Goal: Task Accomplishment & Management: Manage account settings

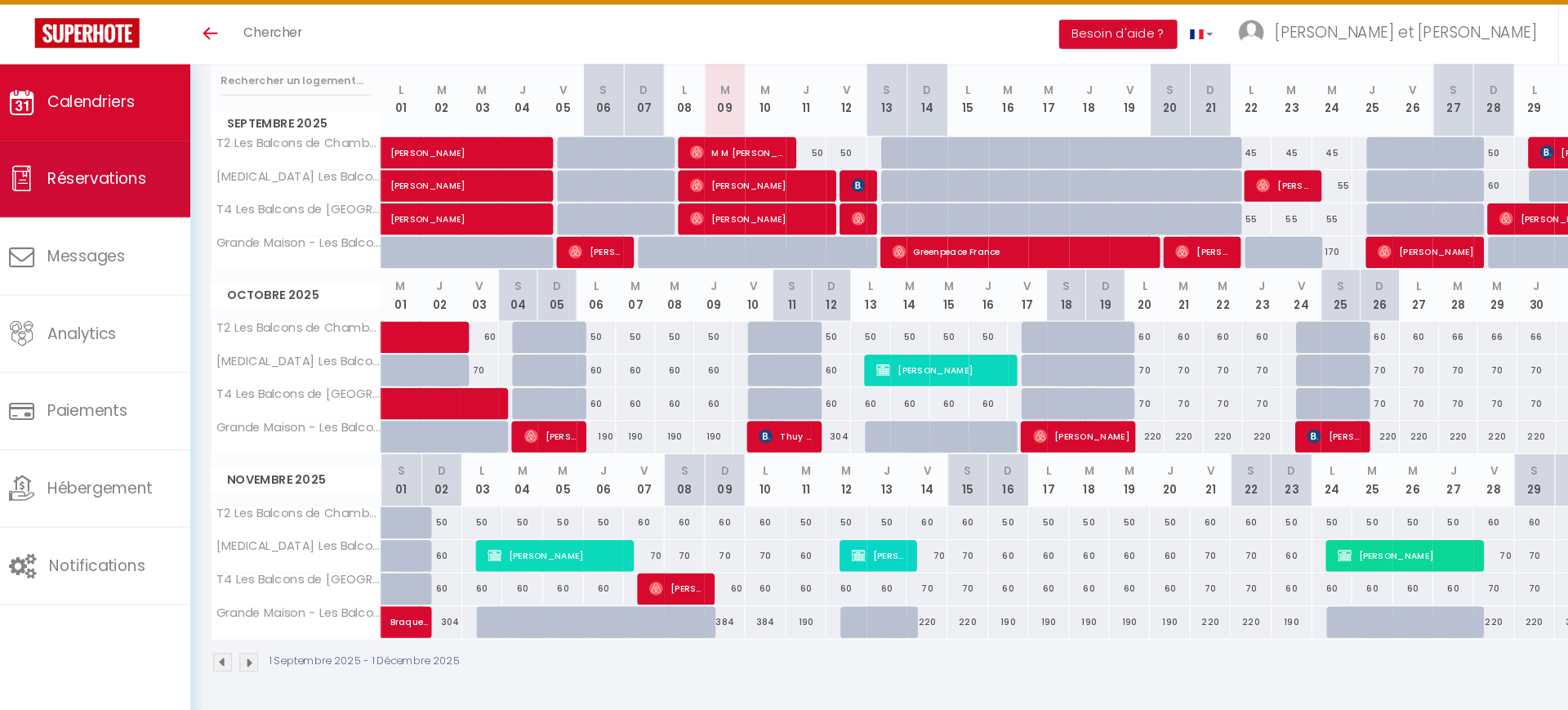
click at [146, 201] on span "Réservations" at bounding box center [108, 199] width 94 height 20
select select "not_cancelled"
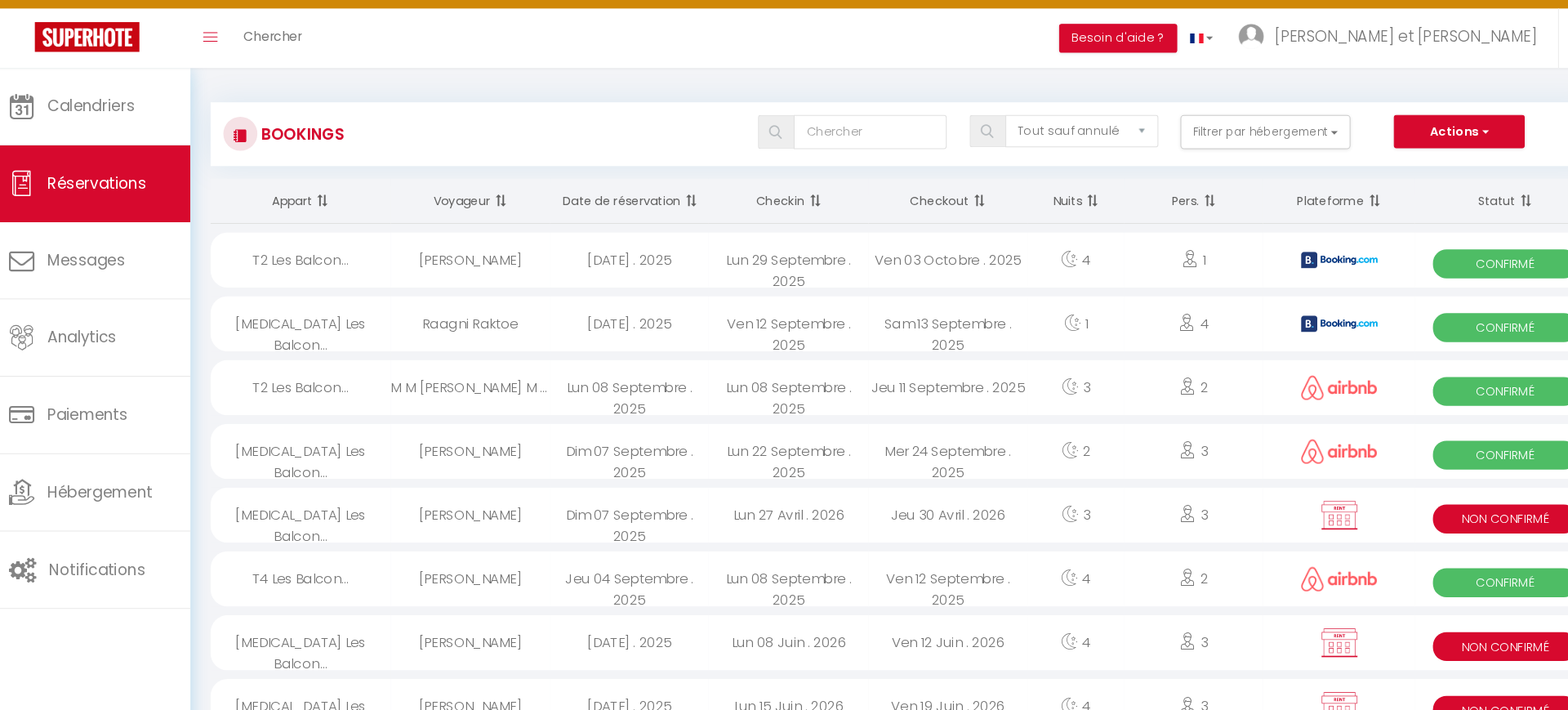
scroll to position [3, 0]
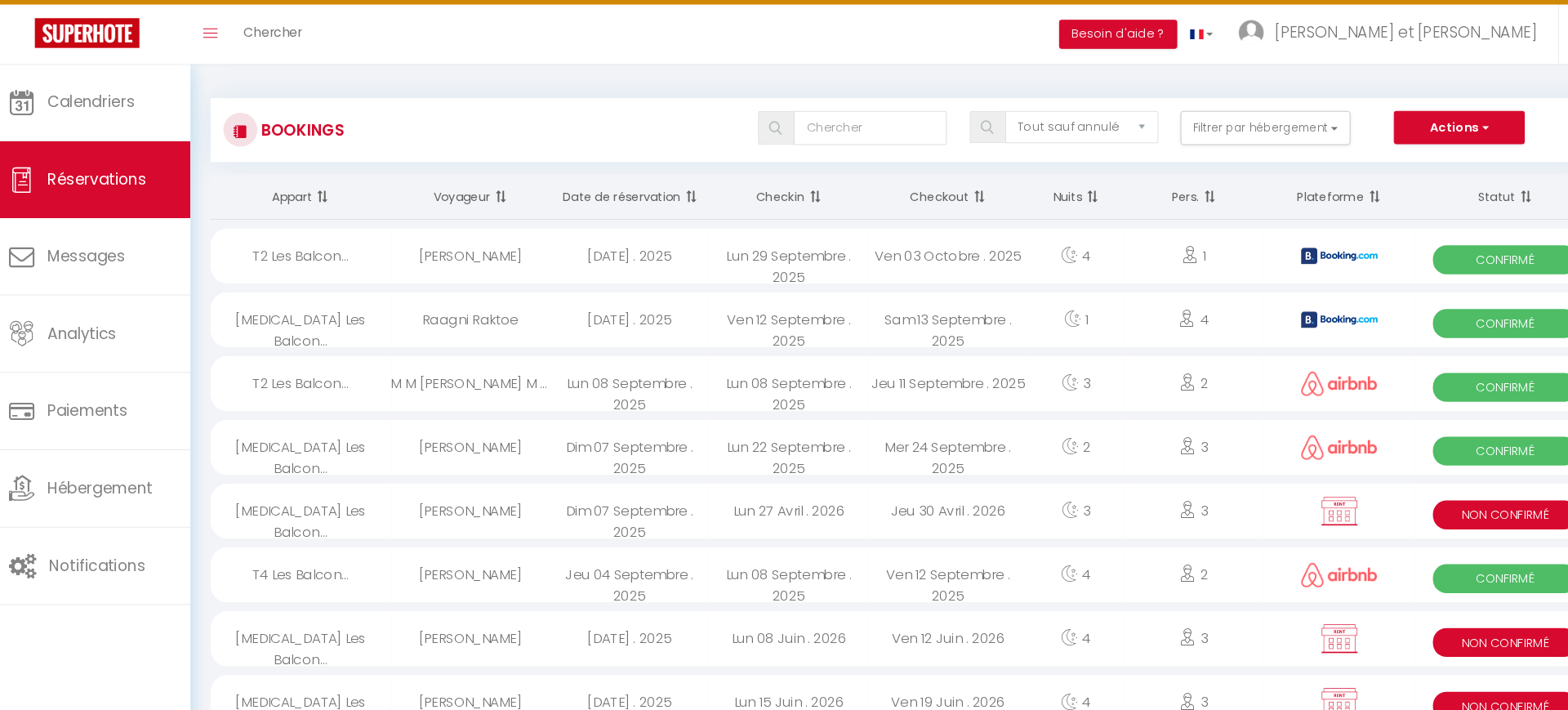
click at [622, 215] on th "Date de réservation" at bounding box center [620, 216] width 152 height 43
click at [630, 219] on th "Date de réservation" at bounding box center [620, 216] width 152 height 43
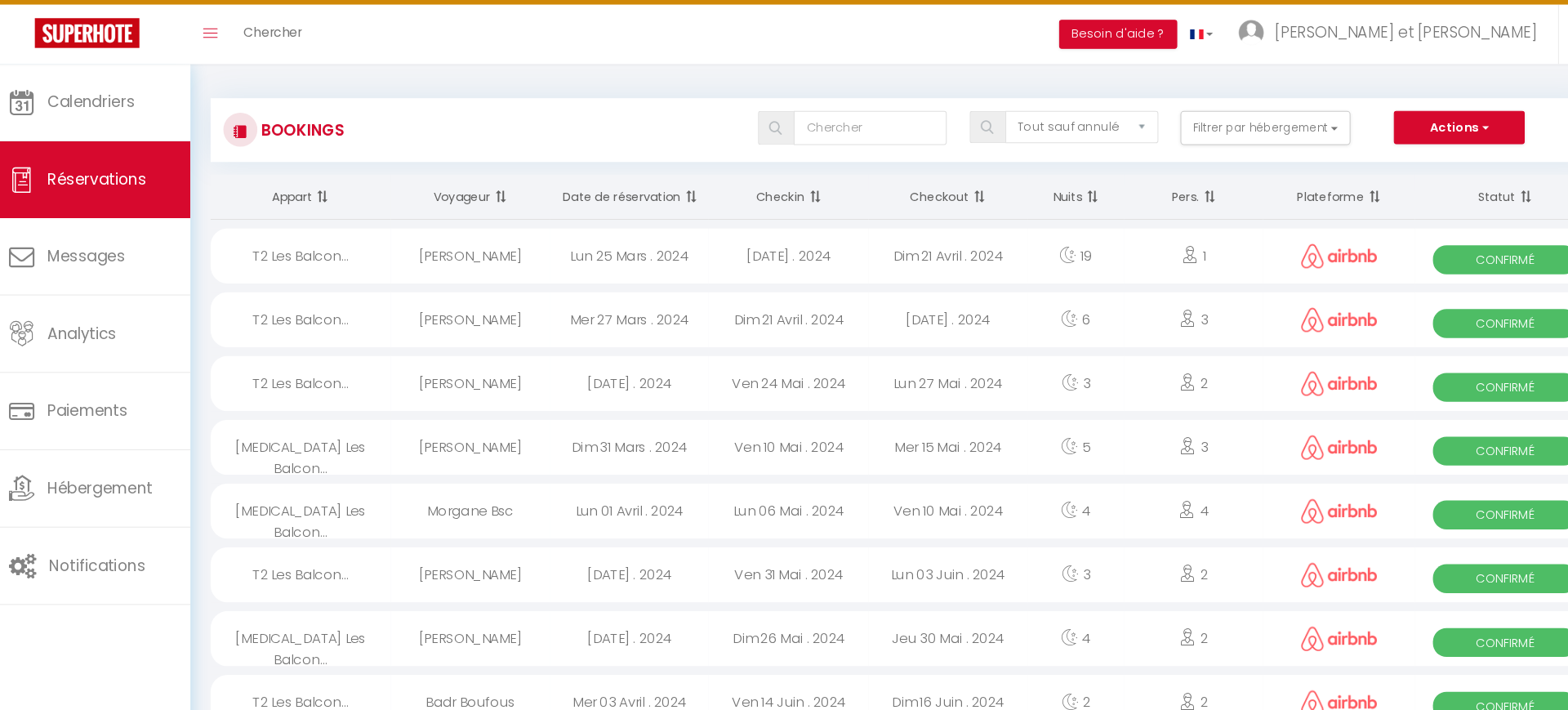
click at [630, 219] on th "Date de réservation" at bounding box center [620, 216] width 152 height 43
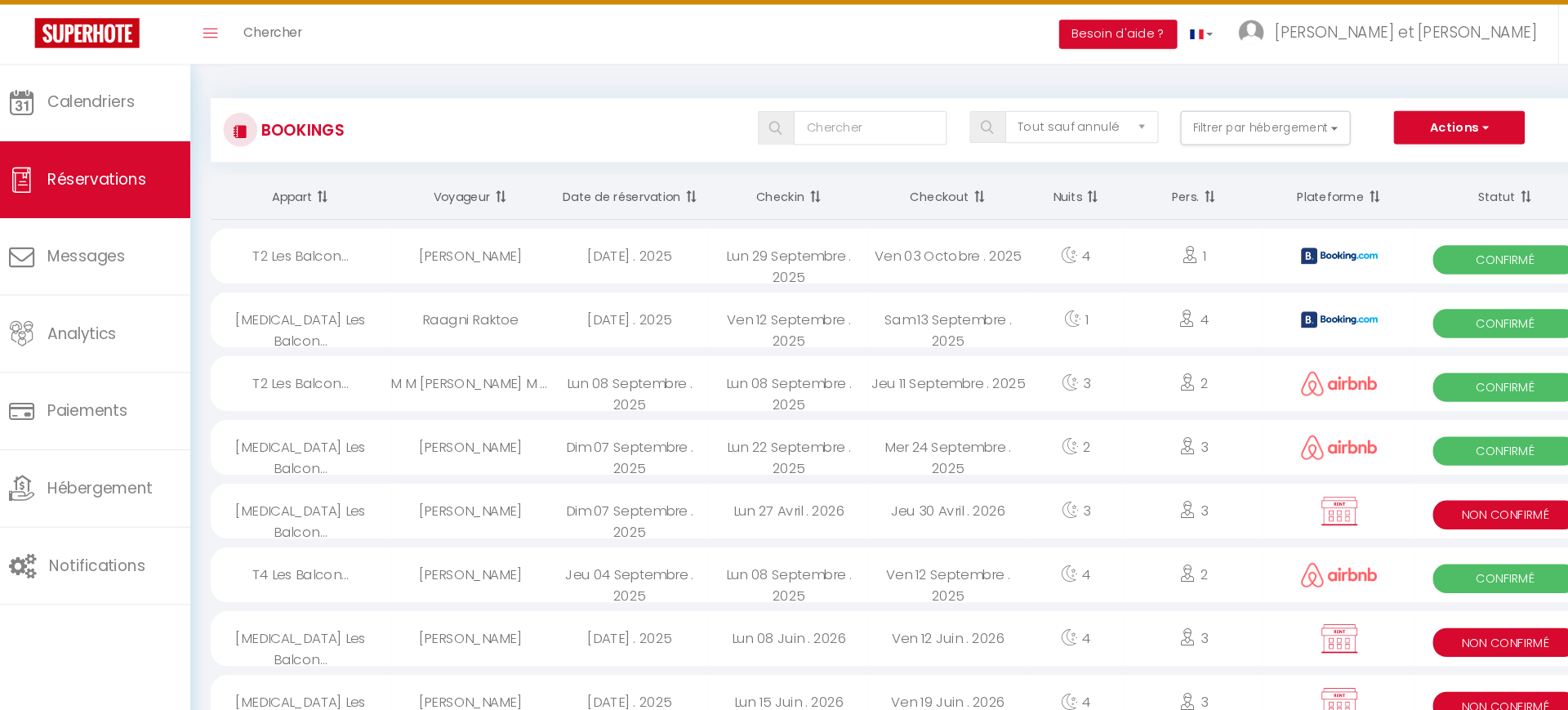
click at [561, 110] on div "Bookings Tous les statuts Annulé Confirmé Non Confirmé Tout sauf annulé No Show…" at bounding box center [883, 145] width 1331 height 77
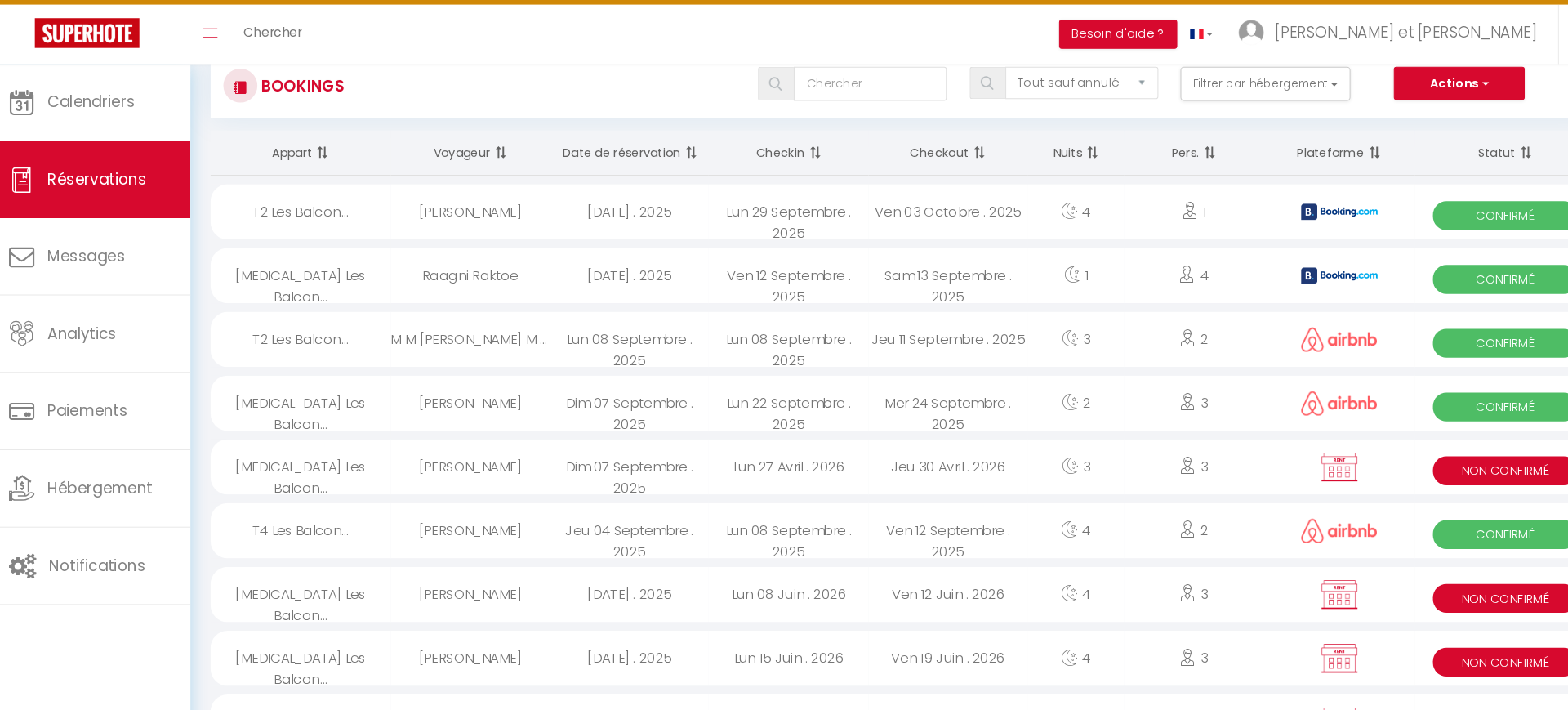
scroll to position [48, 0]
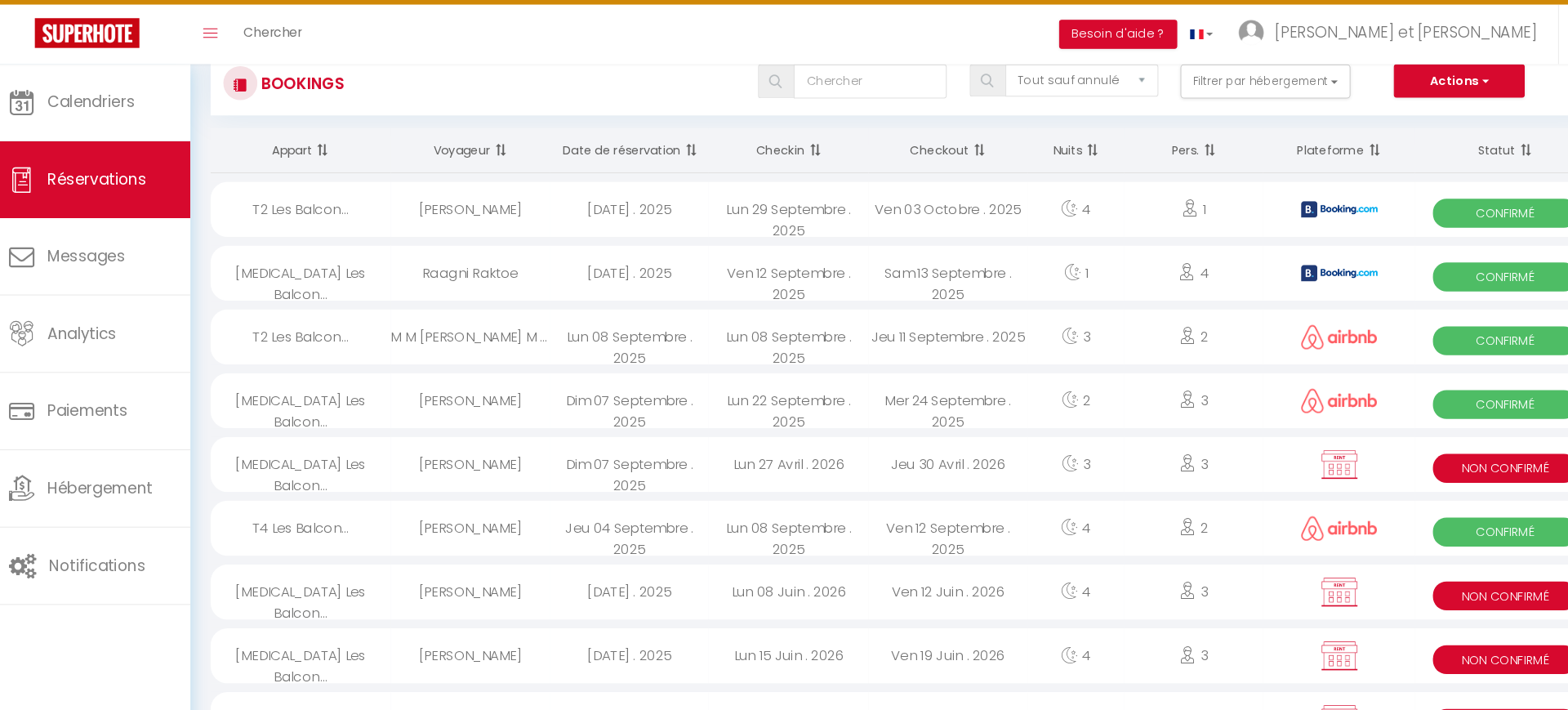
click at [637, 106] on div "Tous les statuts Annulé Confirmé Non Confirmé Tout sauf annulé No Show Request …" at bounding box center [939, 106] width 1217 height 32
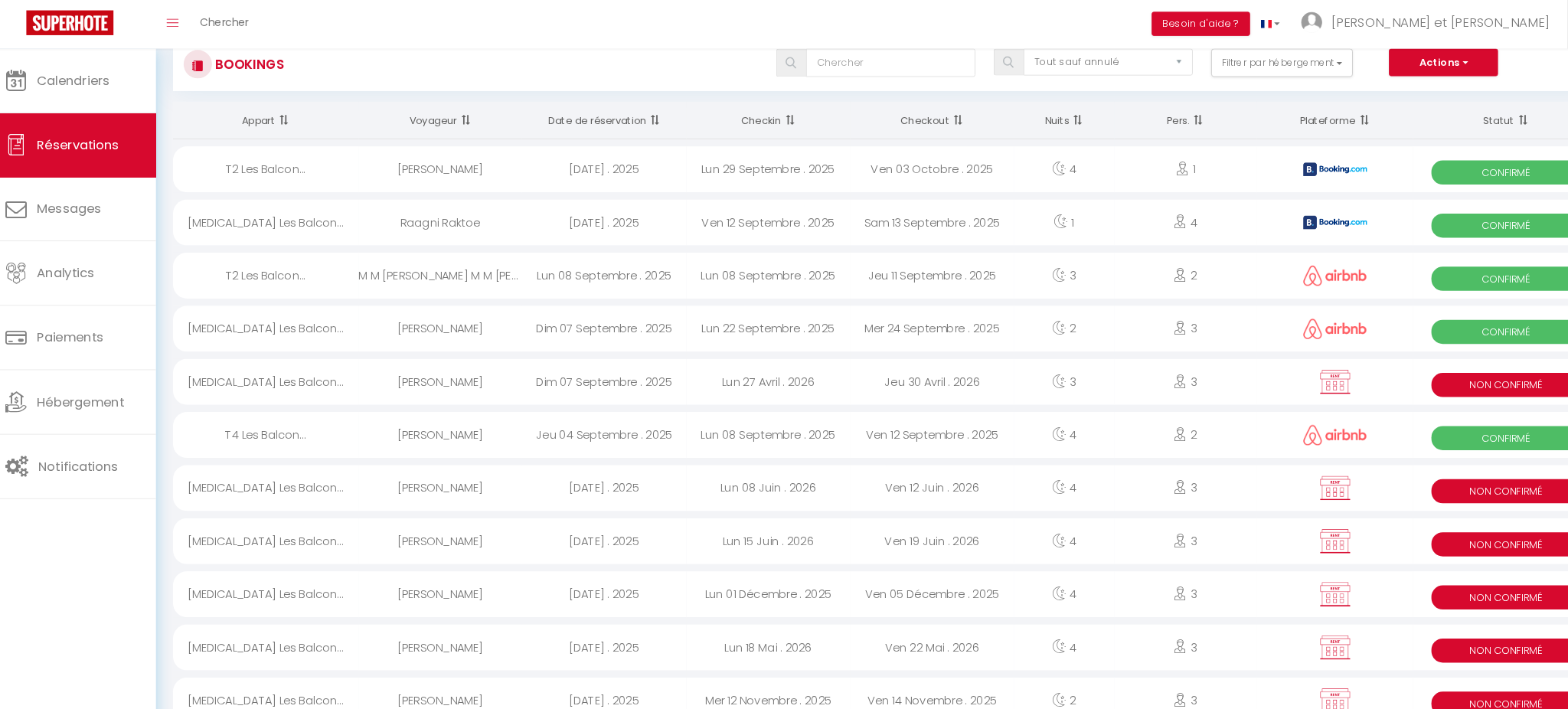
scroll to position [44, 0]
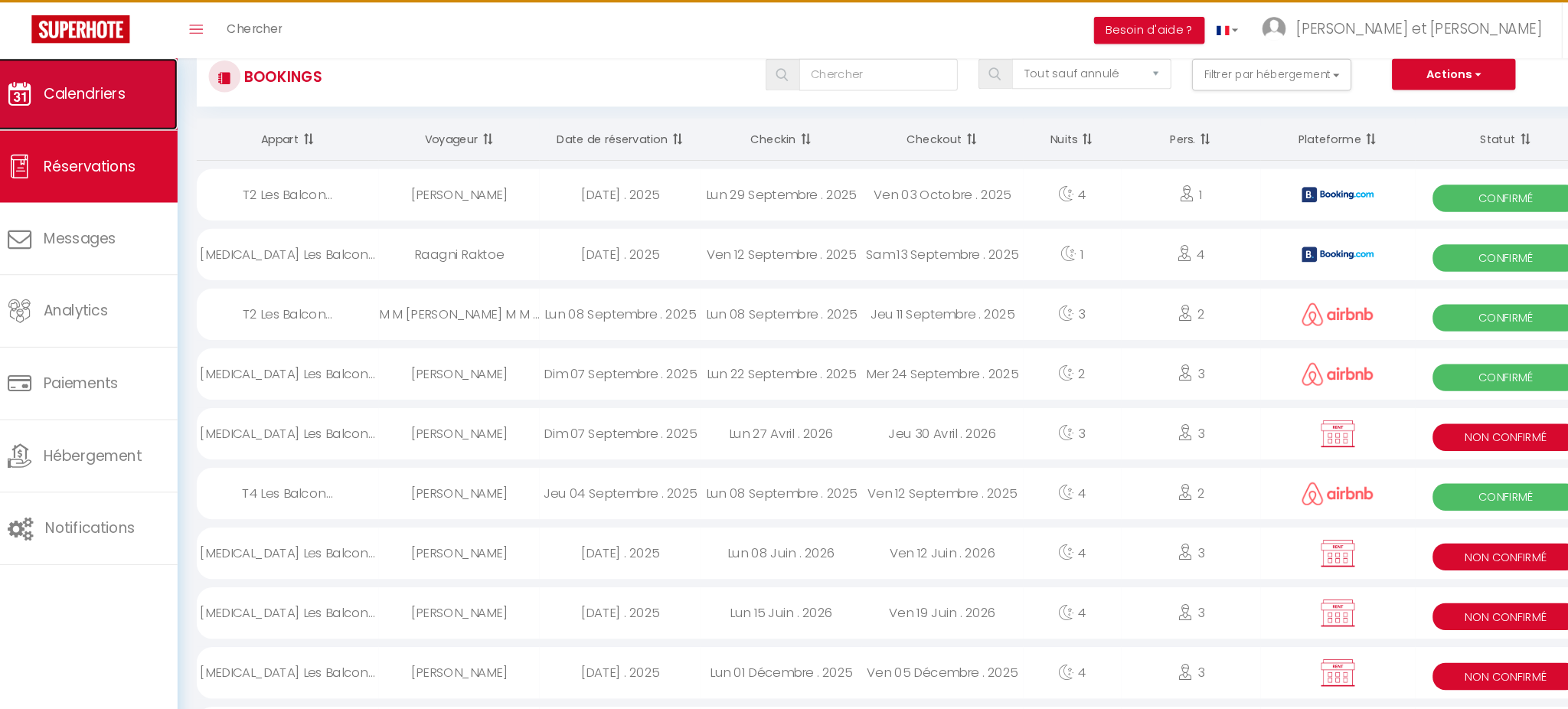
click at [94, 113] on span "Calendriers" at bounding box center [97, 117] width 79 height 19
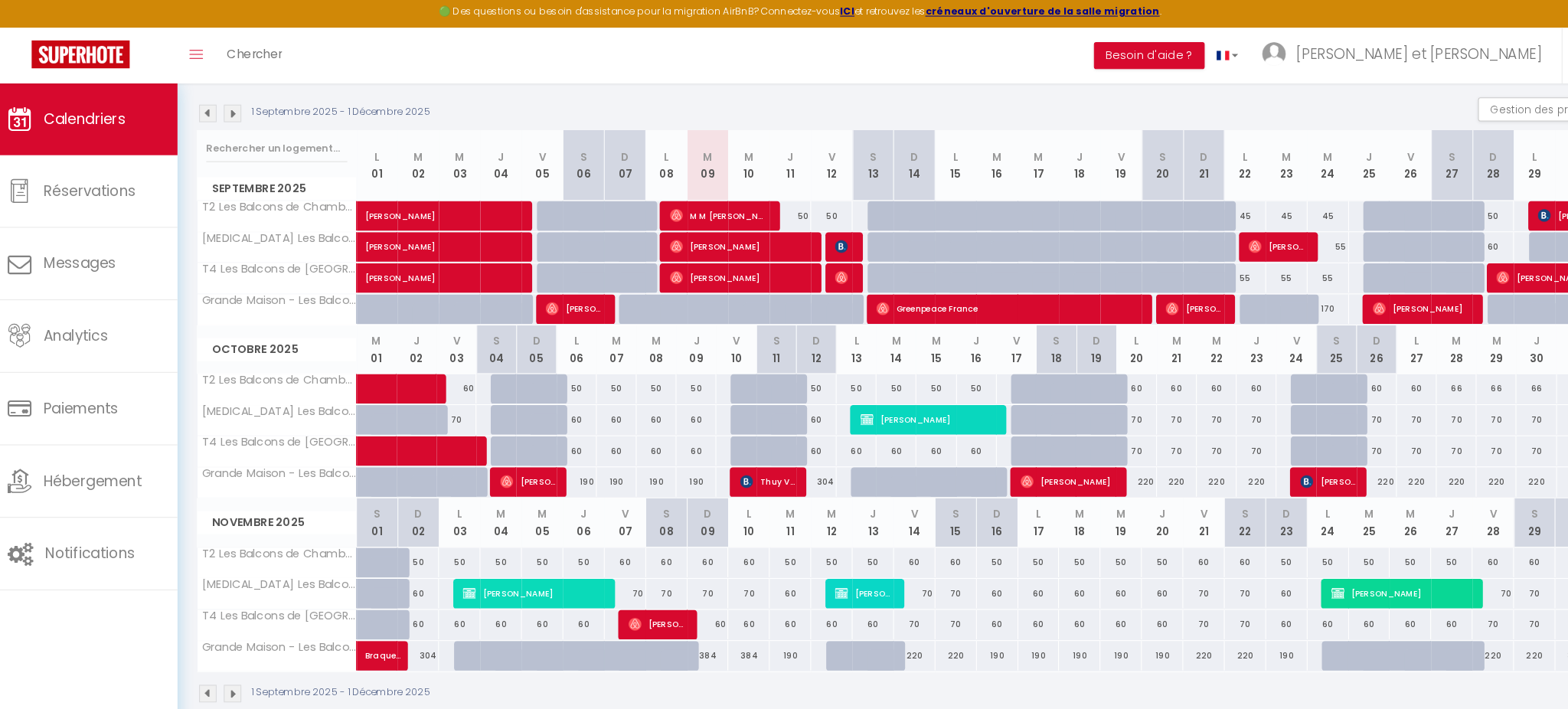
scroll to position [152, 0]
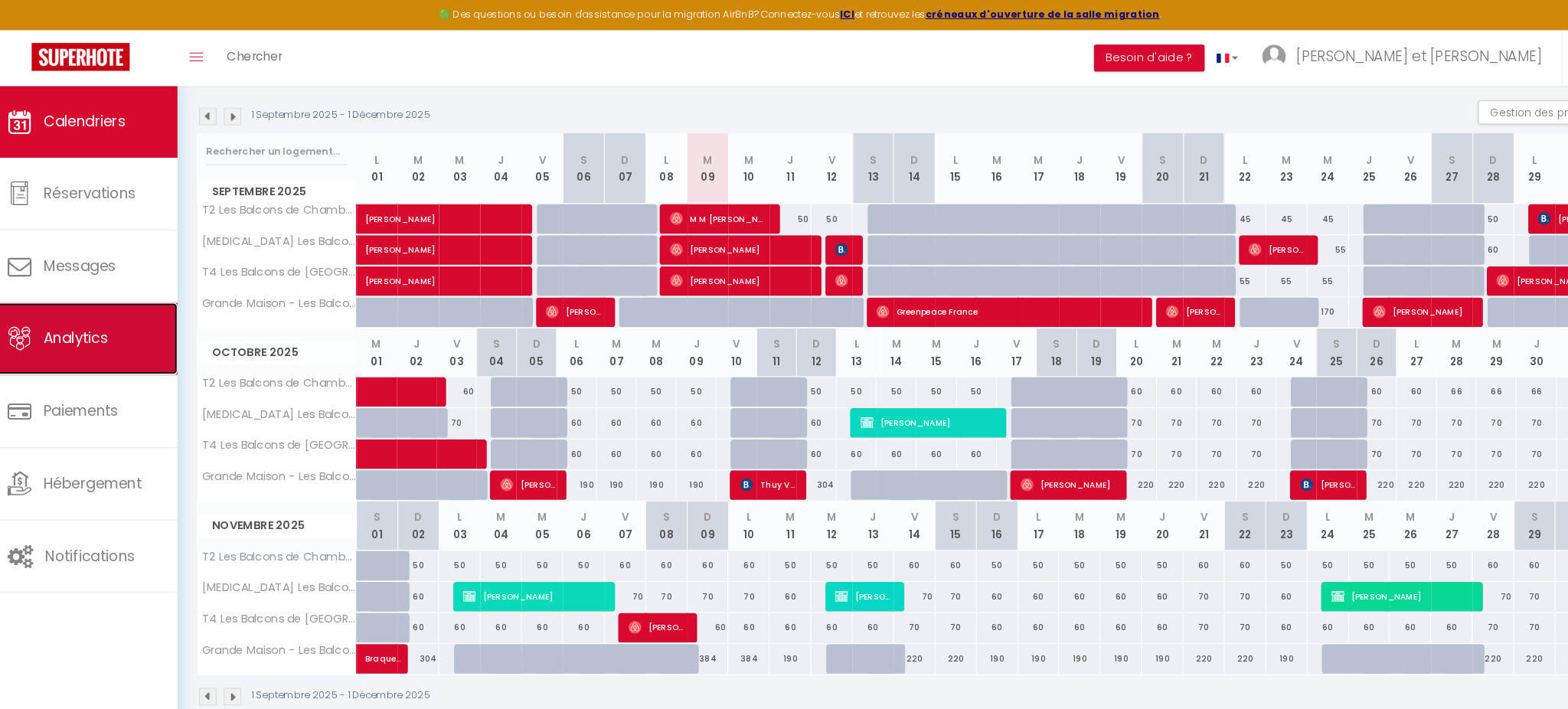
click at [119, 311] on link "Analytics" at bounding box center [93, 327] width 186 height 69
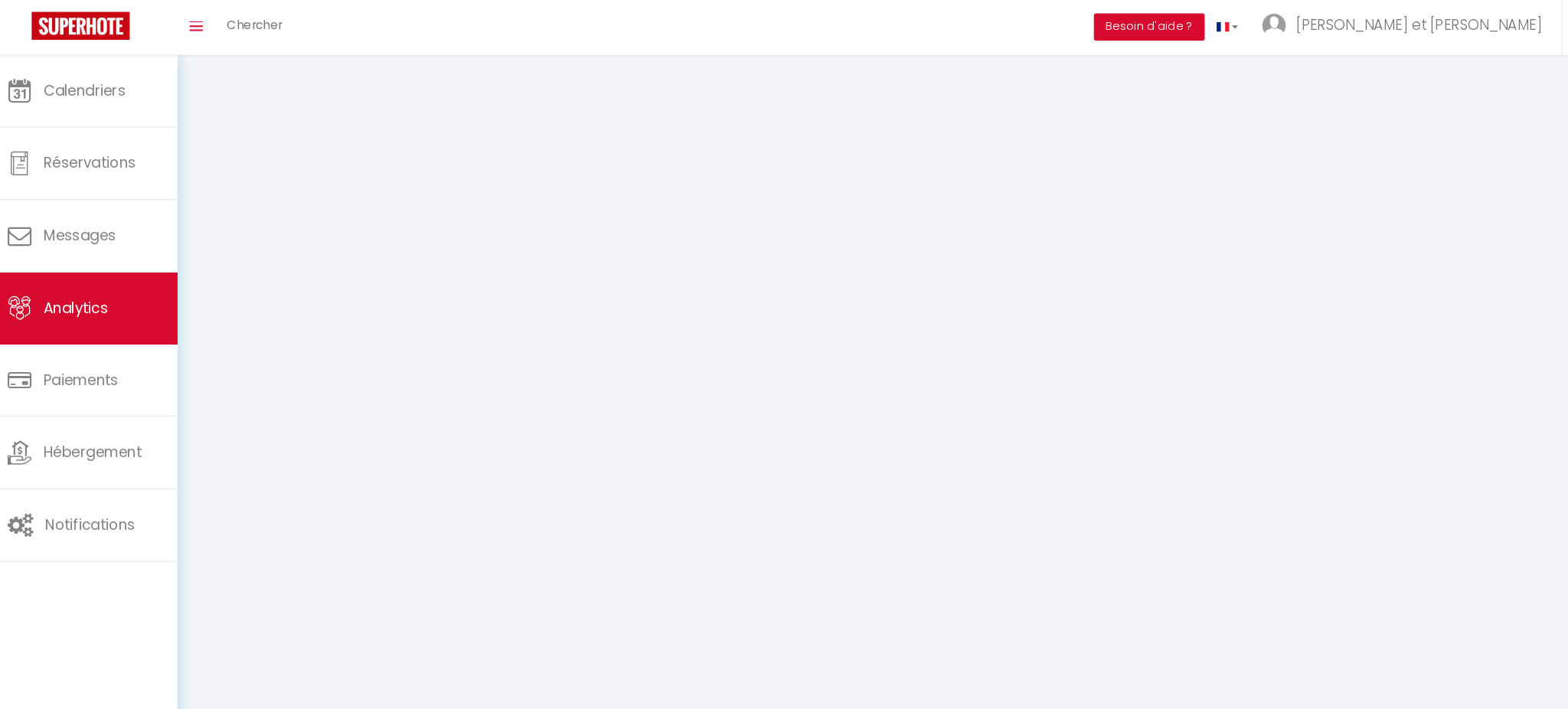
scroll to position [53, 0]
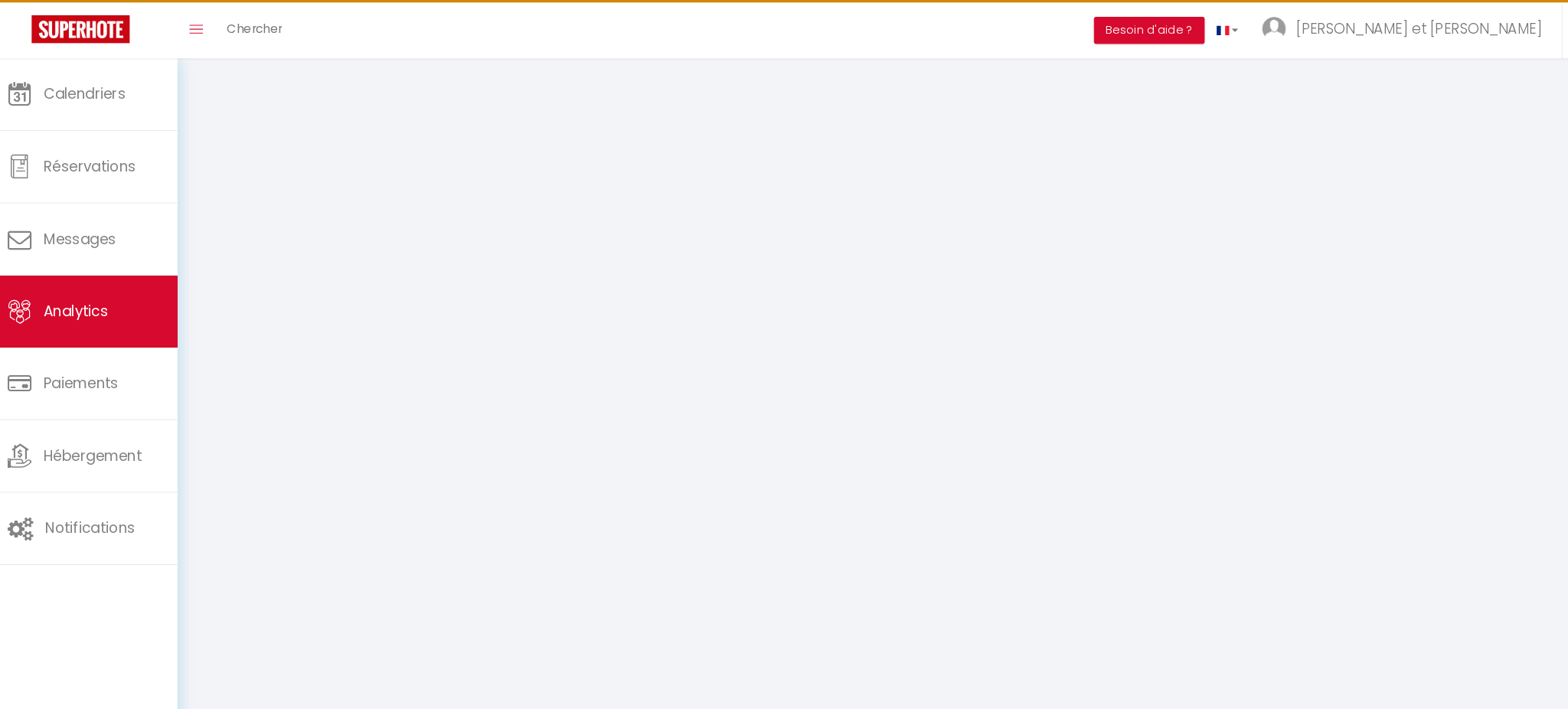
select select "2025"
select select "9"
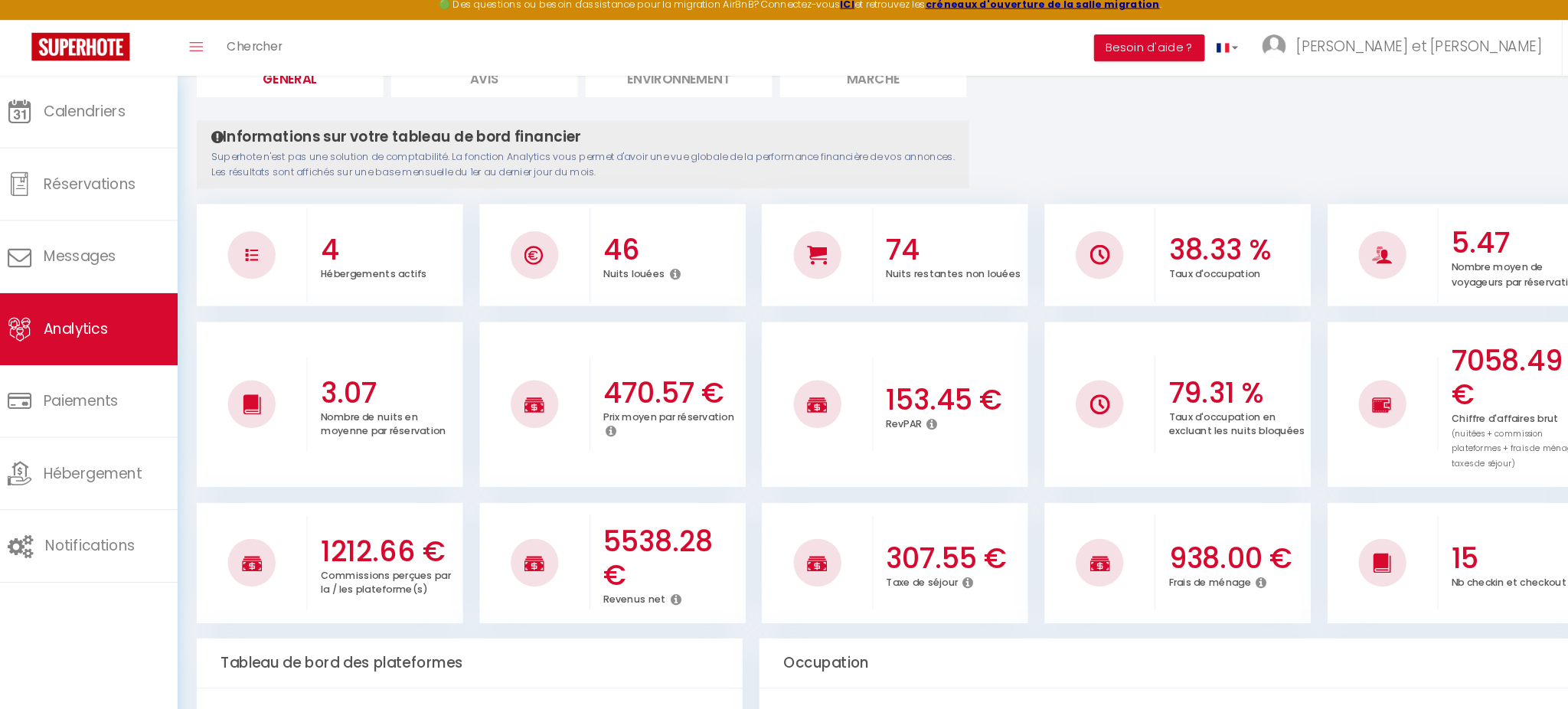
scroll to position [123, 0]
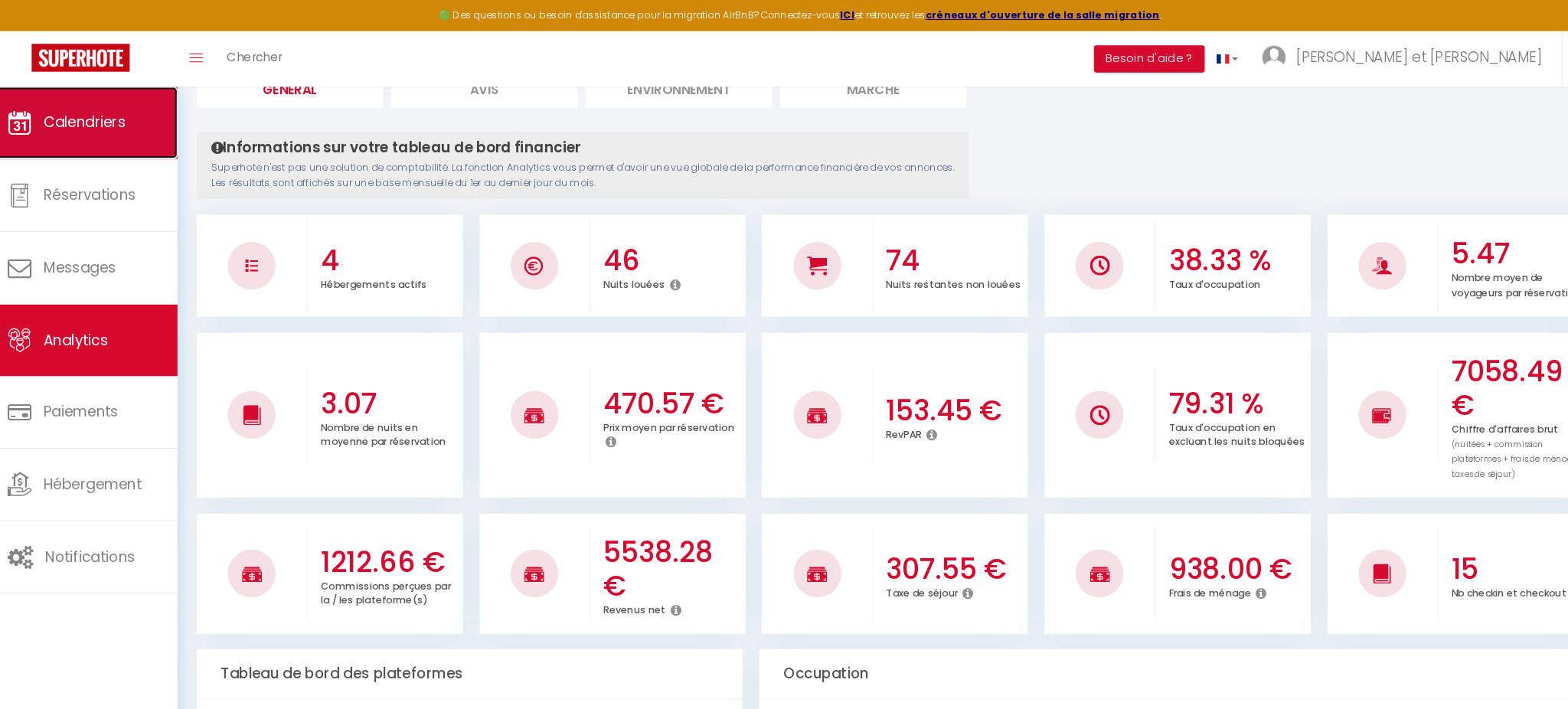
click at [152, 123] on link "Calendriers" at bounding box center [93, 118] width 186 height 69
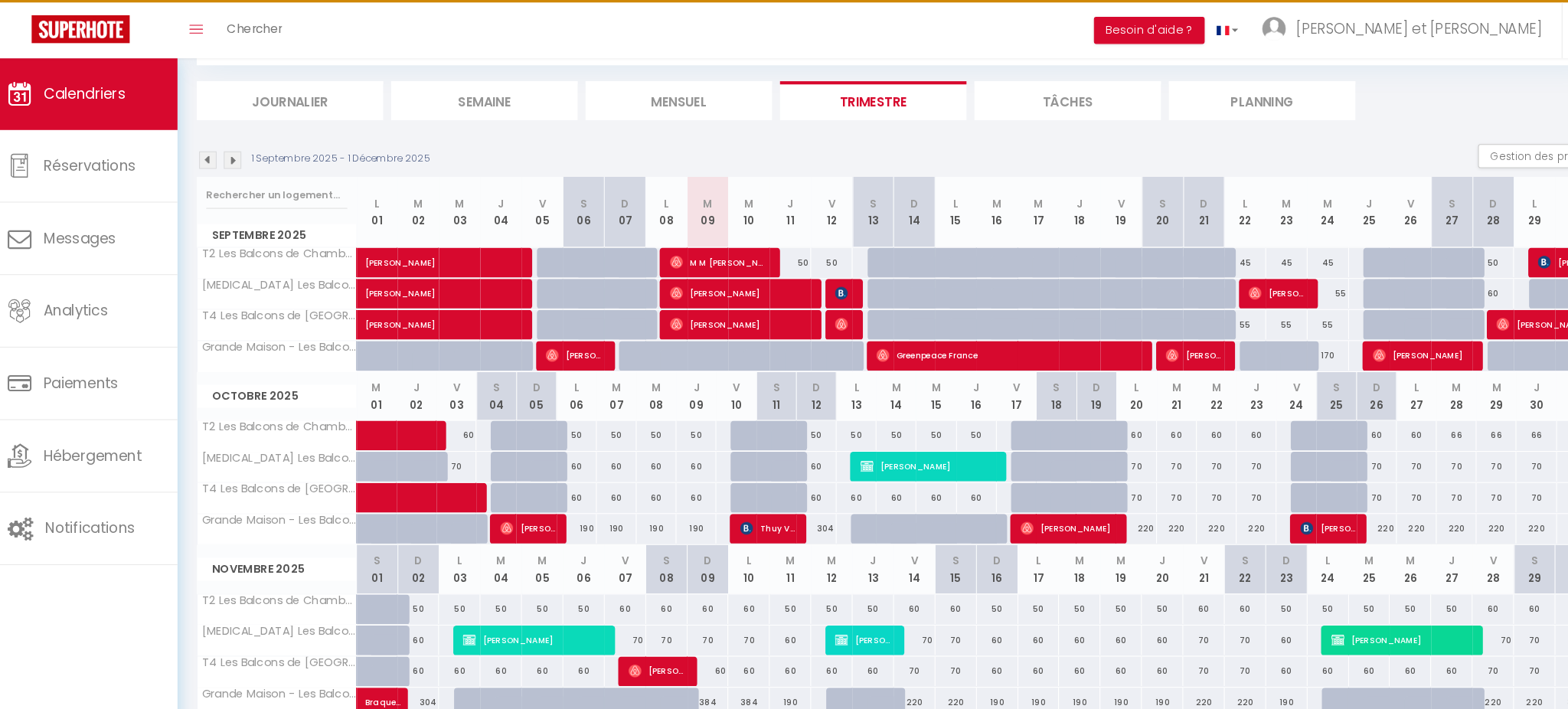
scroll to position [156, 0]
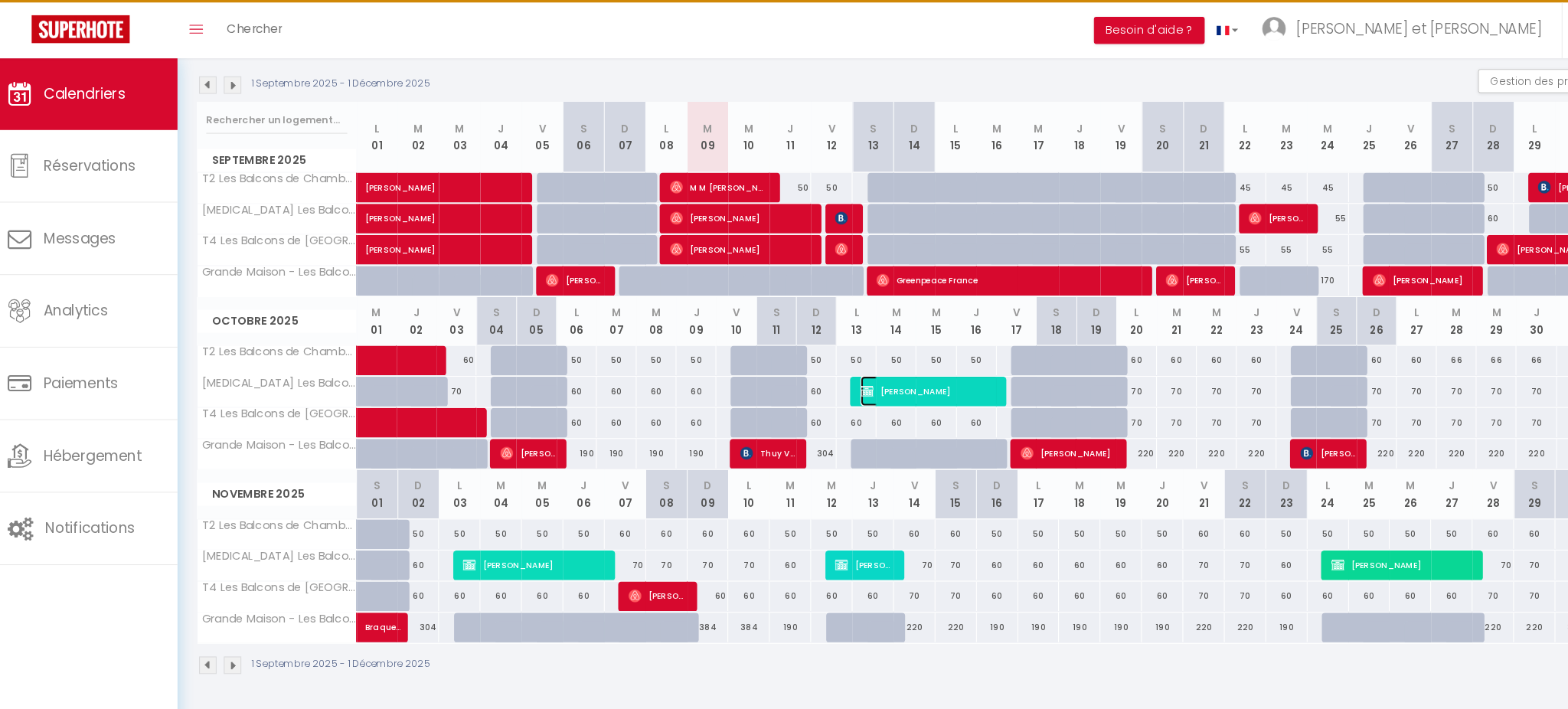
click at [929, 403] on span "Laure Andriol" at bounding box center [908, 403] width 132 height 29
select select "KO"
select select "0"
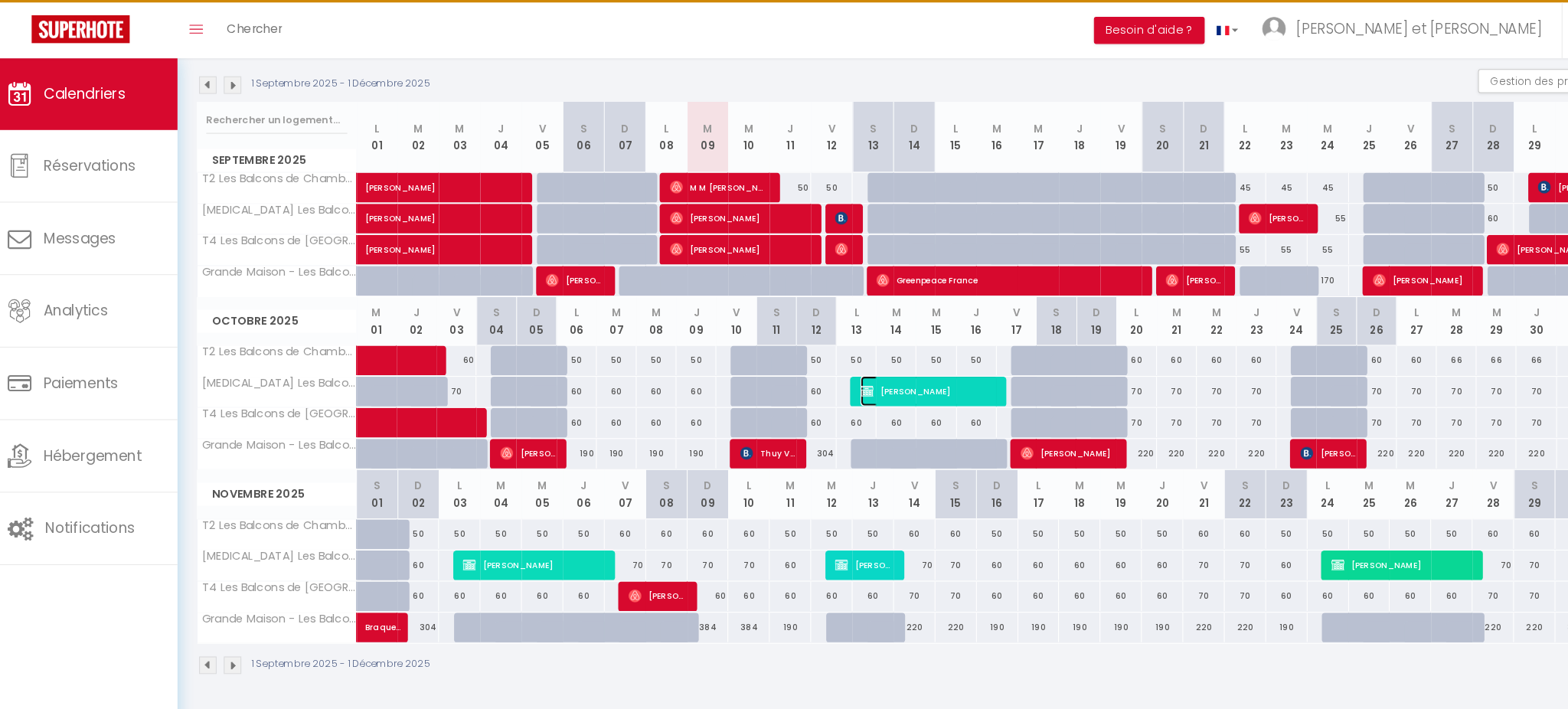
select select "0"
select select
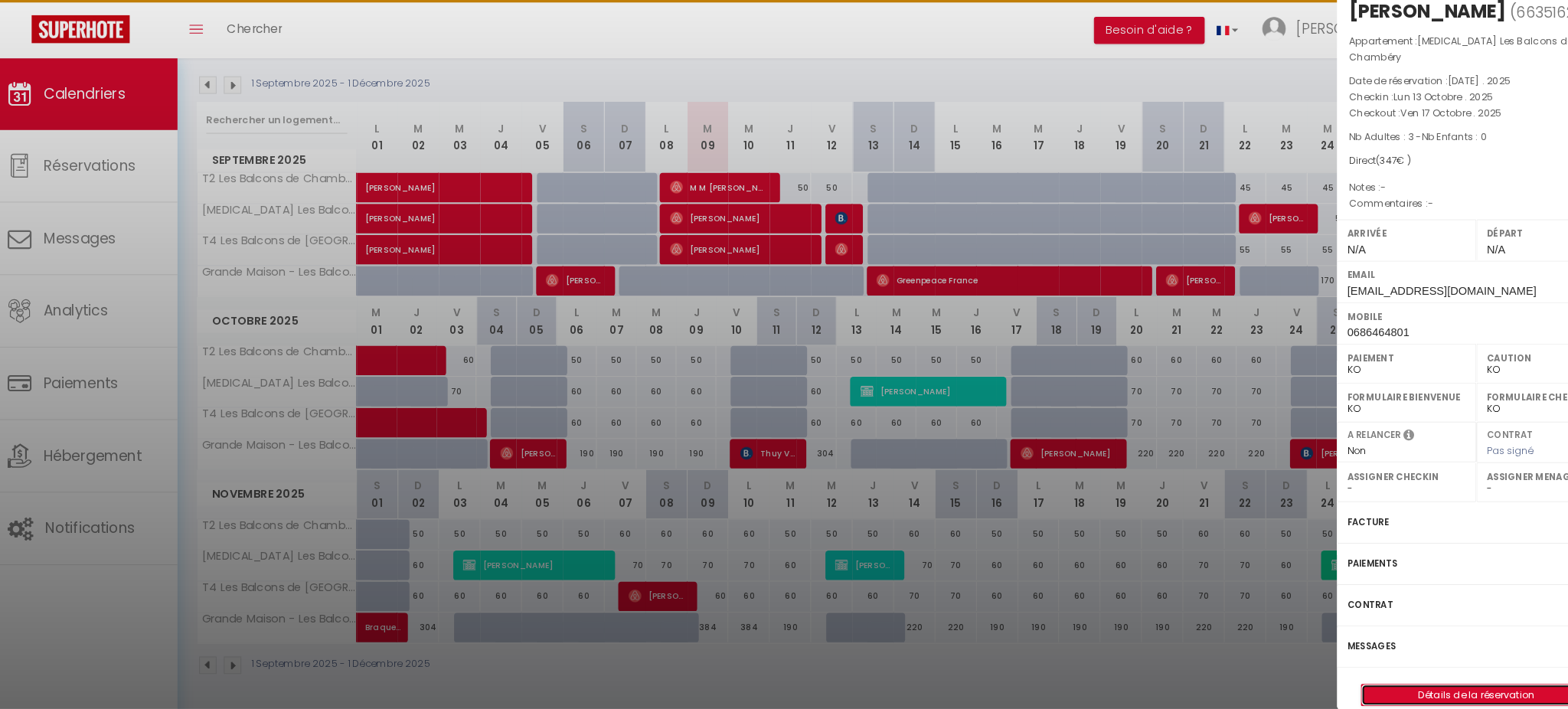
click at [1434, 665] on link "Détails de la réservation" at bounding box center [1434, 695] width 220 height 20
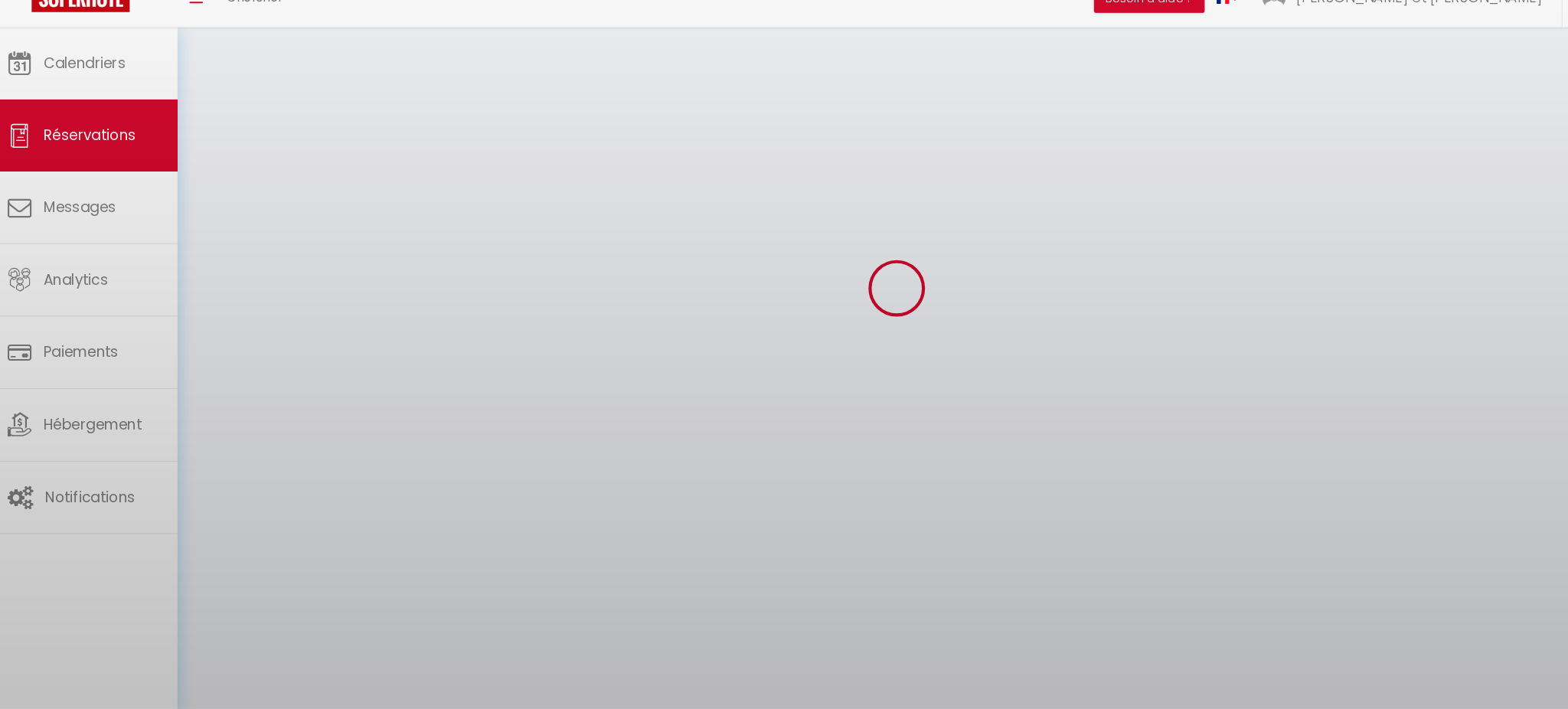
scroll to position [84, 0]
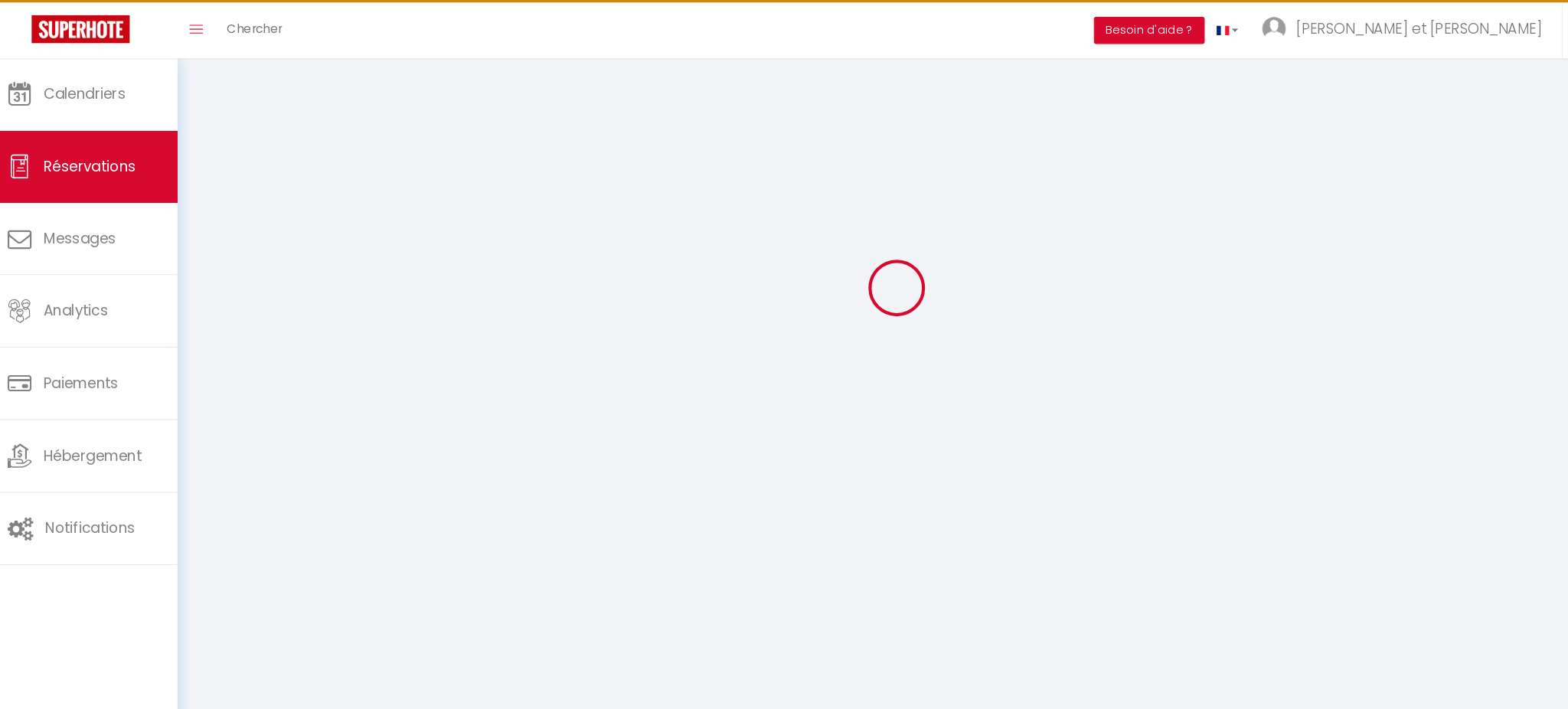
type input "Laure"
type input "Andriol"
type input "benoit_25@orange.fr"
type input "0686464801"
select select "FR"
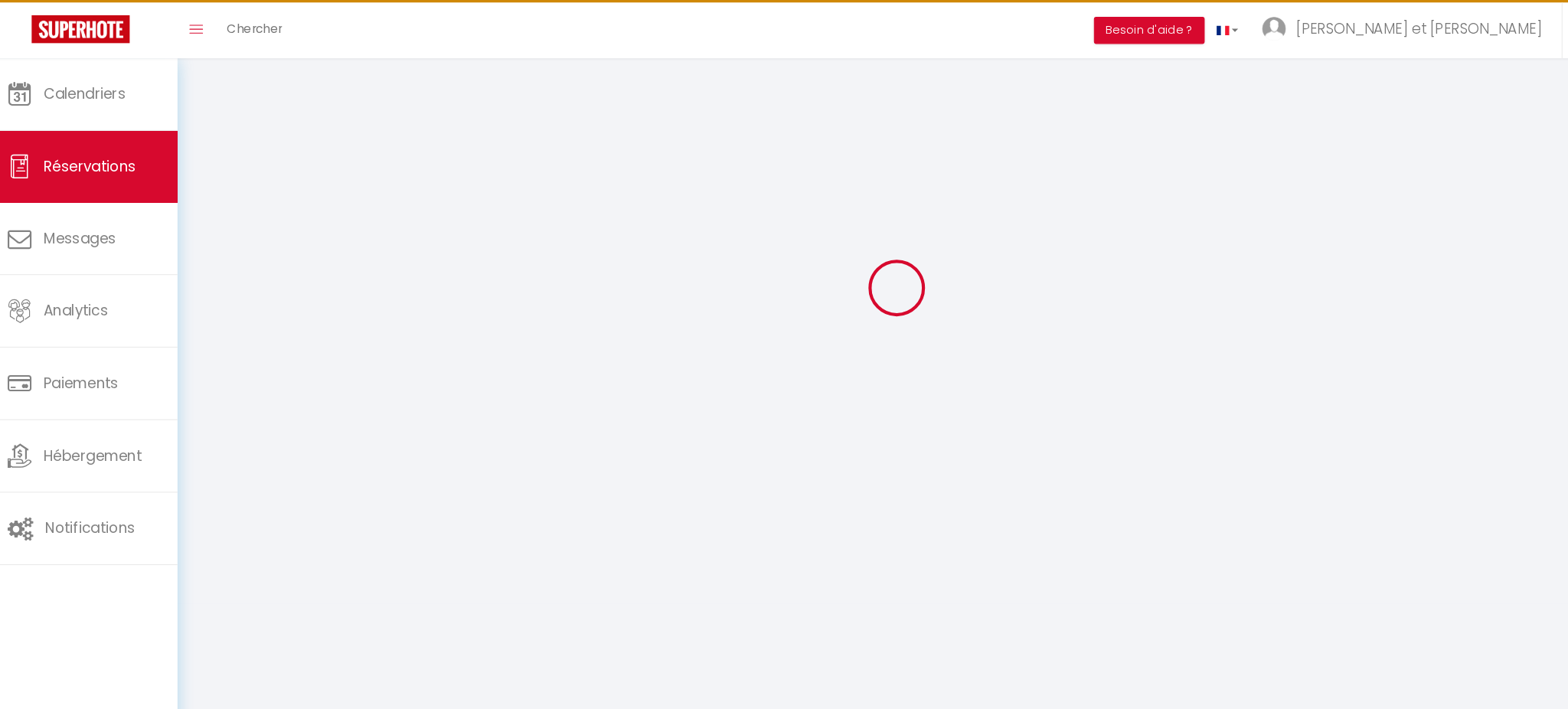
select select "44208"
select select "2"
type input "Lun 13 Octobre 2025"
select select
type input "Ven 17 Octobre 2025"
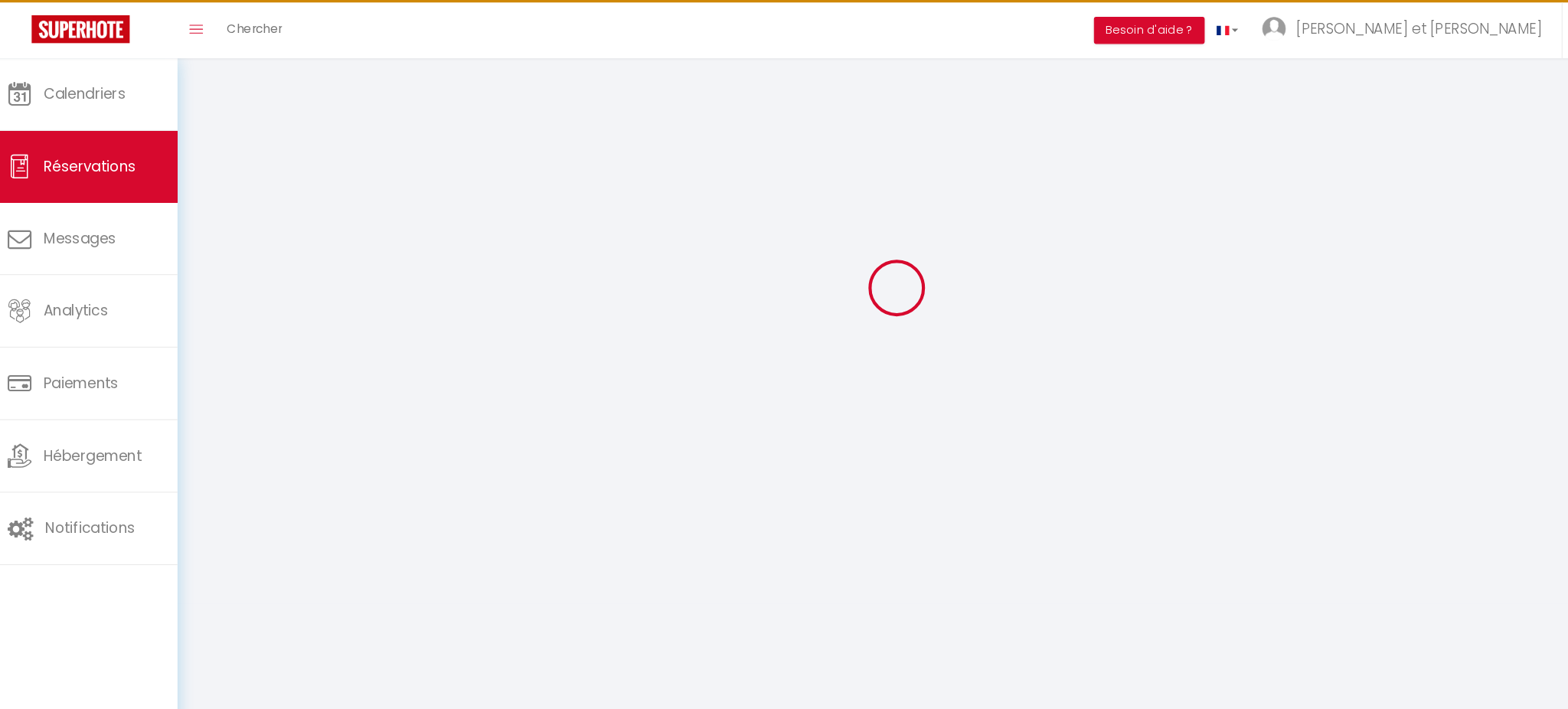
select select
type input "3"
select select "10"
select select
type input "347"
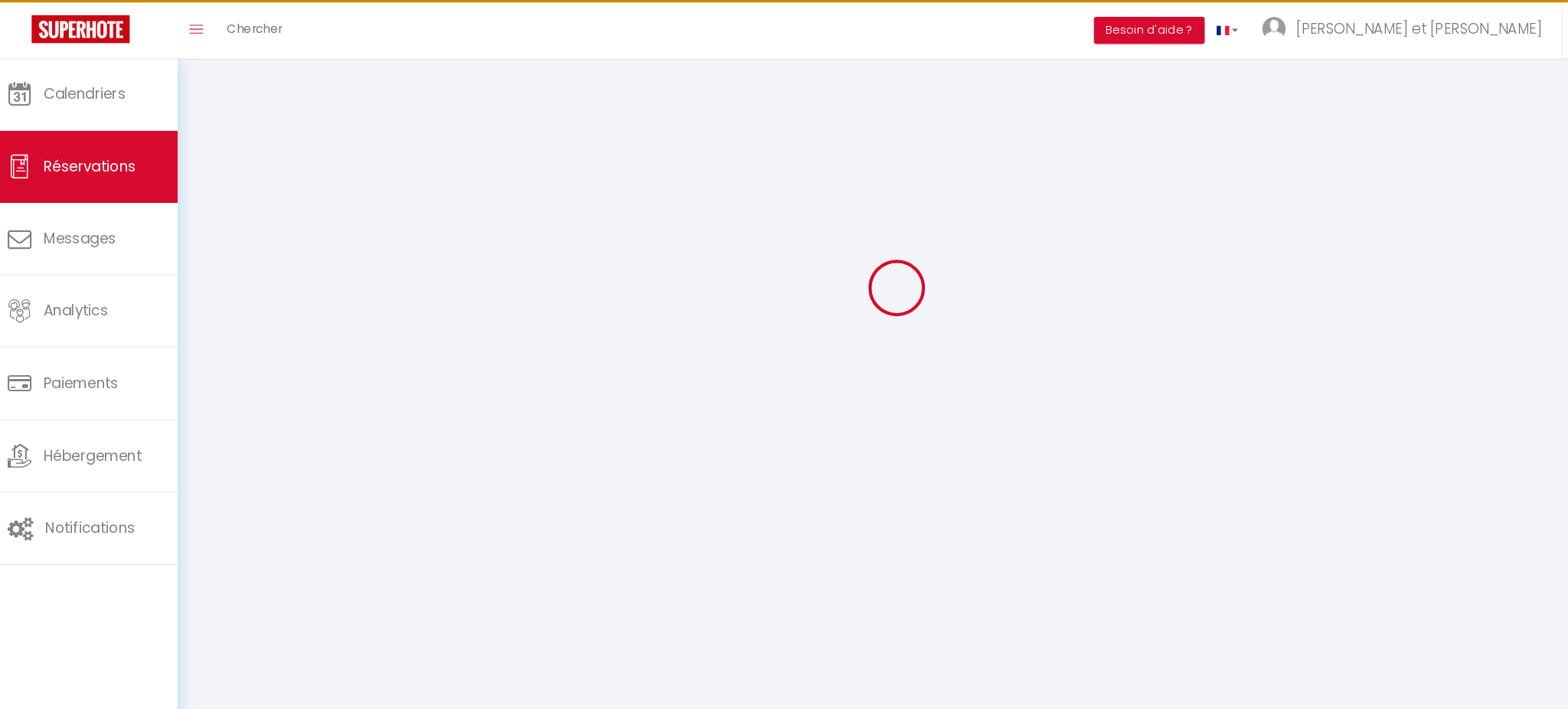
checkbox input "true"
type input "347"
type input "0"
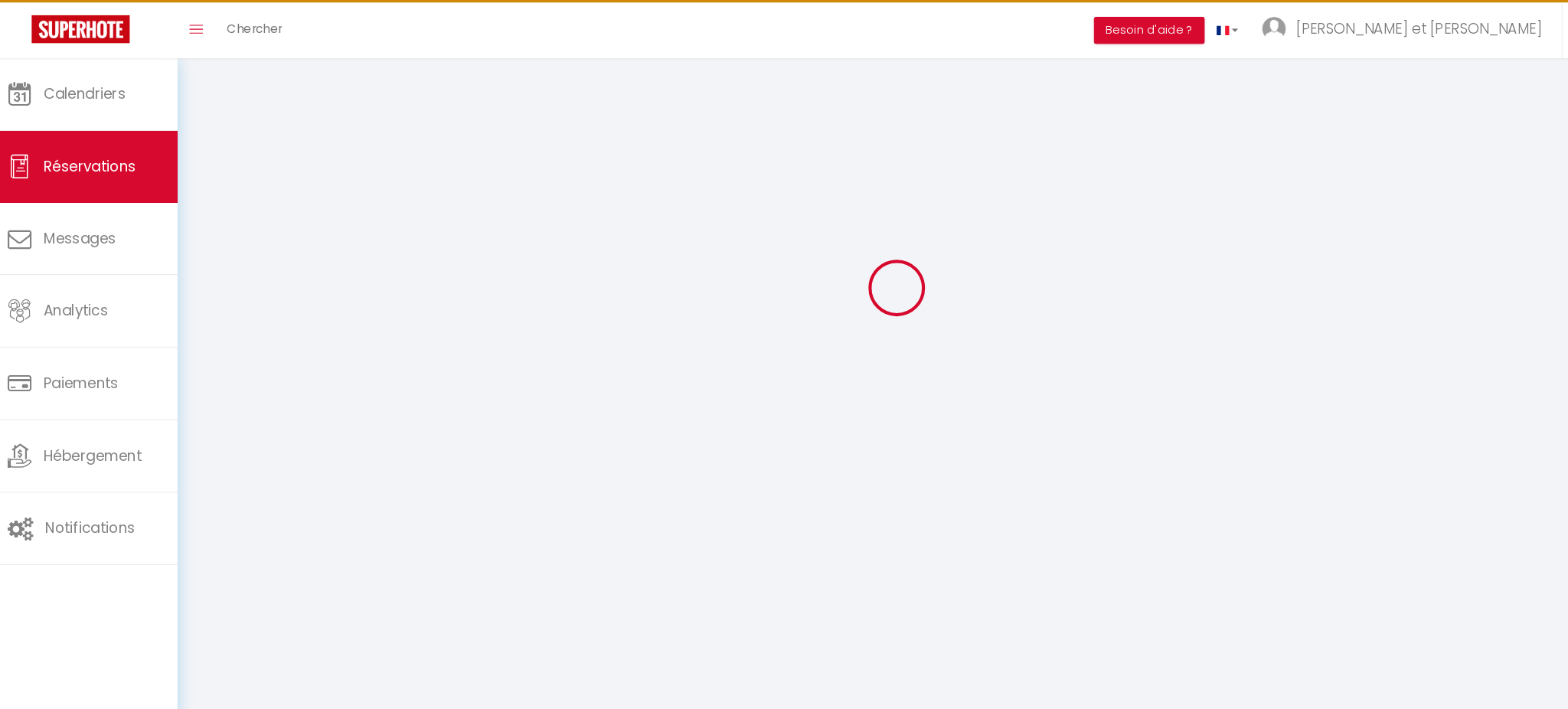
select select
select select "14"
checkbox input "true"
select select
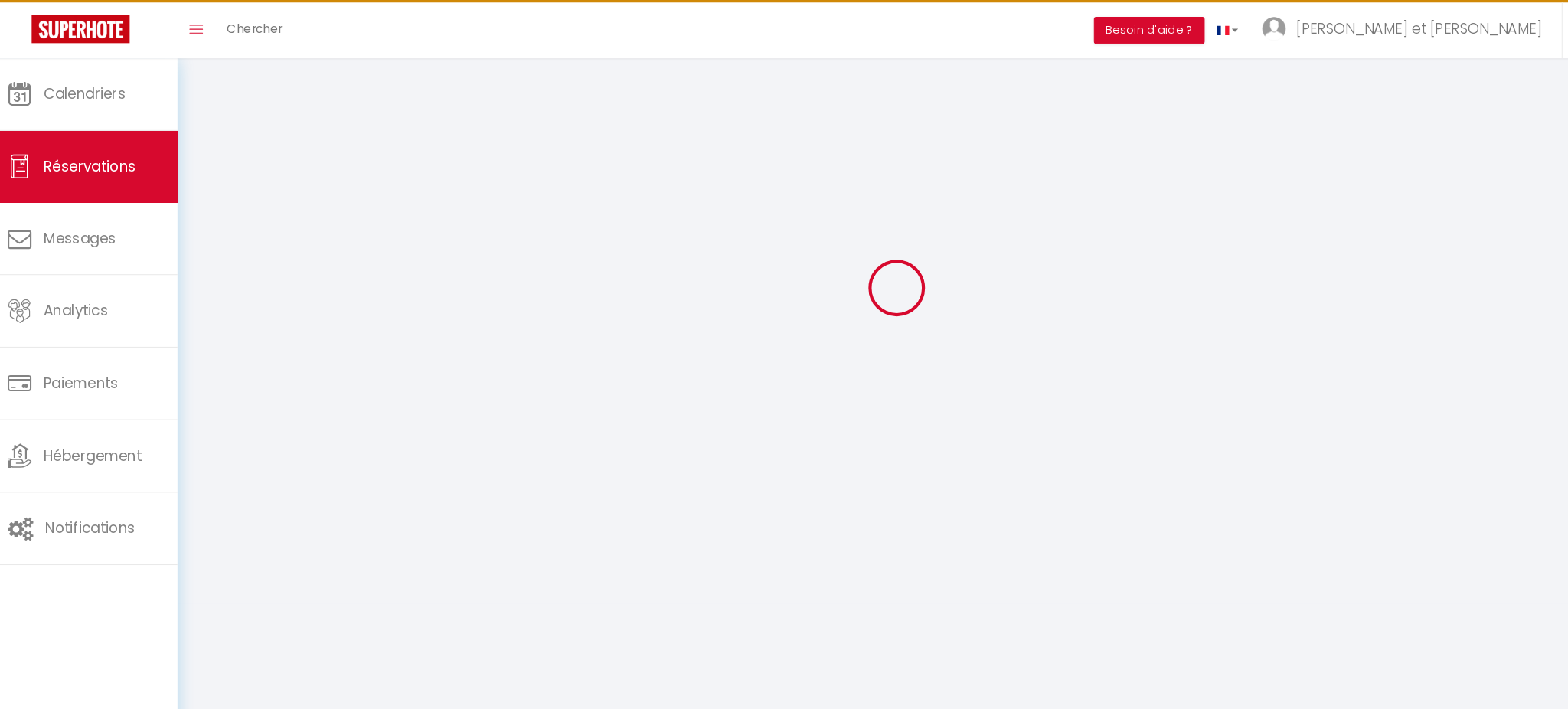
select select
checkbox input "true"
select select
checkbox input "true"
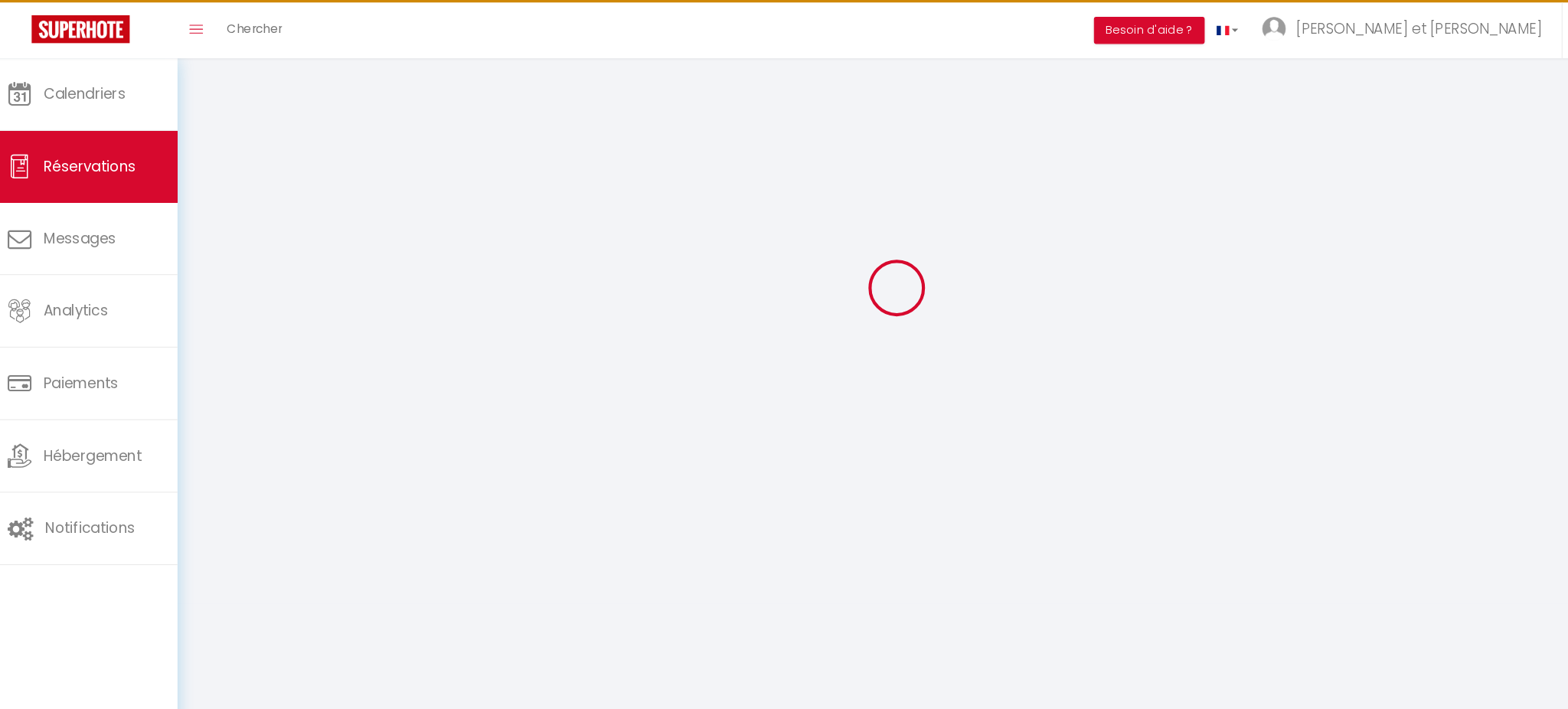
scroll to position [435, 0]
select select
checkbox input "true"
select select
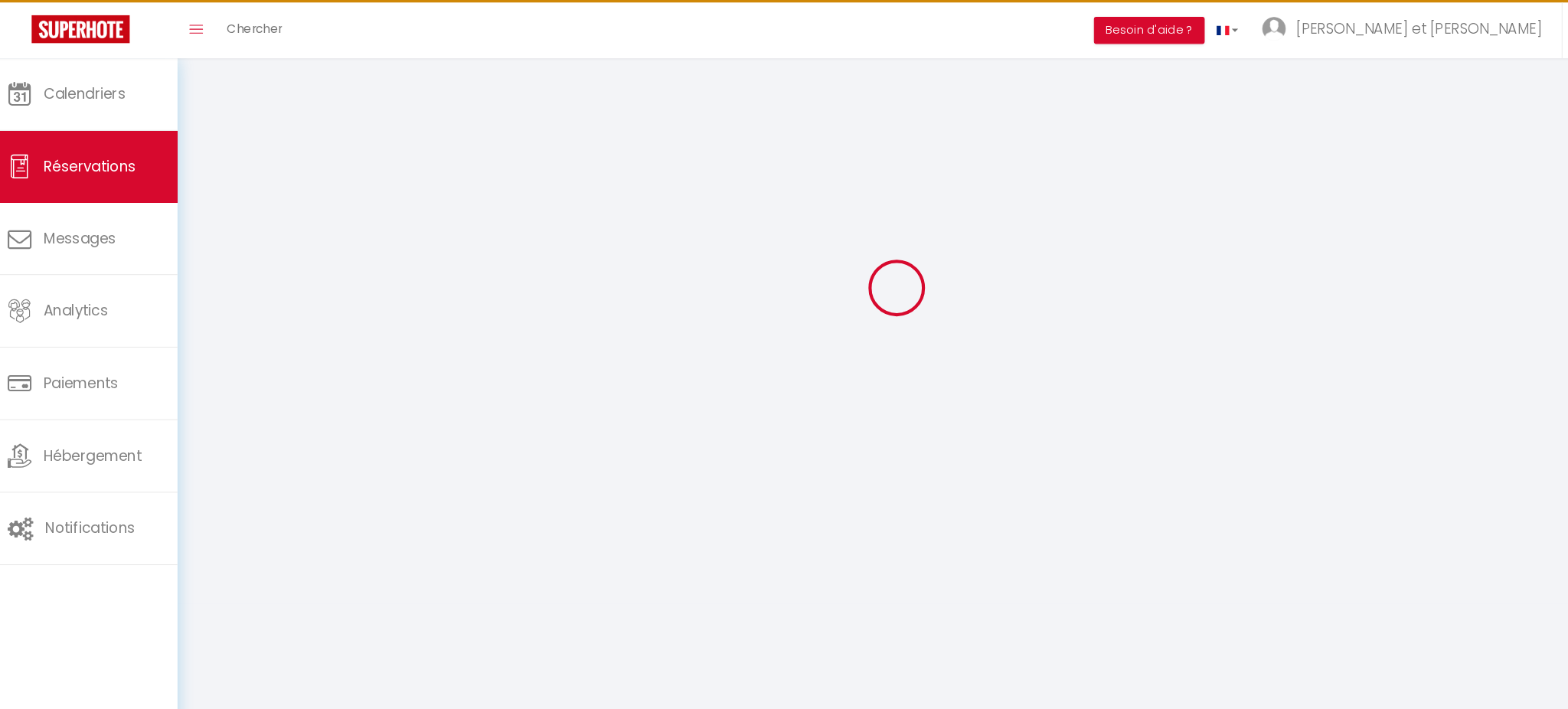
select select
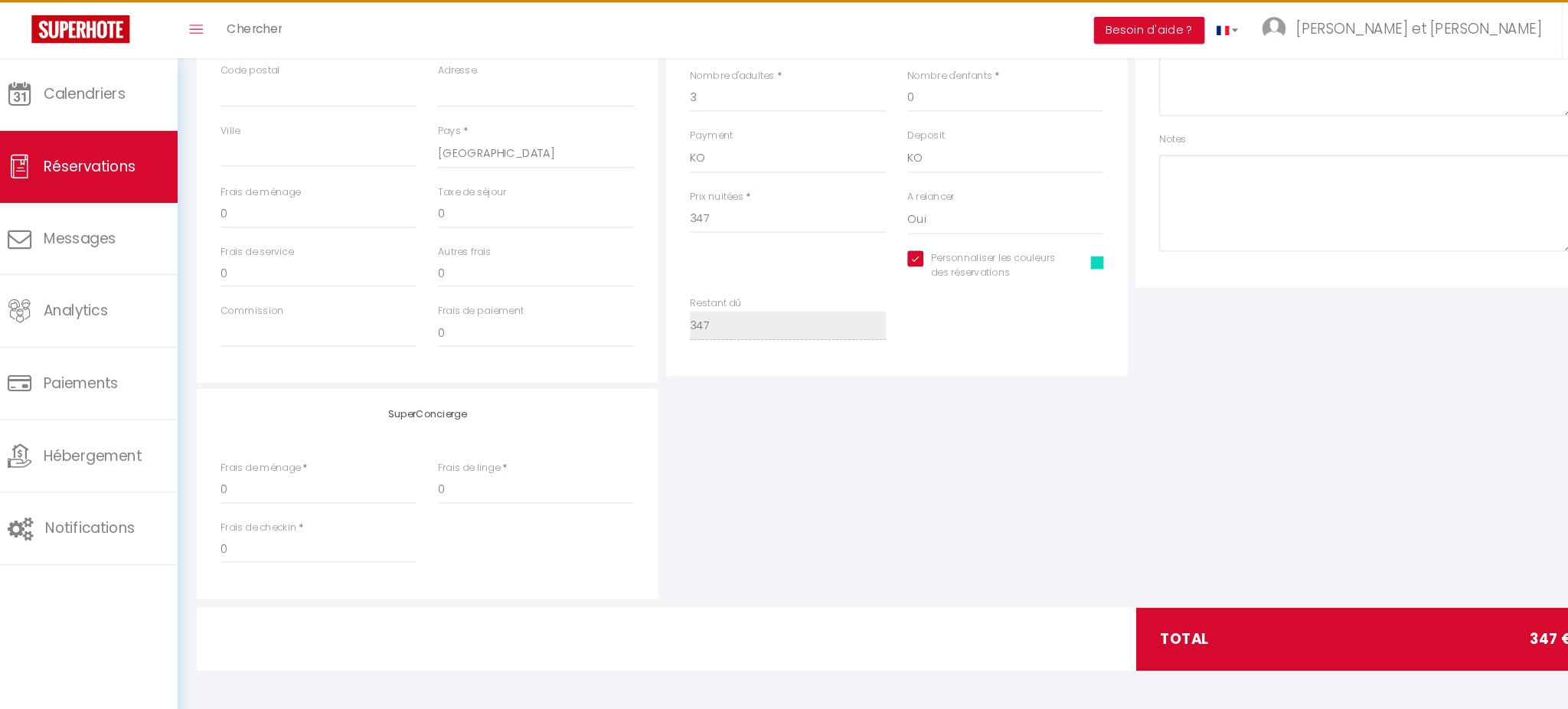
checkbox input "true"
select select
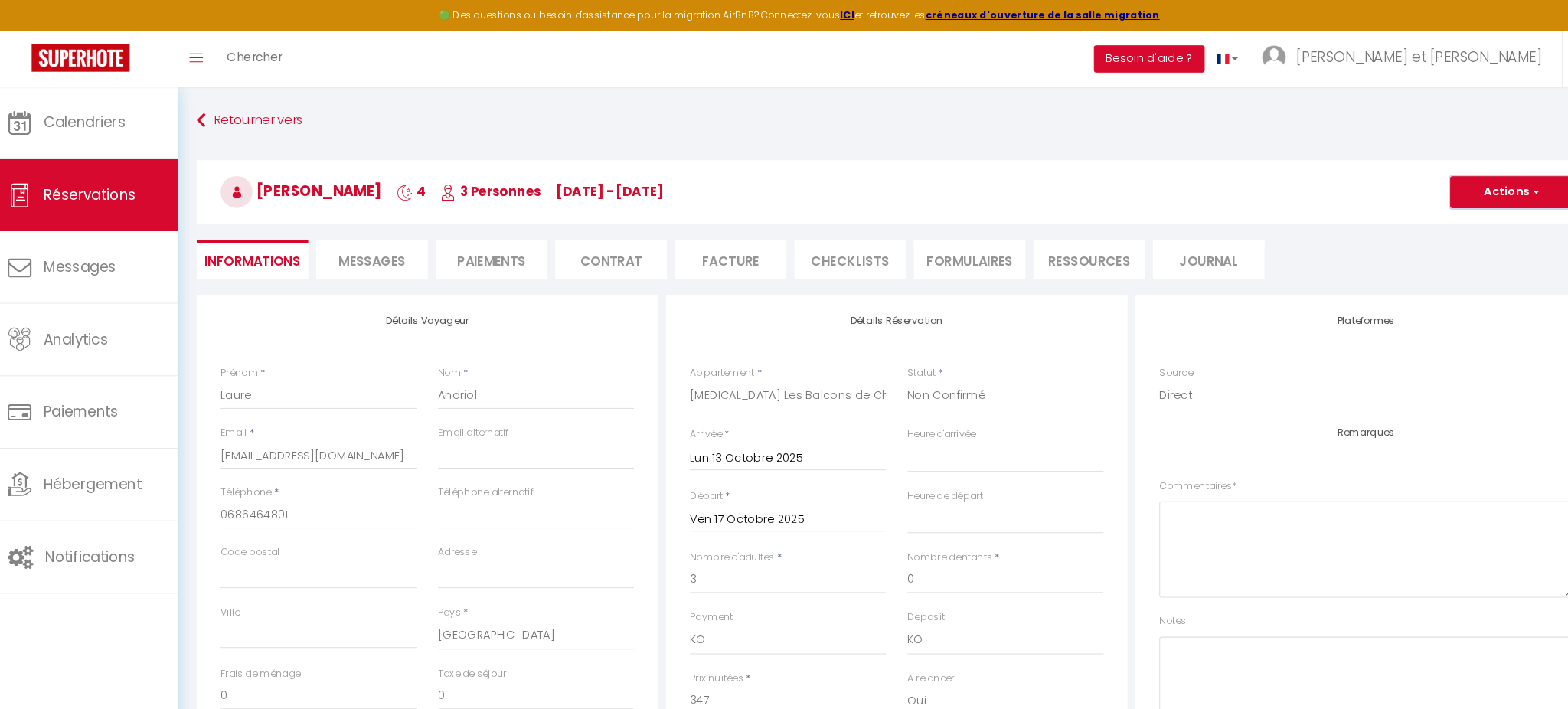
click at [1463, 176] on button "Actions" at bounding box center [1467, 184] width 118 height 30
click at [1448, 239] on link "Dupliquer" at bounding box center [1452, 238] width 121 height 20
select select
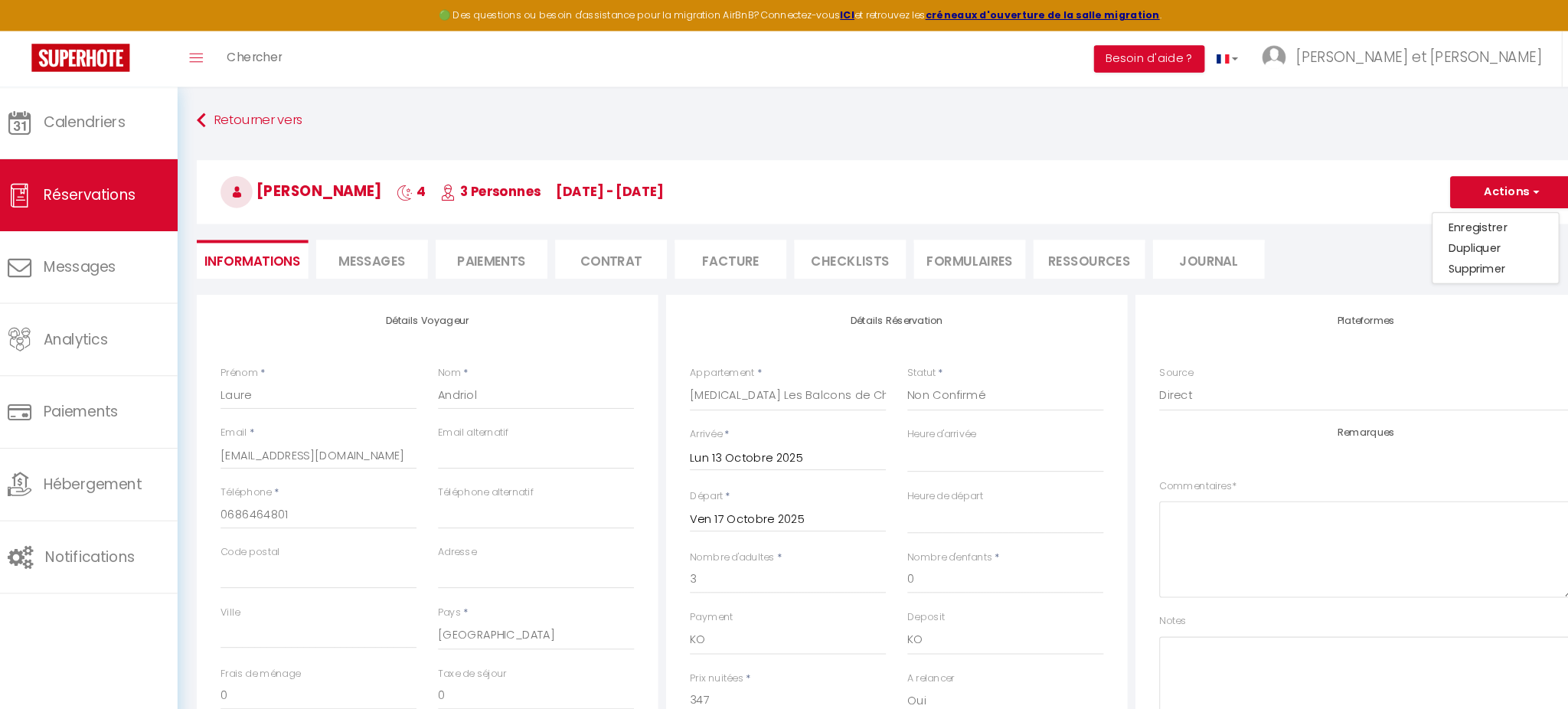
select select
checkbox input "false"
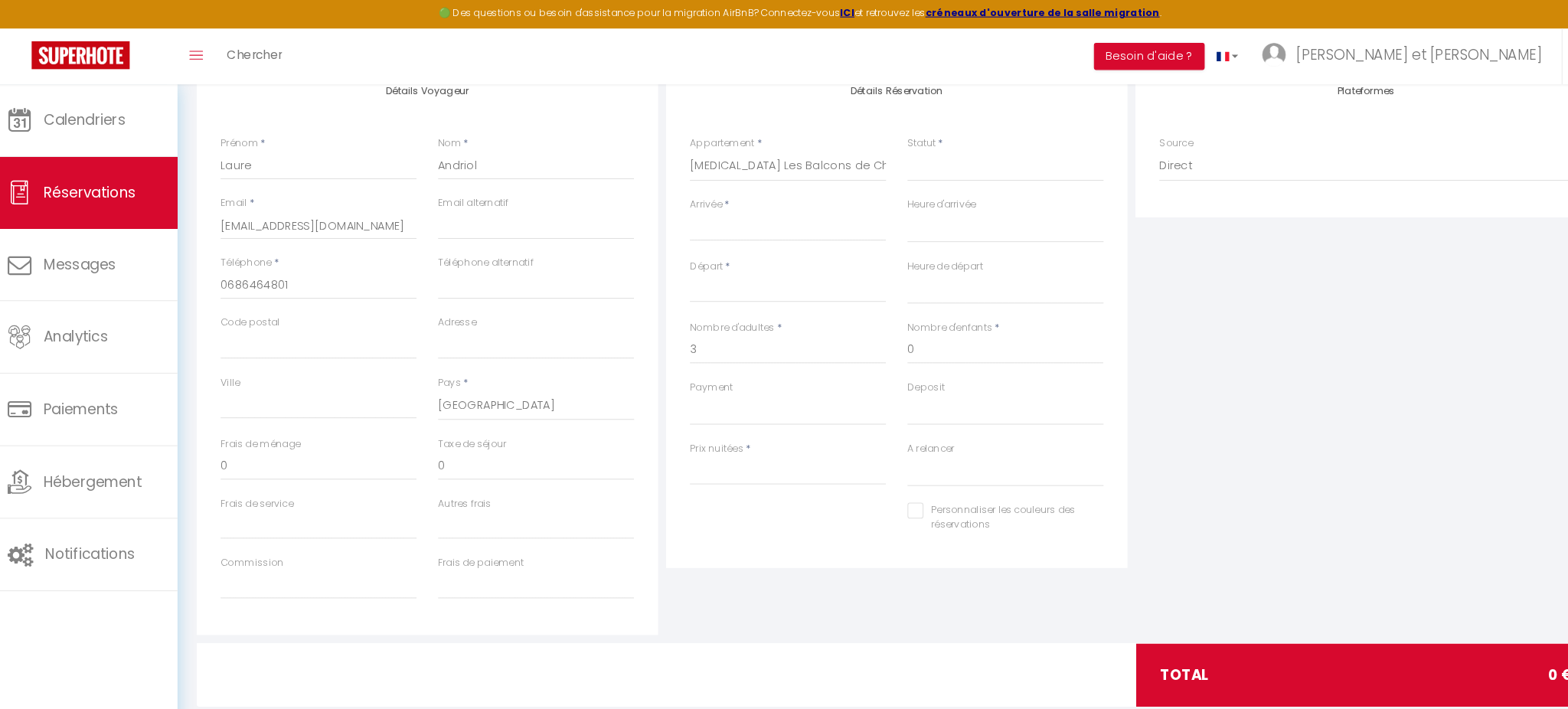
scroll to position [218, 0]
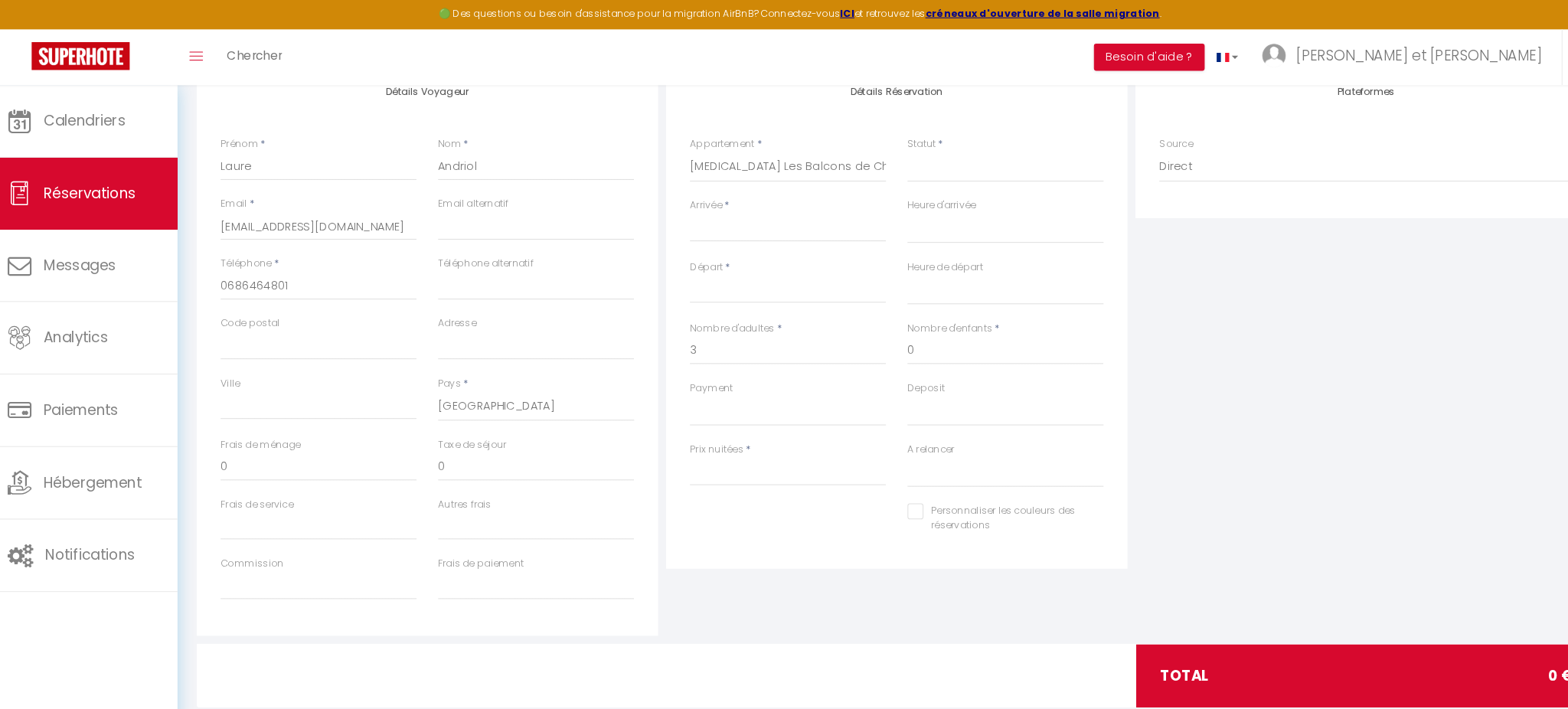
click at [746, 216] on input "Arrivée" at bounding box center [772, 222] width 188 height 20
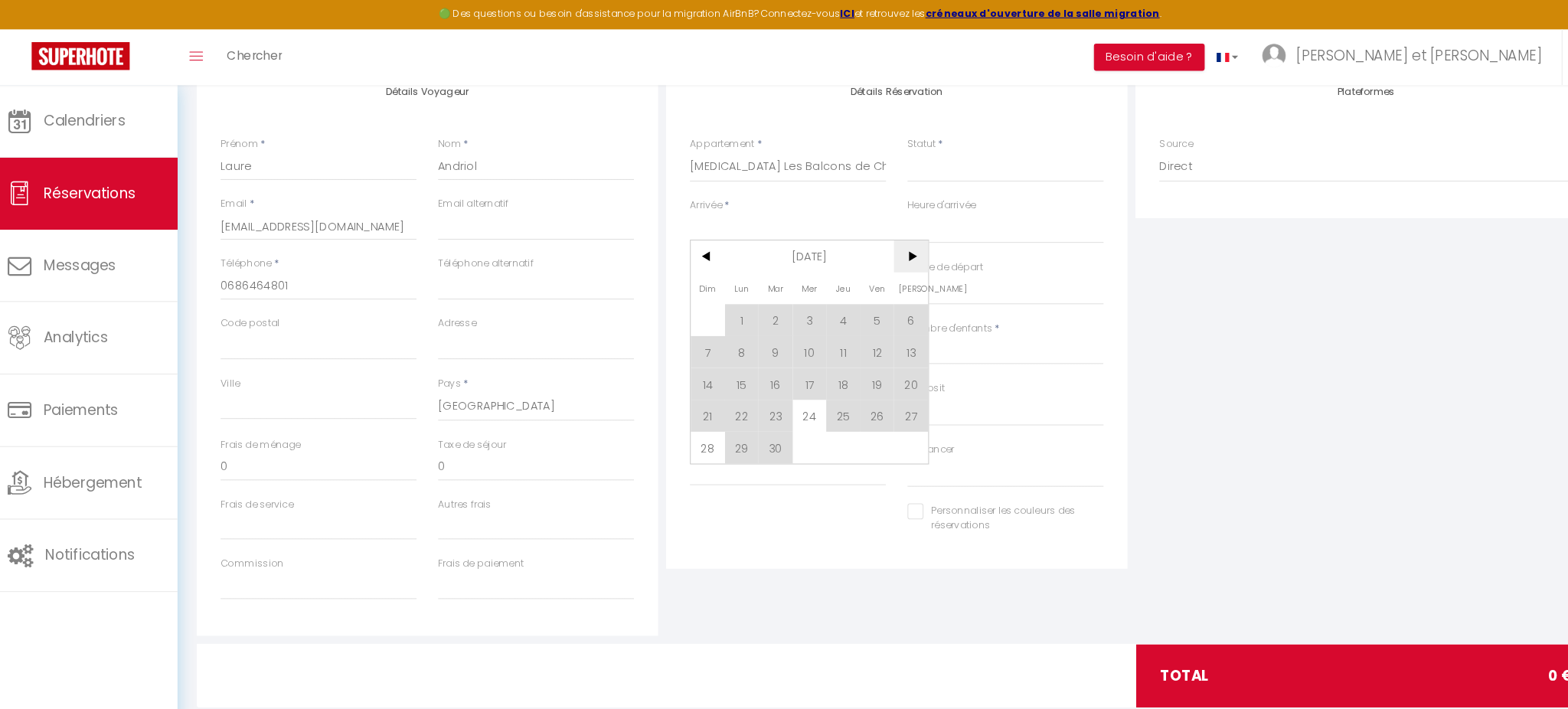
click at [889, 254] on span ">" at bounding box center [891, 248] width 33 height 30
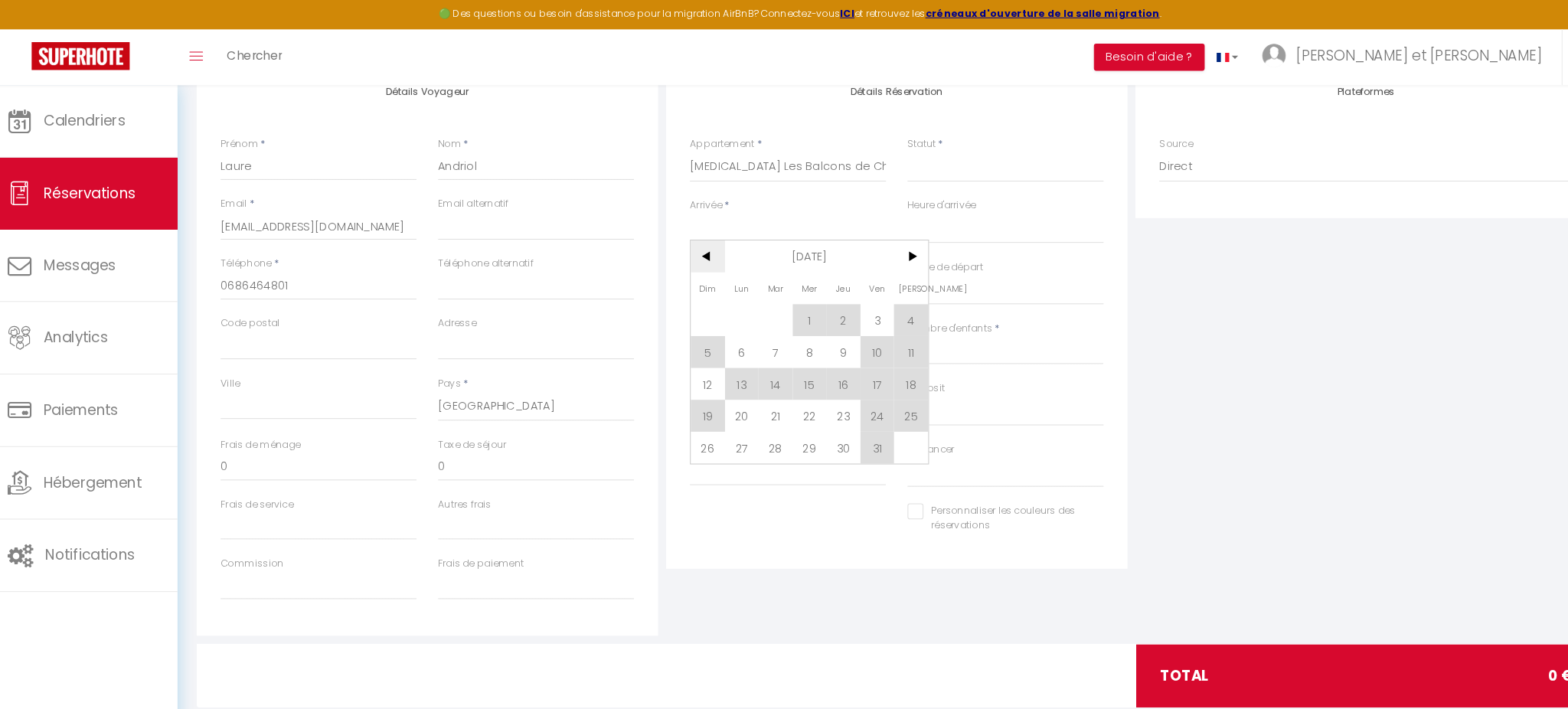
click at [691, 241] on span "<" at bounding box center [695, 248] width 33 height 30
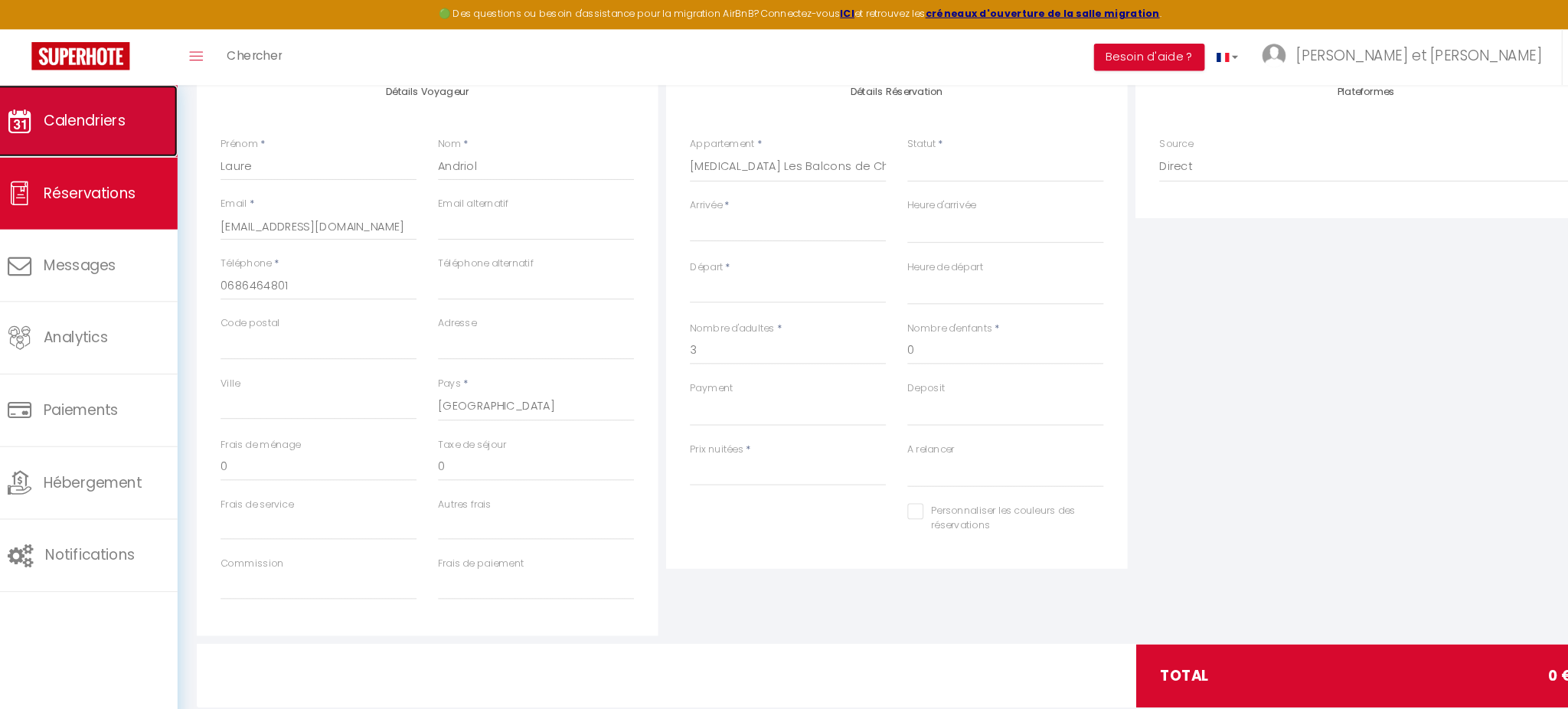
click at [126, 122] on span "Calendriers" at bounding box center [97, 117] width 79 height 19
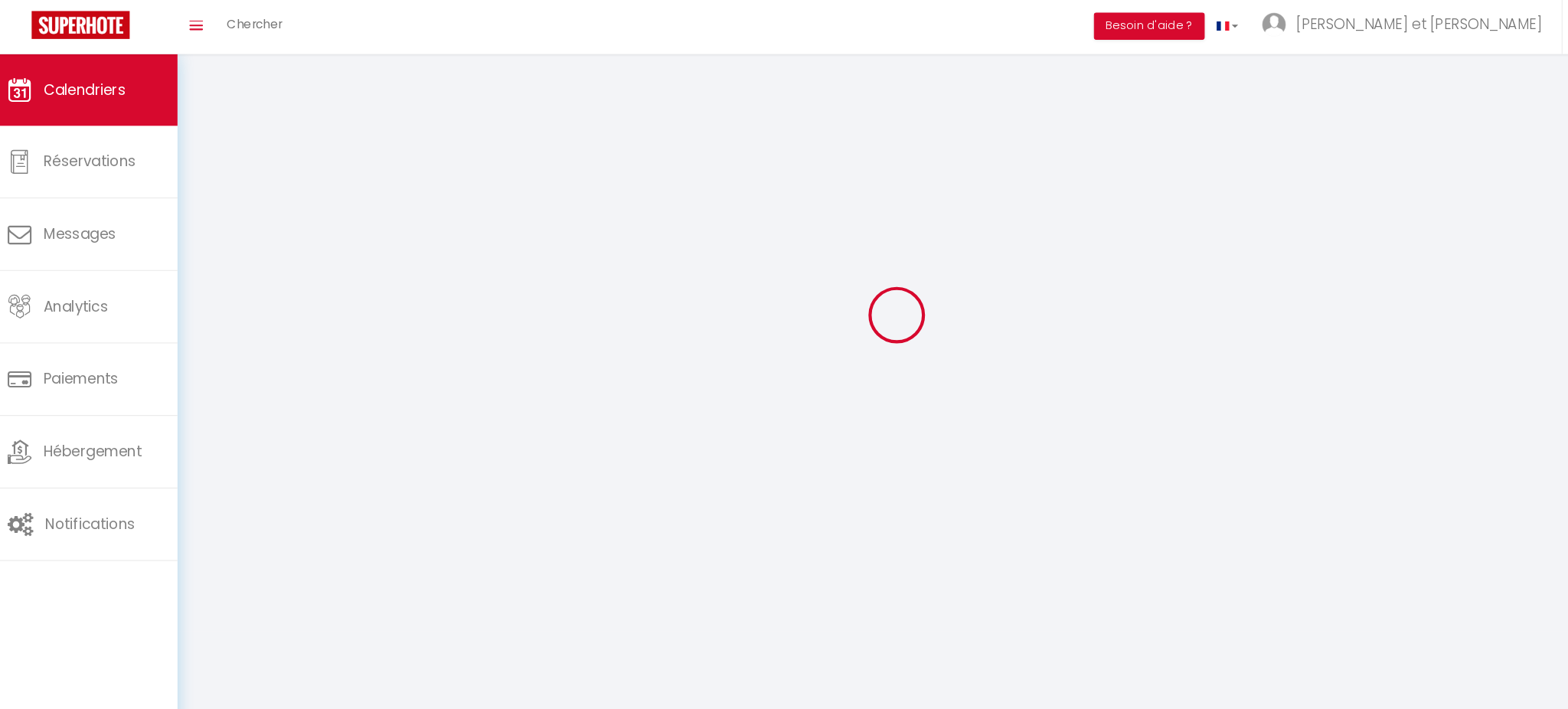
scroll to position [53, 0]
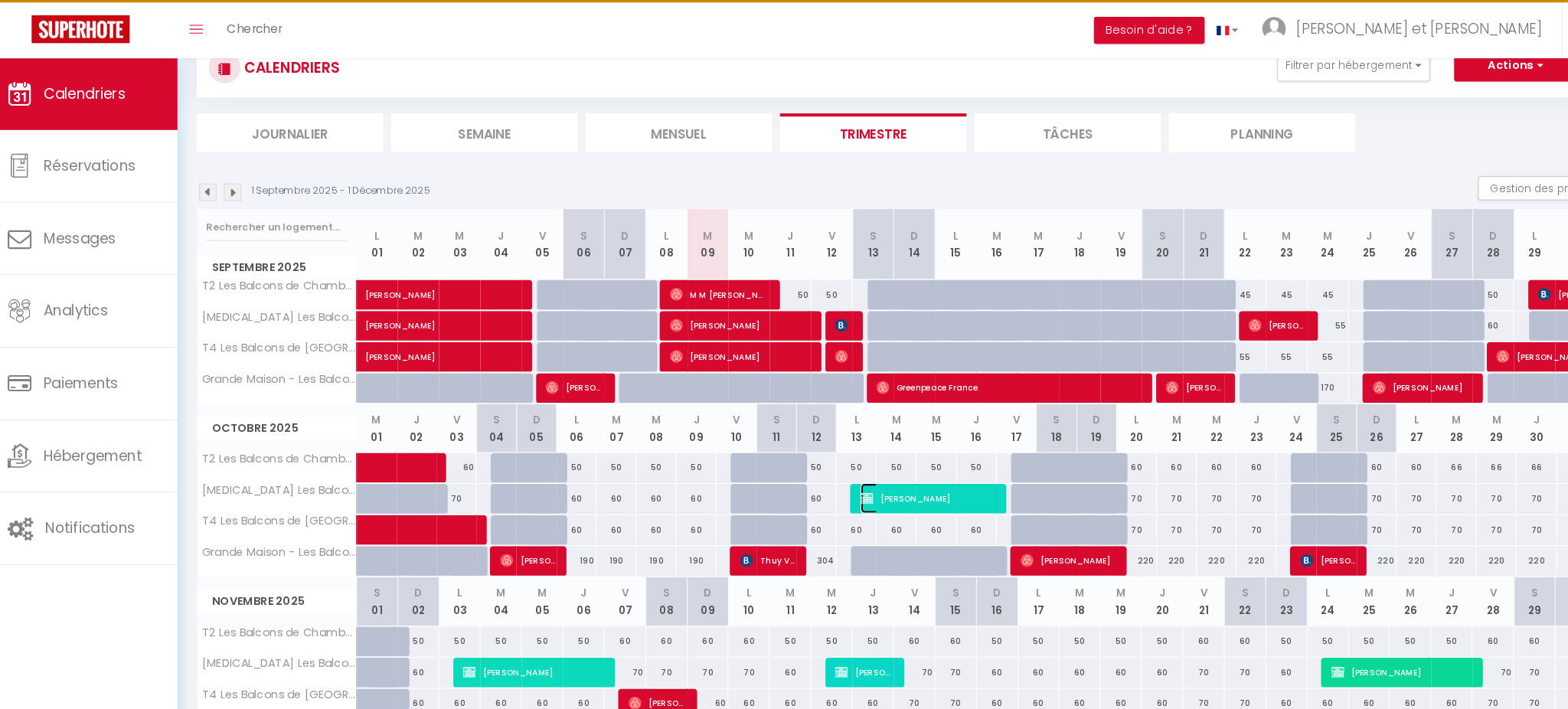
click at [946, 508] on span "Laure Andriol" at bounding box center [908, 506] width 132 height 29
select select "KO"
select select "0"
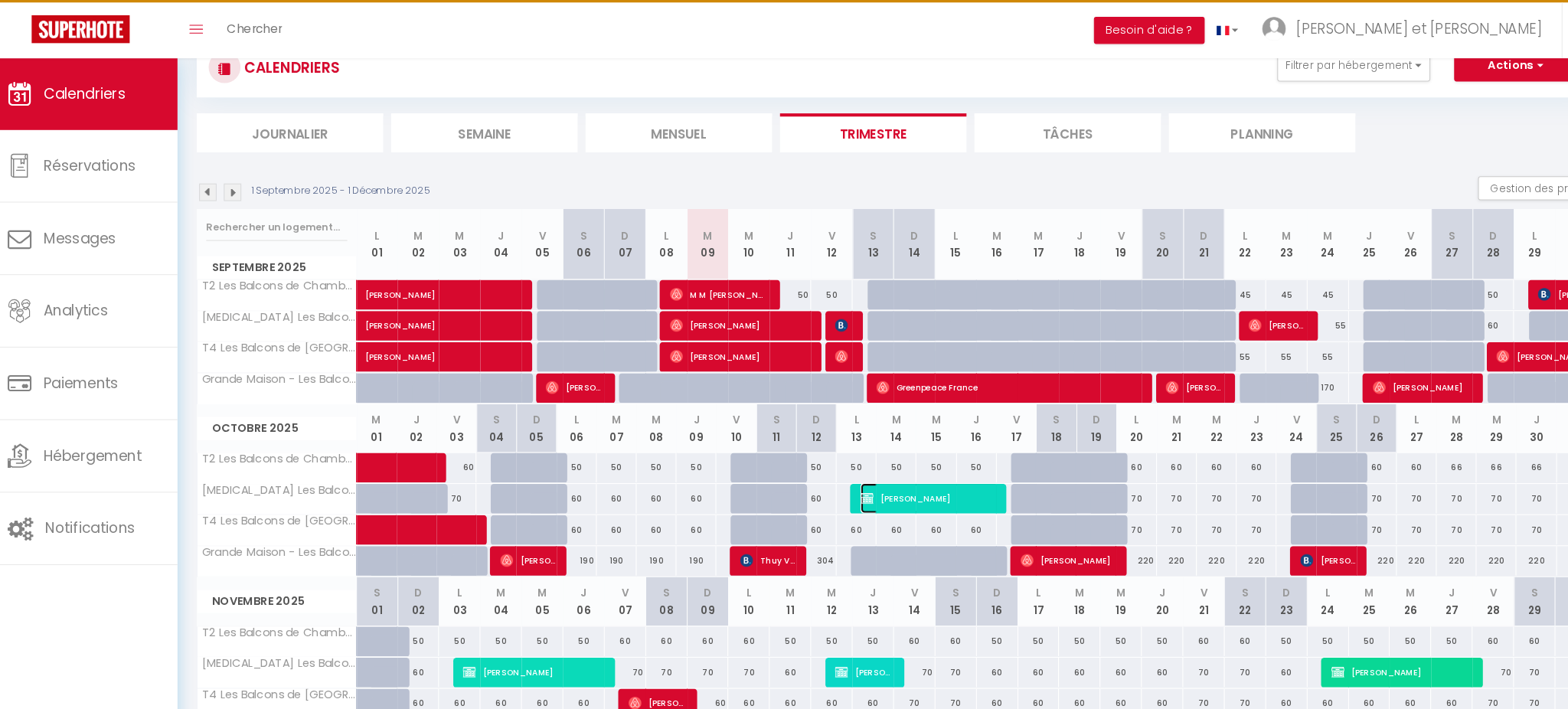
select select "0"
select select
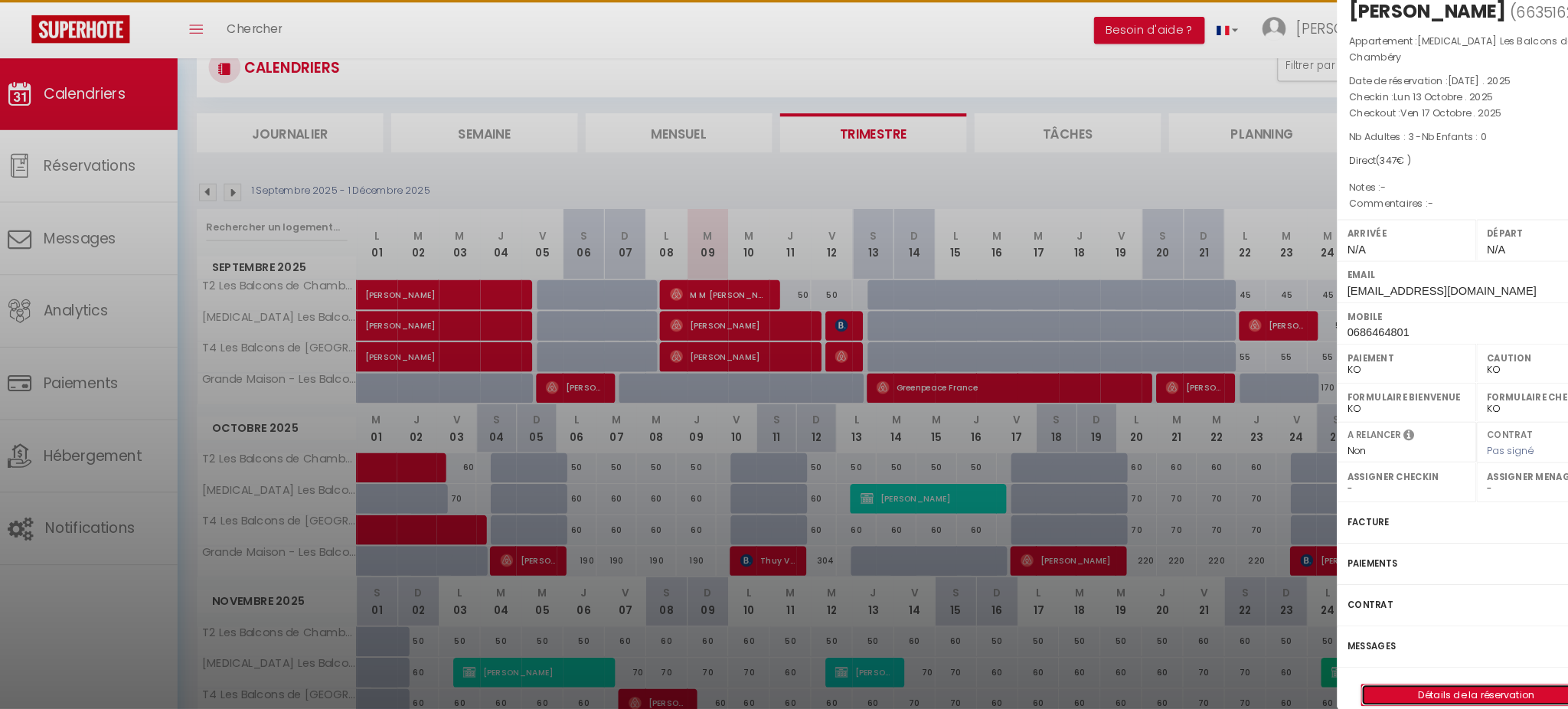
click at [1427, 665] on link "Détails de la réservation" at bounding box center [1434, 695] width 220 height 20
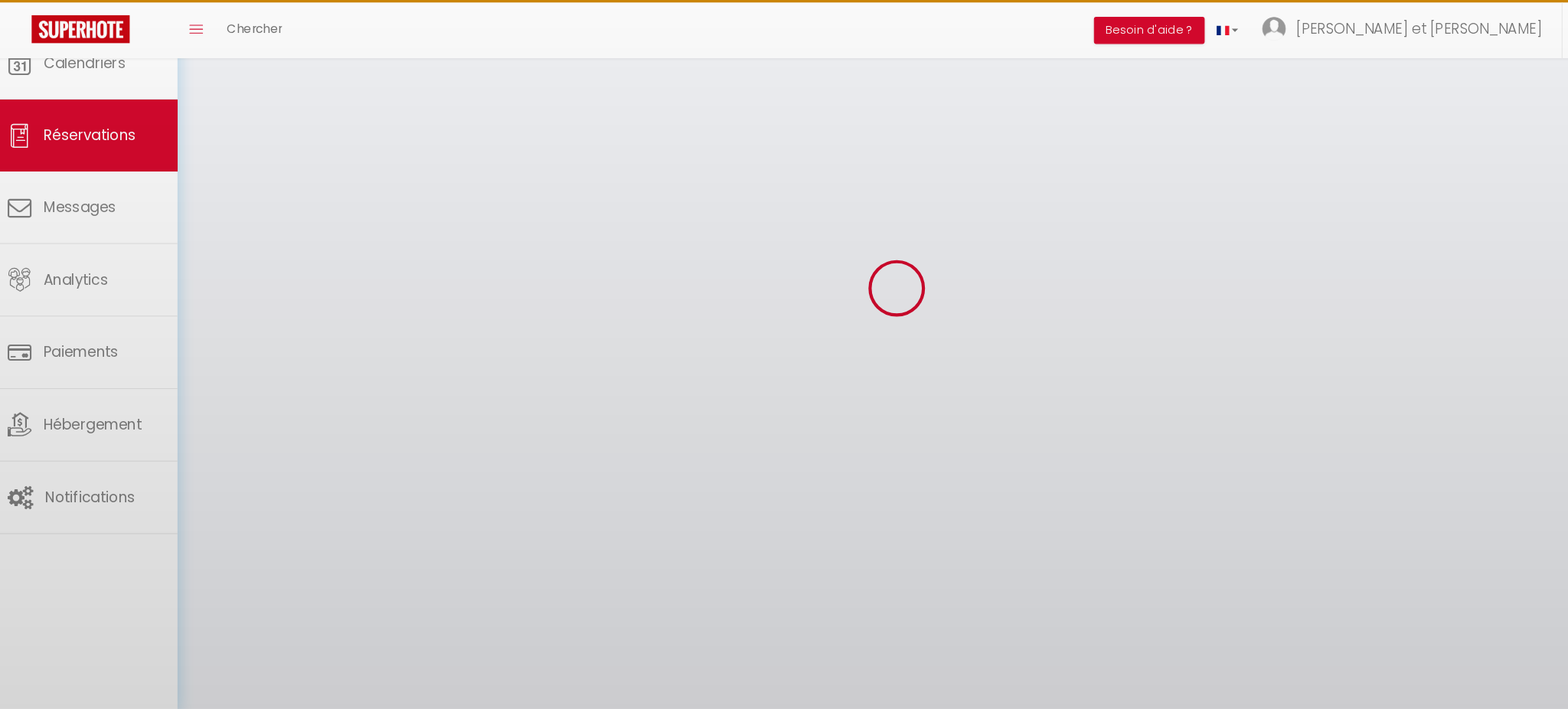
scroll to position [84, 0]
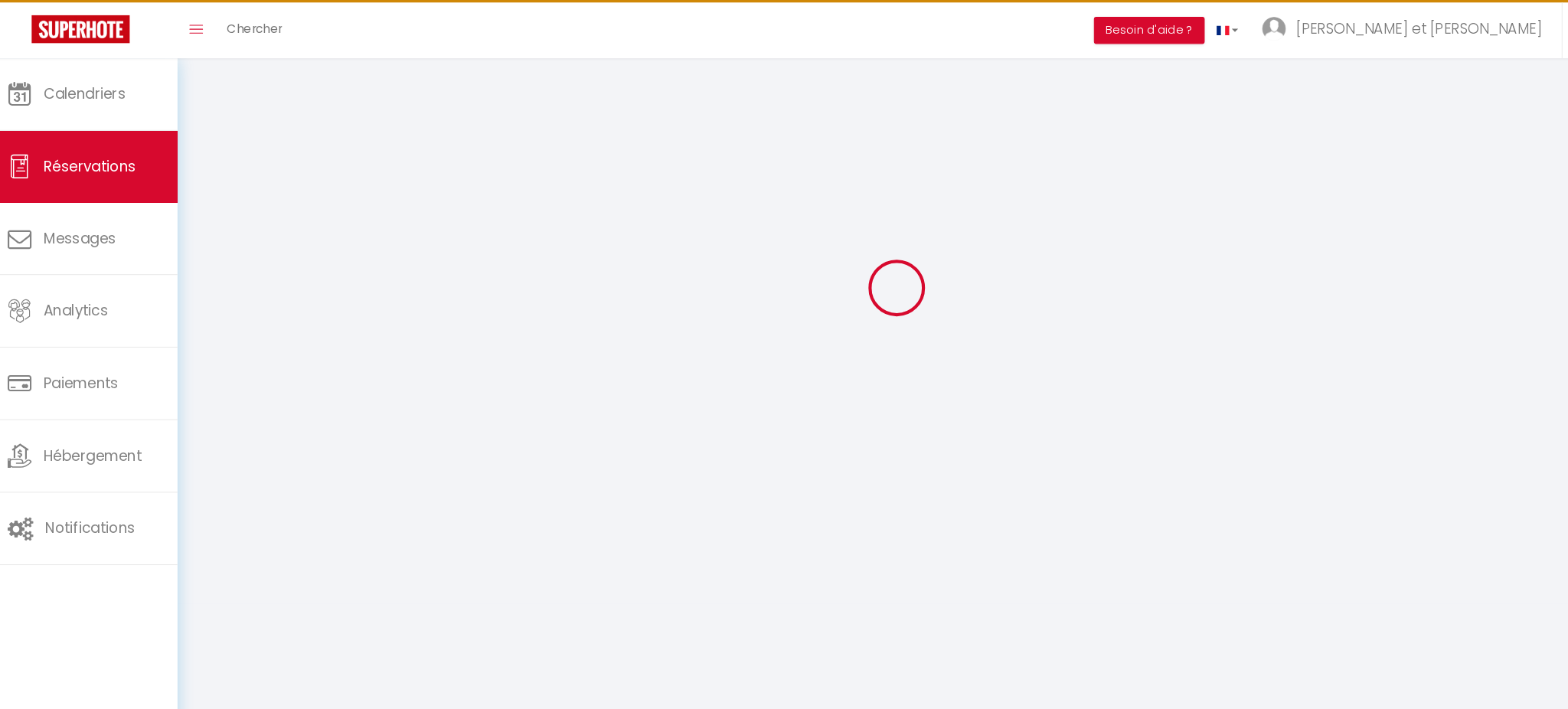
select select
checkbox input "true"
select select
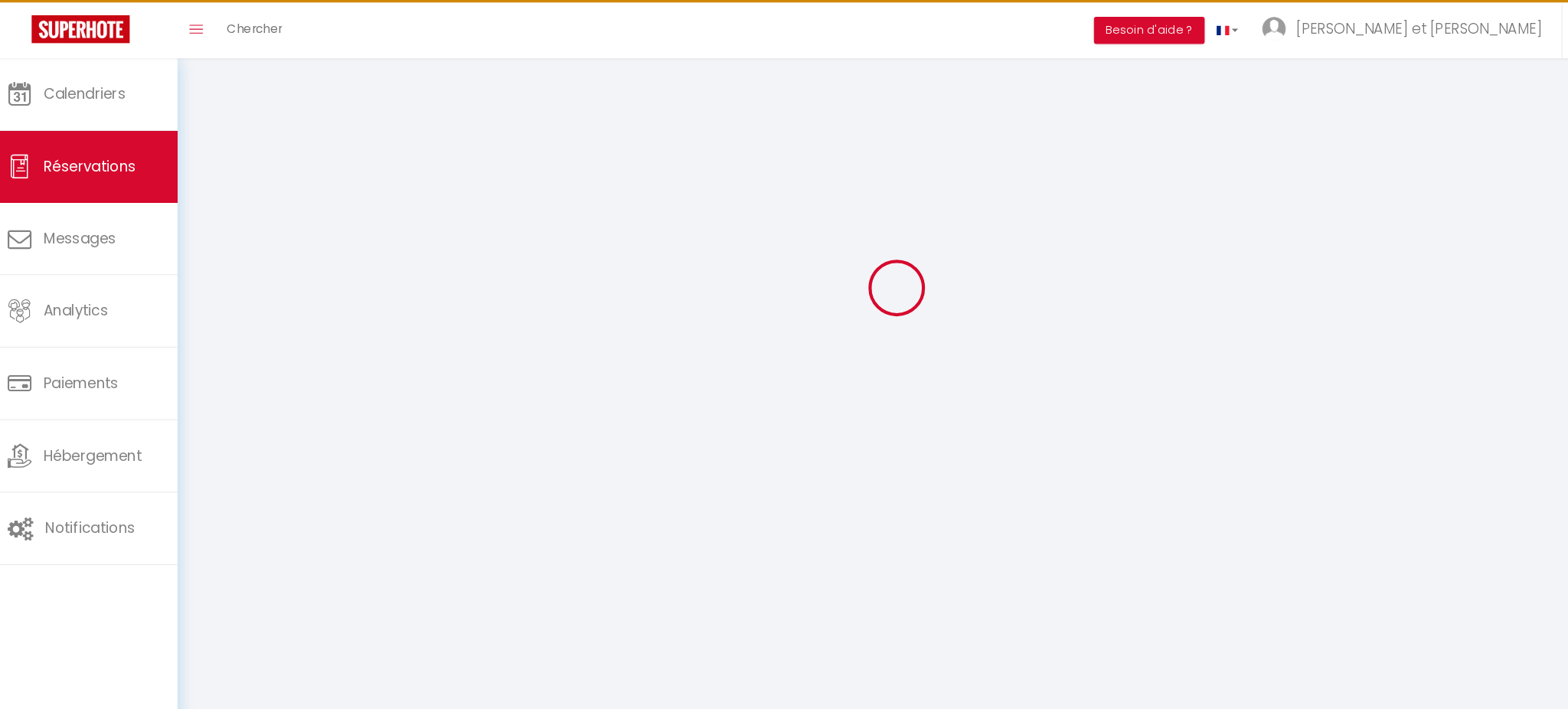
checkbox input "true"
select select
checkbox input "true"
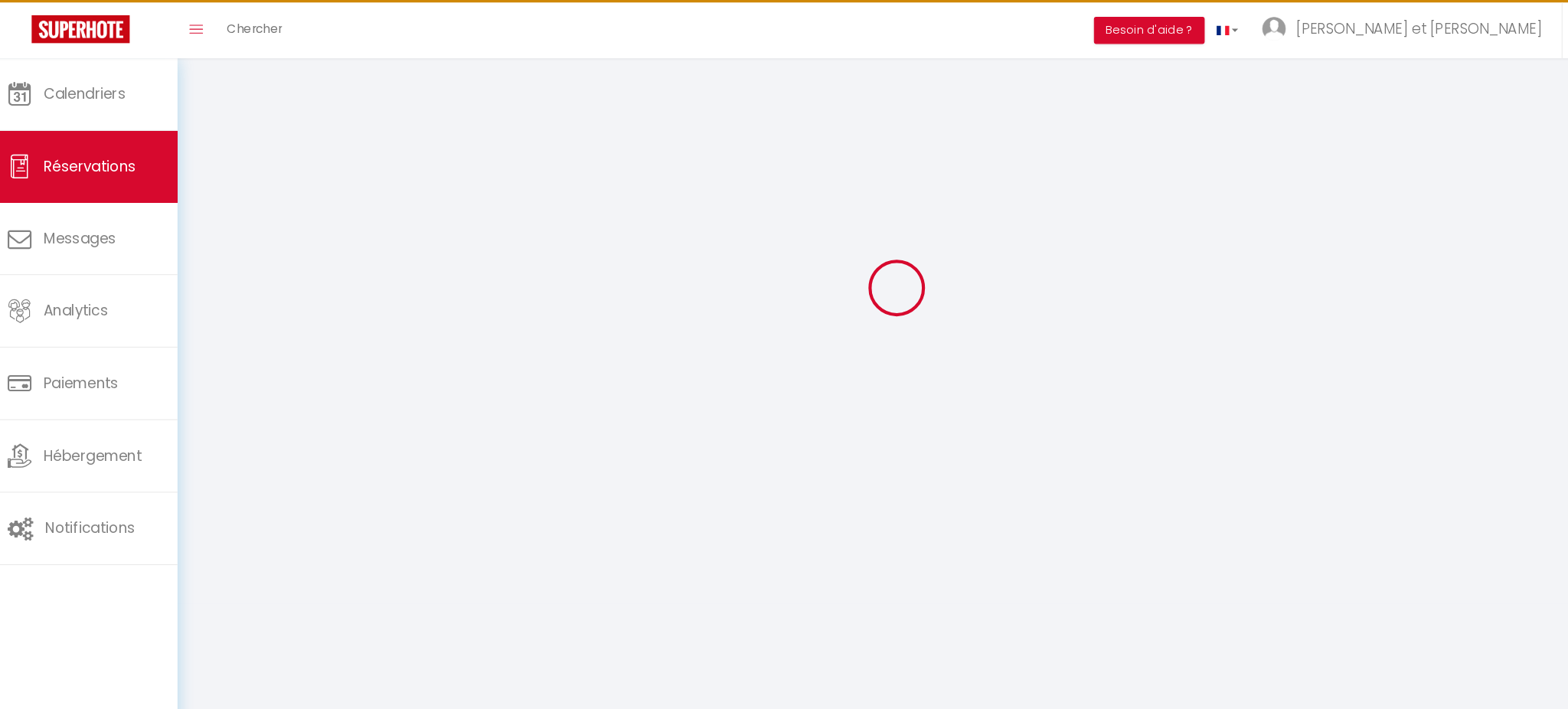
select select
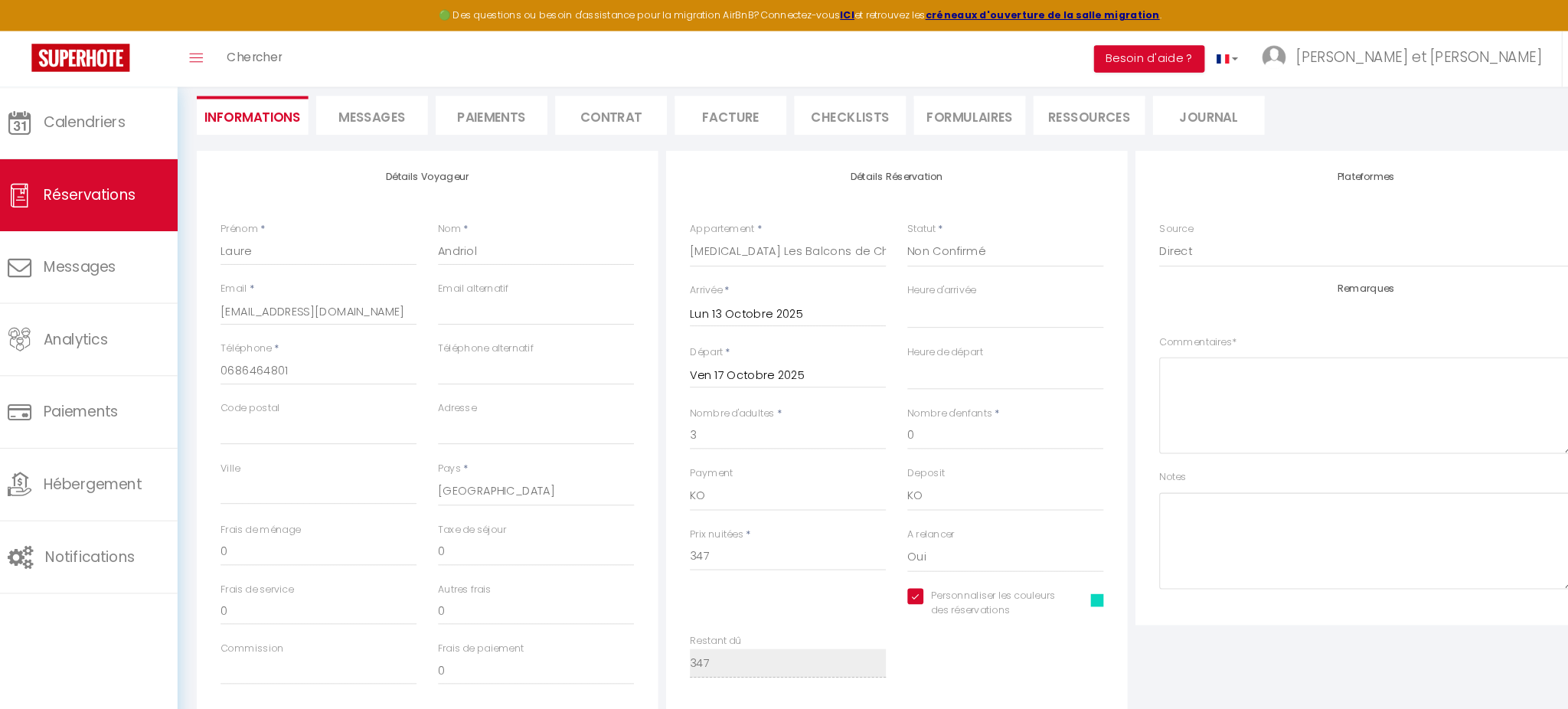
scroll to position [85, 0]
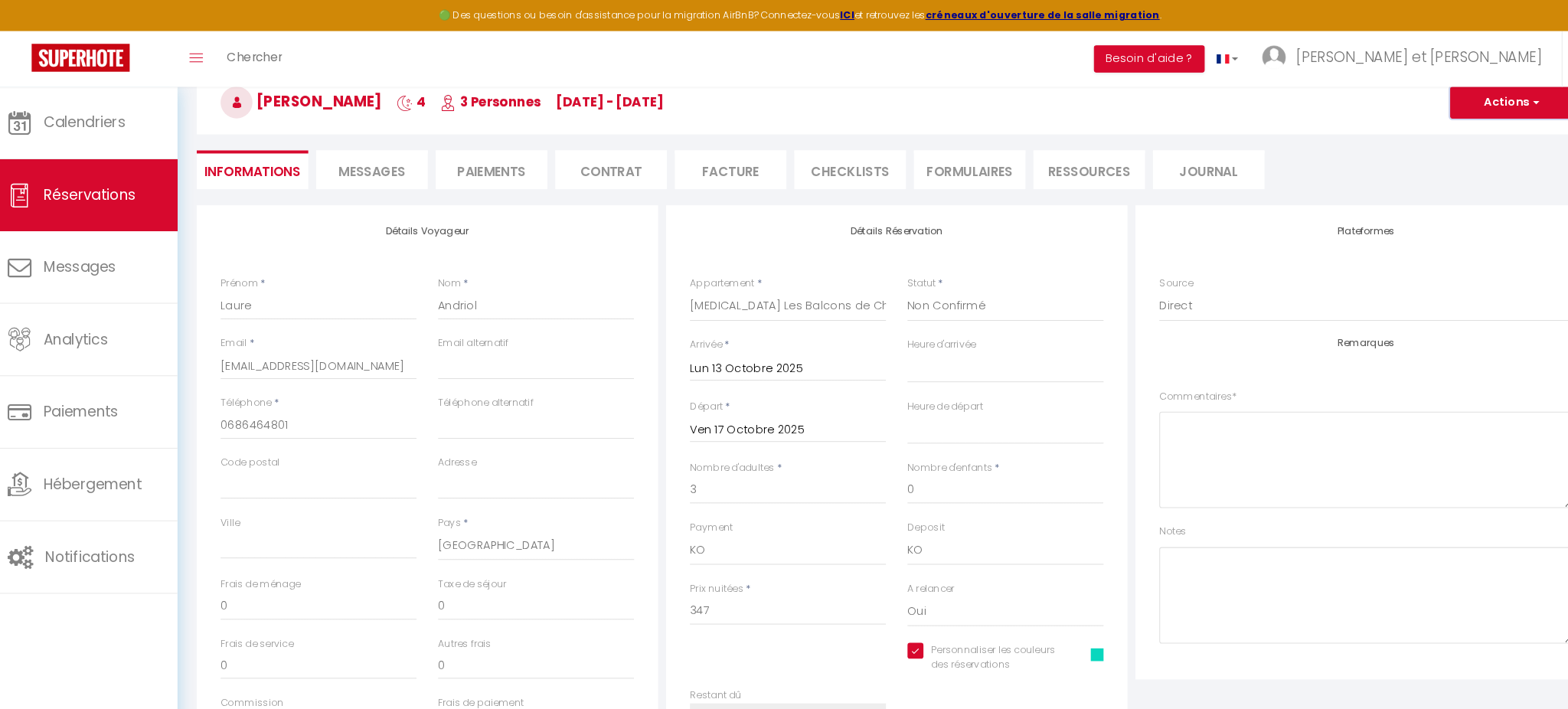
click at [1469, 96] on button "Actions" at bounding box center [1467, 99] width 118 height 30
click at [1454, 154] on link "Dupliquer" at bounding box center [1452, 152] width 121 height 20
select select
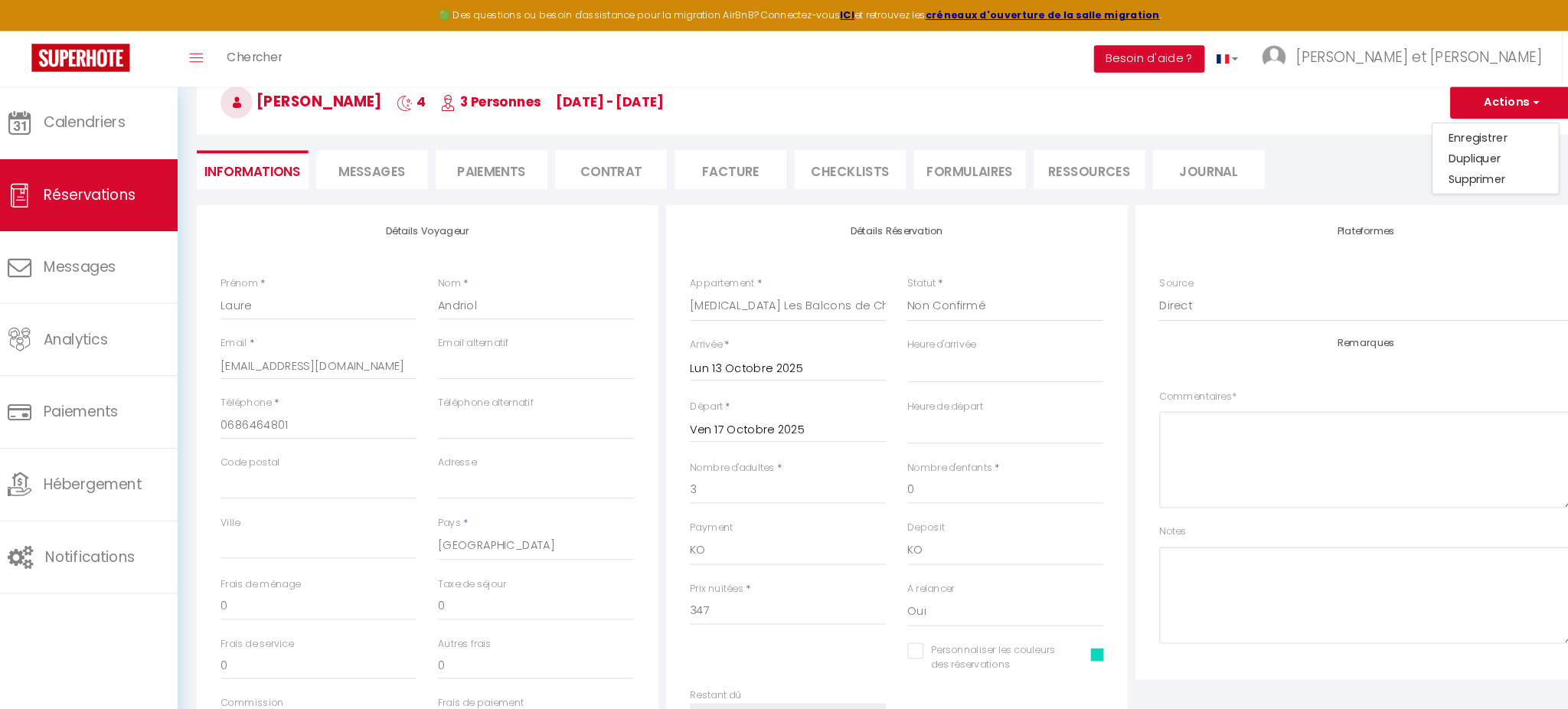
select select
checkbox input "false"
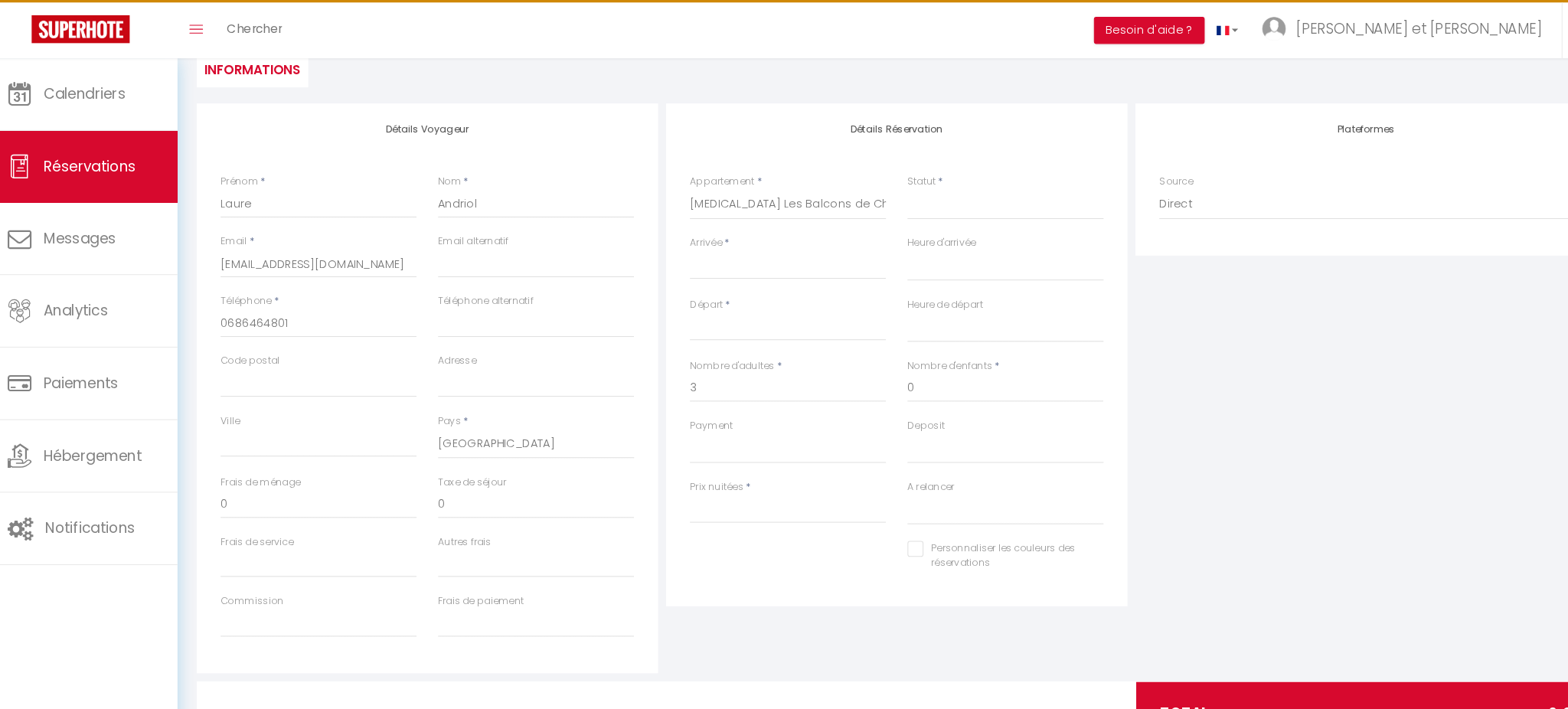
scroll to position [164, 0]
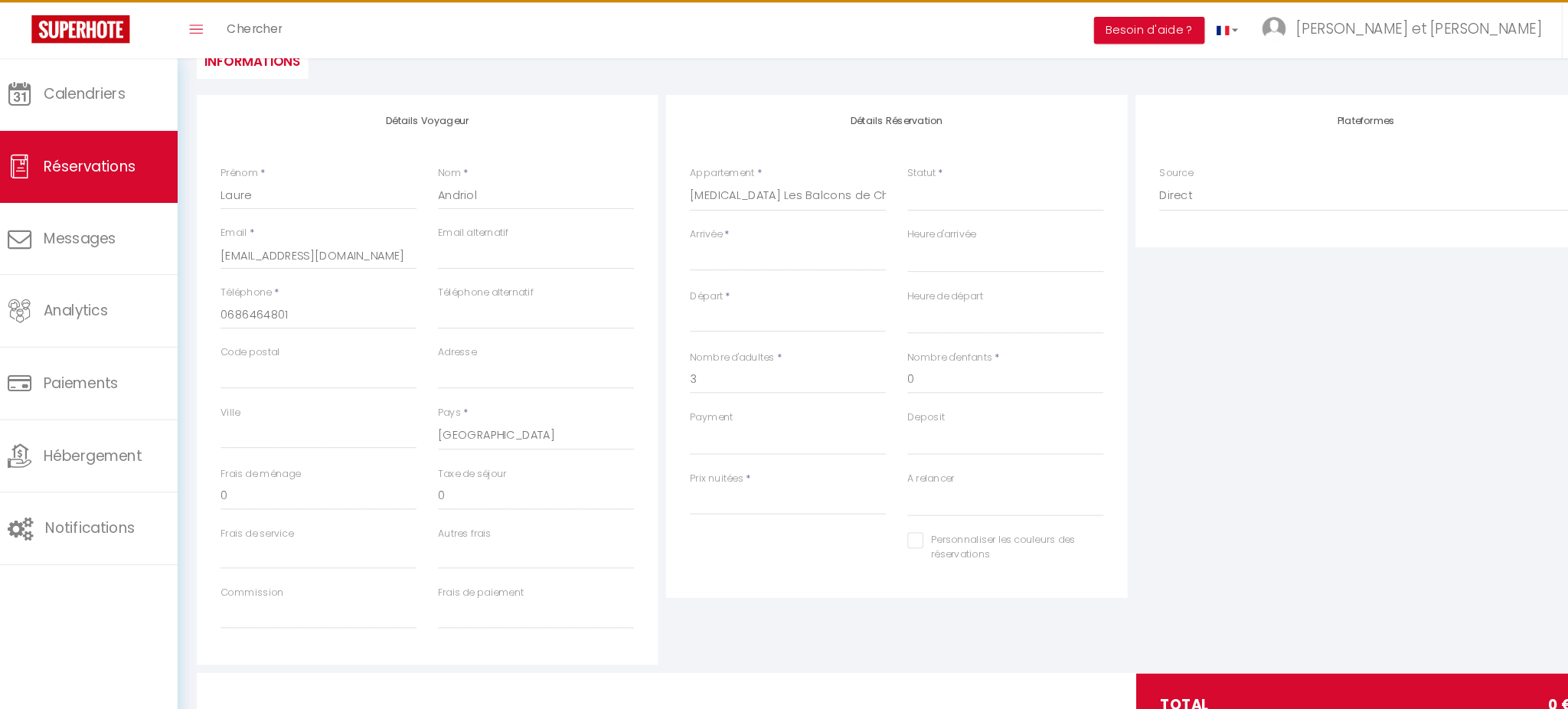
click at [768, 273] on input "Arrivée" at bounding box center [772, 275] width 188 height 20
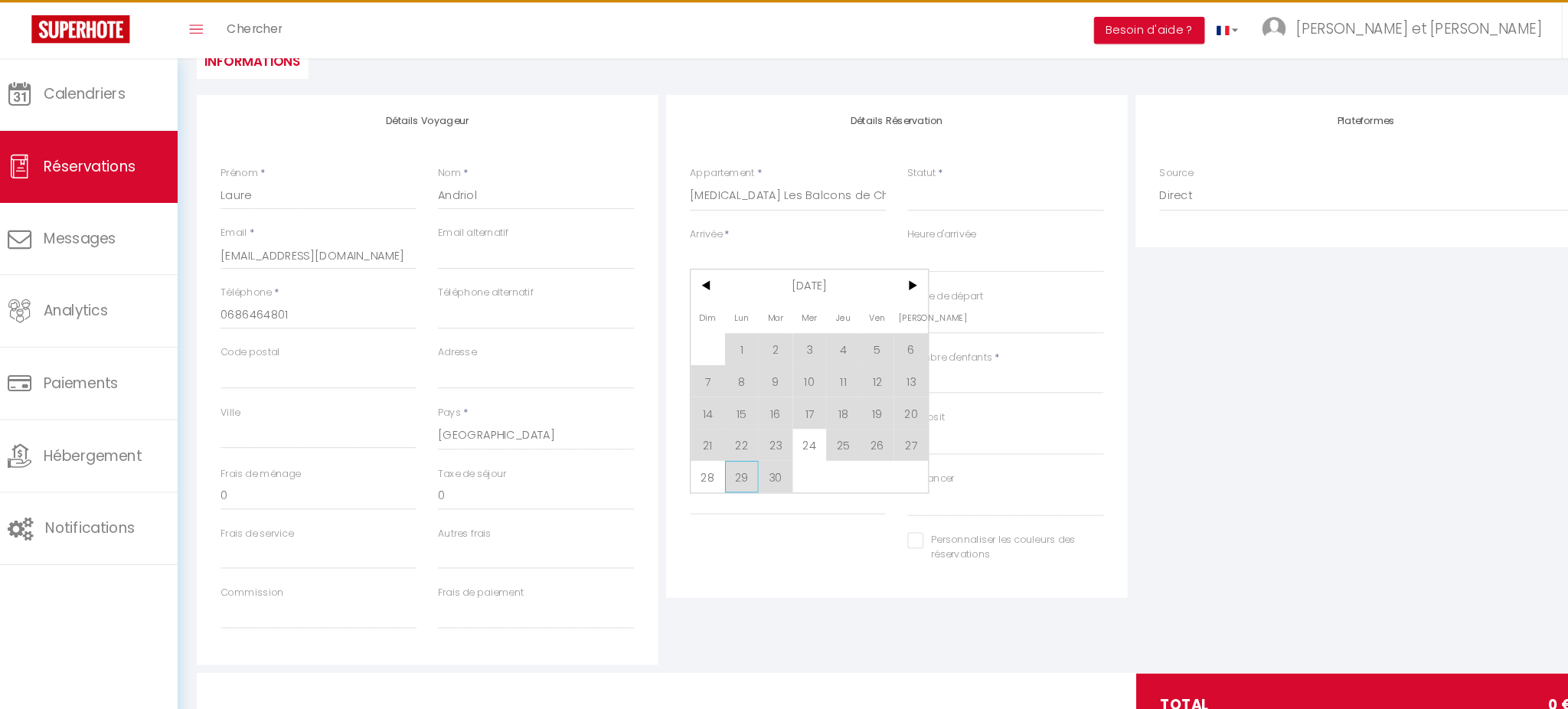
click at [728, 482] on span "29" at bounding box center [728, 485] width 33 height 30
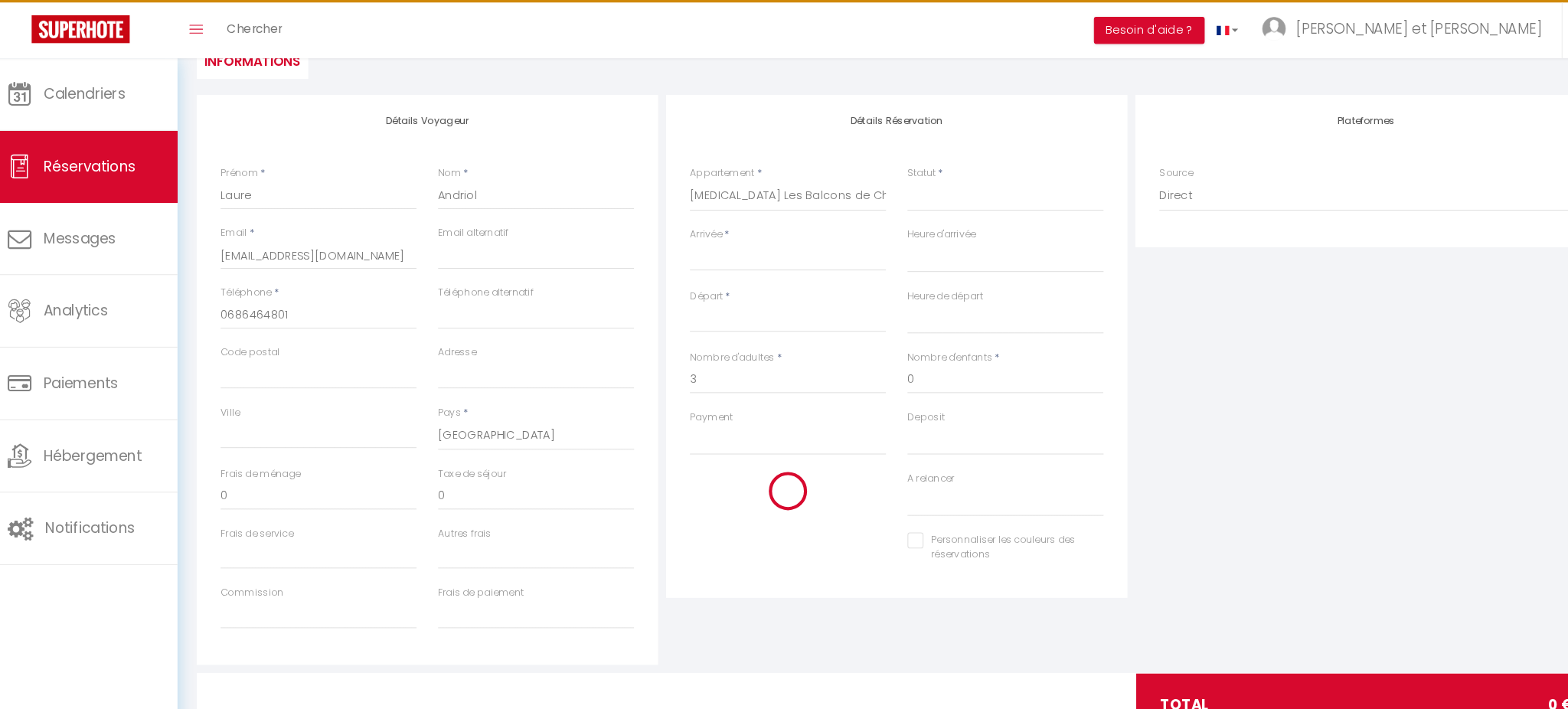
select select
type input "Lun 29 Septembre 2025"
select select
type input "Mar 30 Septembre 2025"
select select
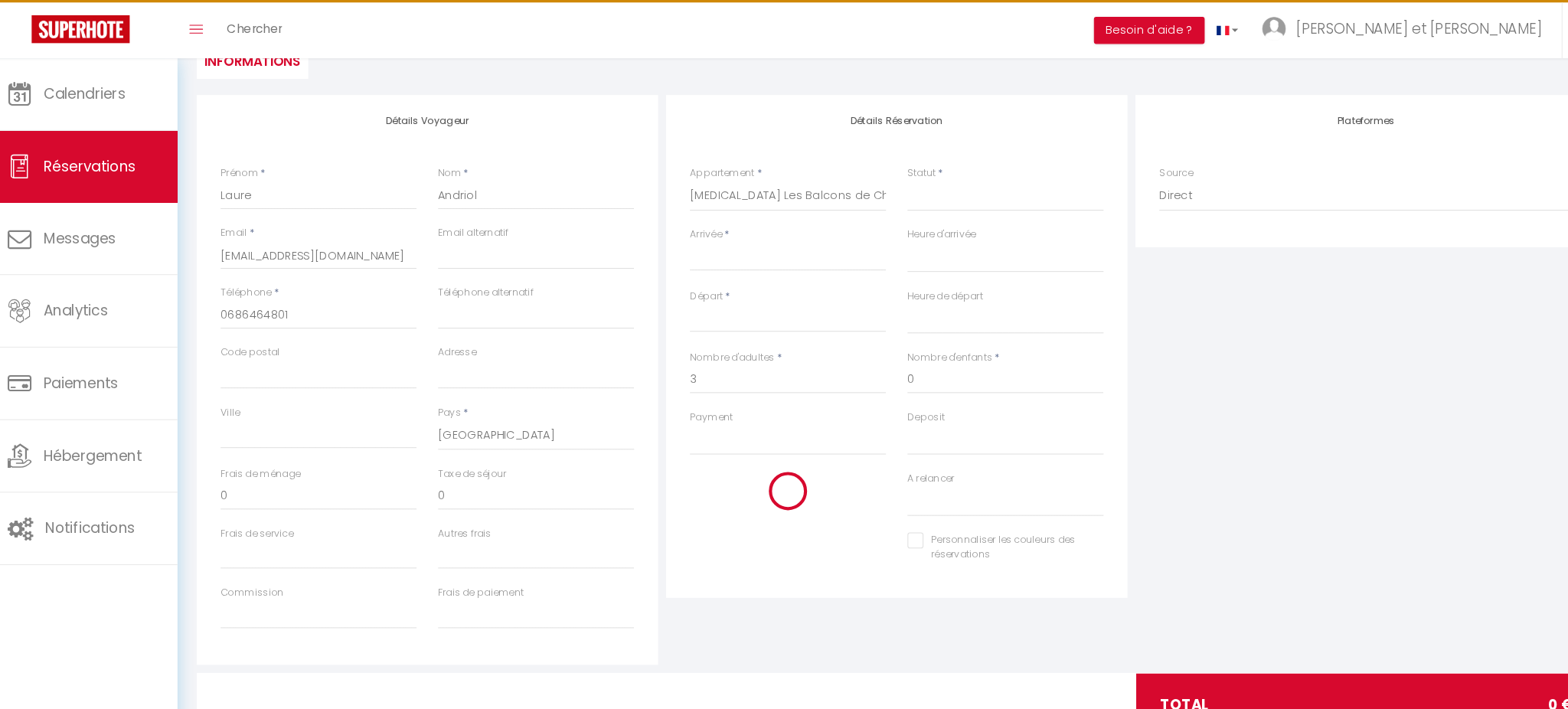
select select
checkbox input "false"
select select
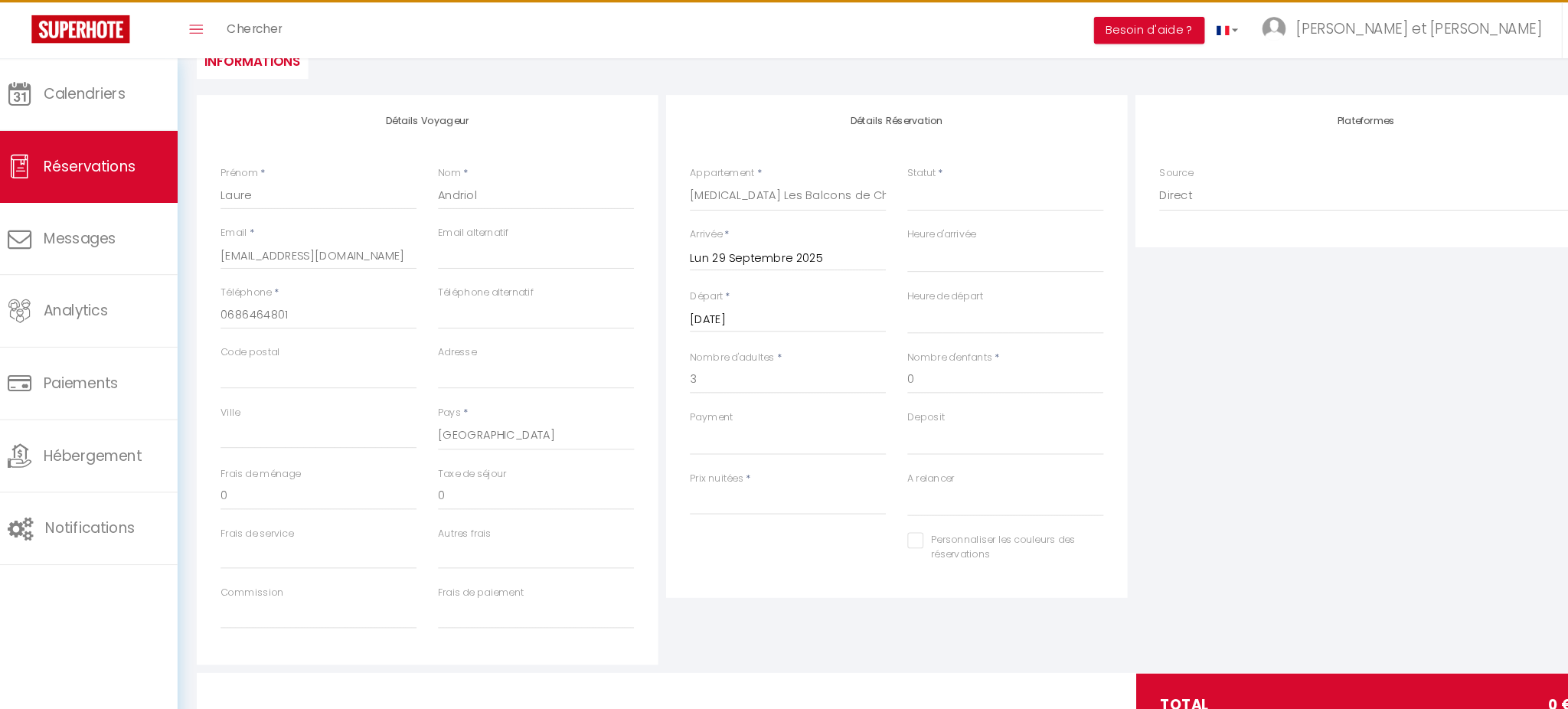
select select
type input "0"
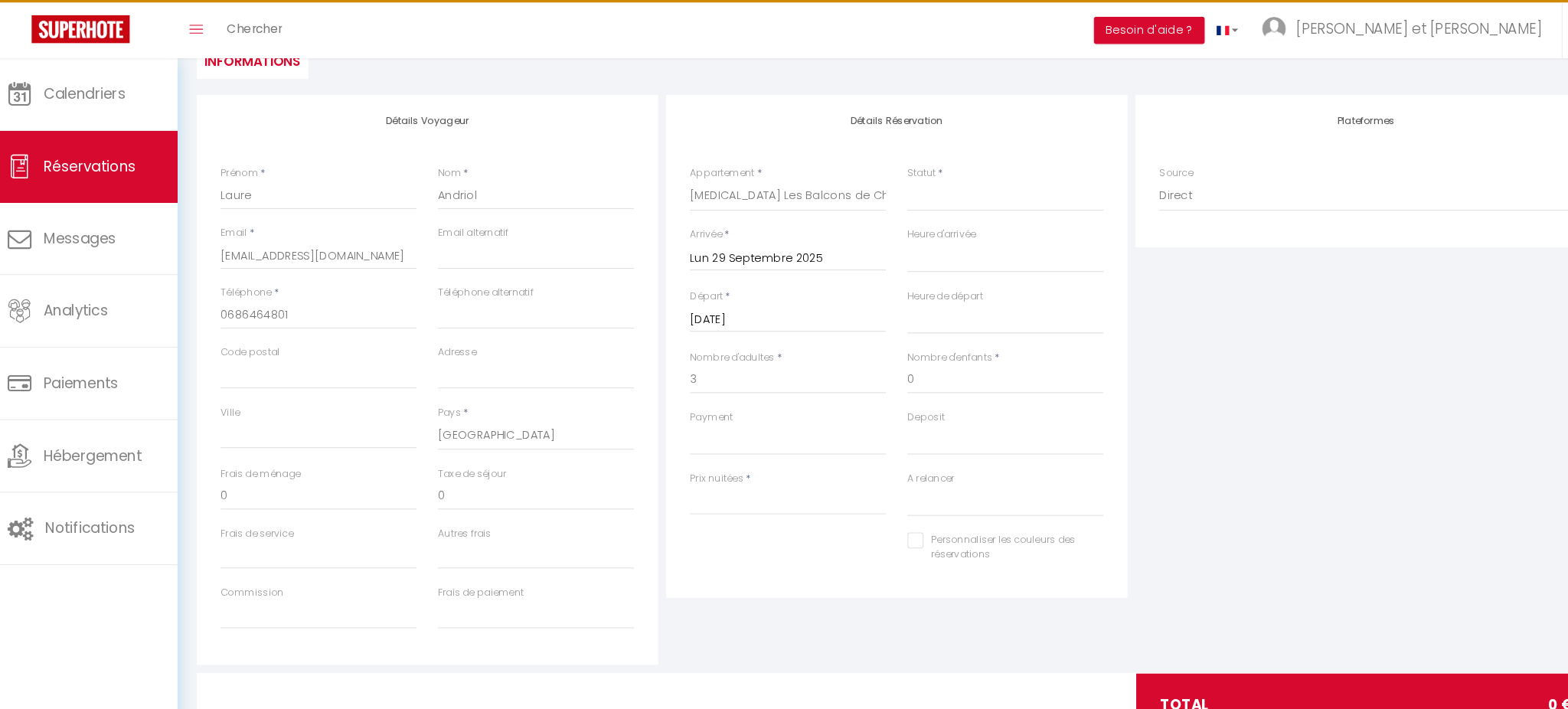
select select
checkbox input "false"
click at [792, 331] on input "Mar 30 Septembre 2025" at bounding box center [772, 335] width 188 height 20
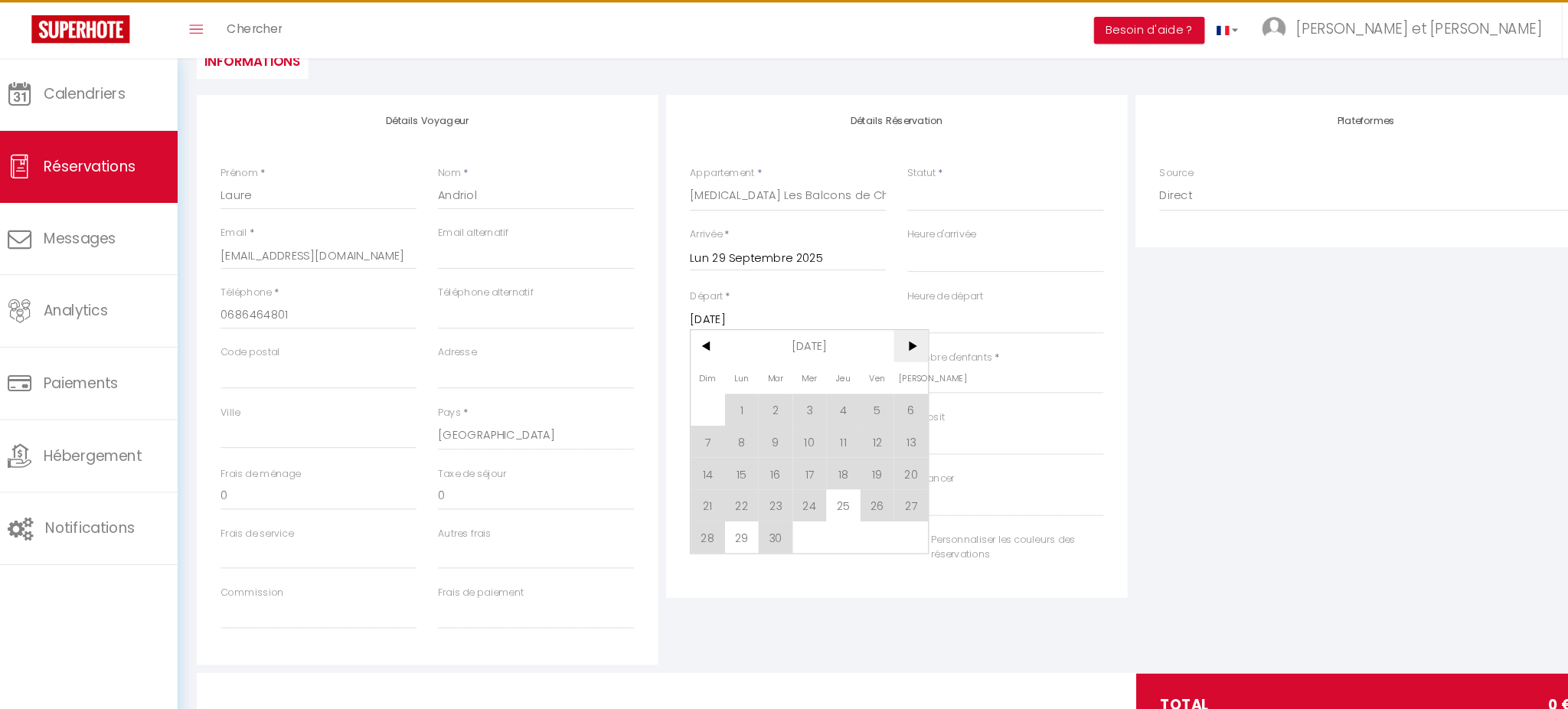
click at [887, 371] on span ">" at bounding box center [891, 360] width 33 height 30
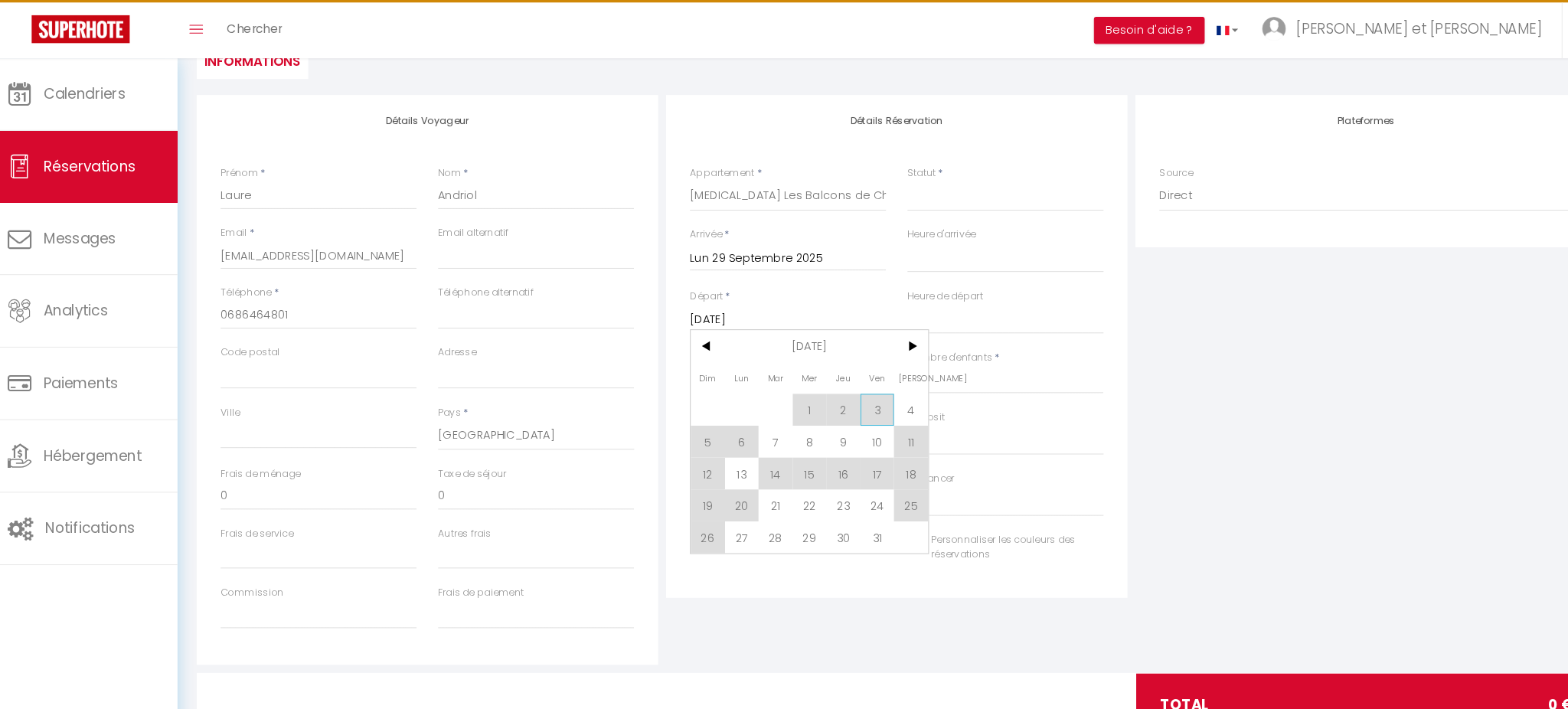
click at [851, 415] on span "3" at bounding box center [858, 422] width 33 height 30
select select
type input "Ven 03 Octobre 2025"
select select
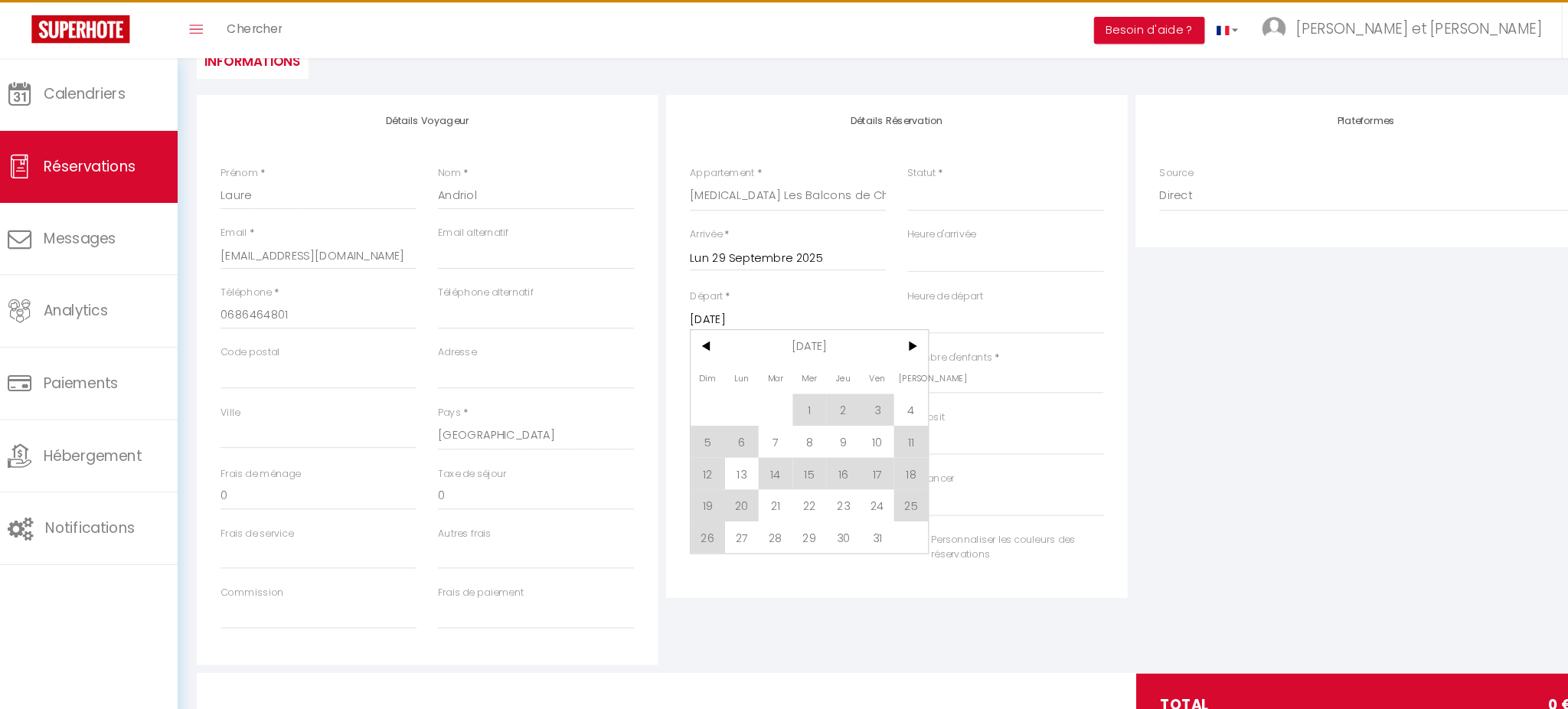
select select
checkbox input "false"
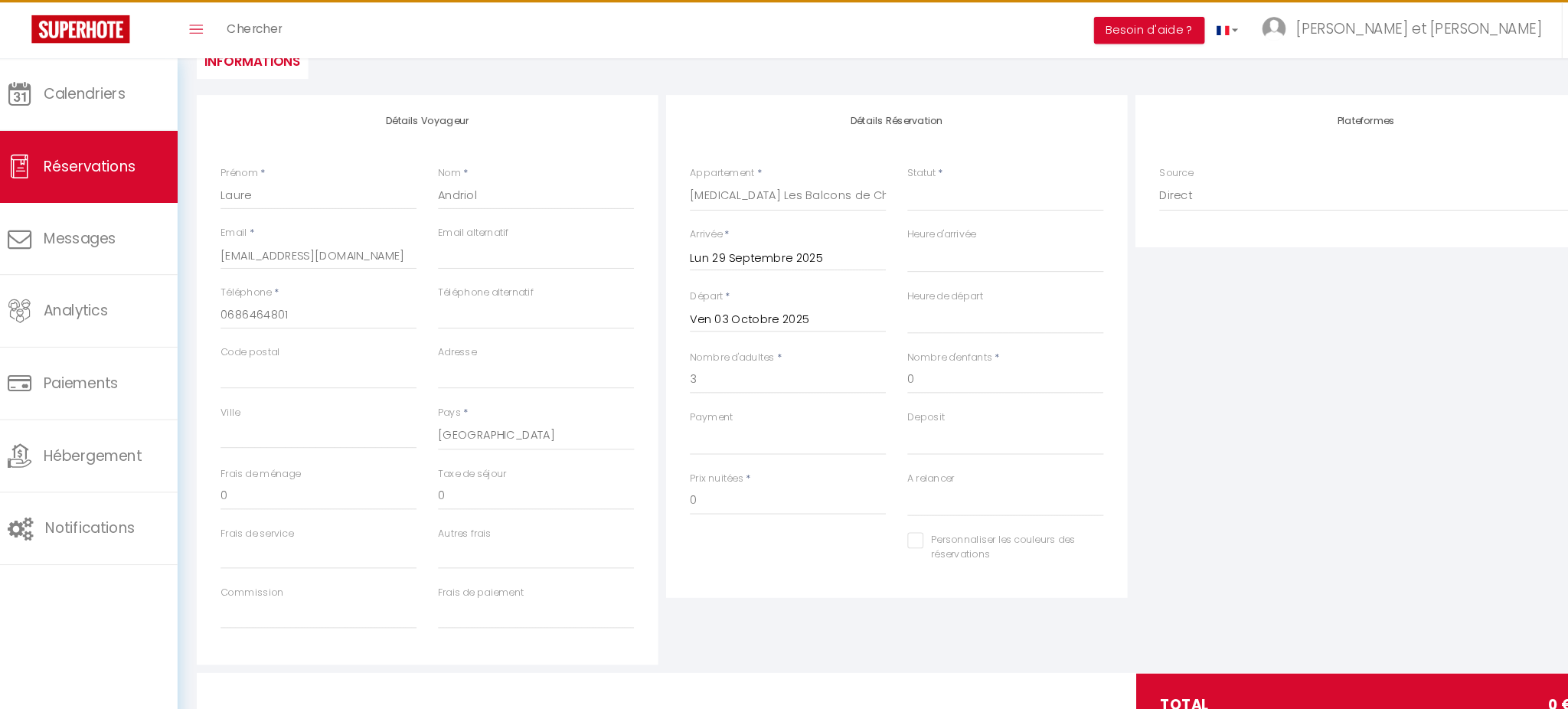
select select
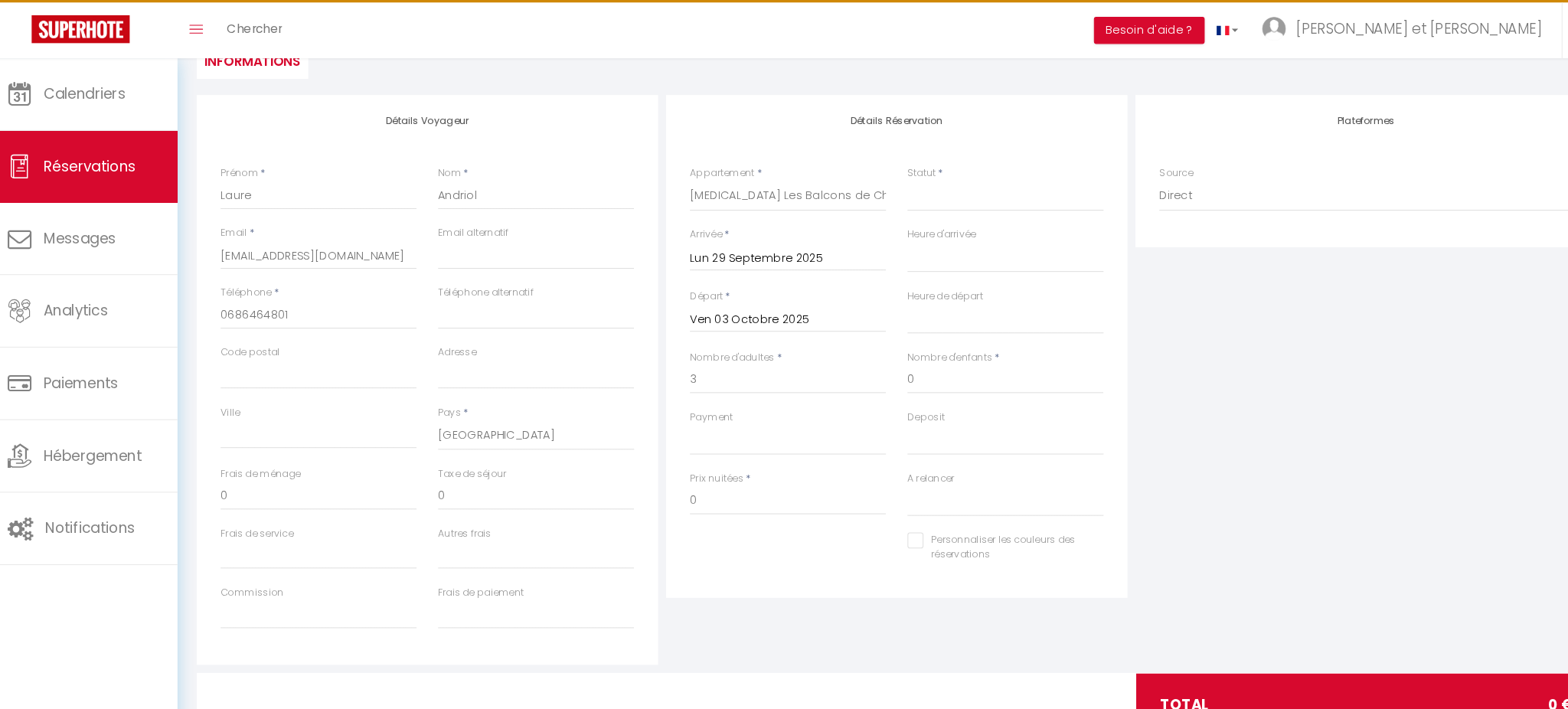
select select
checkbox input "false"
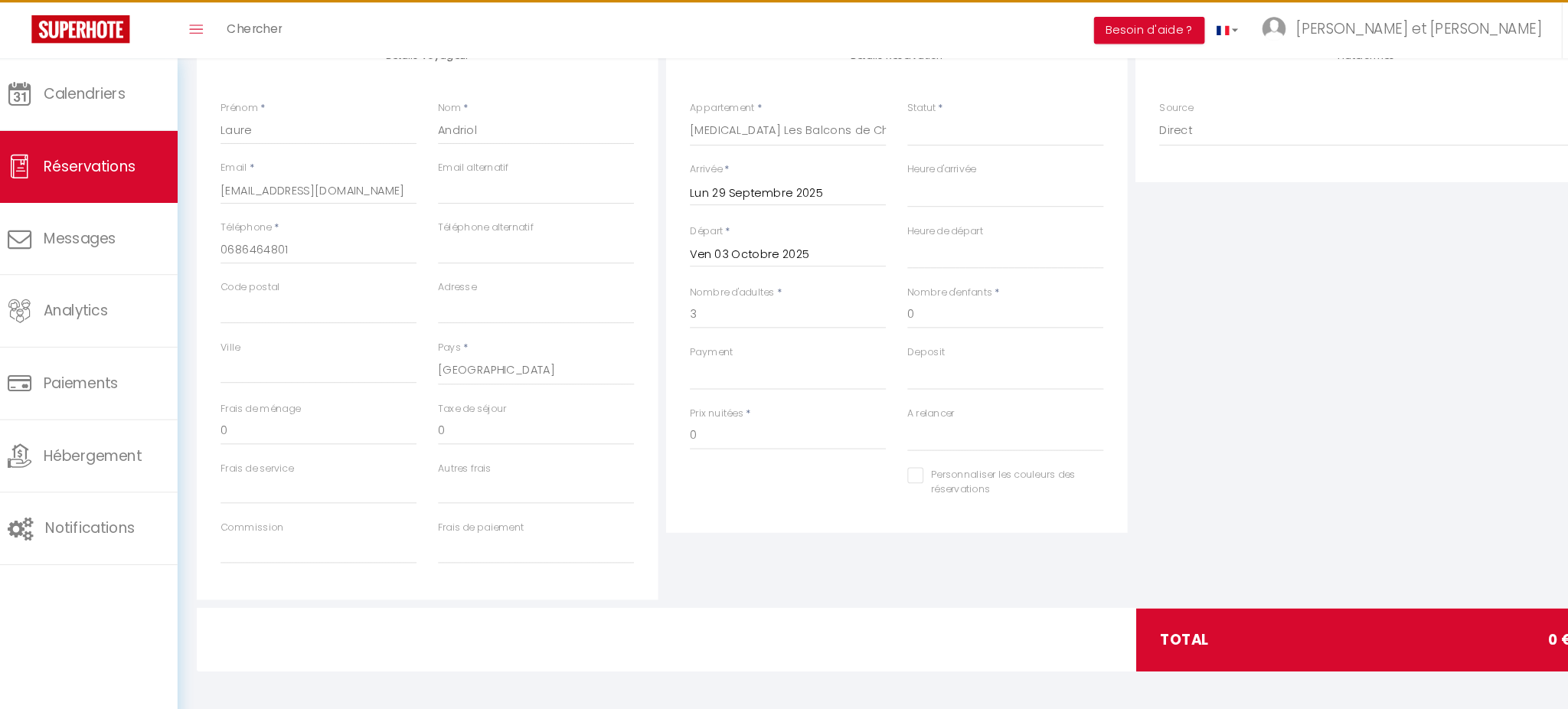
scroll to position [224, 0]
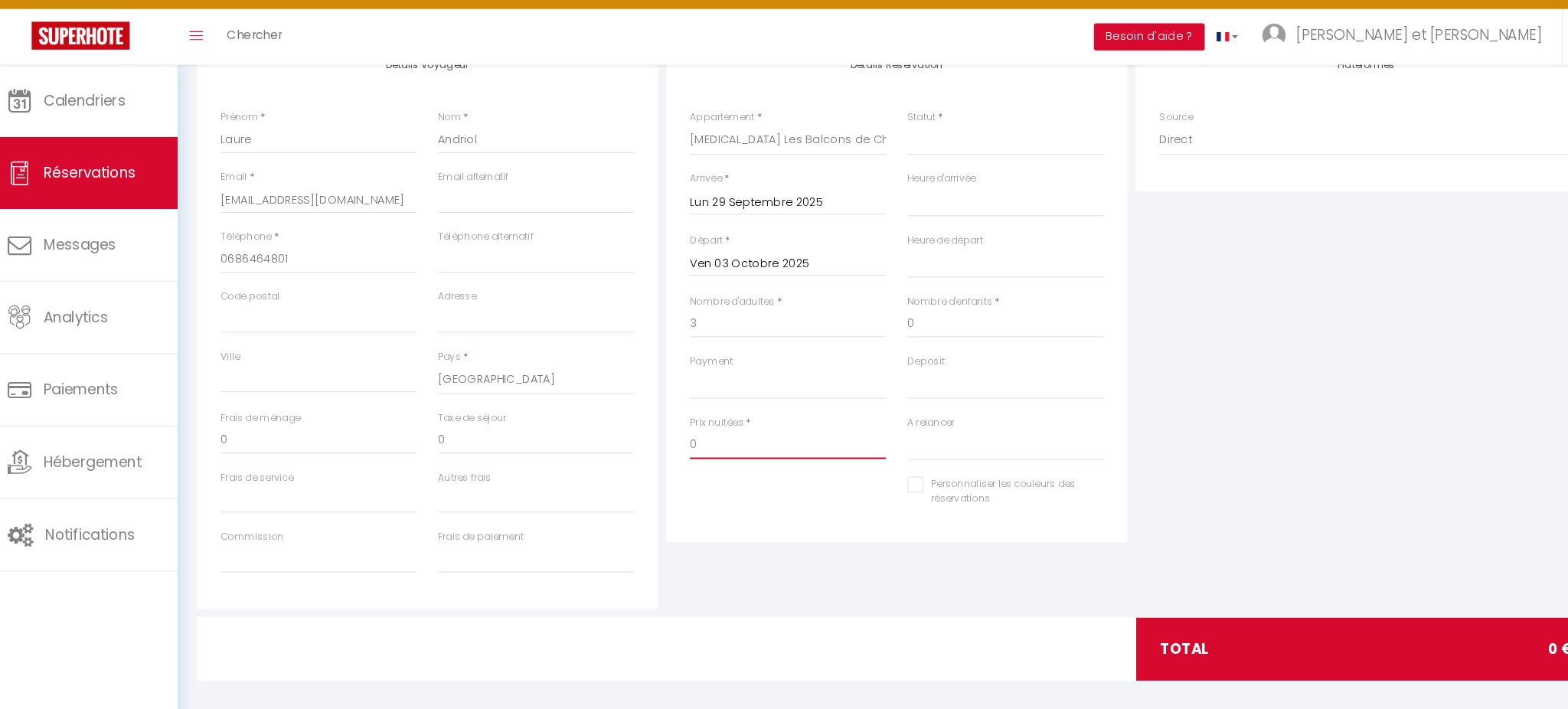
click at [728, 450] on input "0" at bounding box center [772, 449] width 188 height 28
click at [725, 451] on input "379" at bounding box center [772, 449] width 188 height 28
type input "348"
click at [891, 486] on input "Personnaliser les couleurs des réservations" at bounding box center [972, 487] width 169 height 15
checkbox input "true"
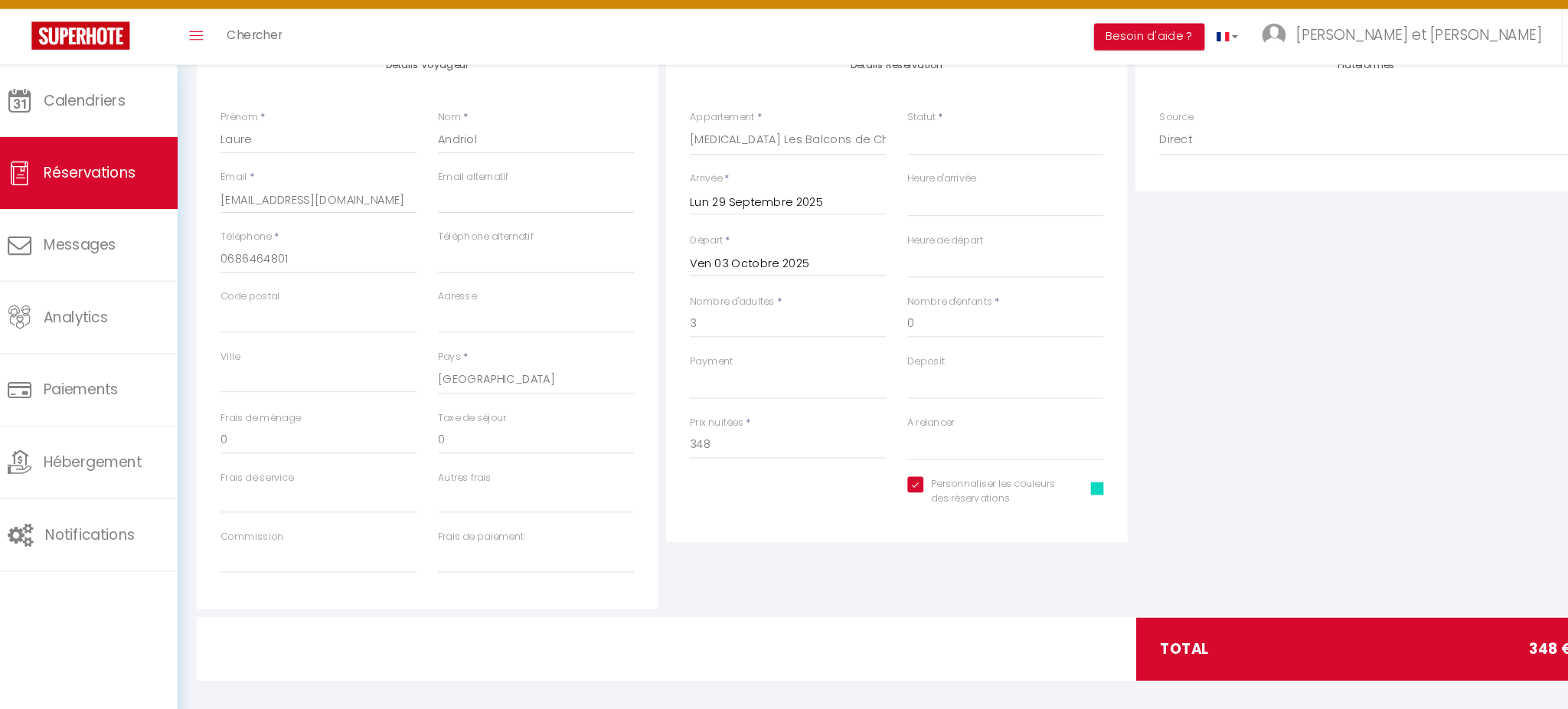
select select
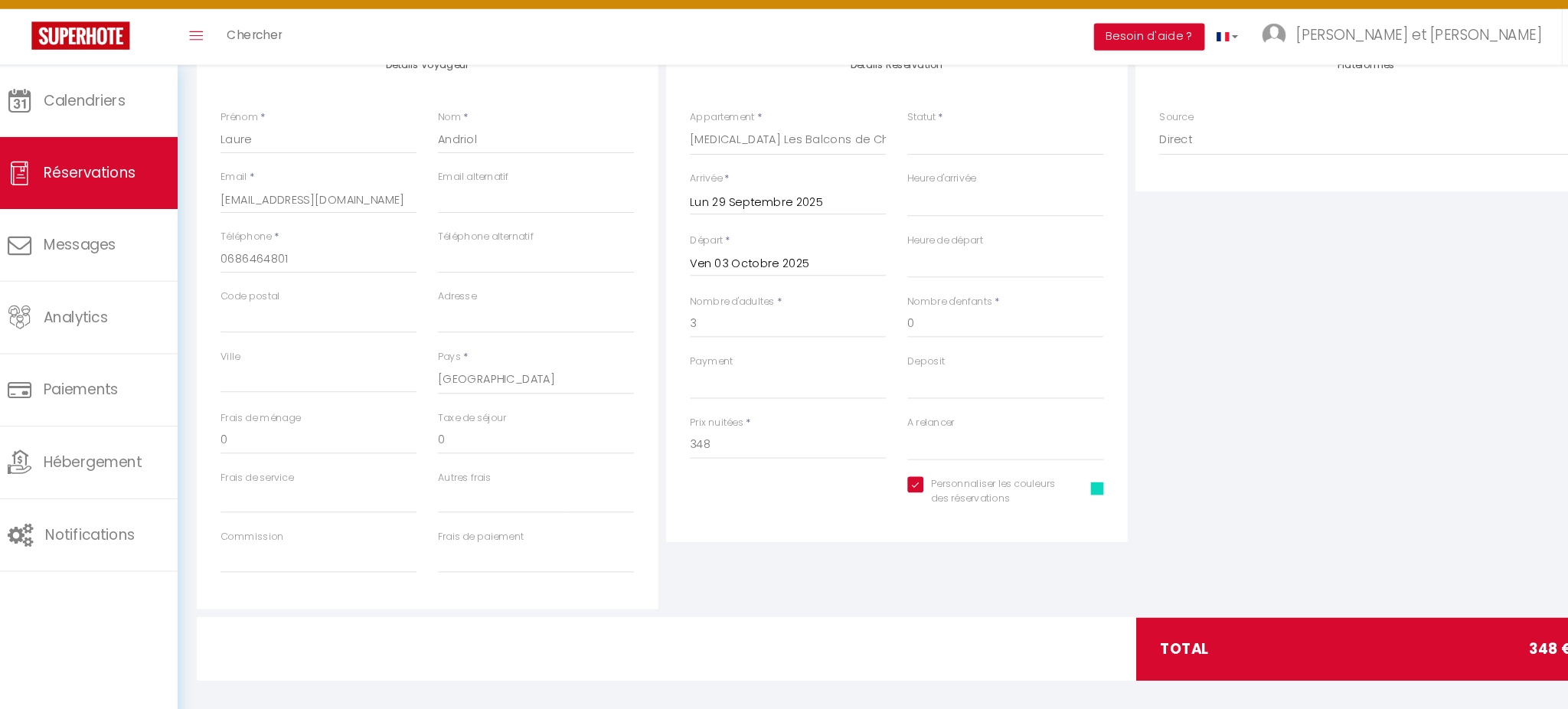
select select
click at [1068, 485] on span at bounding box center [1069, 490] width 12 height 12
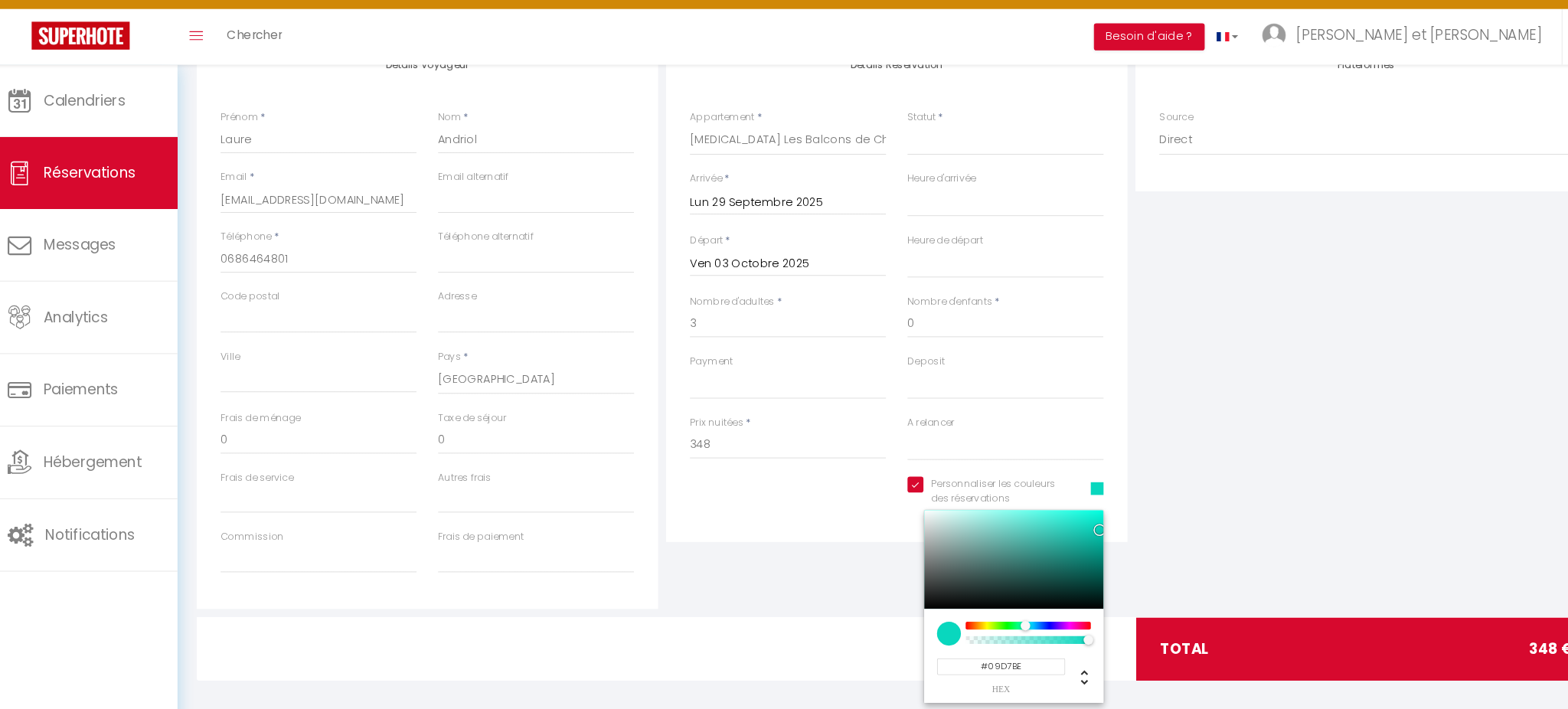
click at [1068, 524] on div at bounding box center [989, 559] width 172 height 95
select select
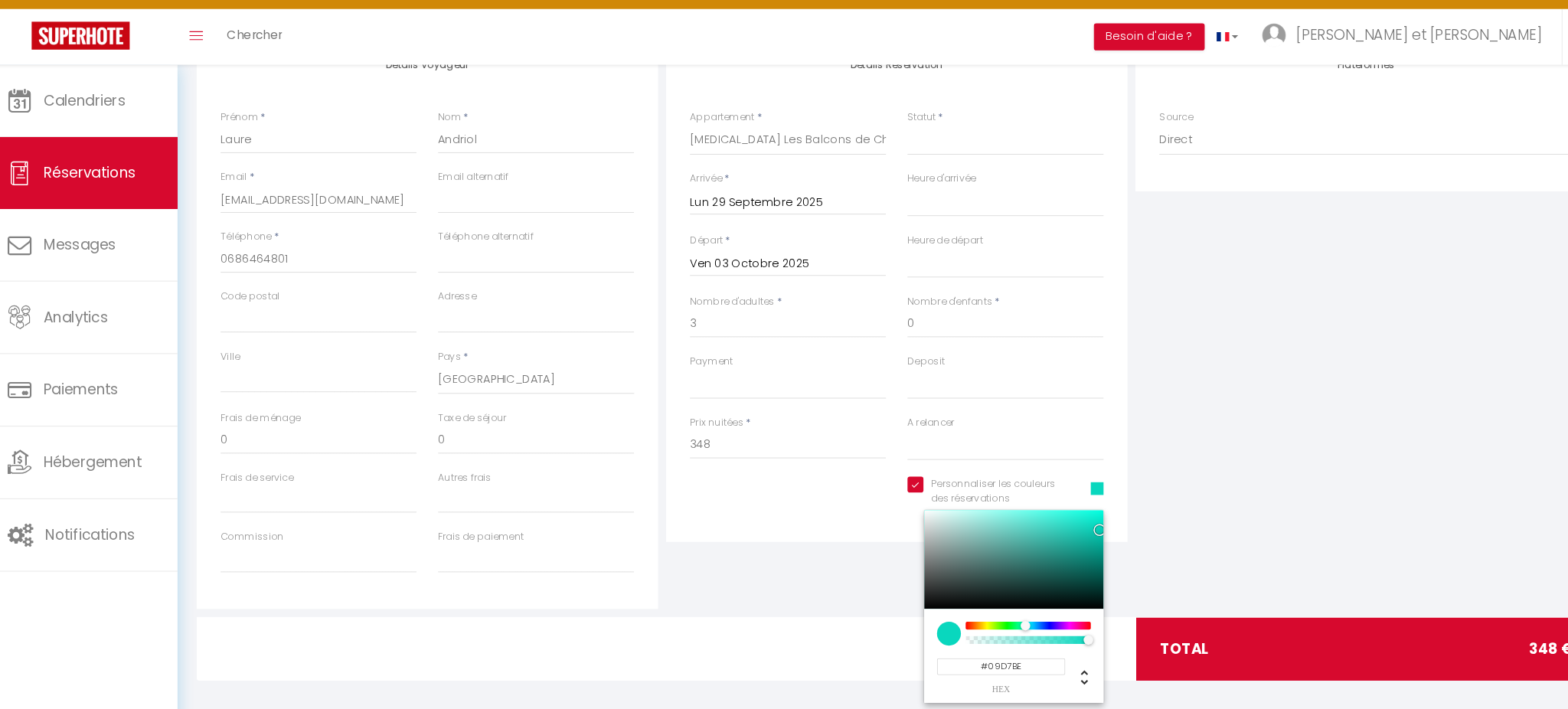
select select
type input "#09DDC4"
click at [1124, 494] on div "Plateformes Source Direct Airbnb.com Booking.com Chalet montagne Expedia Gite d…" at bounding box center [1328, 333] width 451 height 548
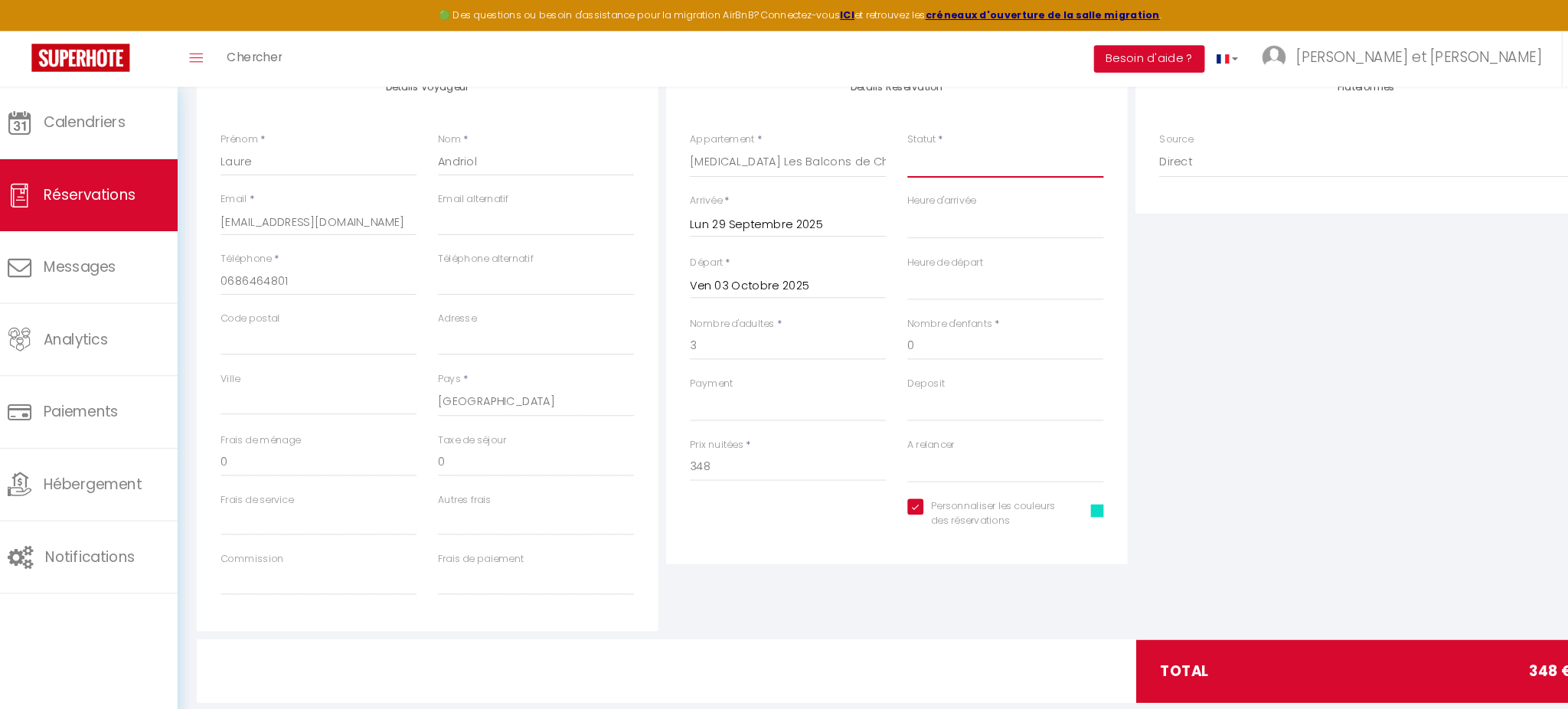
click at [1018, 153] on select "Confirmé Non Confirmé Annulé Annulé par le voyageur No Show Request" at bounding box center [981, 156] width 188 height 29
select select "1"
click at [887, 142] on select "Confirmé Non Confirmé Annulé Annulé par le voyageur No Show Request" at bounding box center [981, 156] width 188 height 29
select select
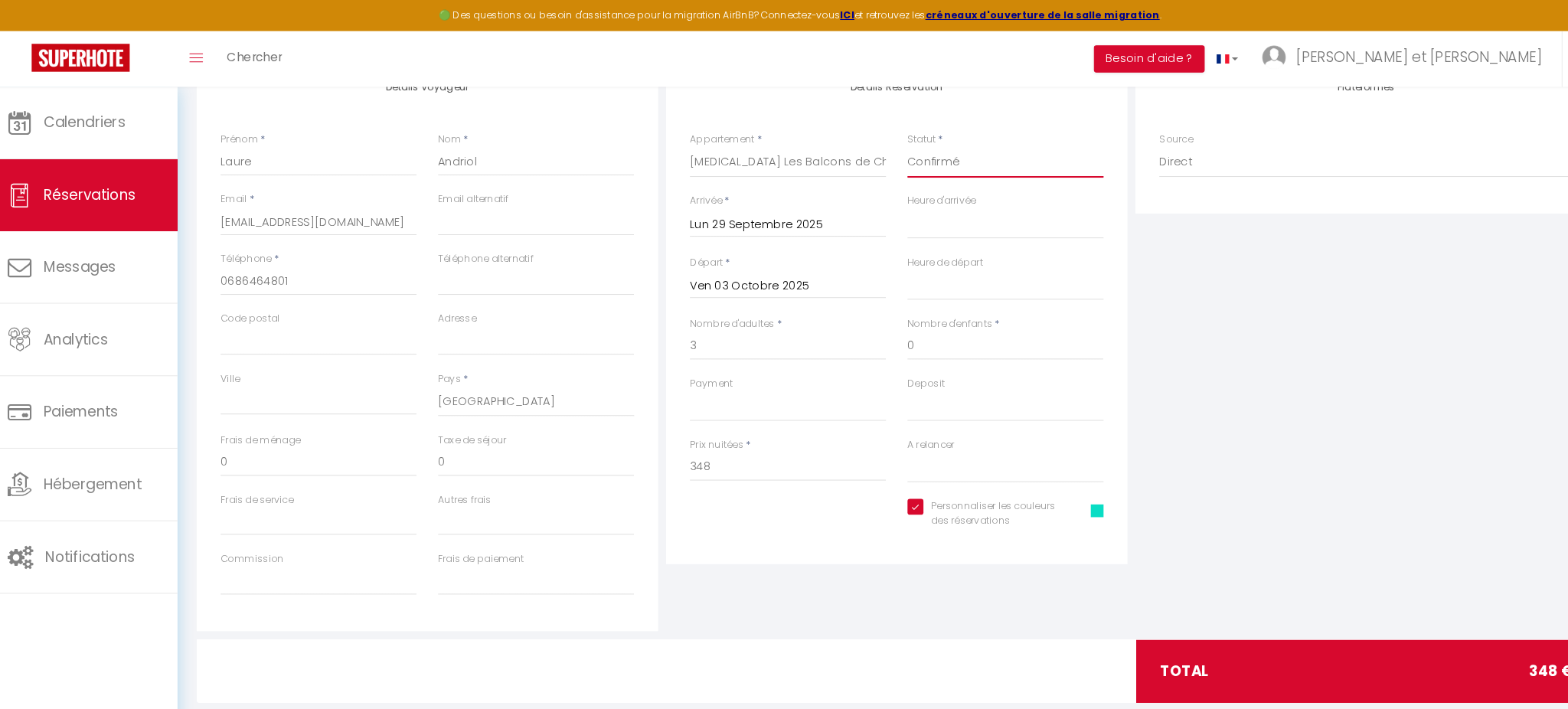
select select
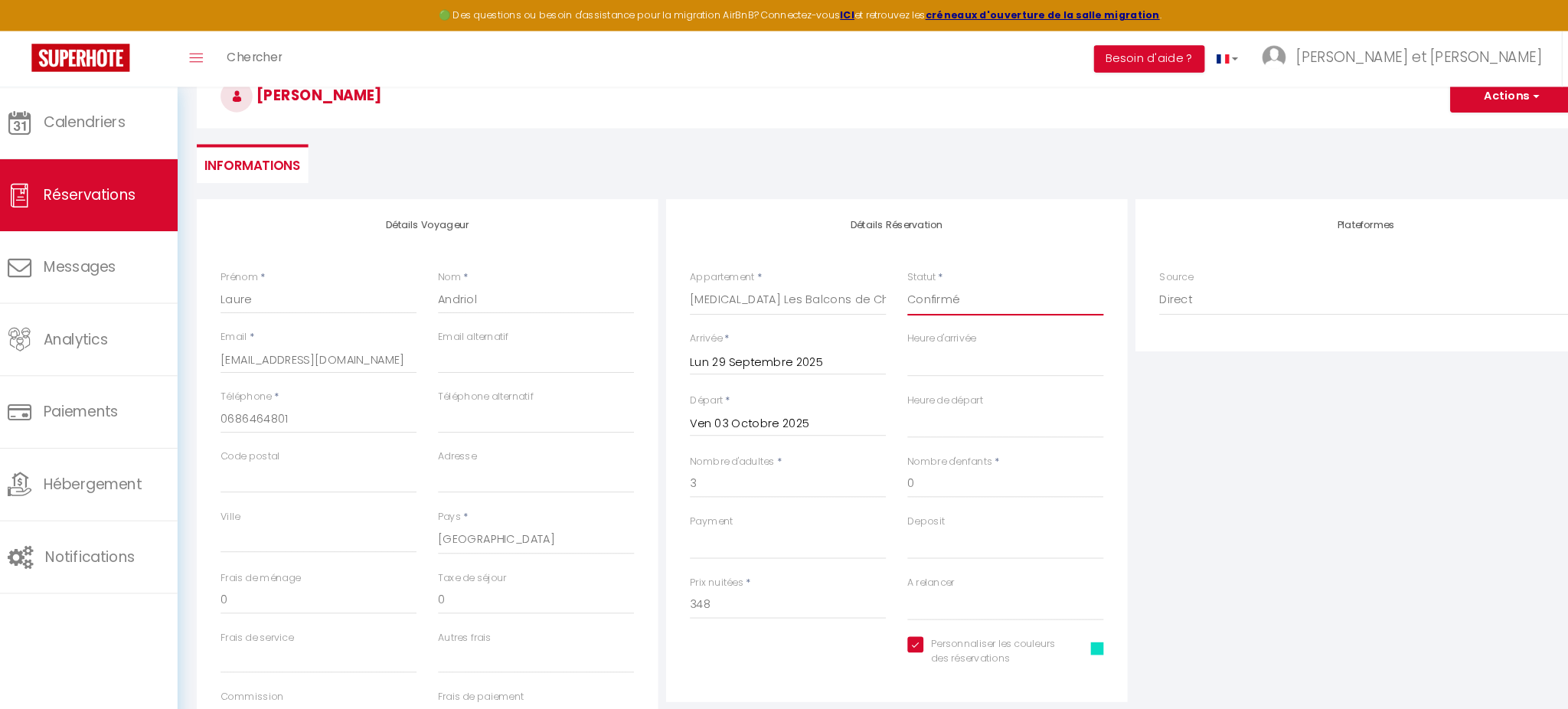
scroll to position [0, 0]
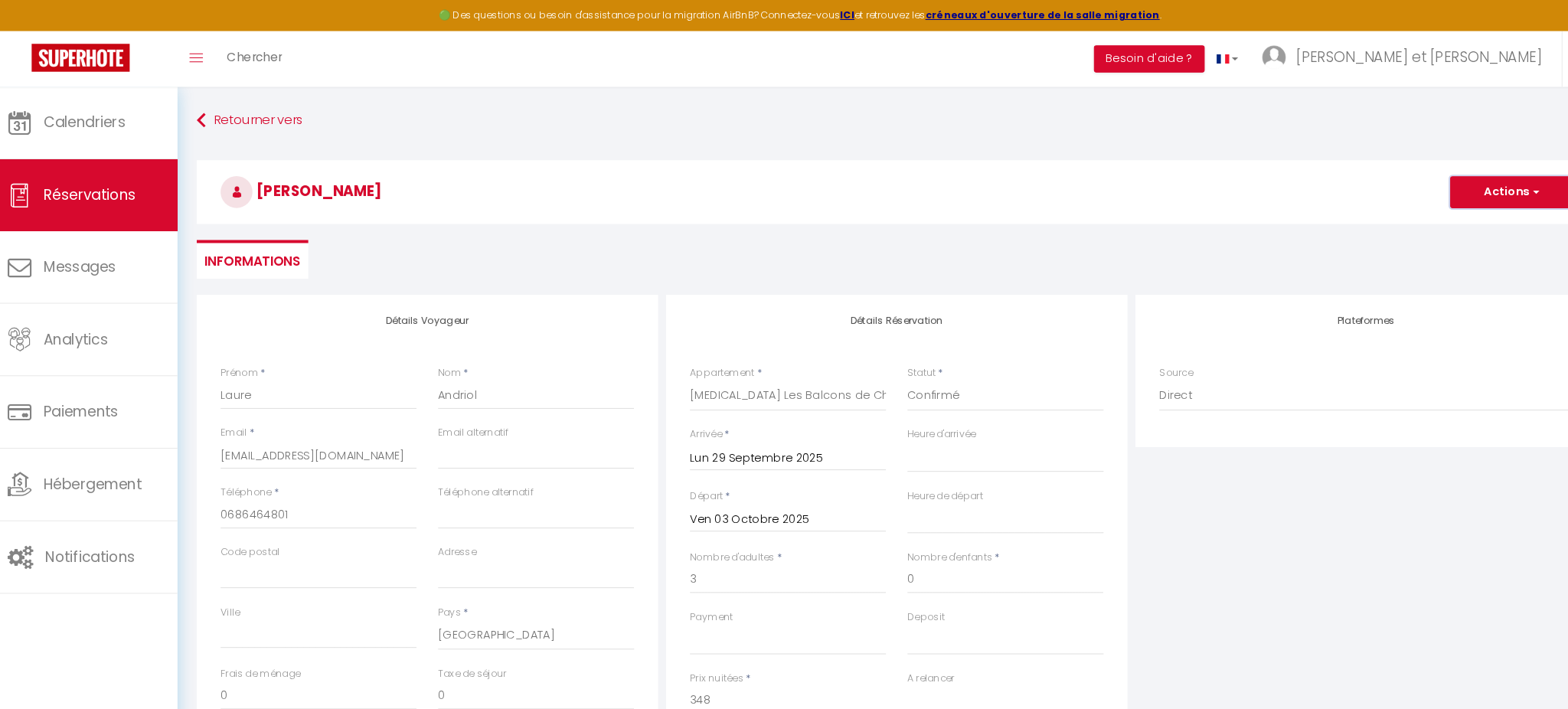
click at [1469, 180] on button "Actions" at bounding box center [1467, 184] width 118 height 30
click at [1438, 220] on link "Enregistrer" at bounding box center [1452, 218] width 121 height 20
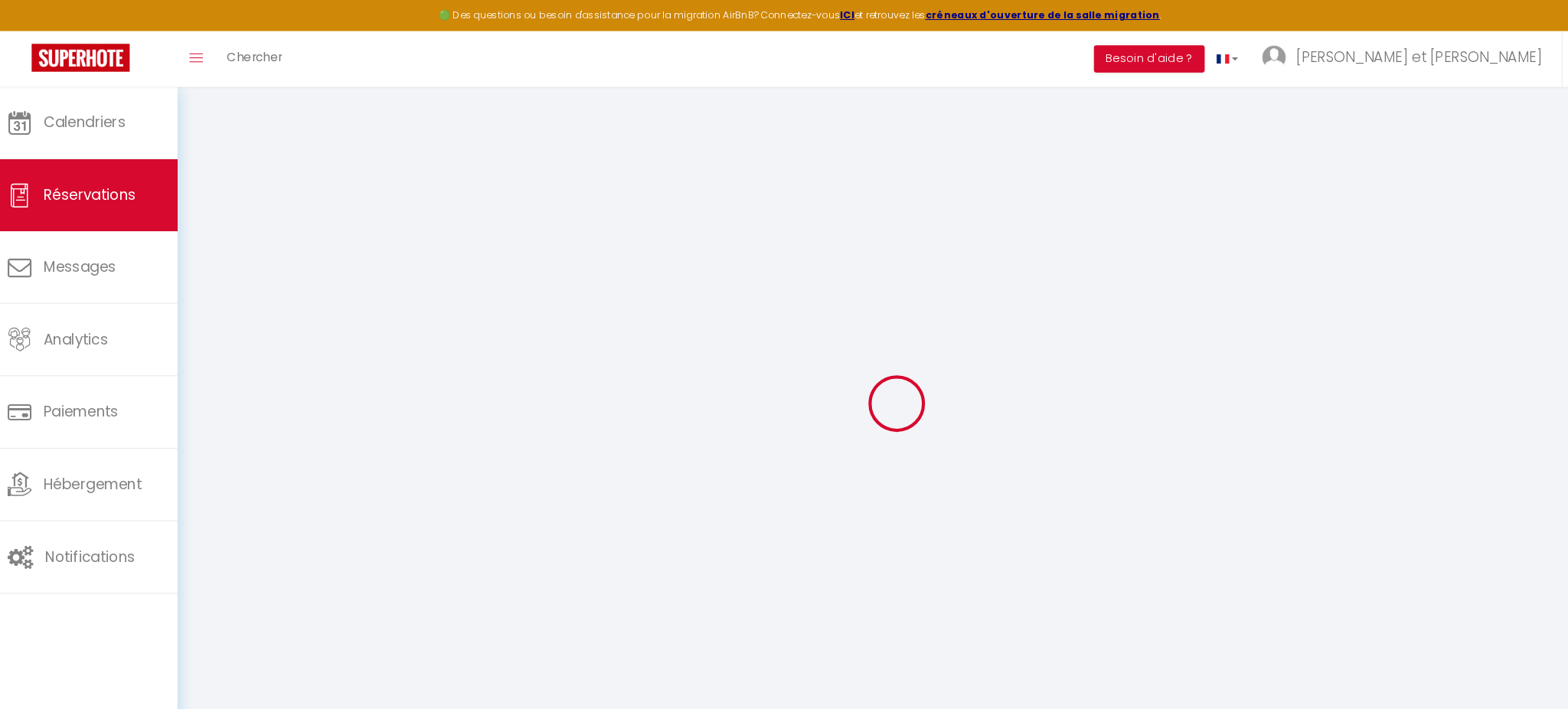
select select "not_cancelled"
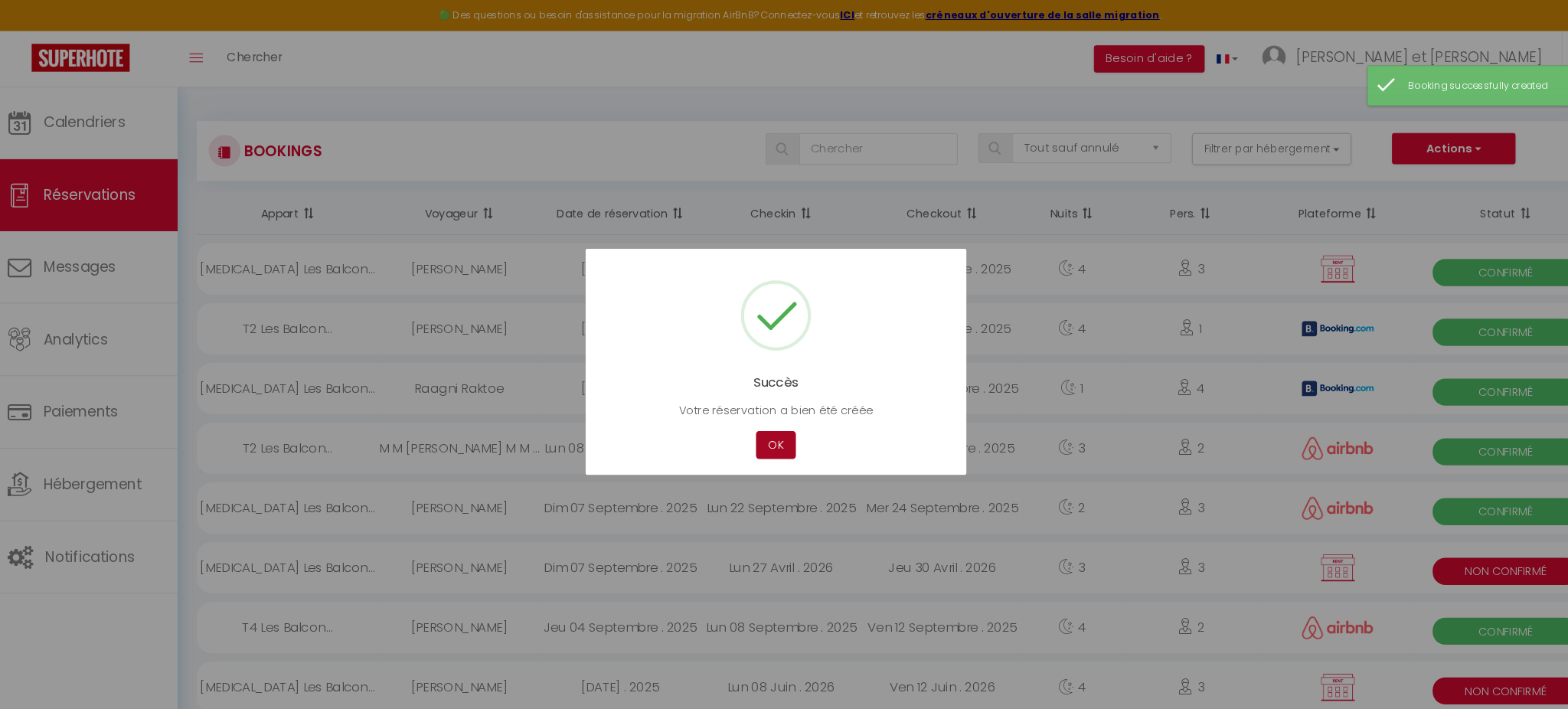
click at [764, 421] on button "OK" at bounding box center [761, 428] width 38 height 27
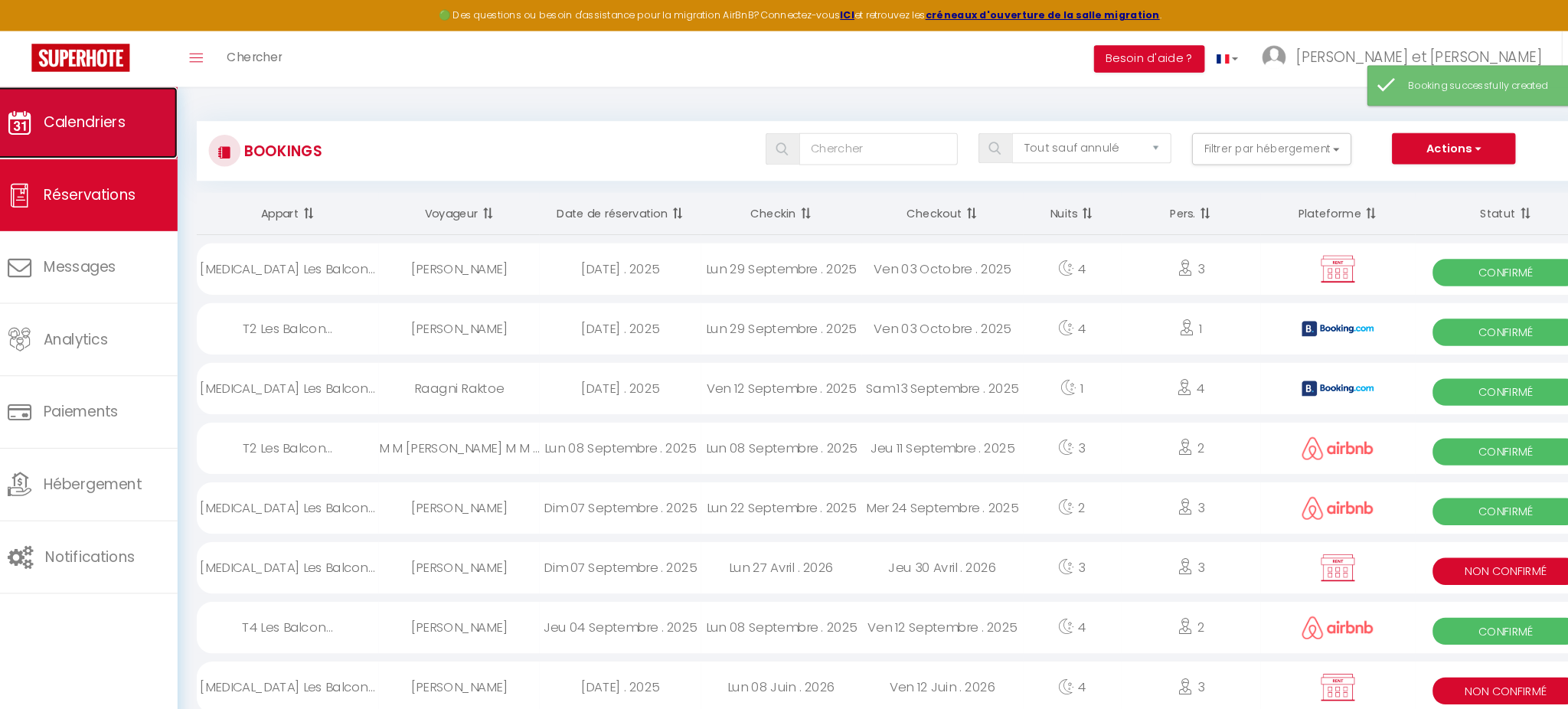
click at [142, 114] on link "Calendriers" at bounding box center [93, 118] width 186 height 69
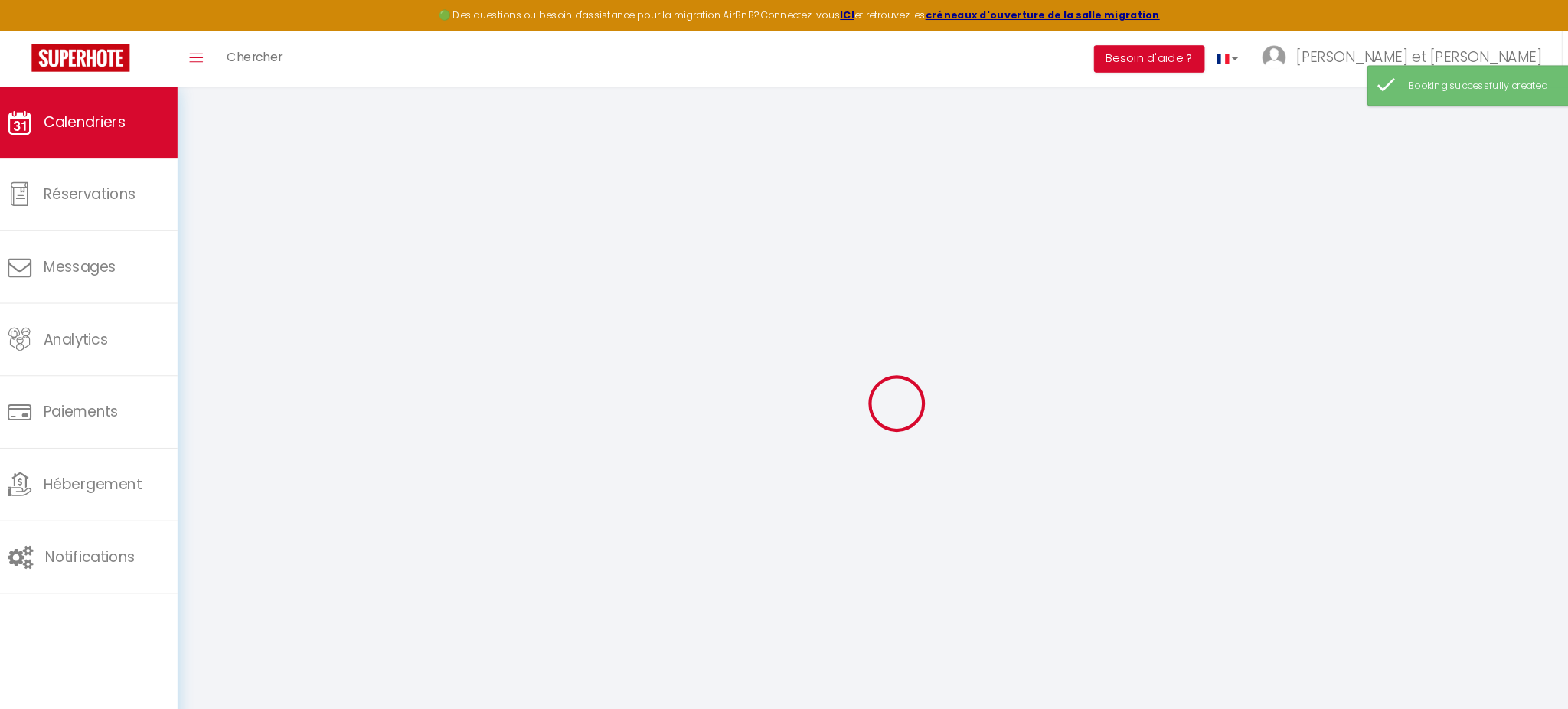
select select
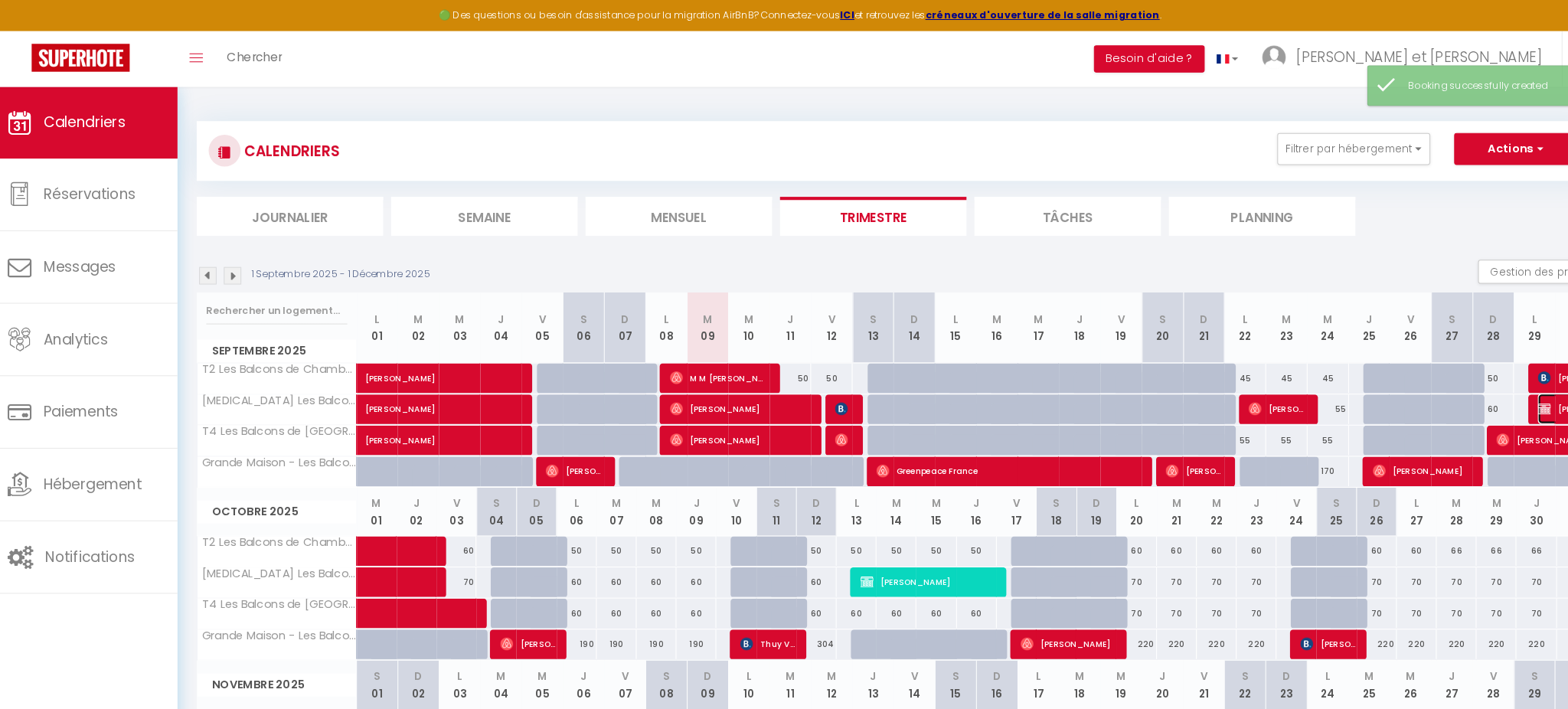
click at [1469, 389] on img at bounding box center [1499, 393] width 12 height 12
select select "OK"
select select "KO"
select select "0"
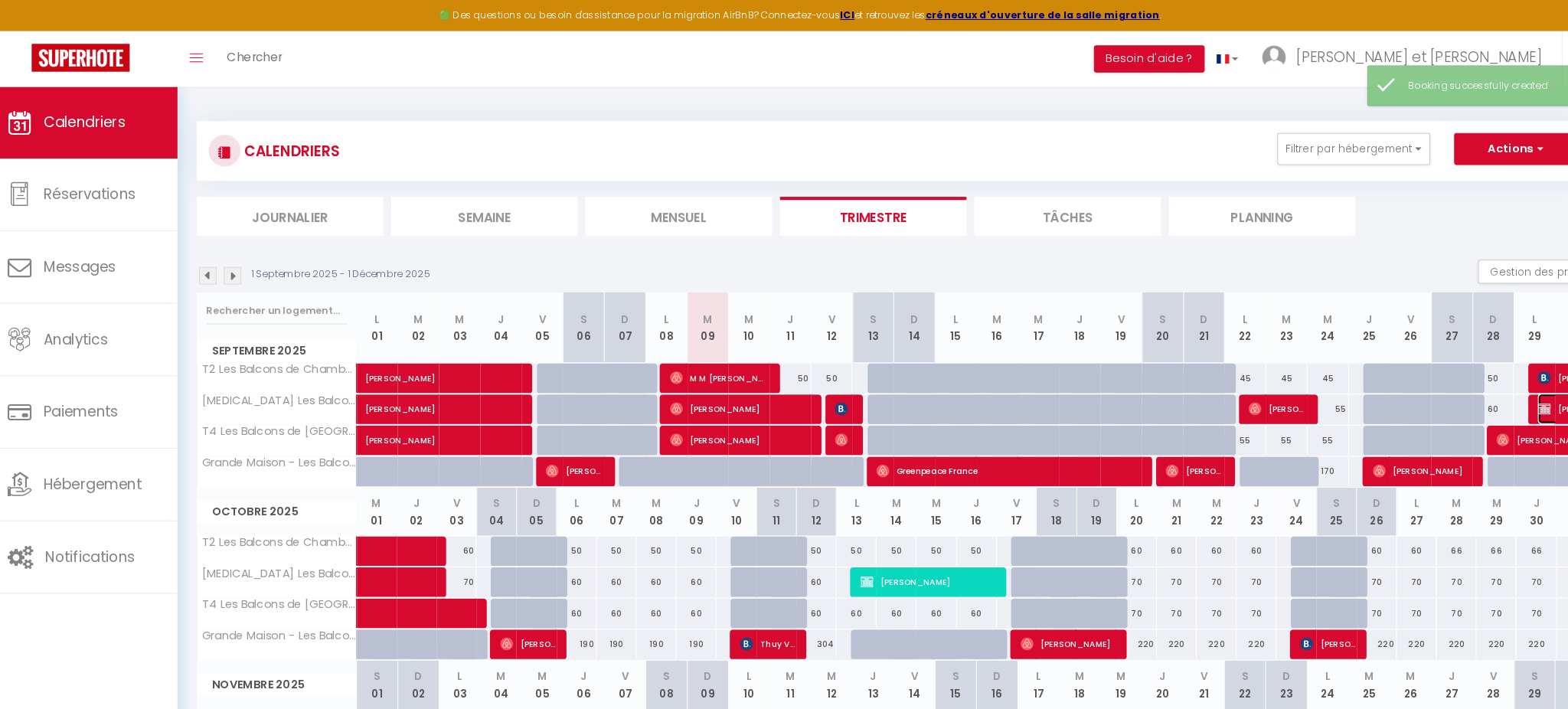
select select "1"
select select
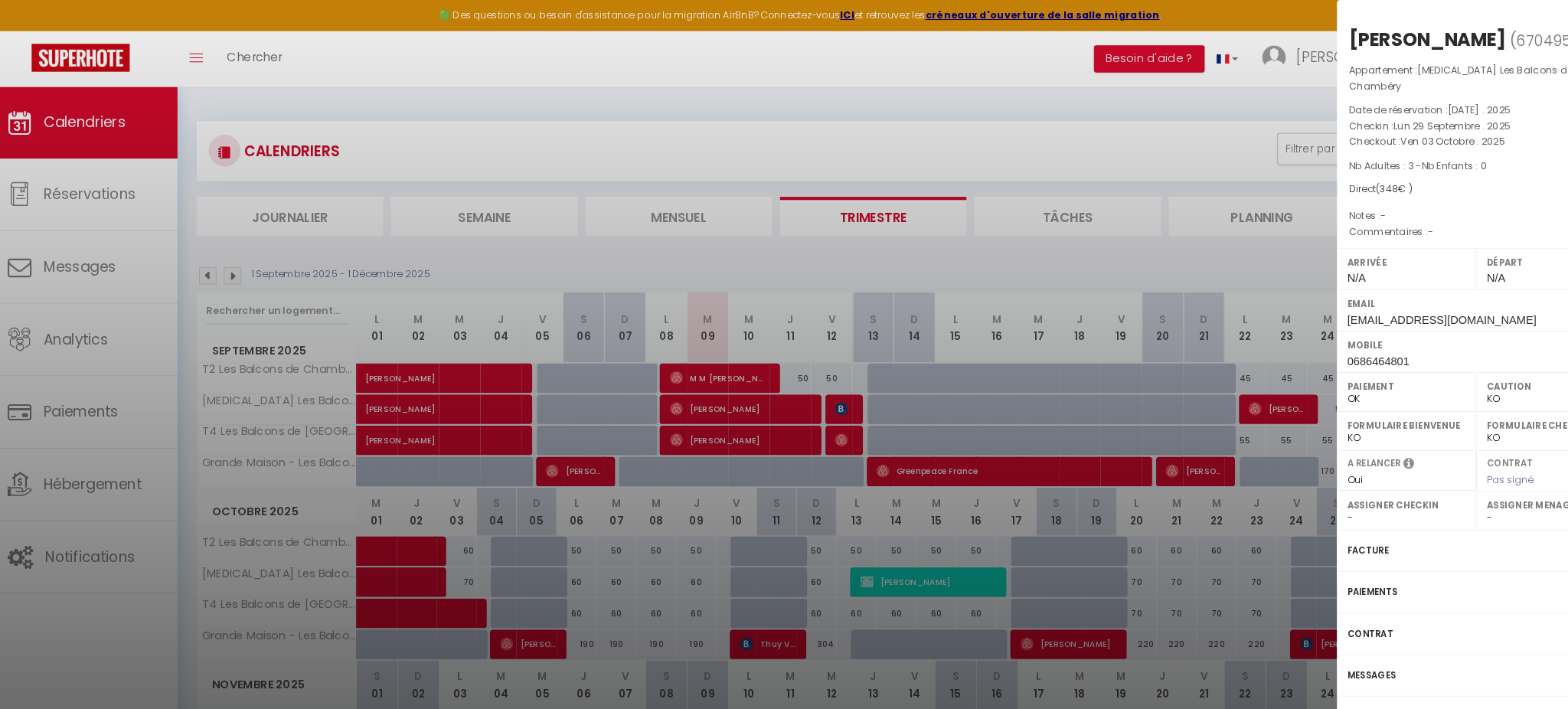
click at [1448, 665] on link "Détails de la réservation" at bounding box center [1434, 695] width 220 height 20
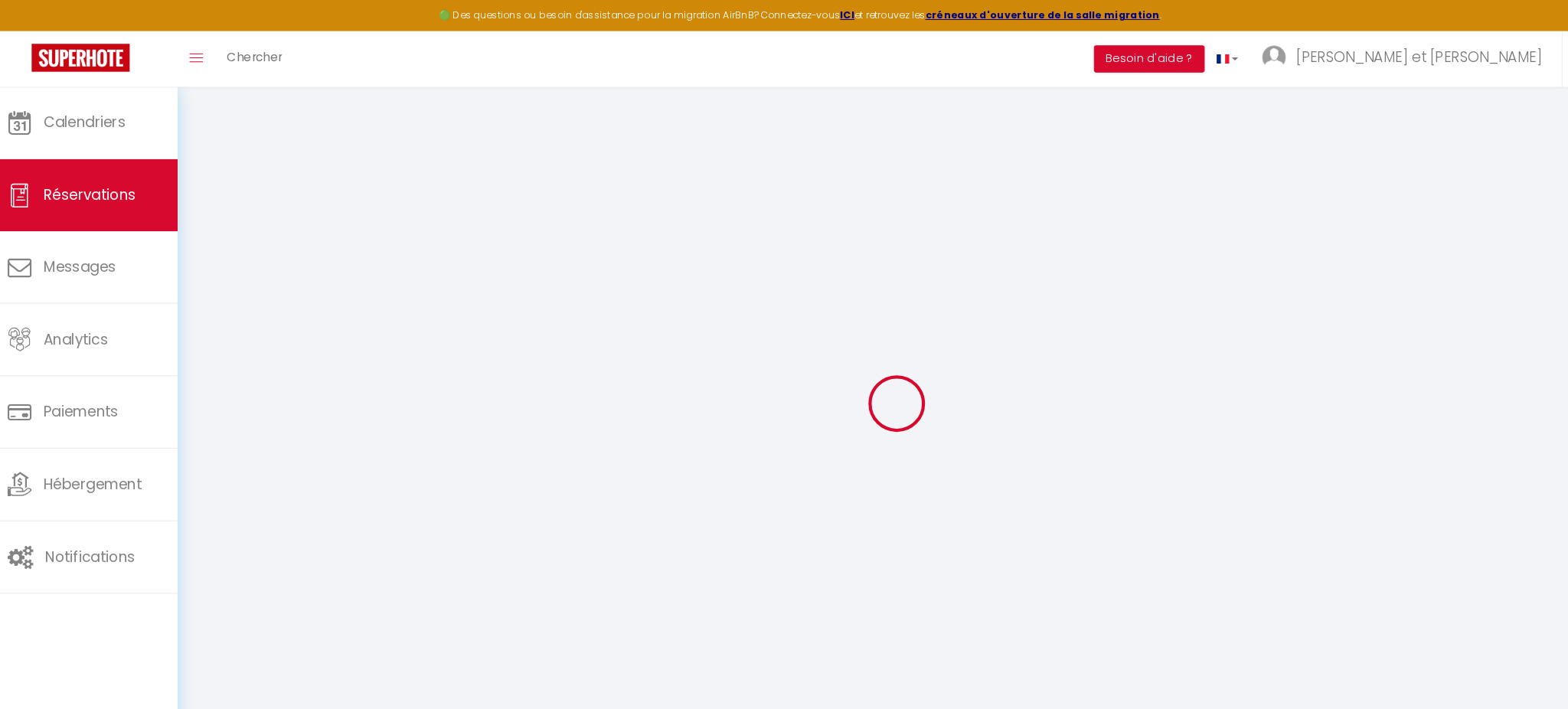
select select
checkbox input "true"
select select
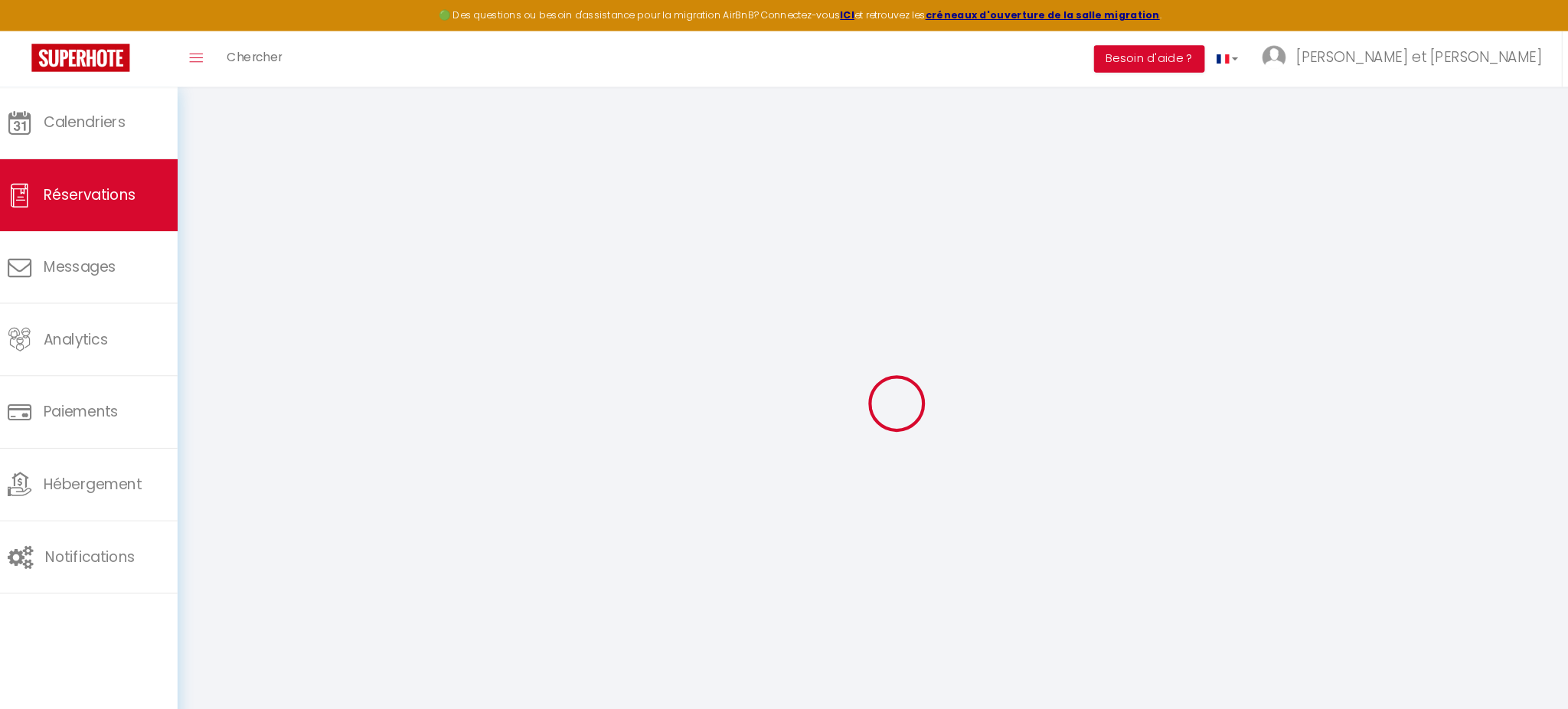
checkbox input "true"
select select
checkbox input "true"
select select
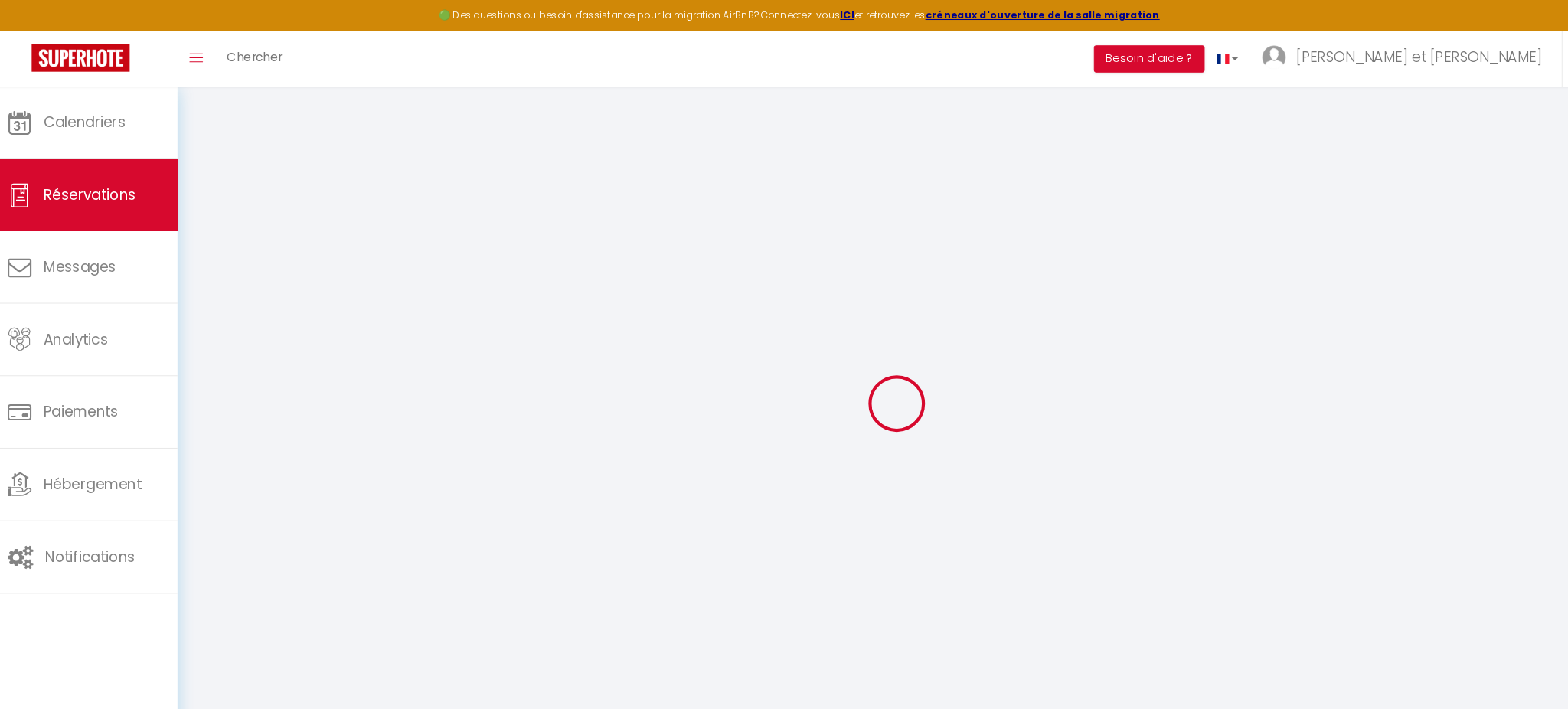
select select
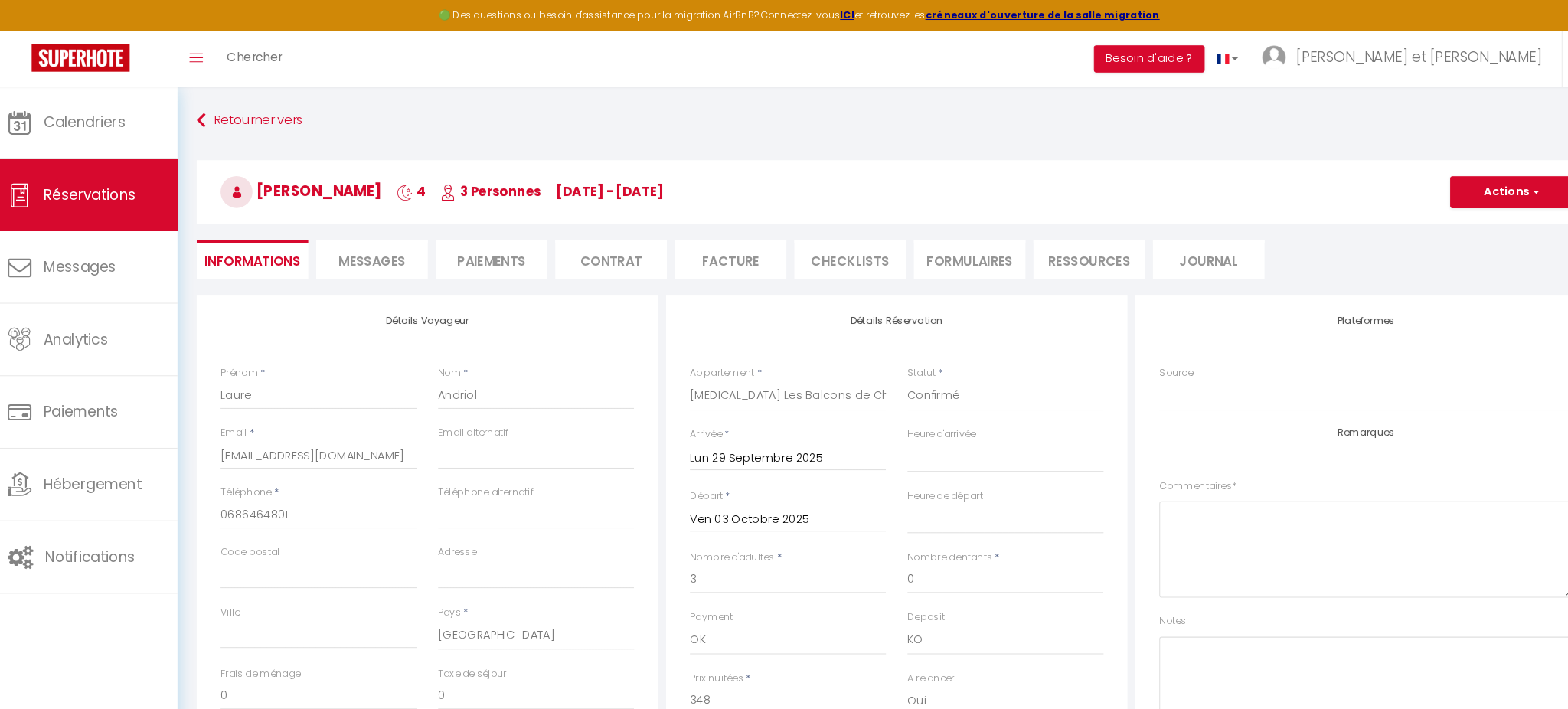
checkbox input "true"
select select
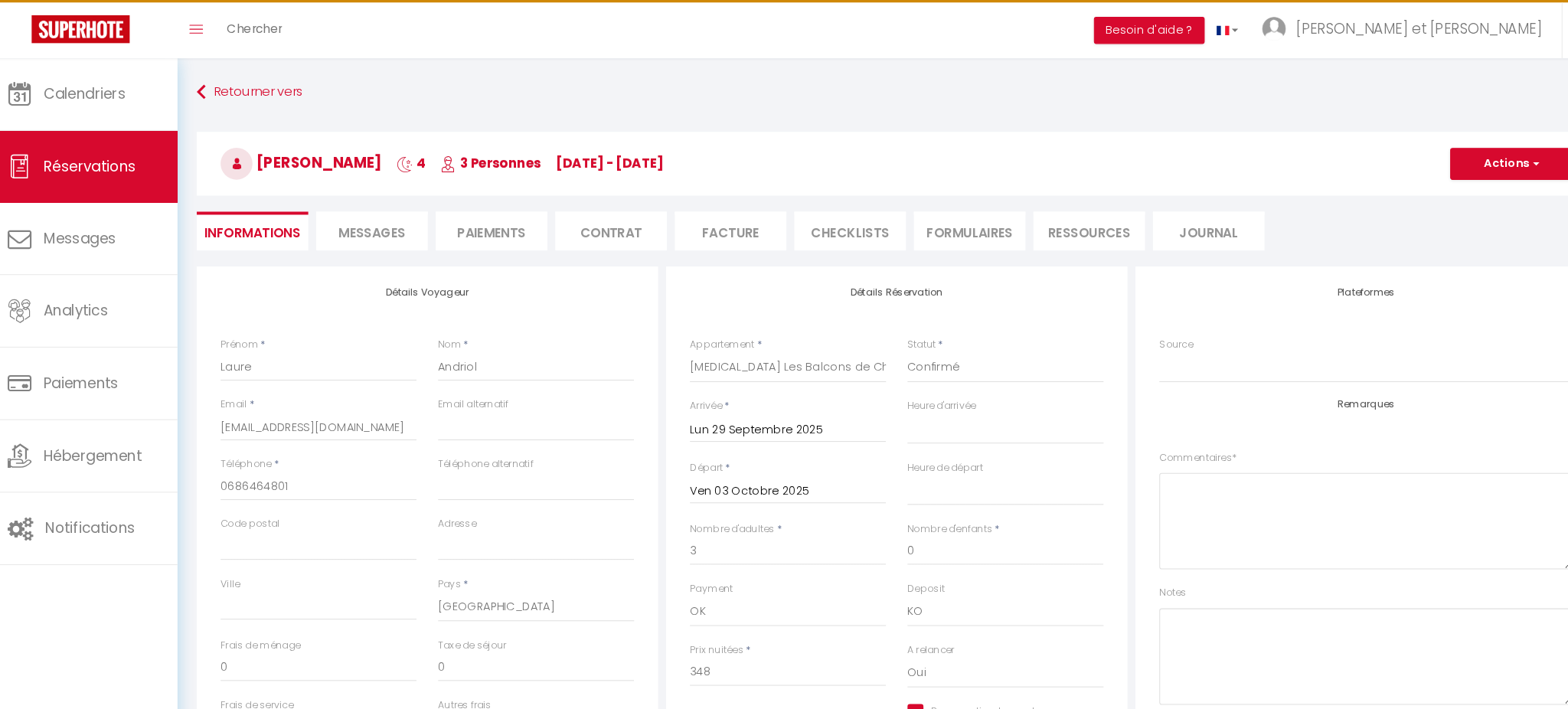
scroll to position [435, 0]
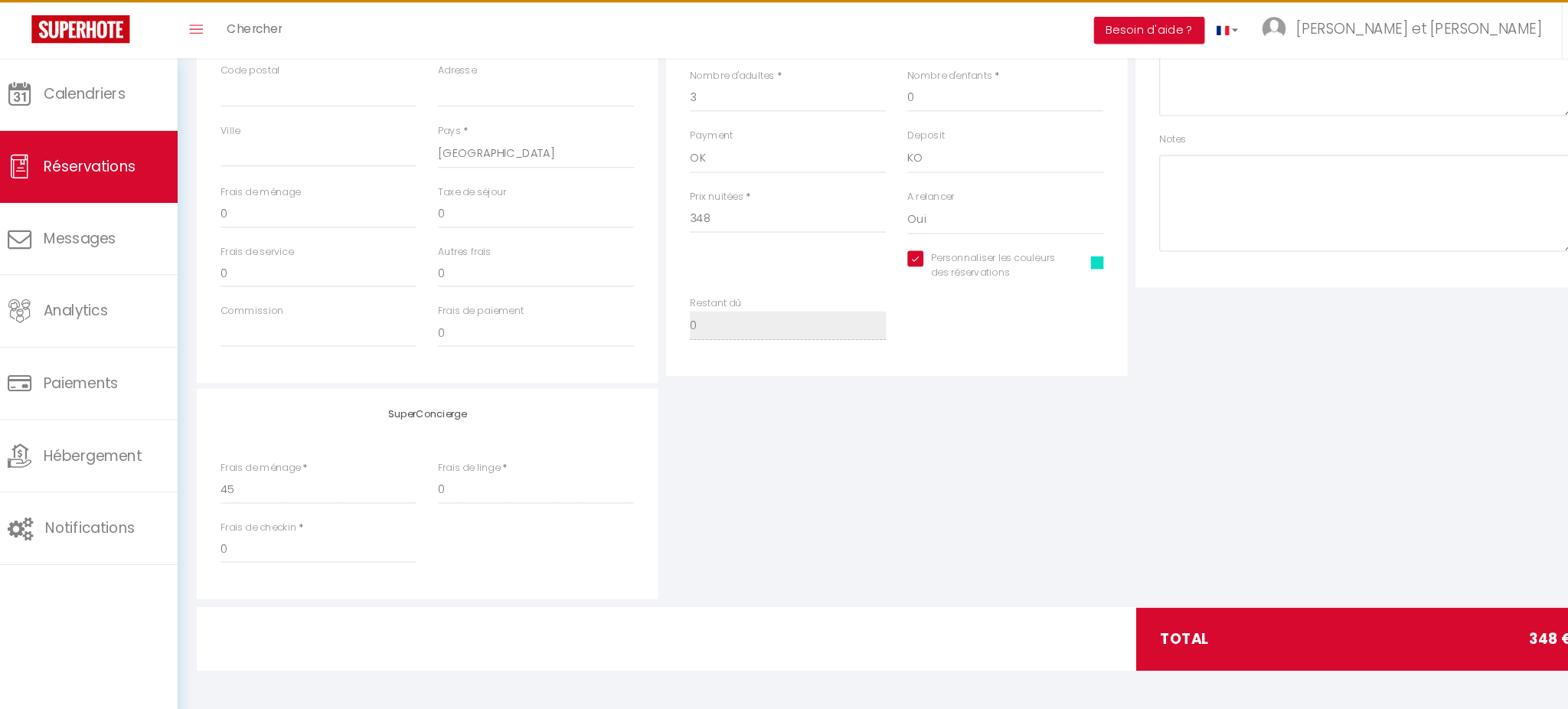
click at [1068, 275] on span at bounding box center [1069, 279] width 12 height 12
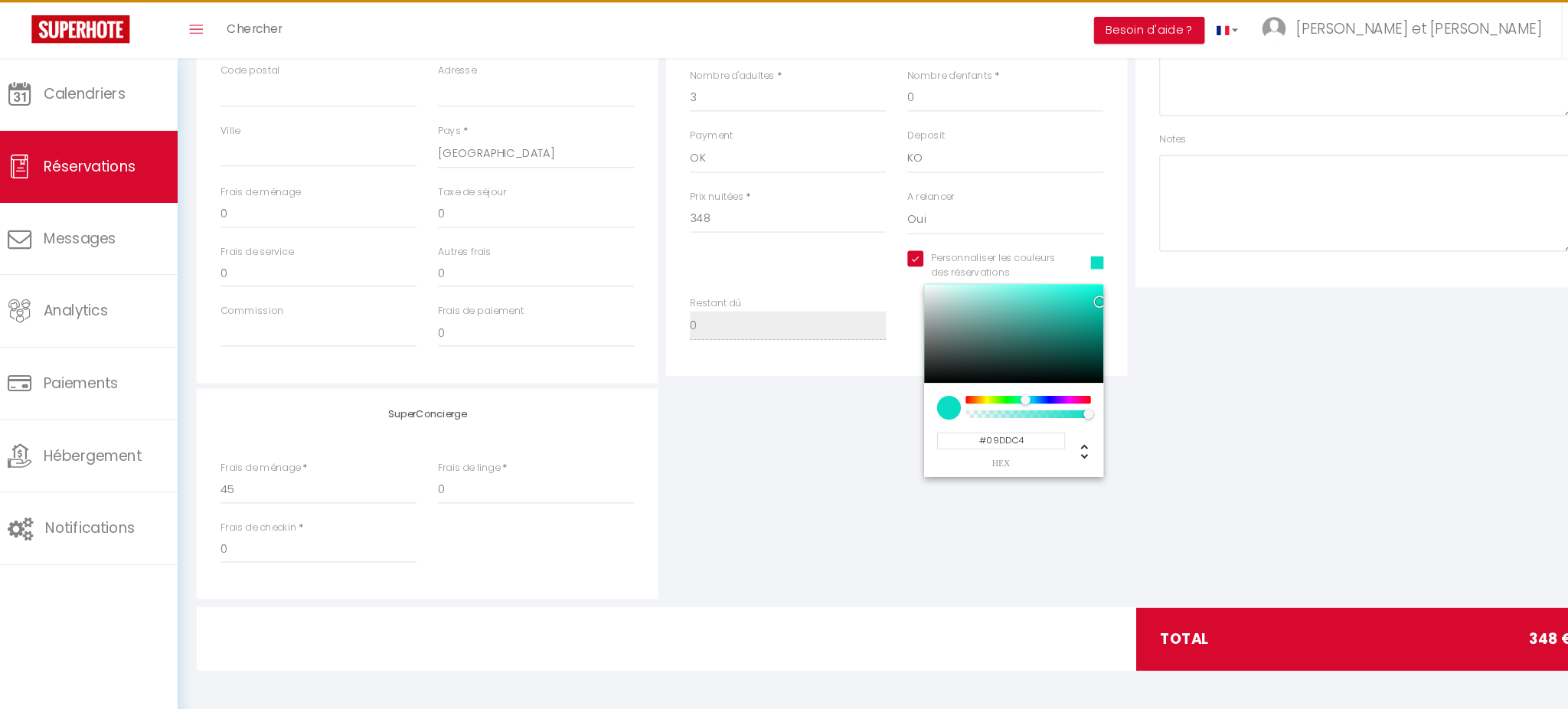
click at [1071, 315] on div at bounding box center [1072, 318] width 10 height 10
select select
checkbox input "true"
type input "#06D9C0"
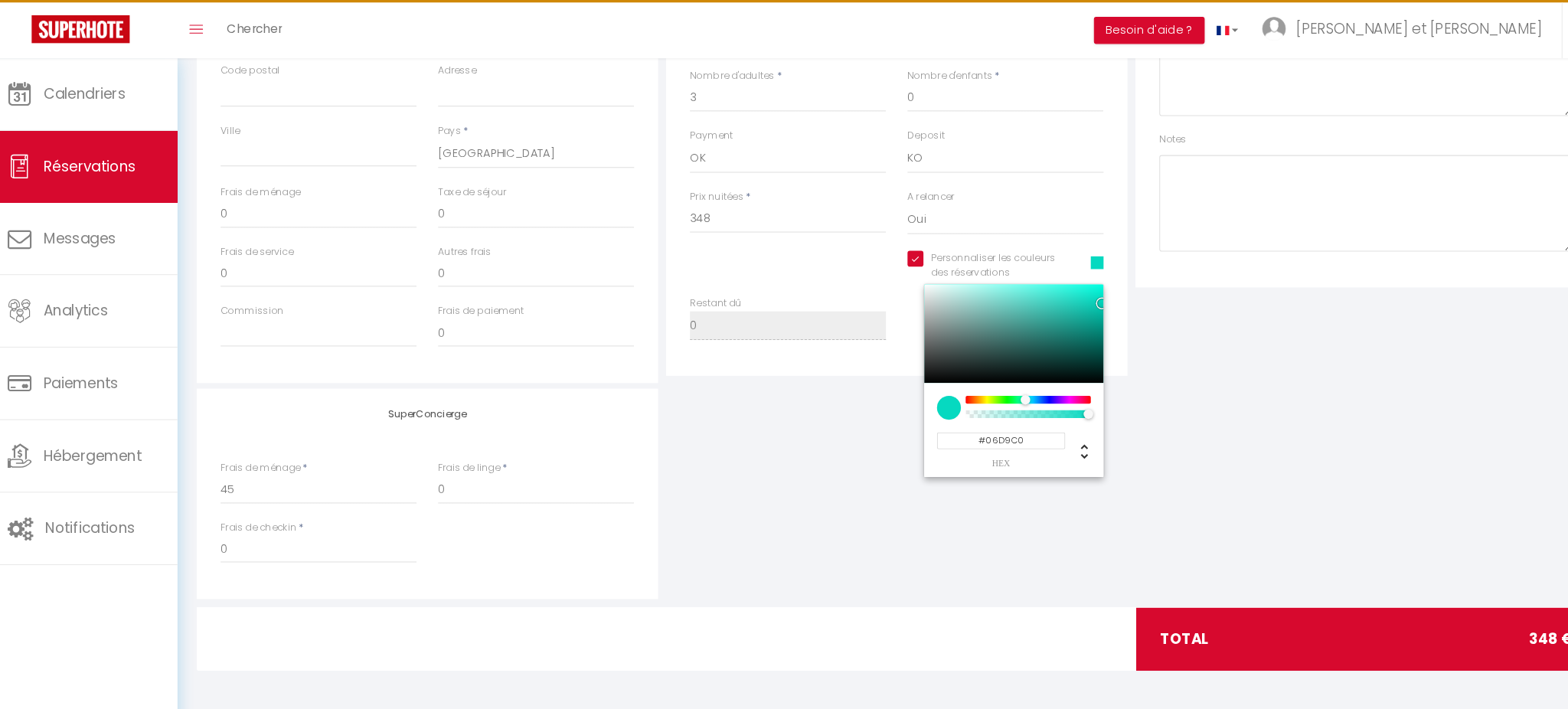
drag, startPoint x: 325, startPoint y: 522, endPoint x: 314, endPoint y: 509, distance: 17.0
click at [323, 521] on div "Frais de ménage * 45" at bounding box center [322, 499] width 209 height 57
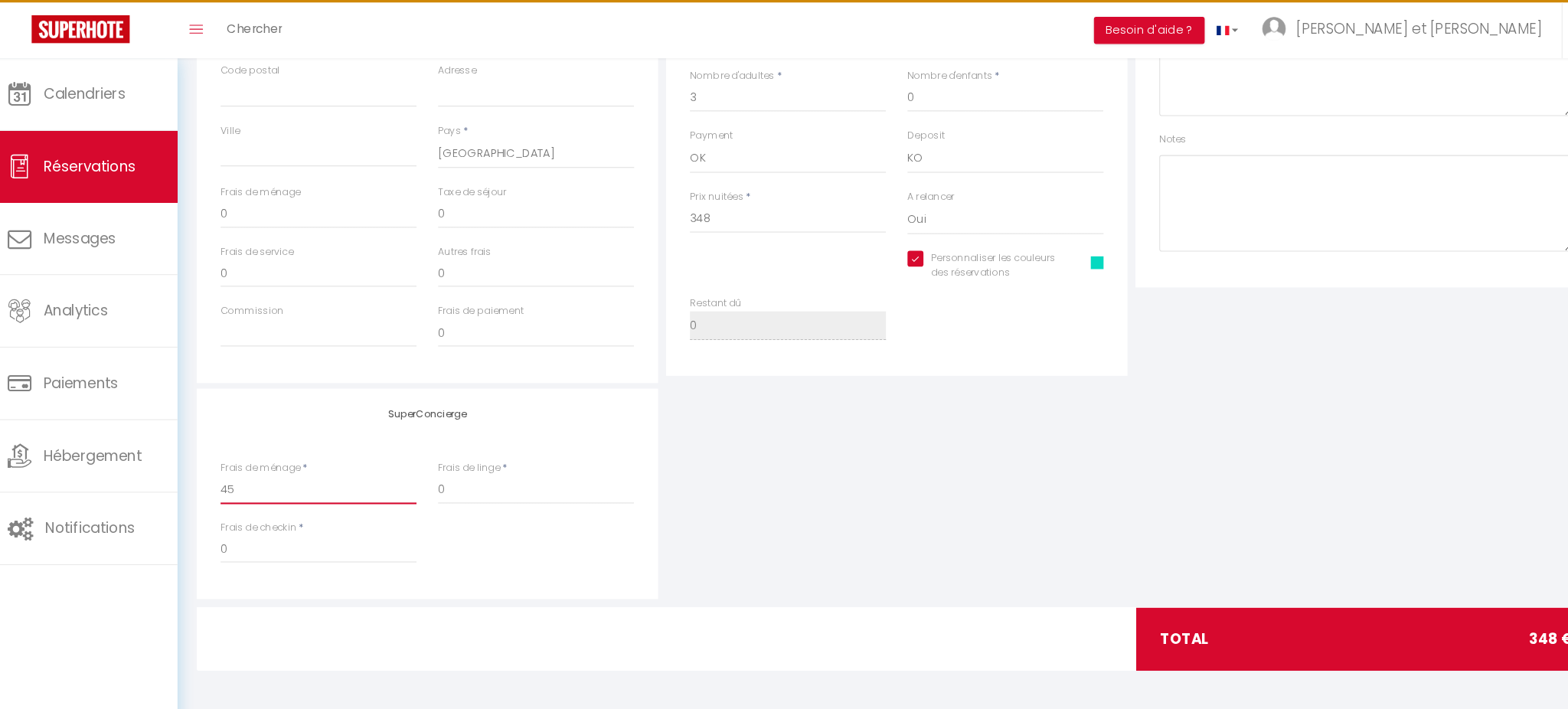
click at [309, 504] on input "45" at bounding box center [322, 498] width 188 height 28
type input "4"
select select
checkbox input "true"
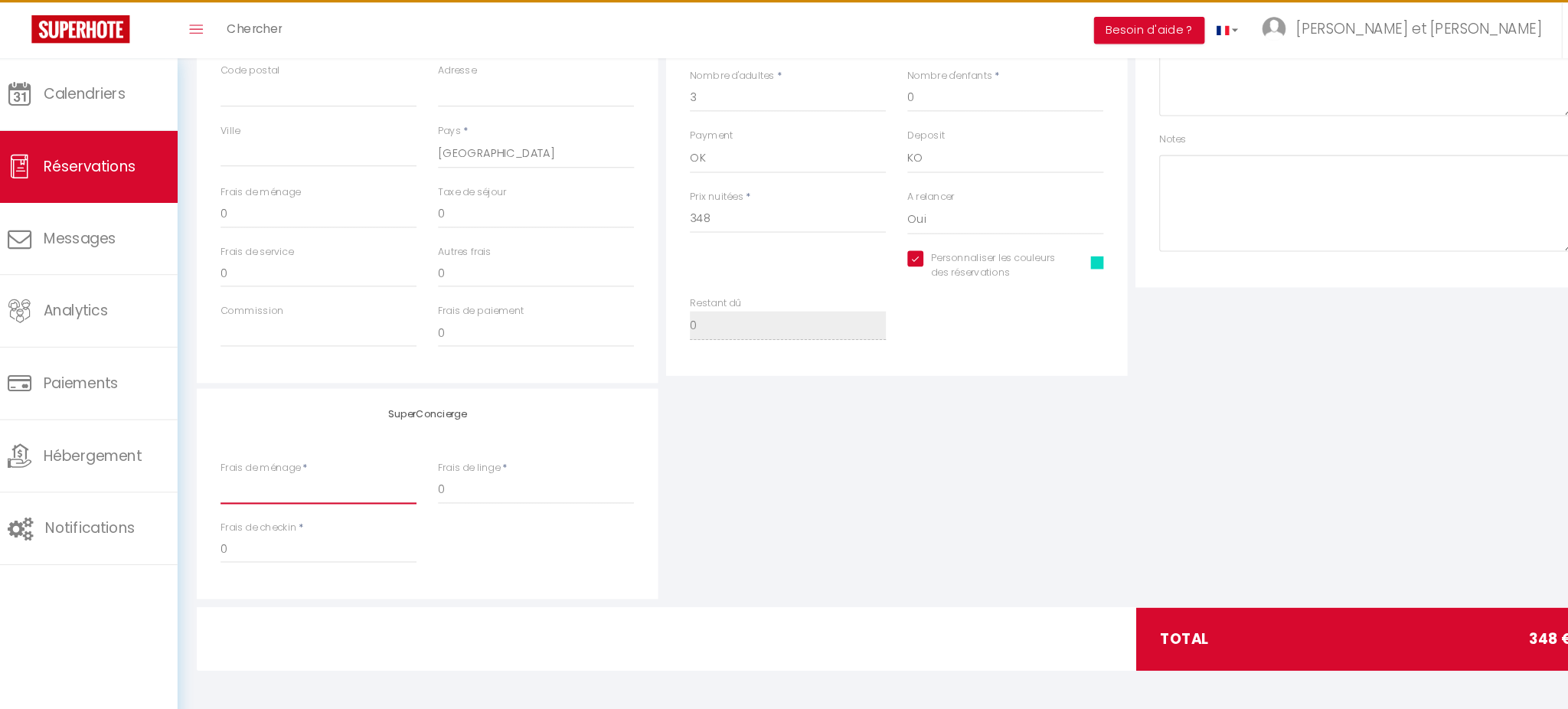
select select
checkbox input "true"
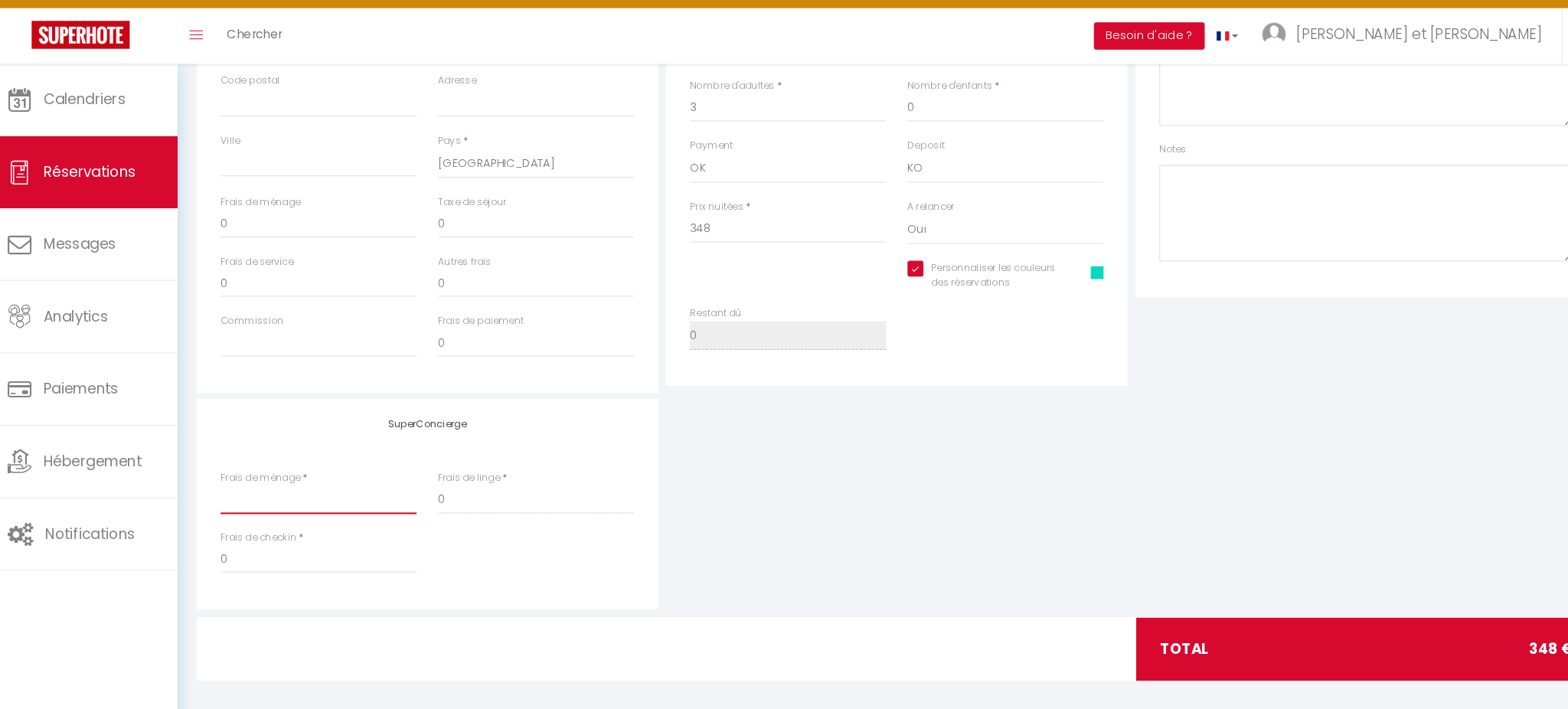
click at [309, 498] on input "Frais de ménage" at bounding box center [322, 502] width 188 height 28
type input "0"
select select
checkbox input "true"
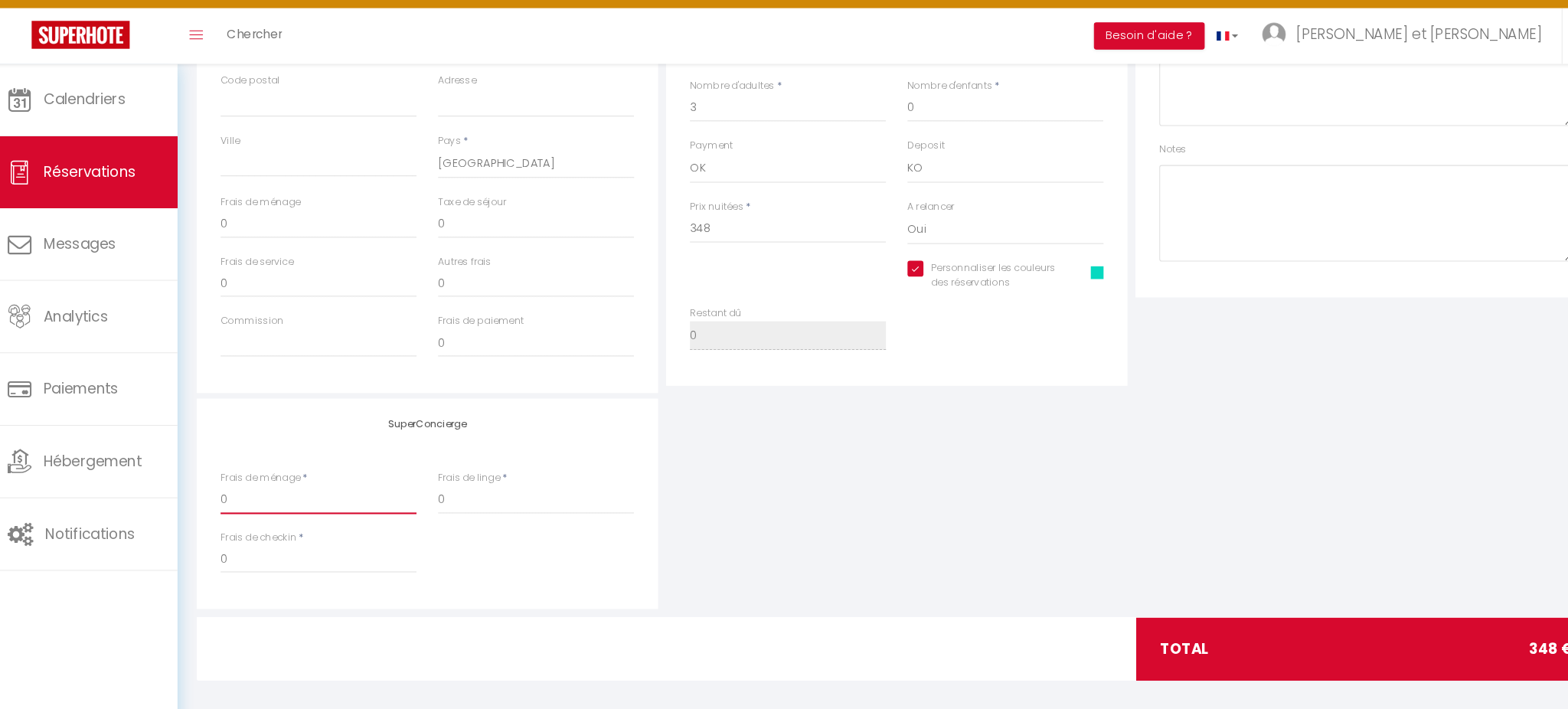
type input "0"
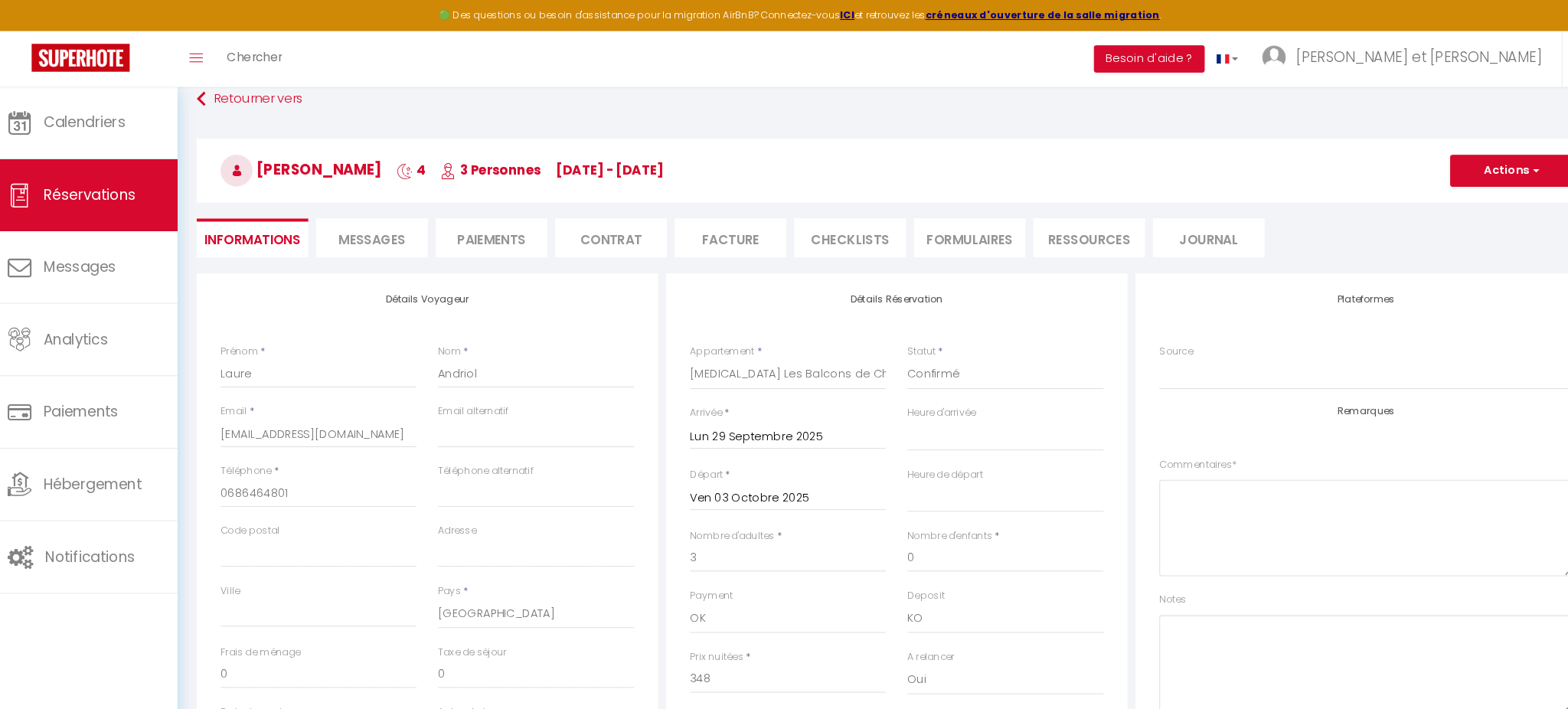
scroll to position [10, 0]
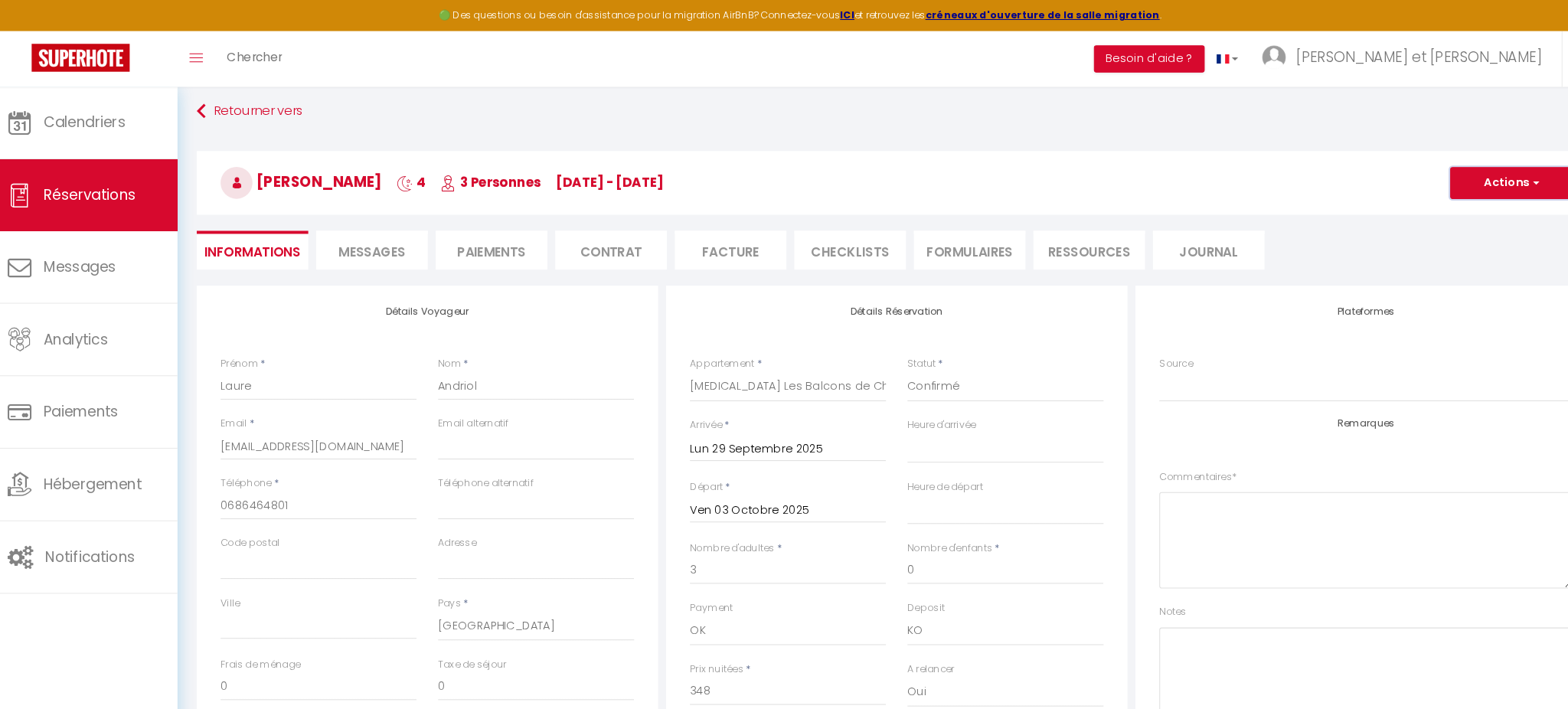
click at [1458, 164] on button "Actions" at bounding box center [1467, 176] width 118 height 30
click at [1448, 204] on link "Enregistrer" at bounding box center [1452, 208] width 121 height 20
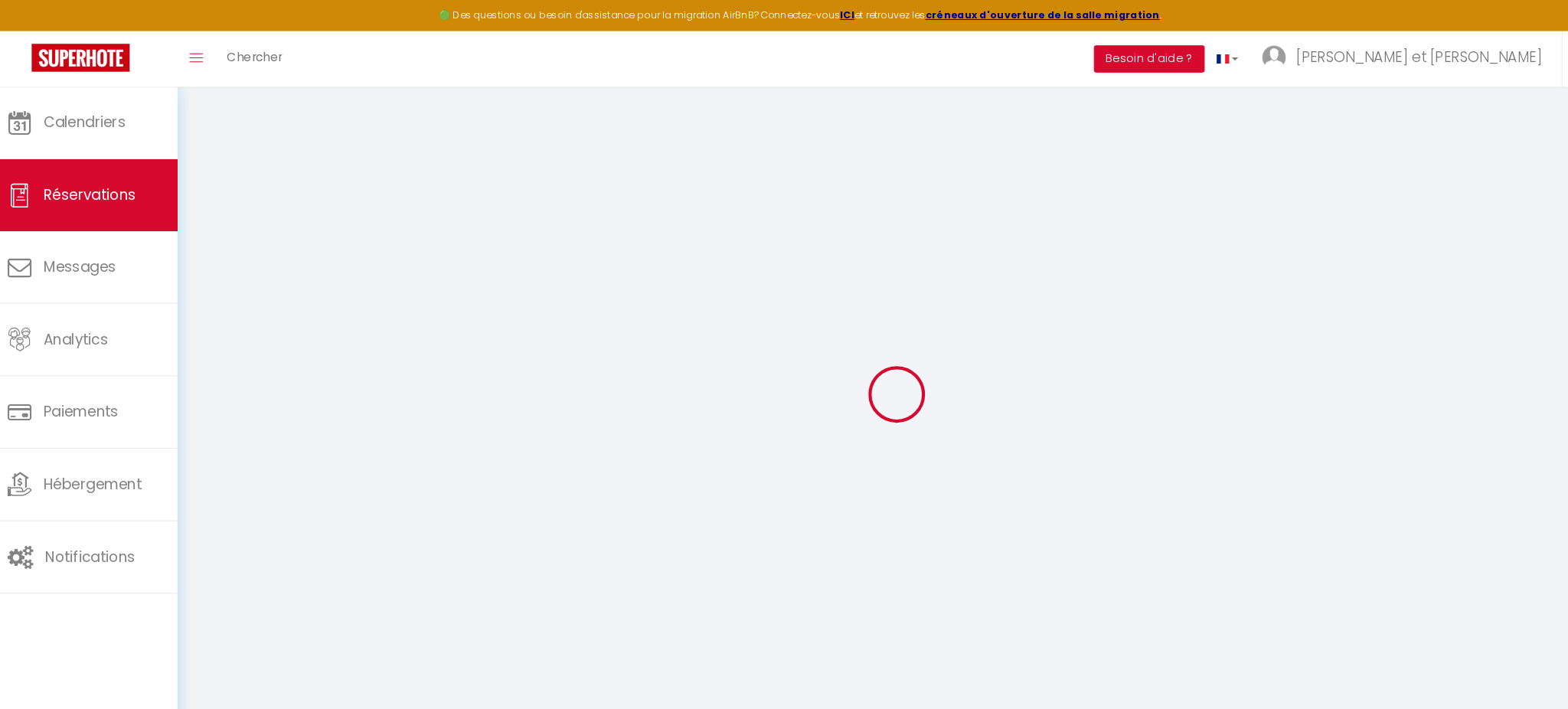
select select "not_cancelled"
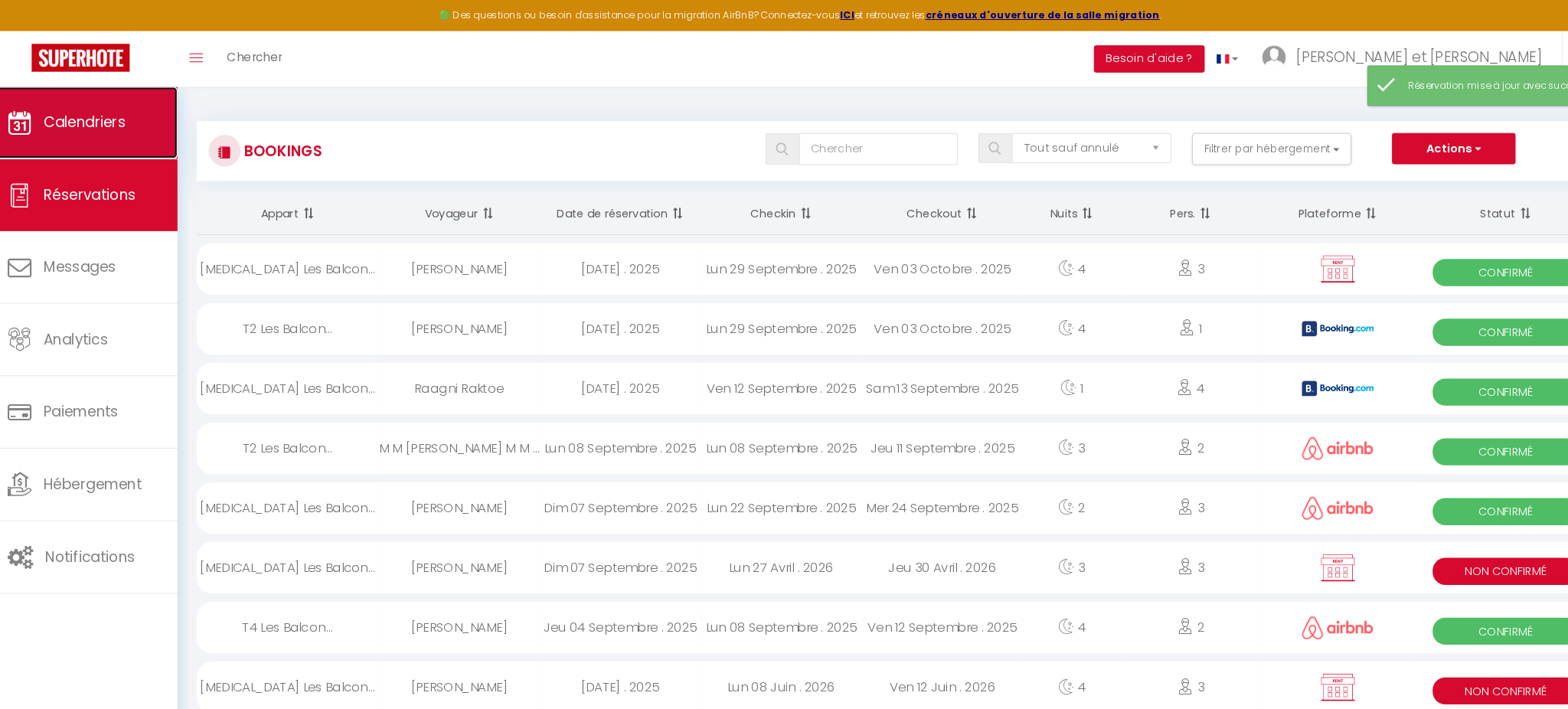
click at [87, 121] on span "Calendriers" at bounding box center [97, 117] width 79 height 19
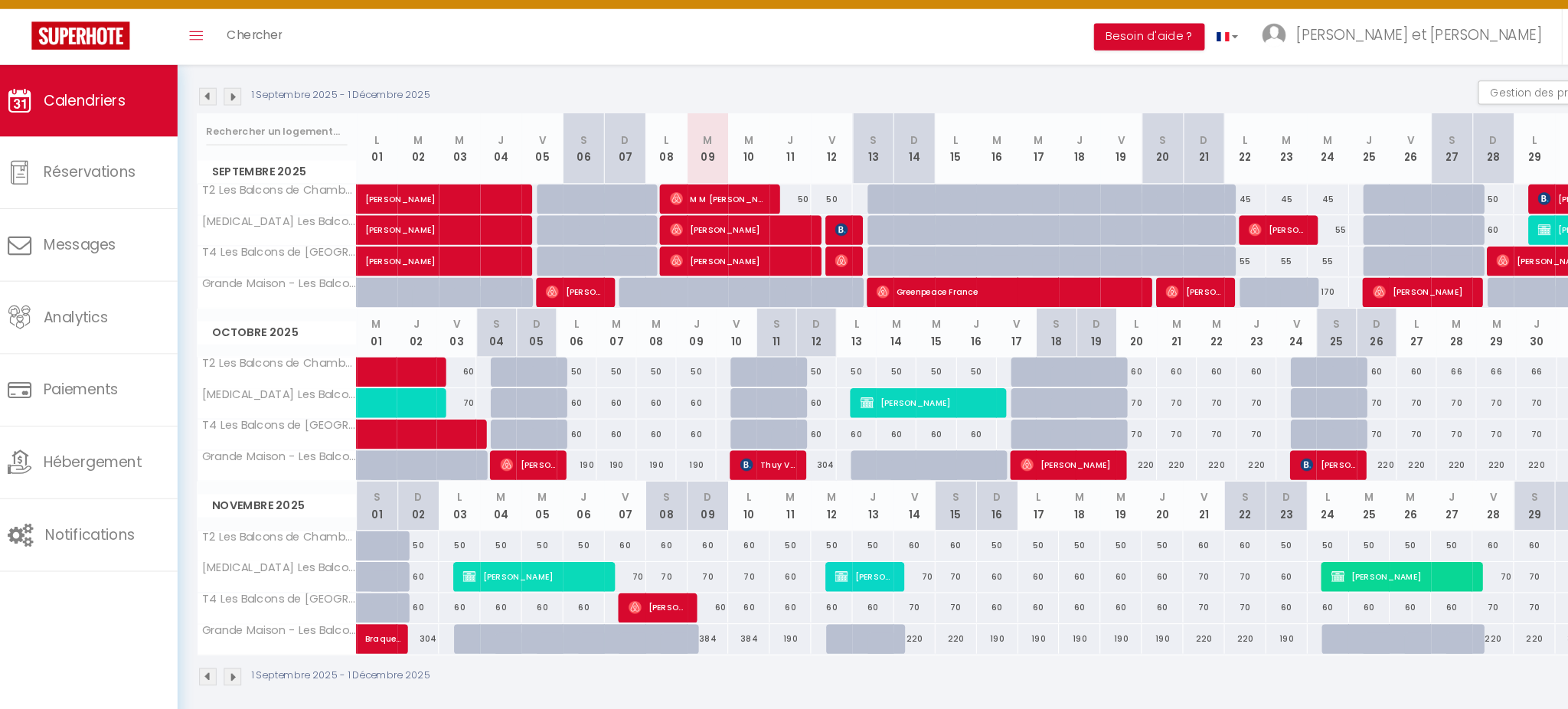
scroll to position [151, 0]
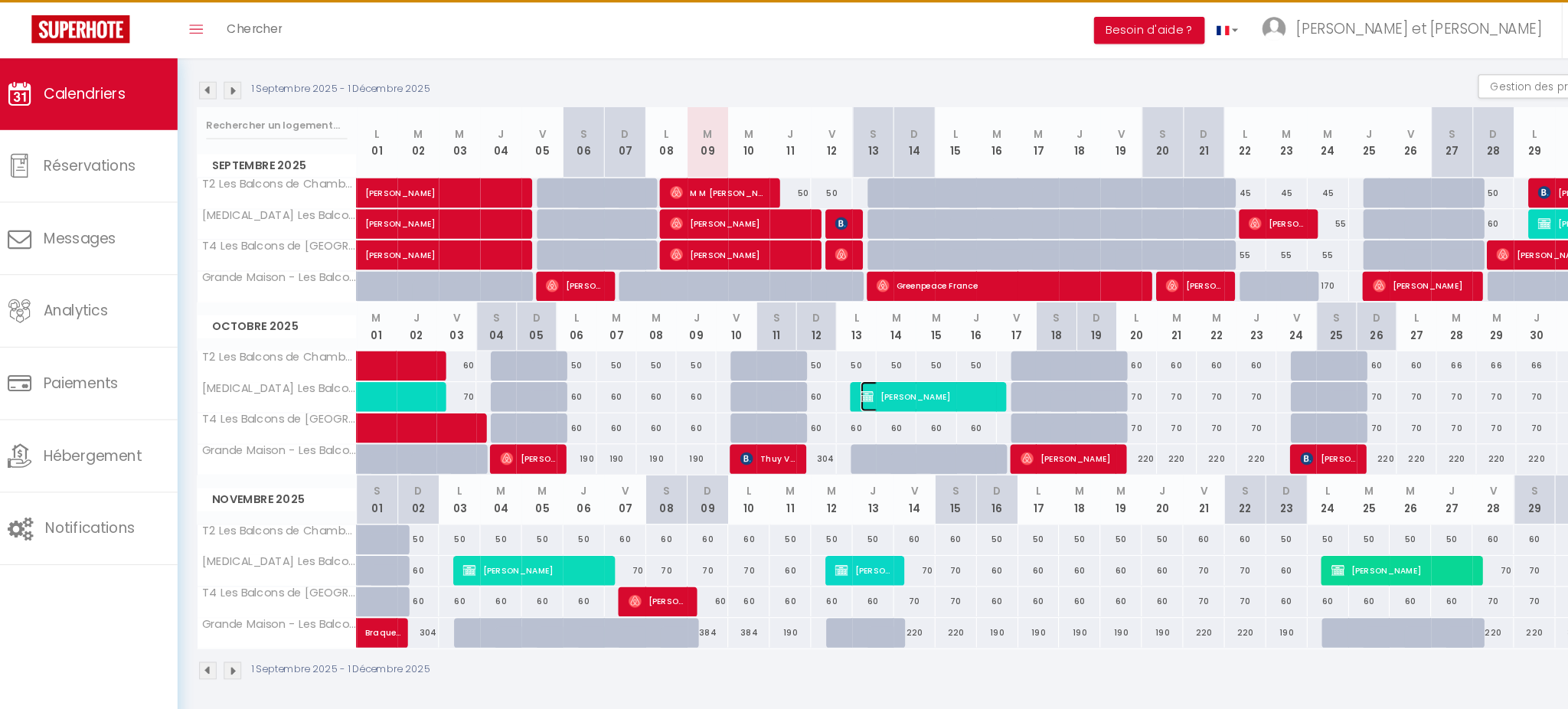
click at [930, 408] on span "Laure Andriol" at bounding box center [908, 408] width 132 height 29
select select "KO"
select select "0"
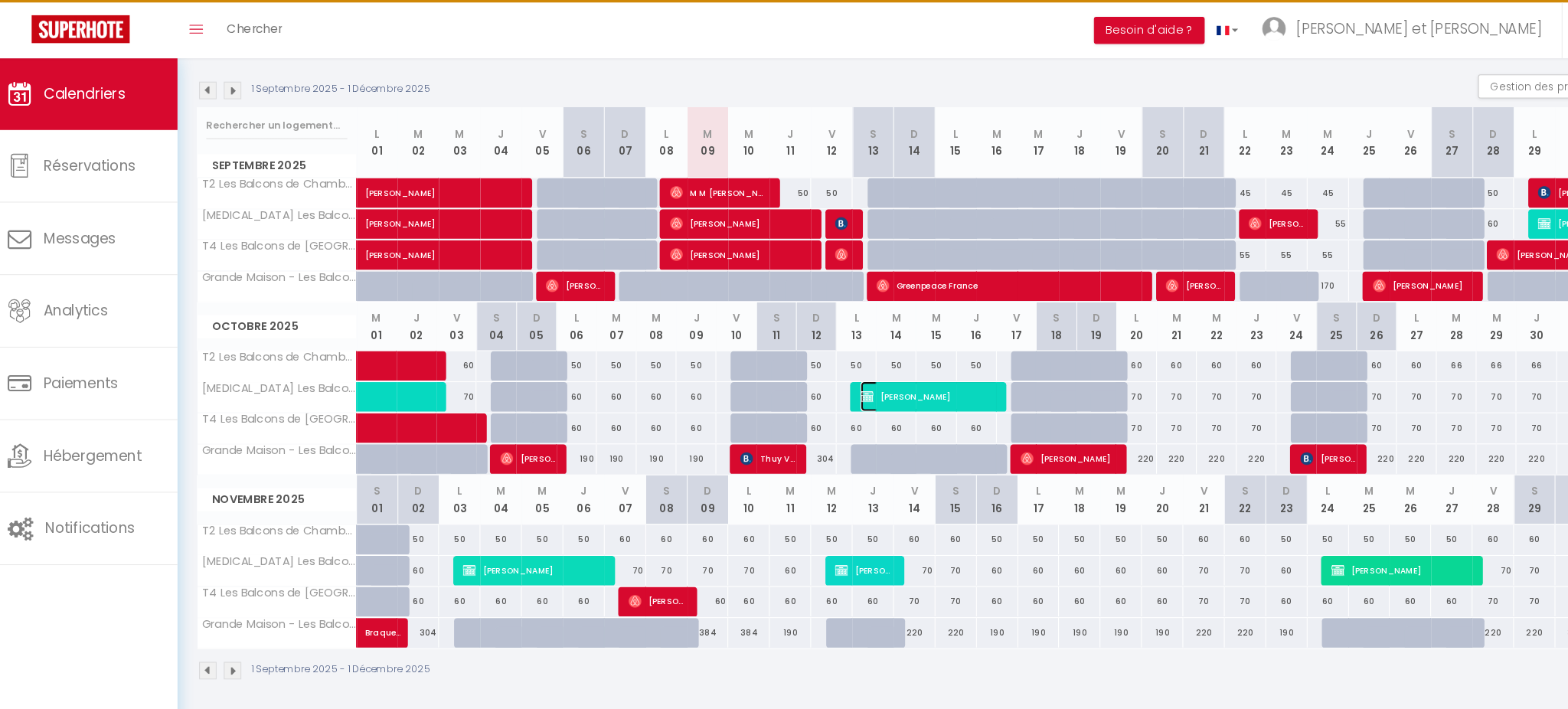
select select "0"
select select
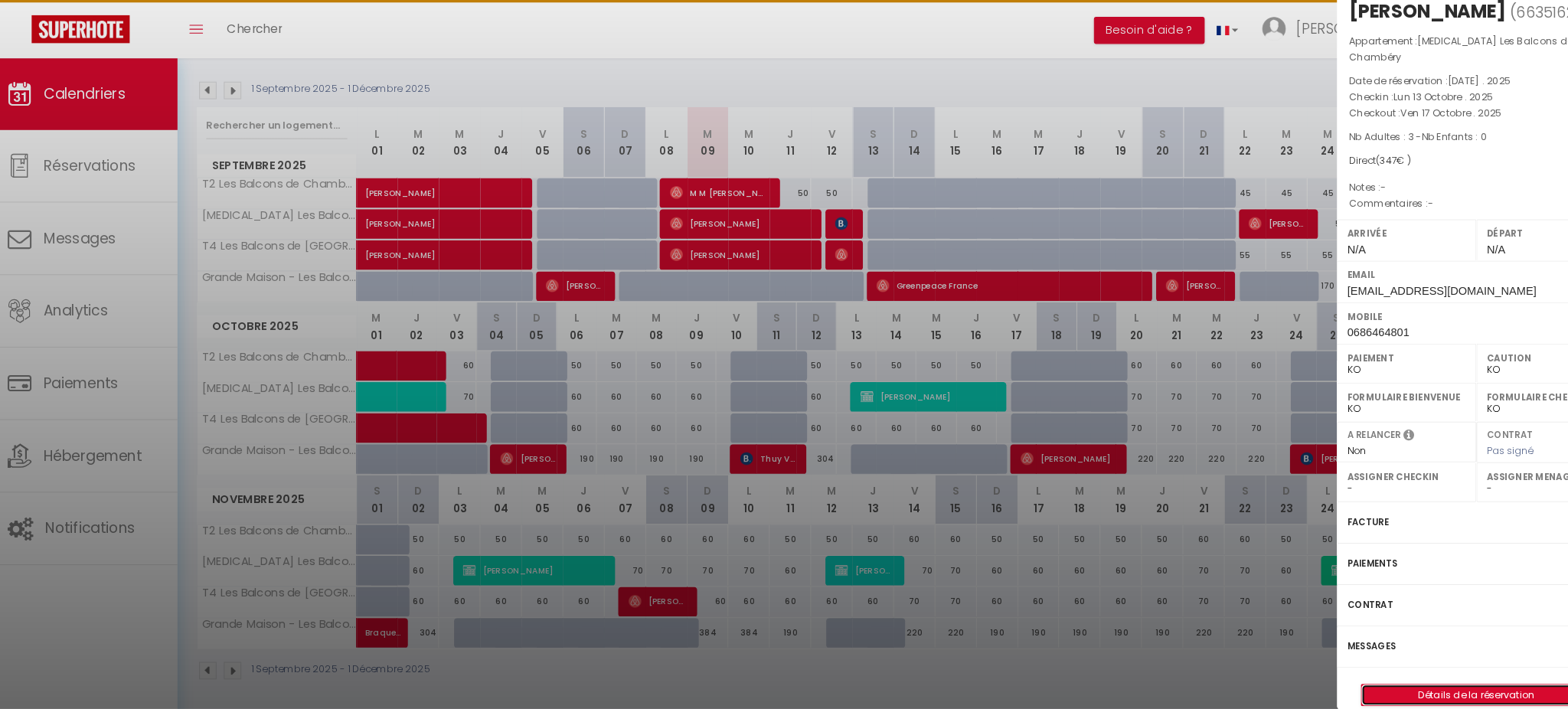
click at [1420, 665] on link "Détails de la réservation" at bounding box center [1434, 695] width 220 height 20
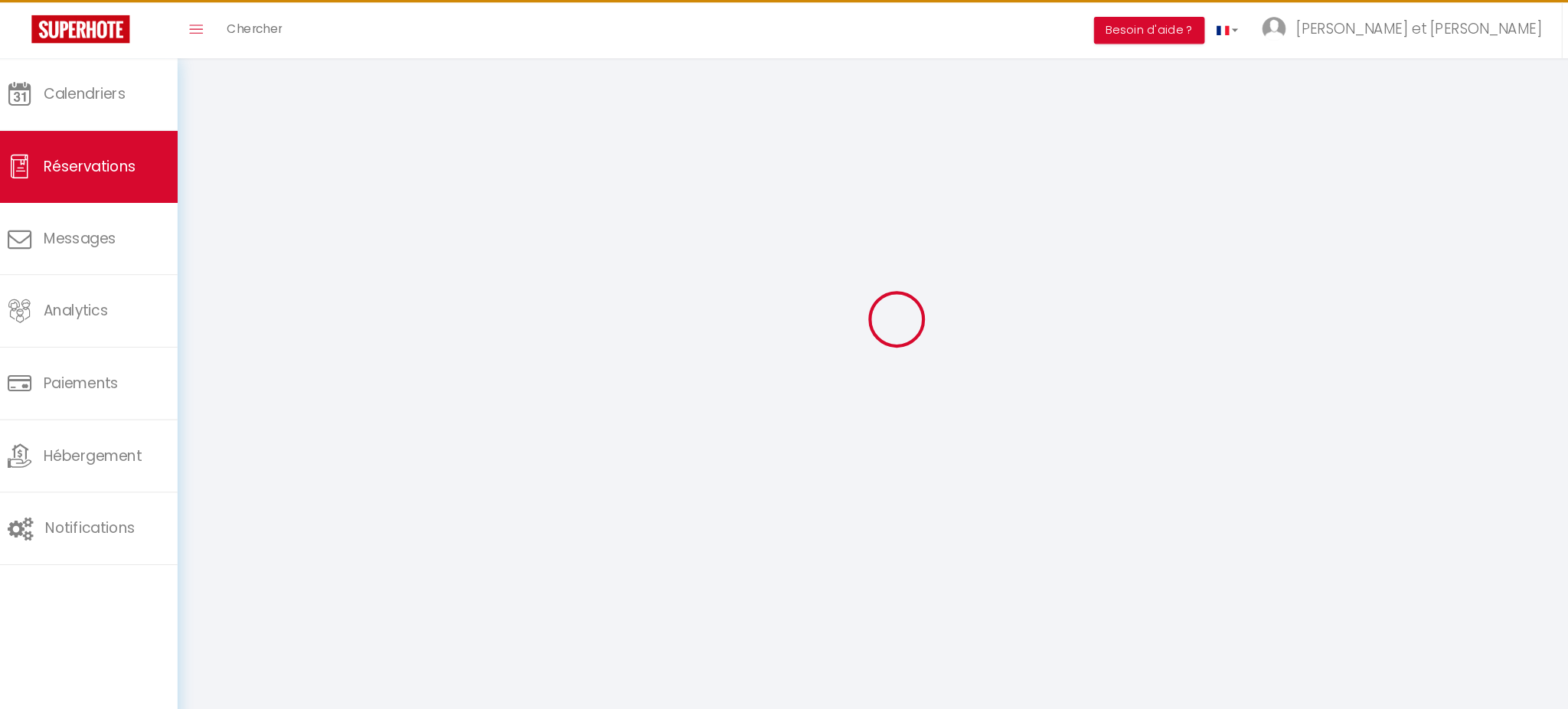
scroll to position [84, 0]
select select
checkbox input "true"
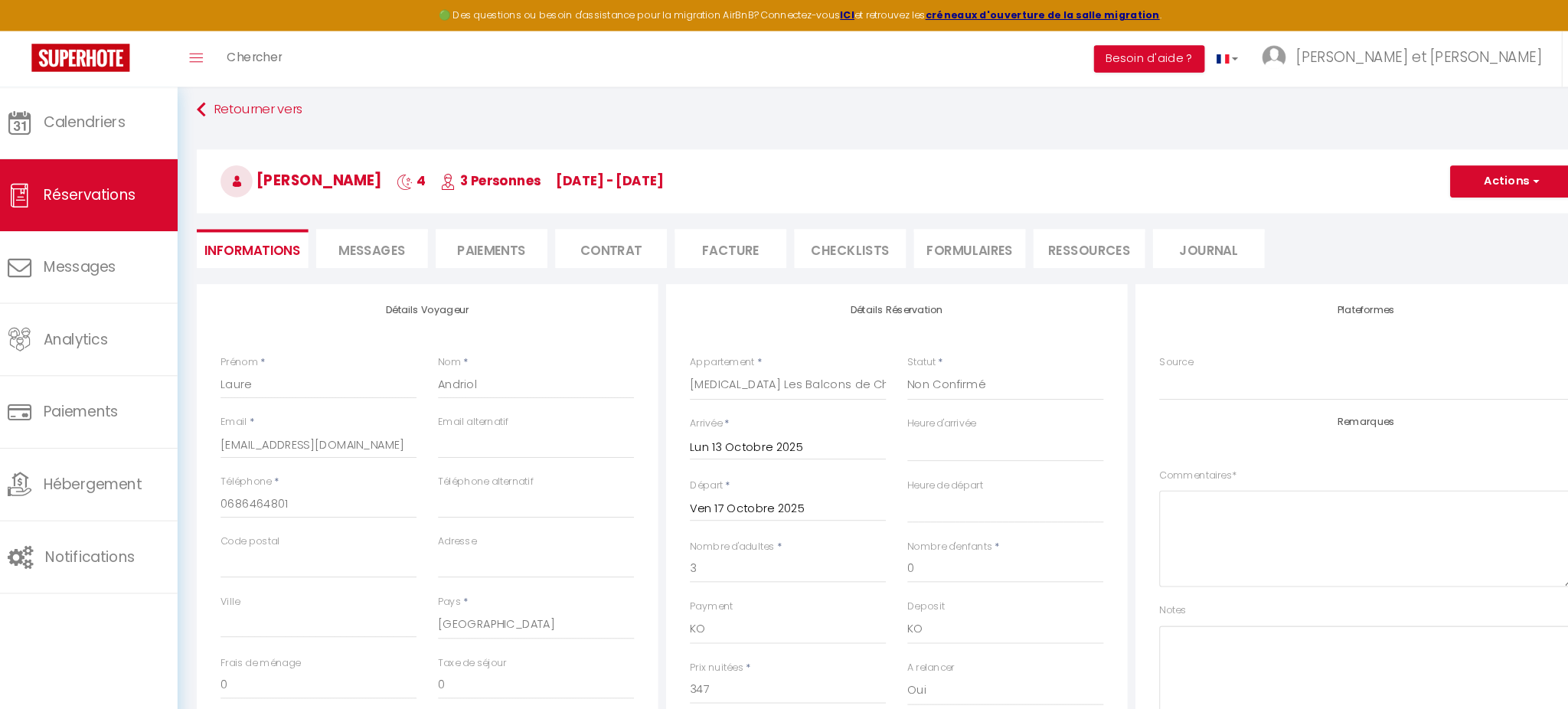
scroll to position [0, 0]
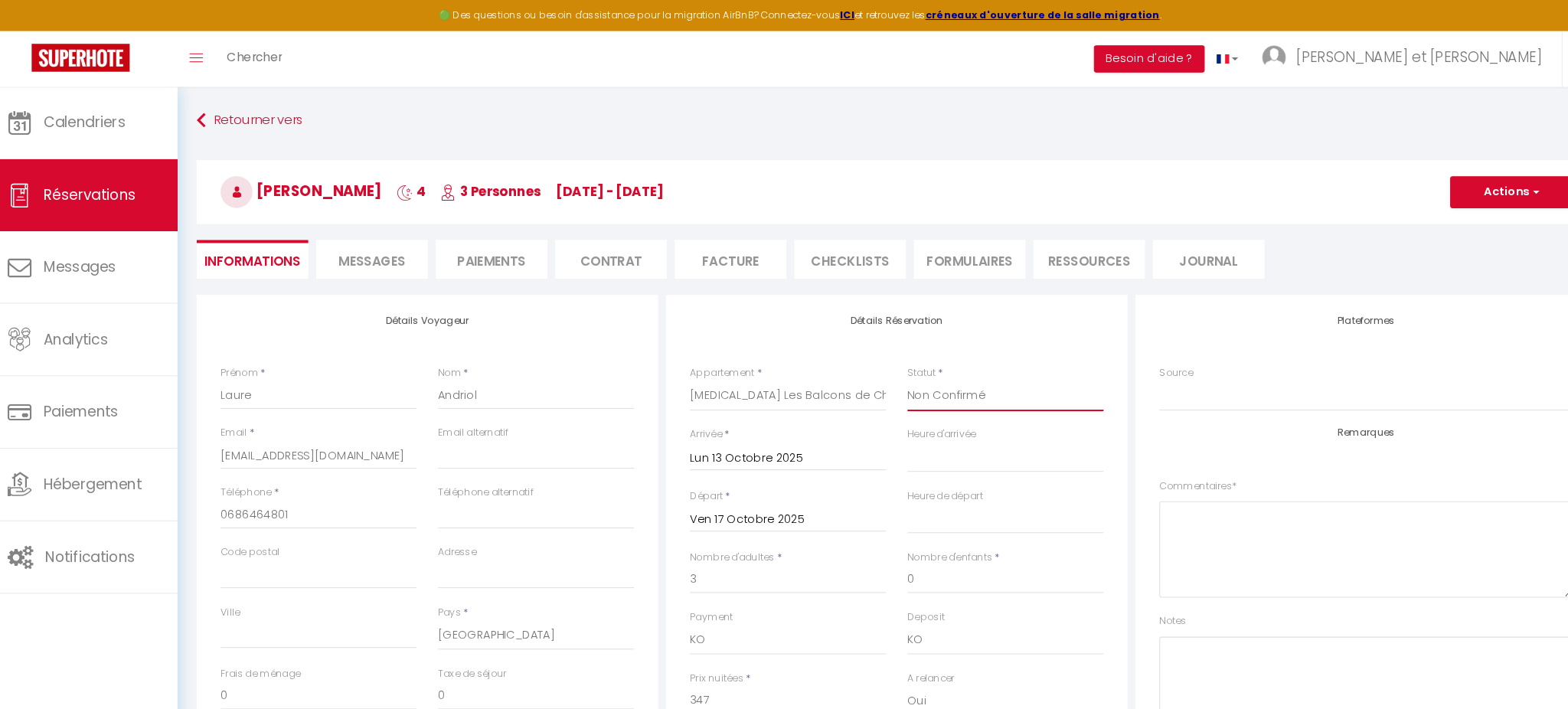
click at [954, 378] on select "Confirmé Non Confirmé Annulé Annulé par le voyageur No Show Request" at bounding box center [981, 381] width 188 height 29
click at [887, 366] on select "Confirmé Non Confirmé Annulé Annulé par le voyageur No Show Request" at bounding box center [981, 381] width 188 height 29
click at [1465, 174] on button "Actions" at bounding box center [1467, 184] width 118 height 30
click at [1432, 212] on link "Enregistrer" at bounding box center [1452, 218] width 121 height 20
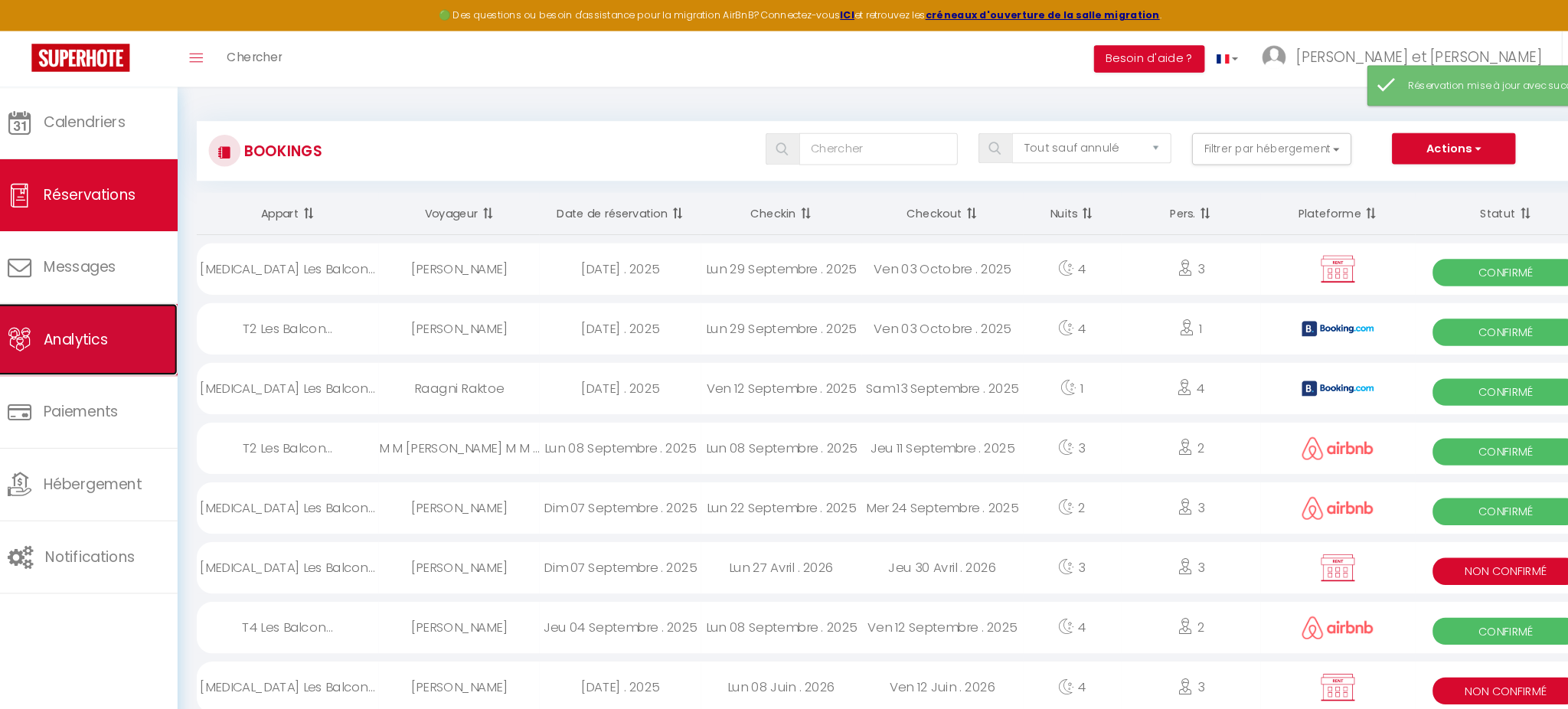
click at [126, 325] on link "Analytics" at bounding box center [93, 327] width 186 height 69
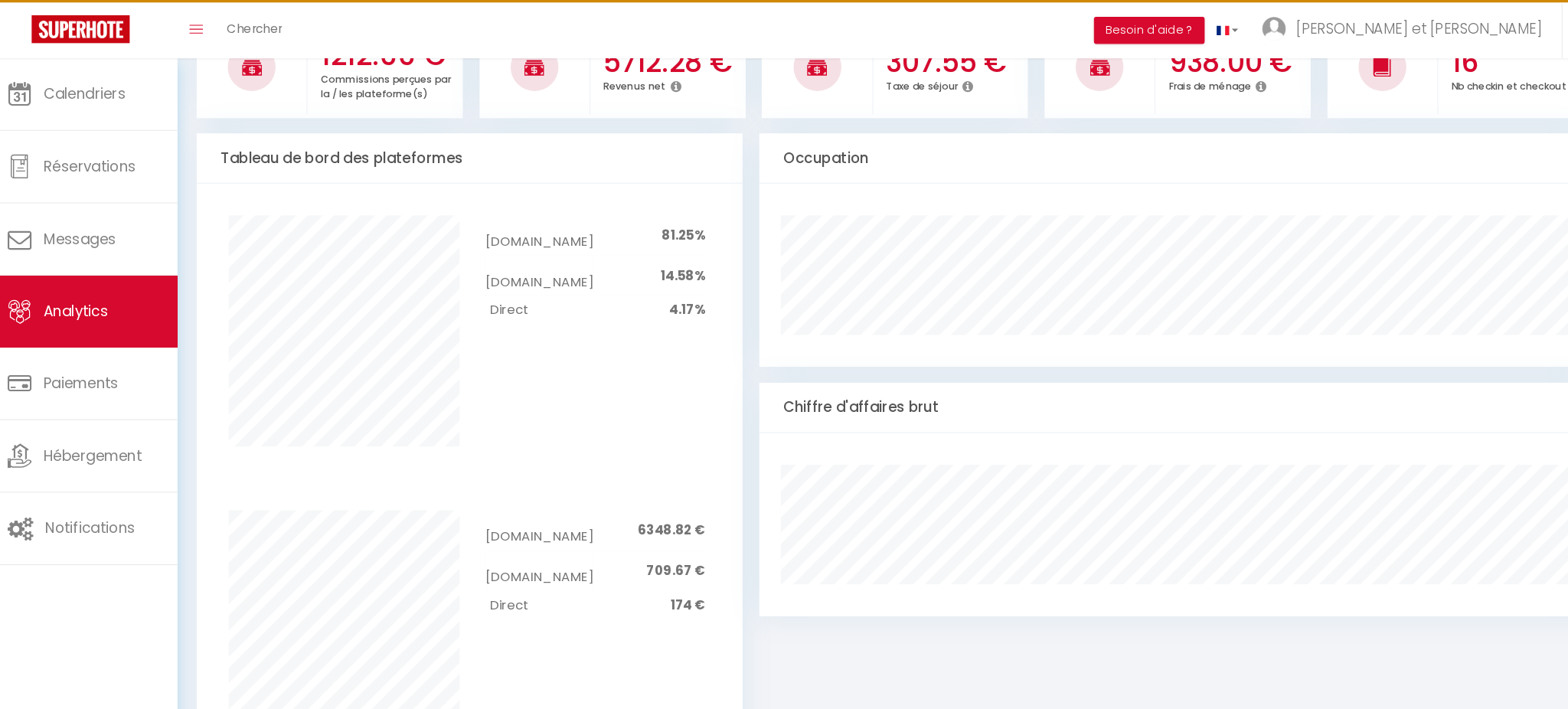
scroll to position [577, 0]
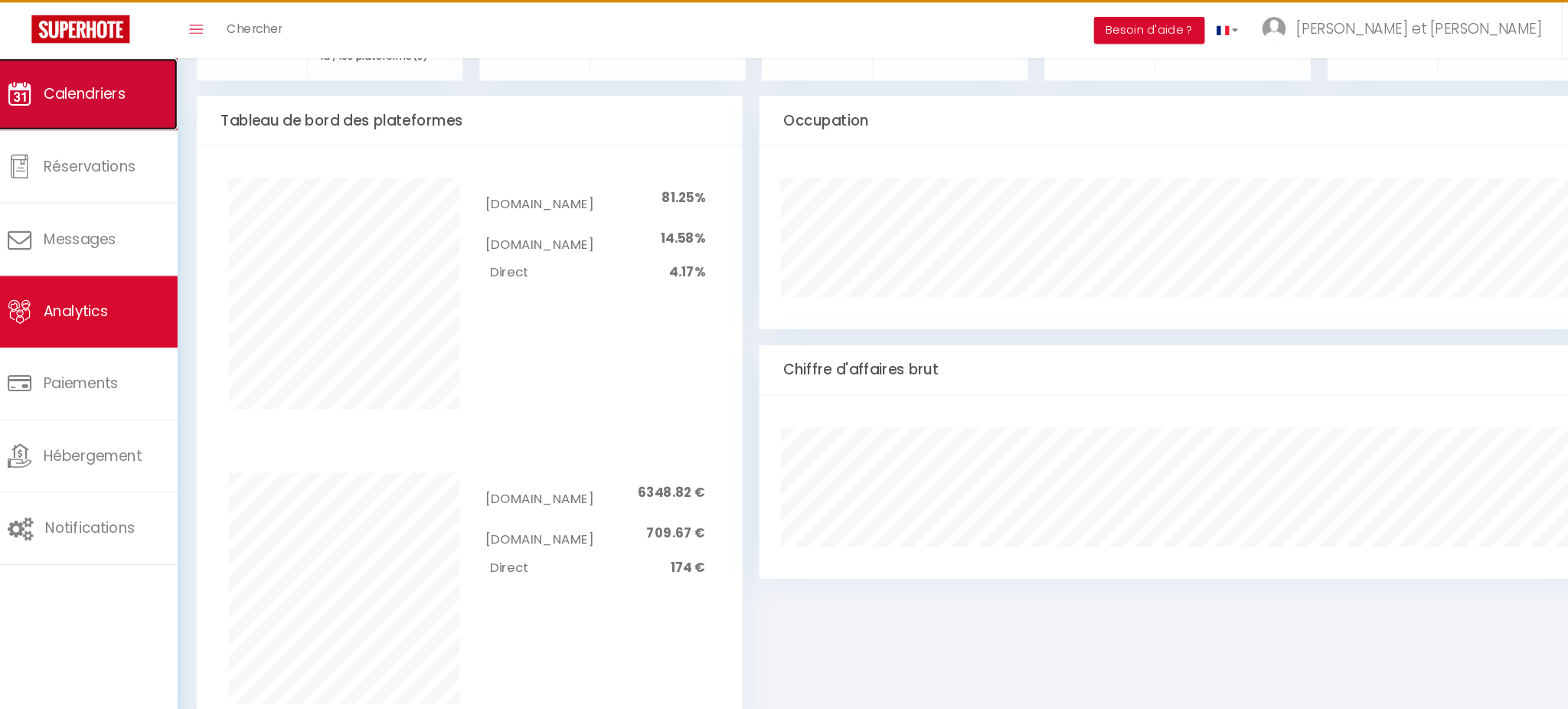
click at [144, 125] on link "Calendriers" at bounding box center [93, 118] width 186 height 69
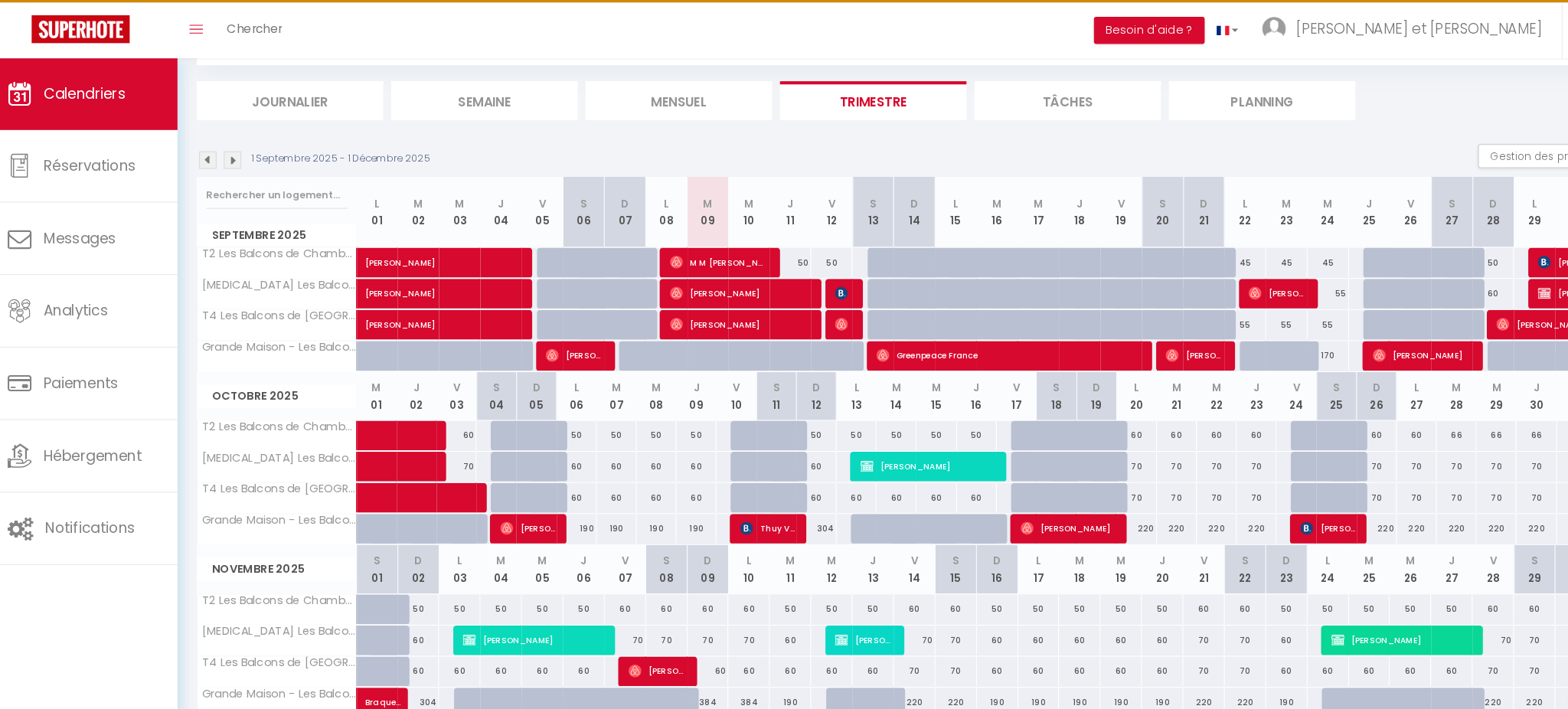
scroll to position [156, 0]
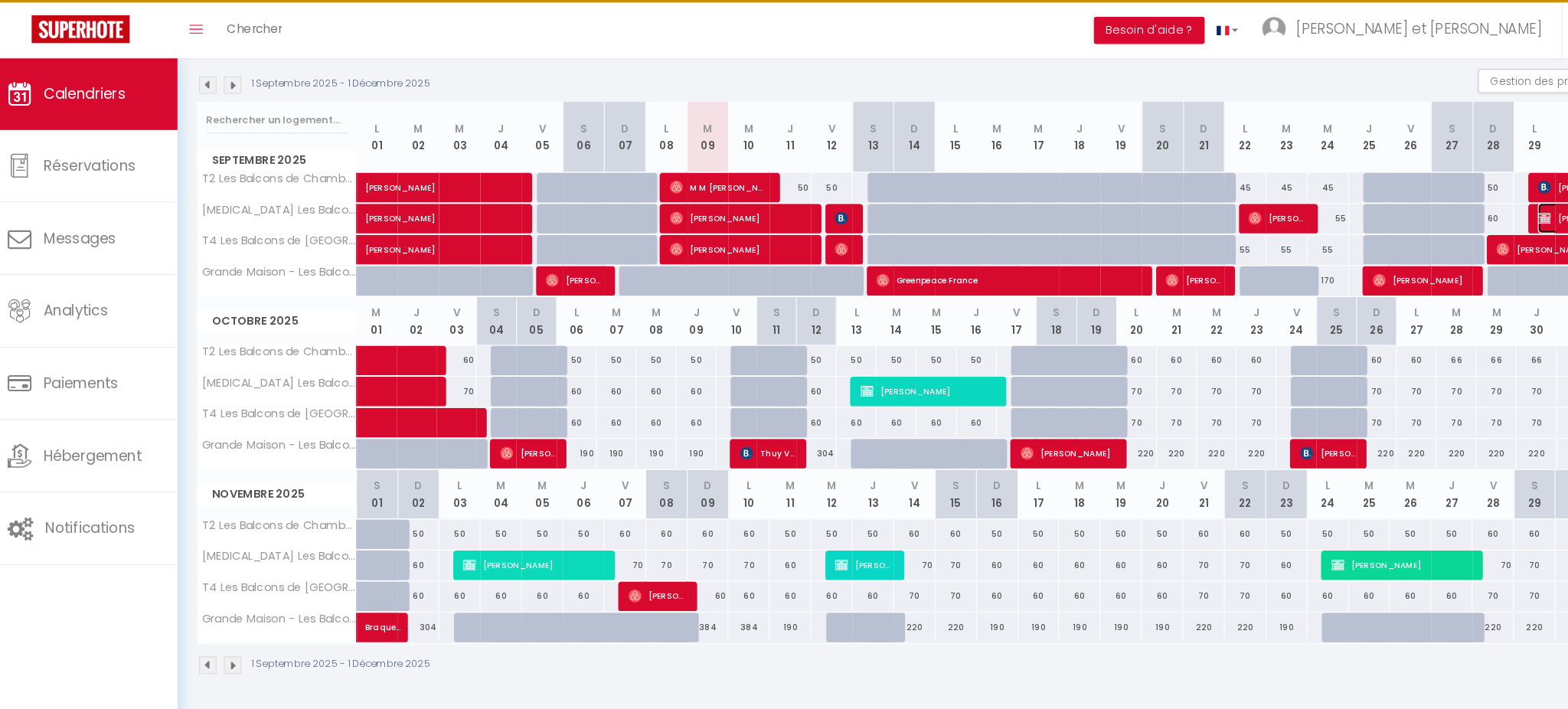
click at [1469, 233] on span "Laure Andriol" at bounding box center [1563, 237] width 141 height 29
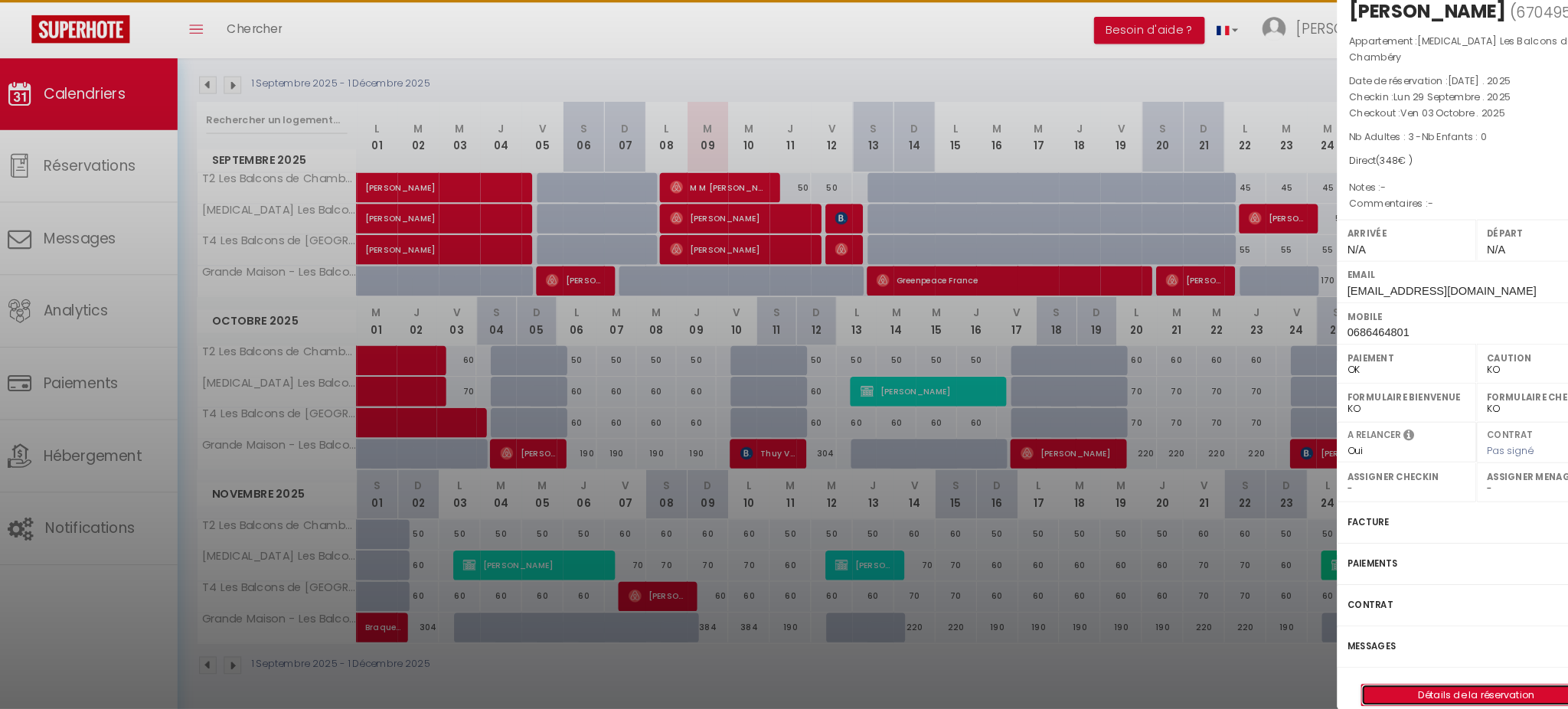
click at [1436, 665] on link "Détails de la réservation" at bounding box center [1434, 695] width 220 height 20
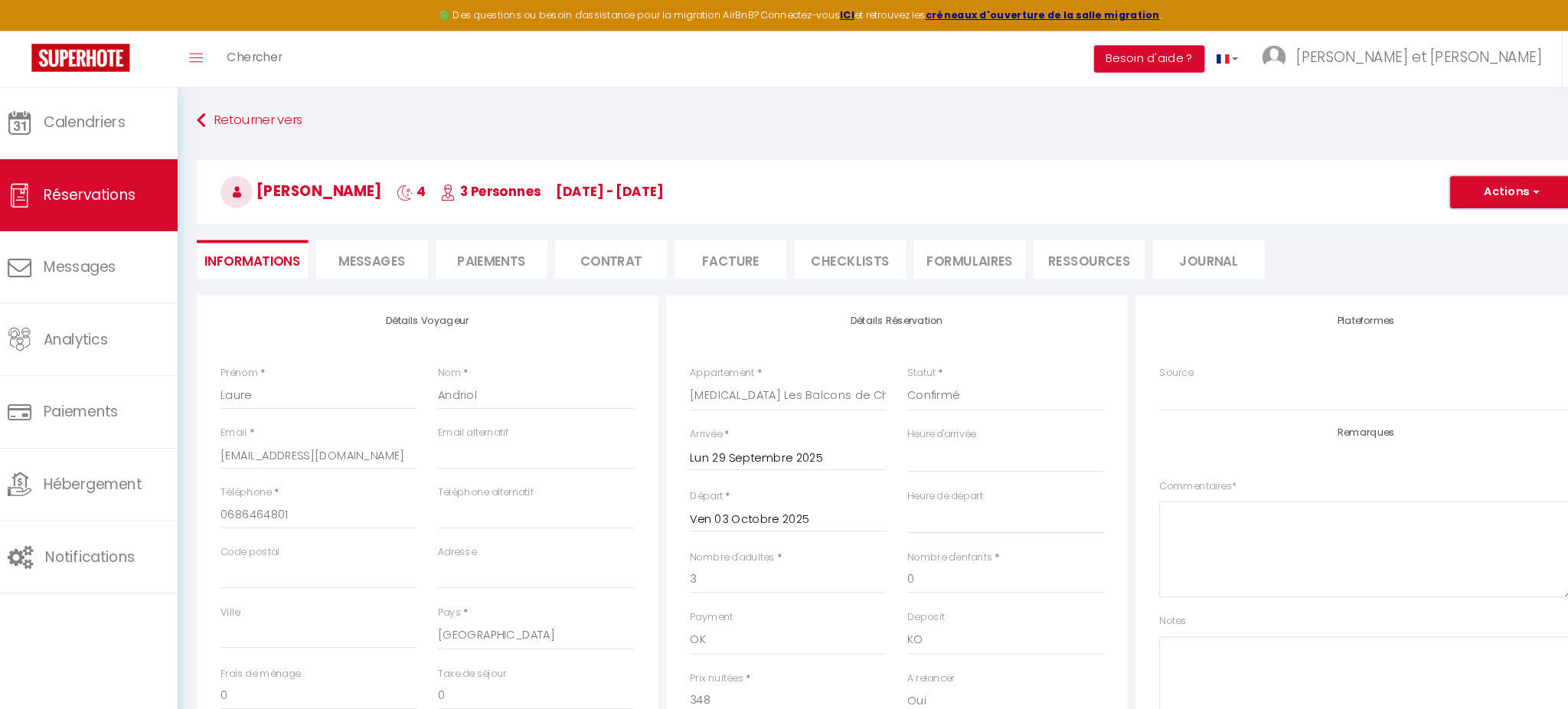
click at [1467, 184] on button "Actions" at bounding box center [1467, 184] width 118 height 30
click at [1434, 216] on link "Enregistrer" at bounding box center [1452, 218] width 121 height 20
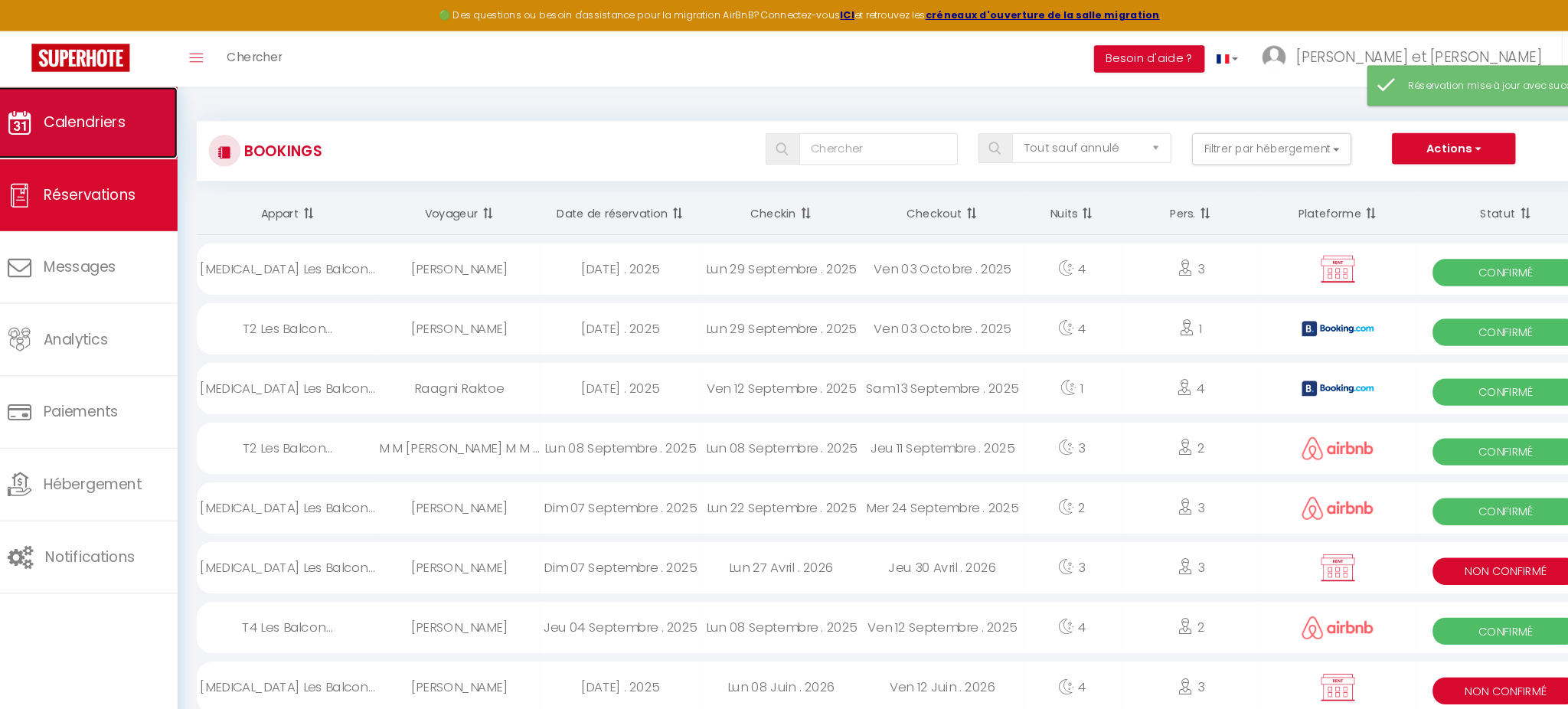
click at [114, 142] on link "Calendriers" at bounding box center [93, 118] width 186 height 69
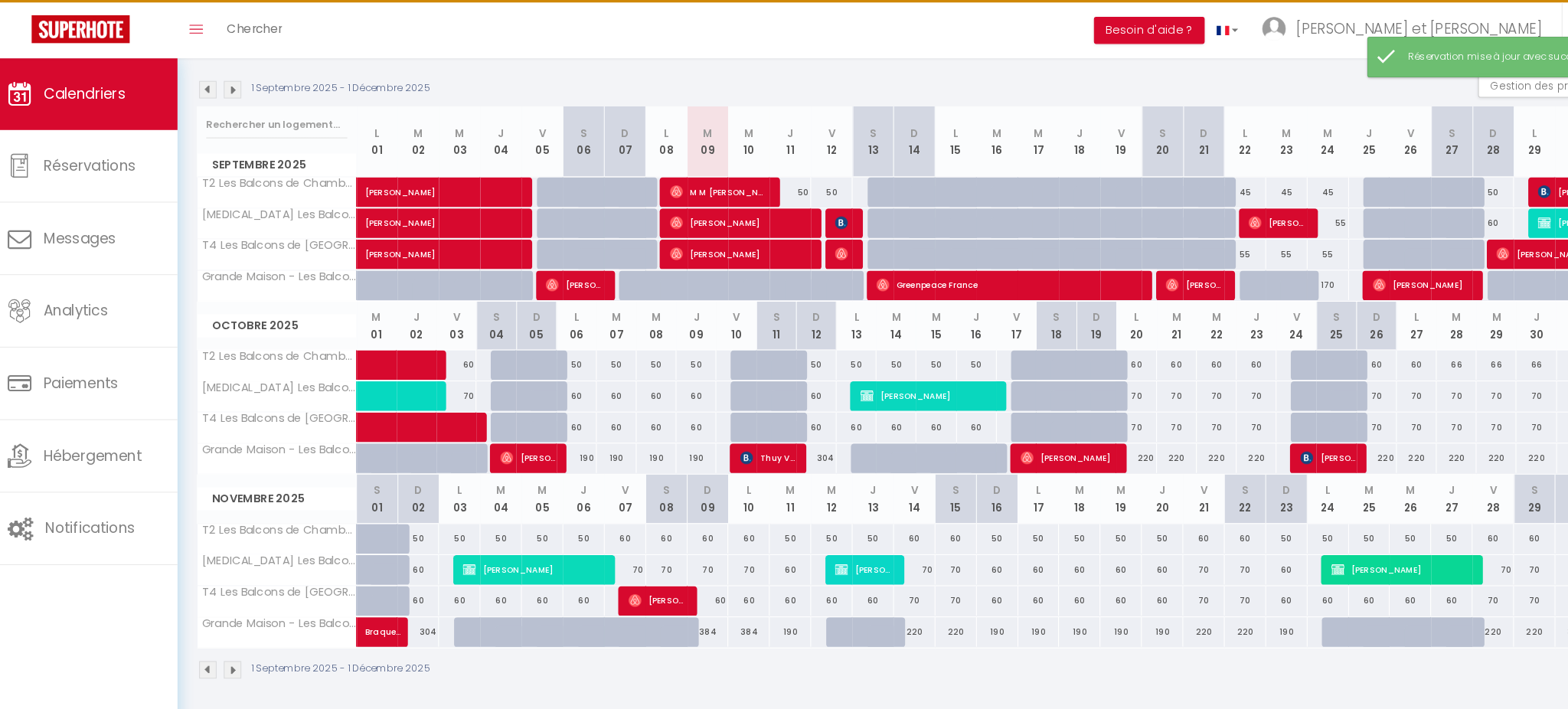
scroll to position [156, 0]
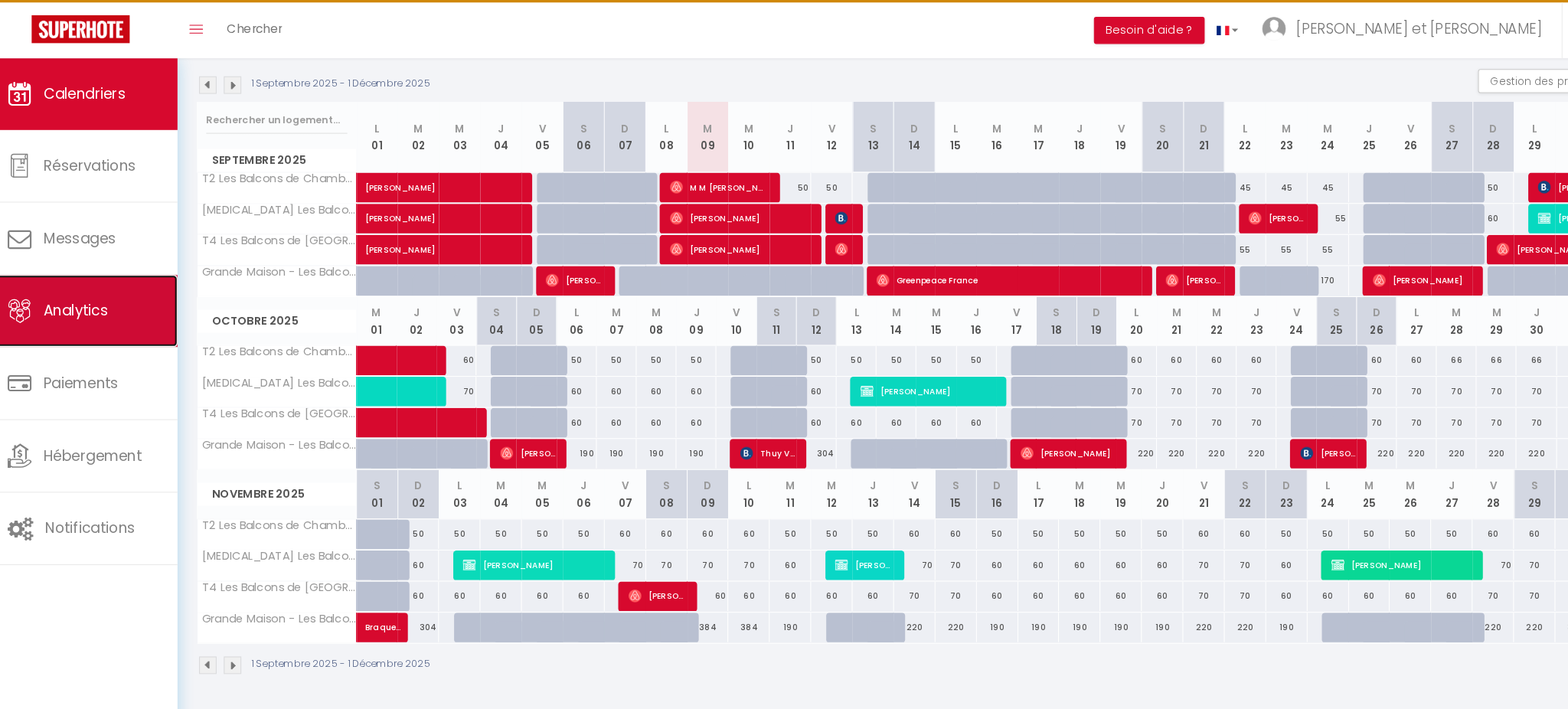
click at [122, 327] on link "Analytics" at bounding box center [93, 327] width 186 height 69
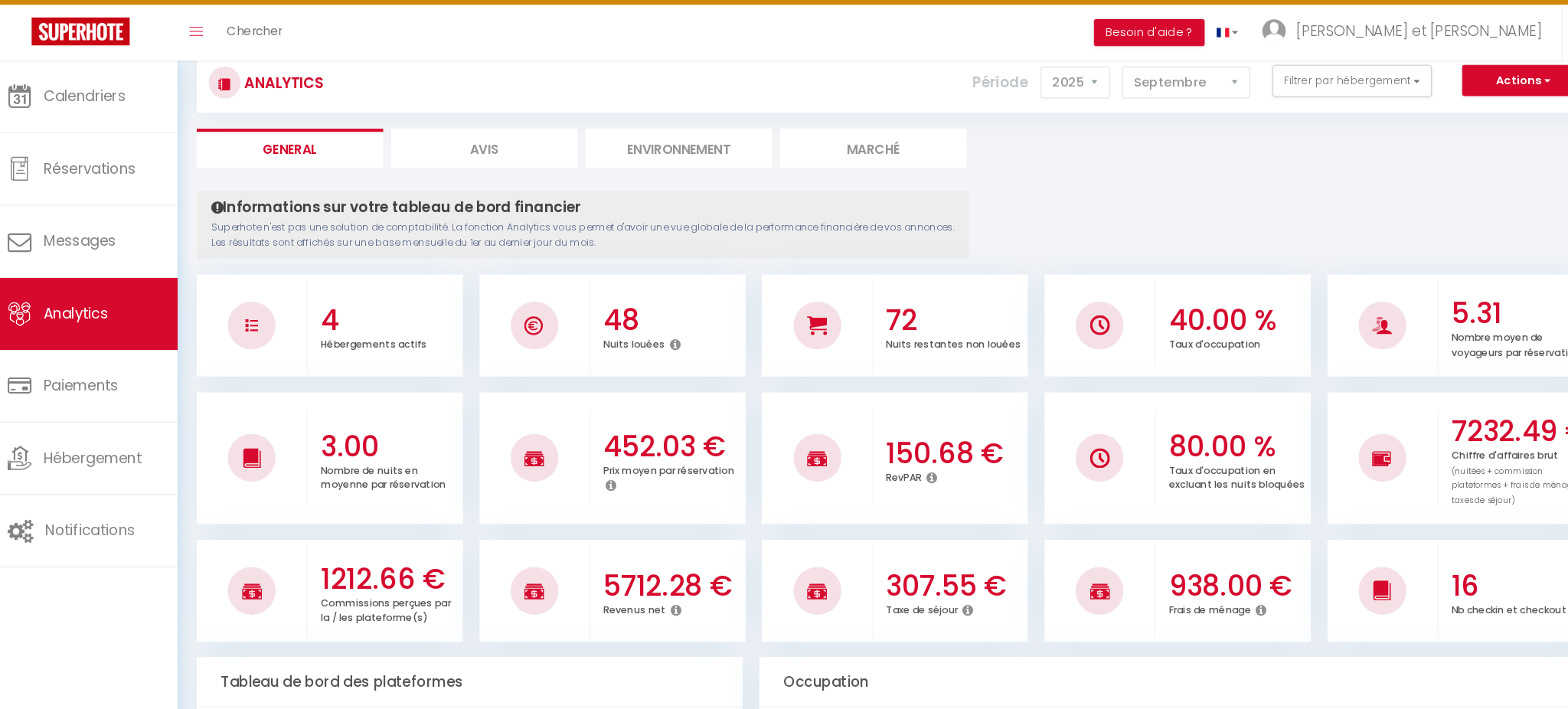
scroll to position [40, 0]
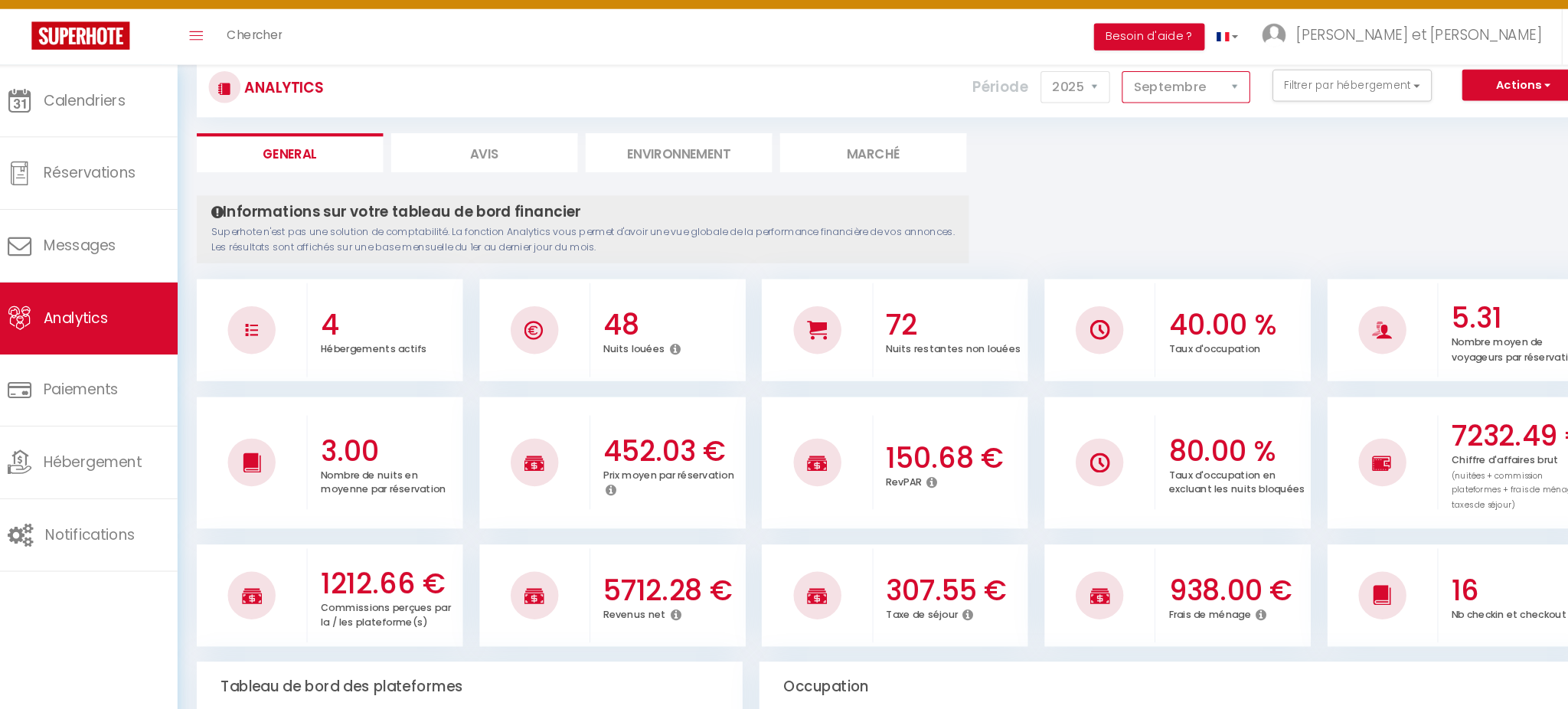
click at [1167, 100] on select "Janvier Février Mars Avril Mai Juin Juillet Août Septembre Octobre Novembre Déc…" at bounding box center [1155, 105] width 123 height 30
click at [1096, 89] on select "Janvier Février Mars Avril Mai Juin Juillet Août Septembre Octobre Novembre Déc…" at bounding box center [1155, 105] width 123 height 30
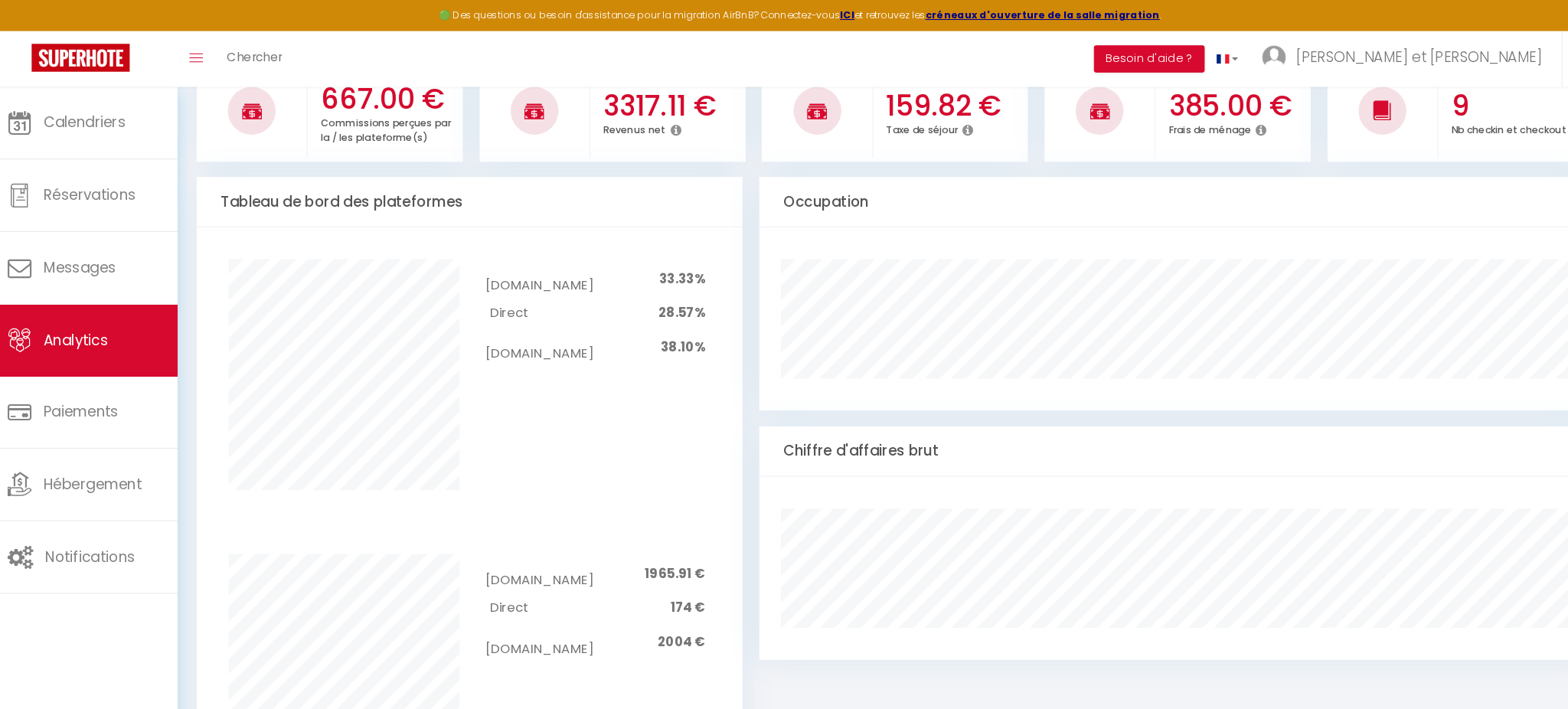
scroll to position [525, 0]
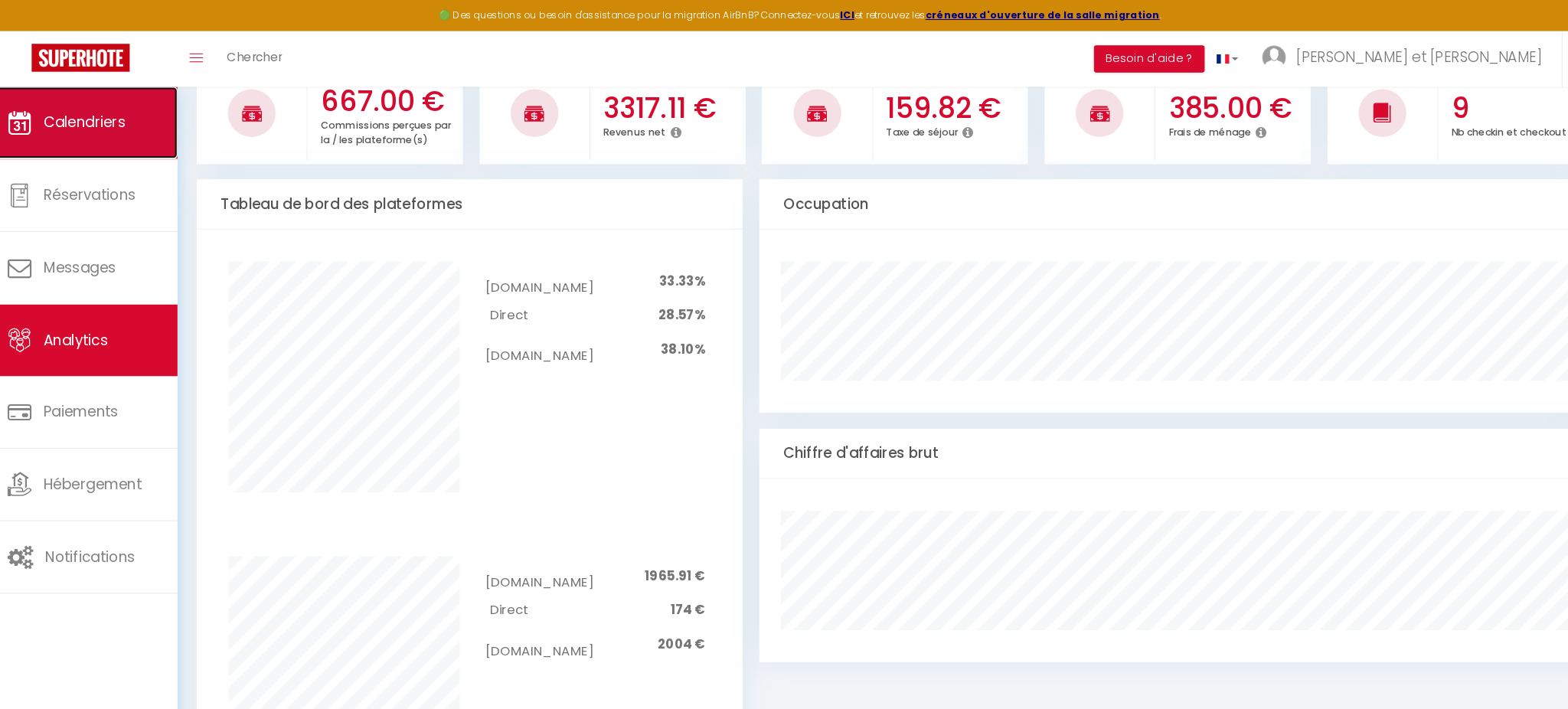
click at [95, 108] on span "Calendriers" at bounding box center [97, 117] width 79 height 19
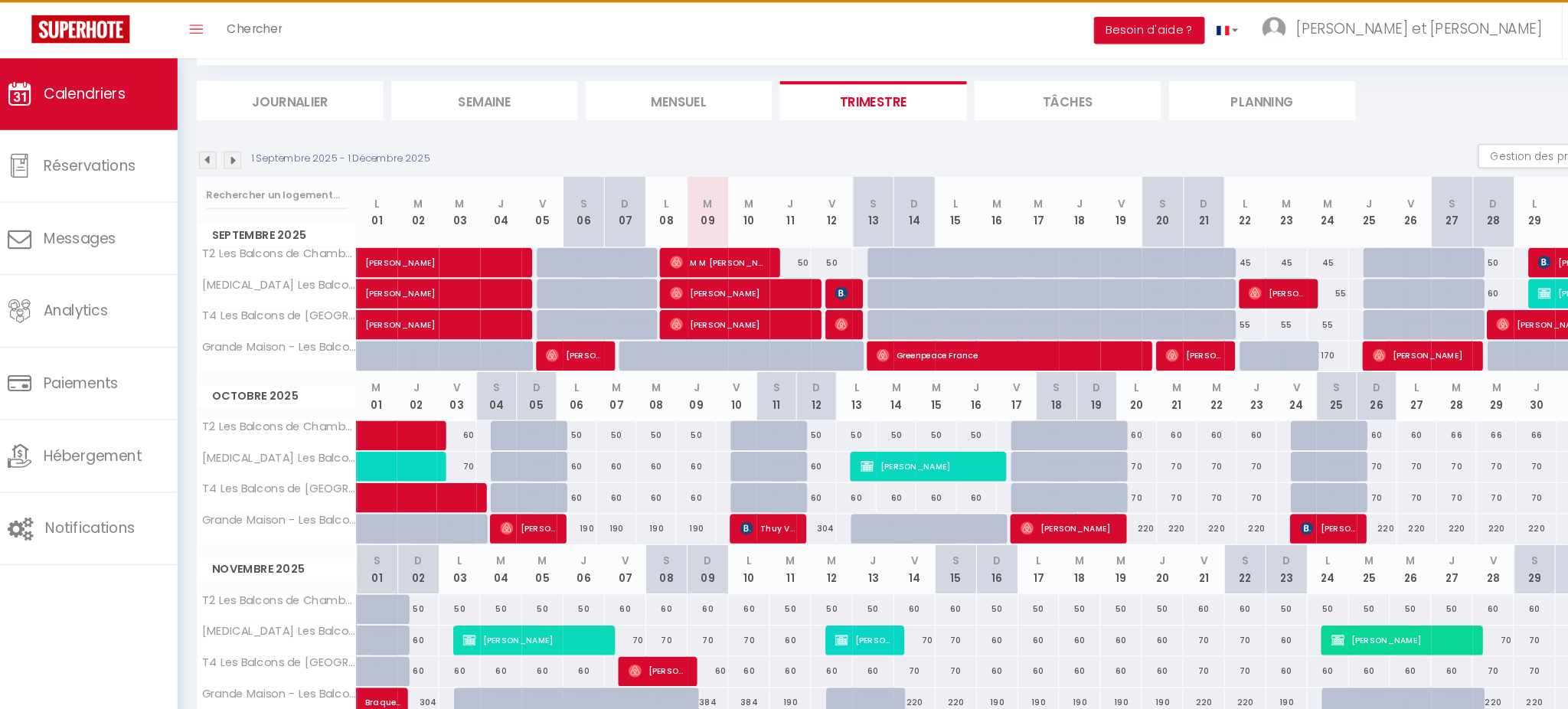
scroll to position [156, 0]
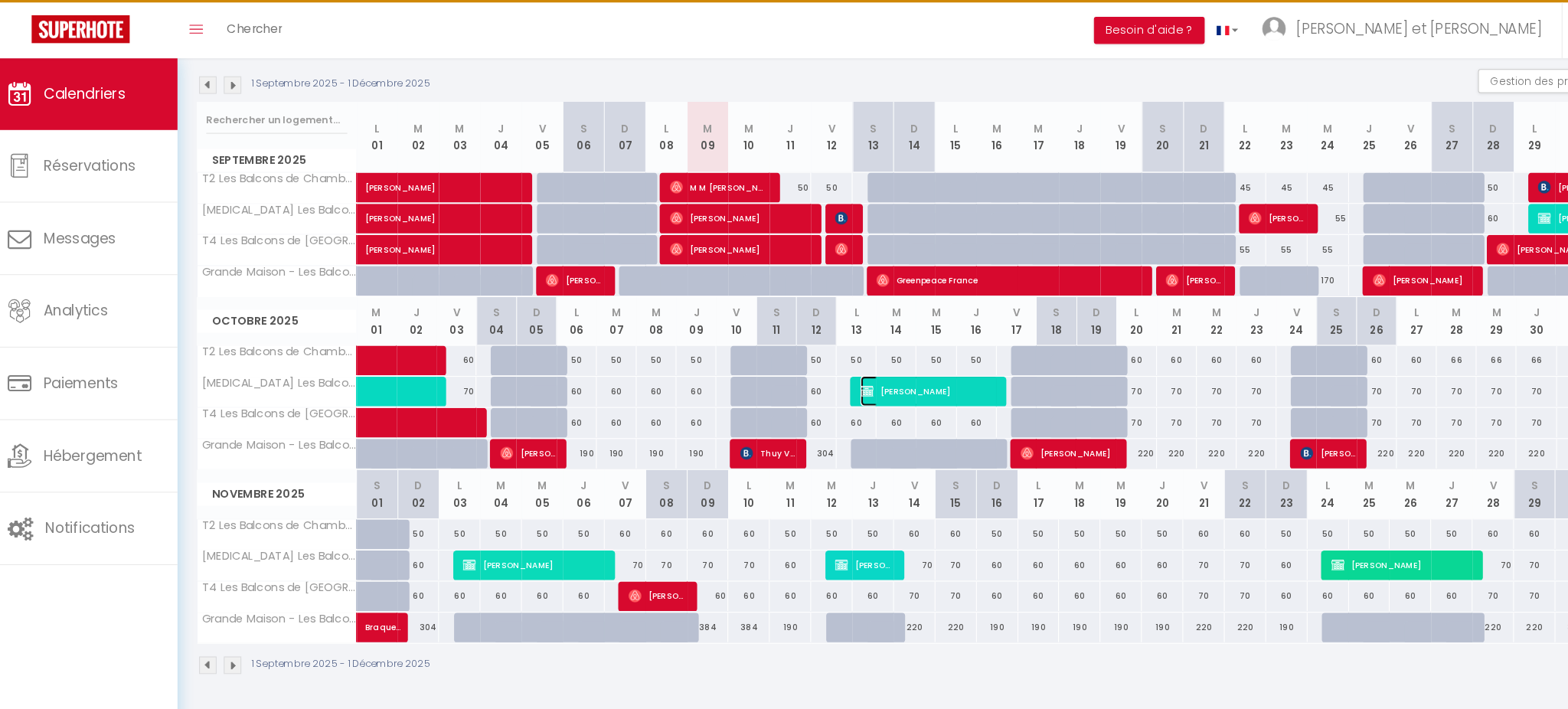
click at [894, 394] on span "Laure Andriol" at bounding box center [908, 403] width 132 height 29
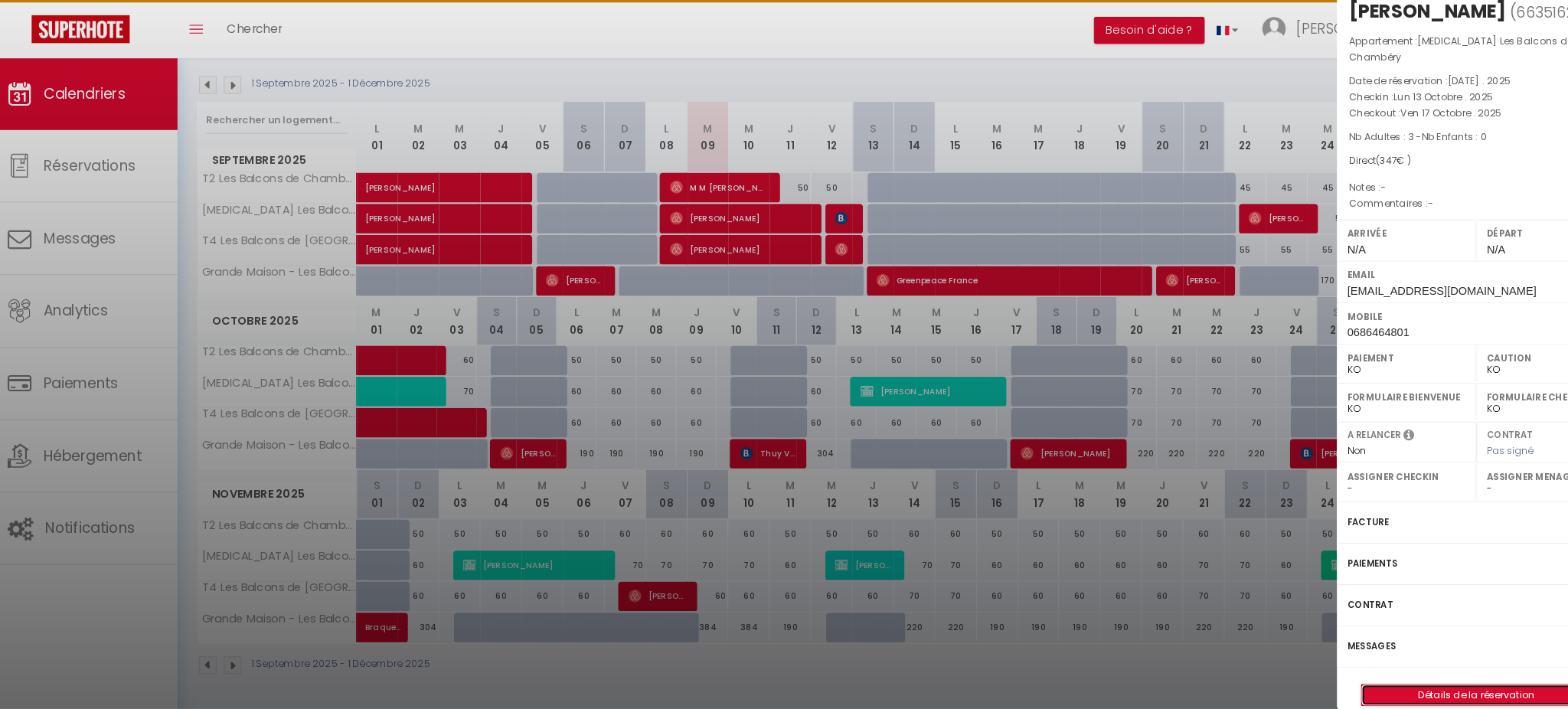
click at [1435, 665] on link "Détails de la réservation" at bounding box center [1434, 695] width 220 height 20
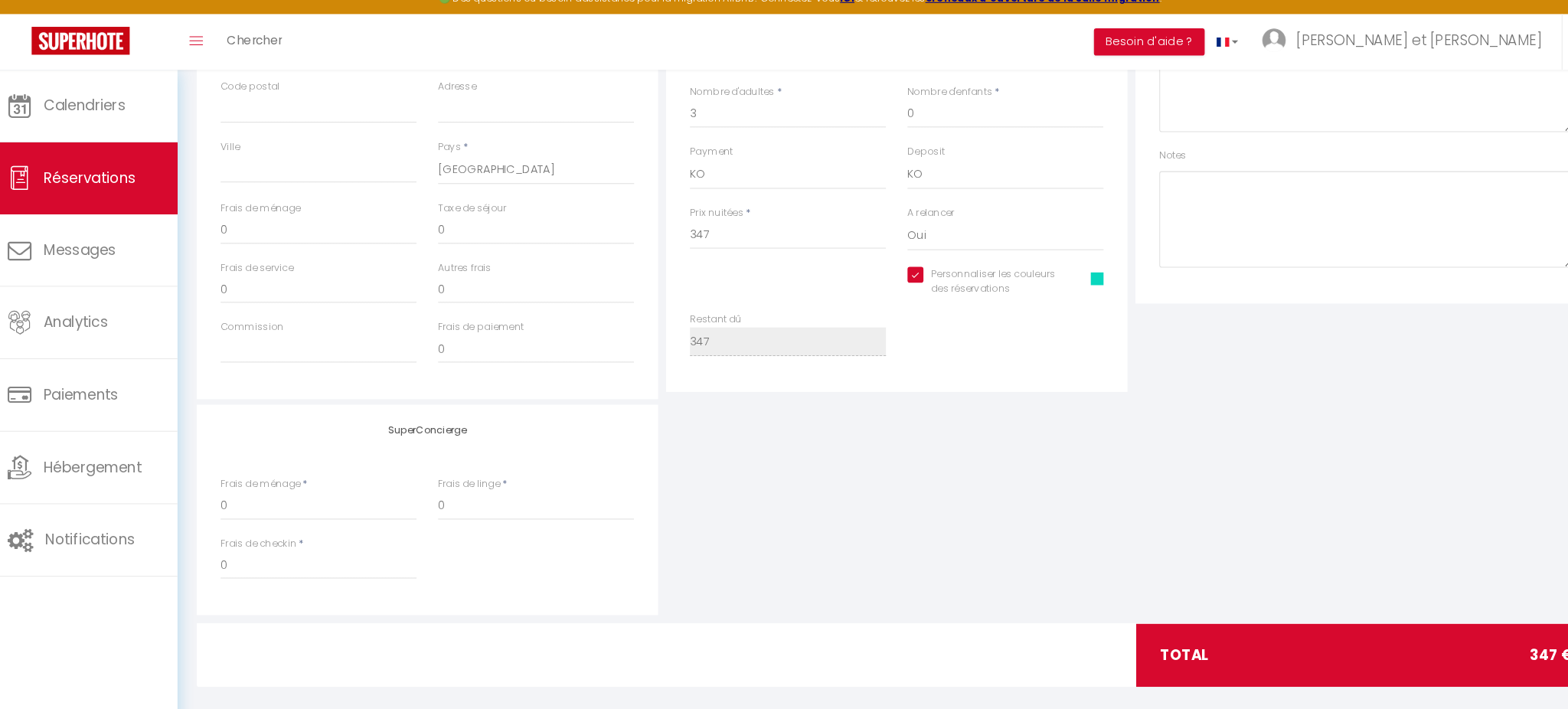
scroll to position [431, 0]
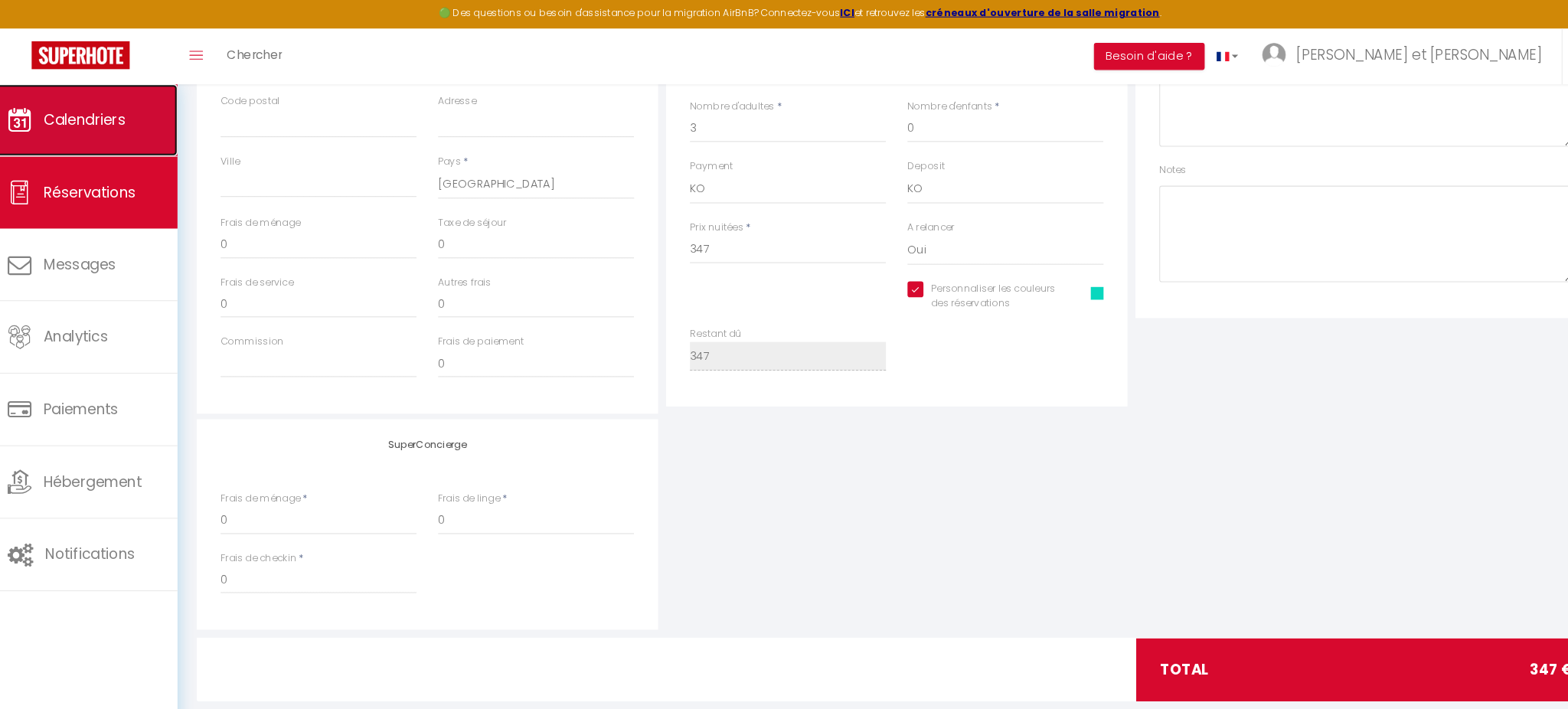
click at [138, 104] on link "Calendriers" at bounding box center [93, 118] width 186 height 69
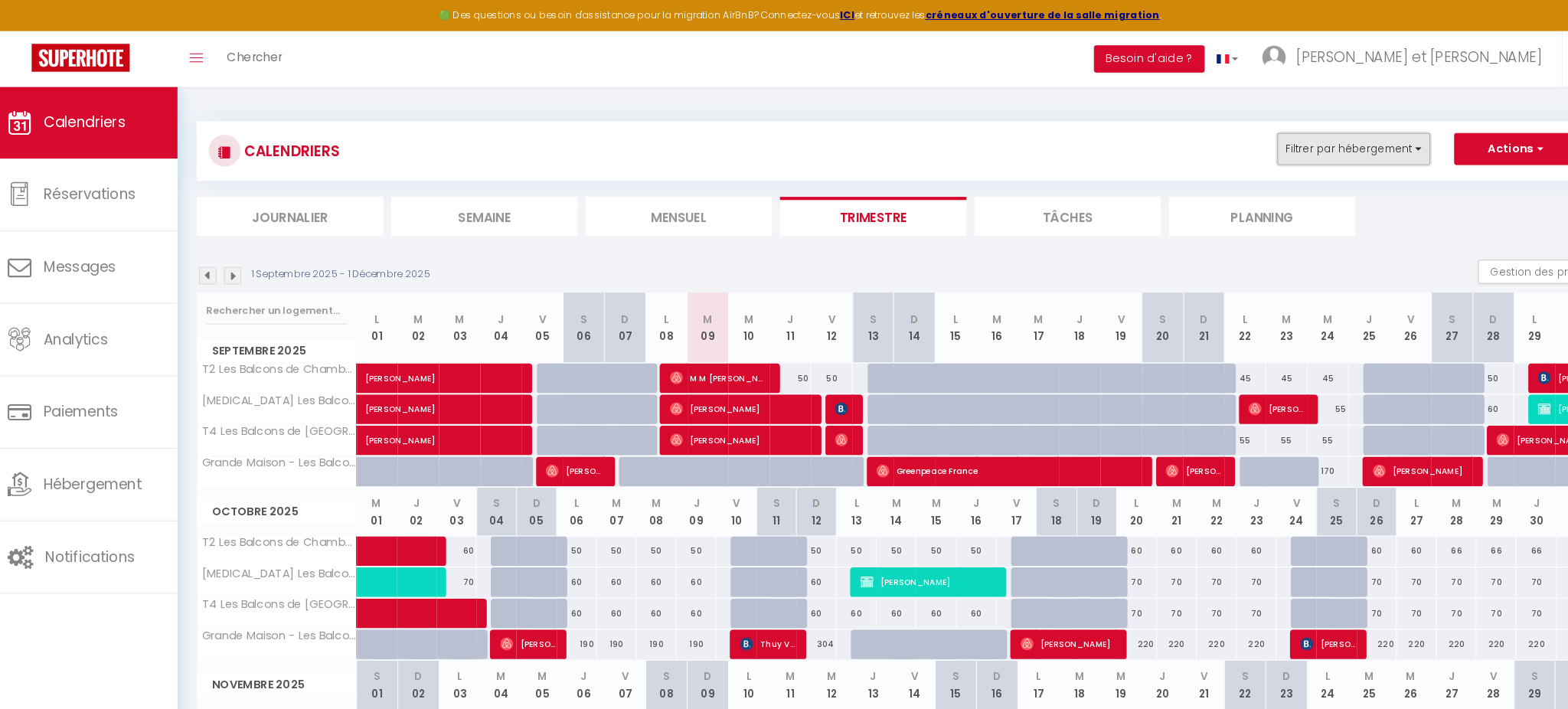
click at [1325, 144] on button "Filtrer par hébergement" at bounding box center [1316, 143] width 147 height 30
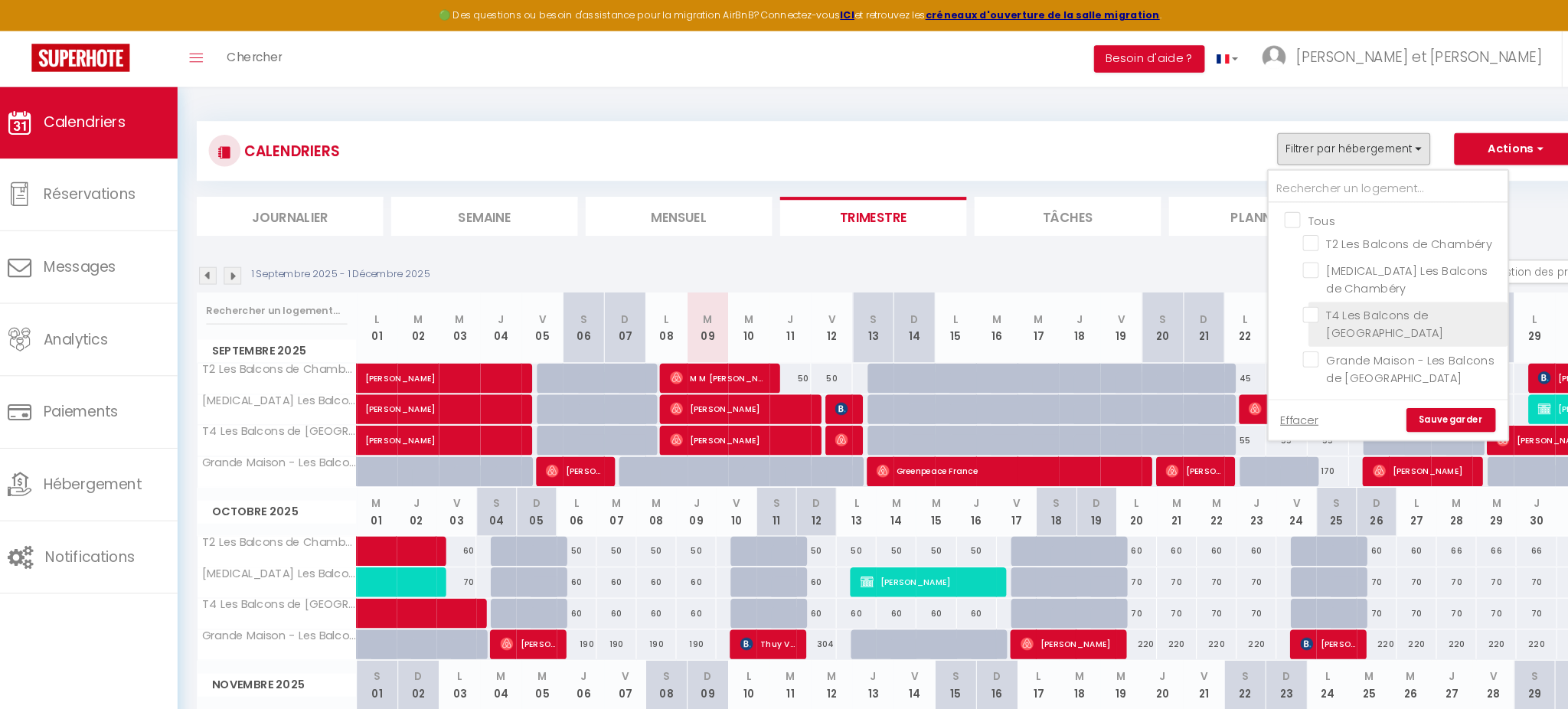
click at [1339, 295] on input "T4 Les Balcons de [GEOGRAPHIC_DATA]" at bounding box center [1363, 302] width 192 height 15
click at [1402, 392] on link "Sauvegarder" at bounding box center [1409, 403] width 85 height 23
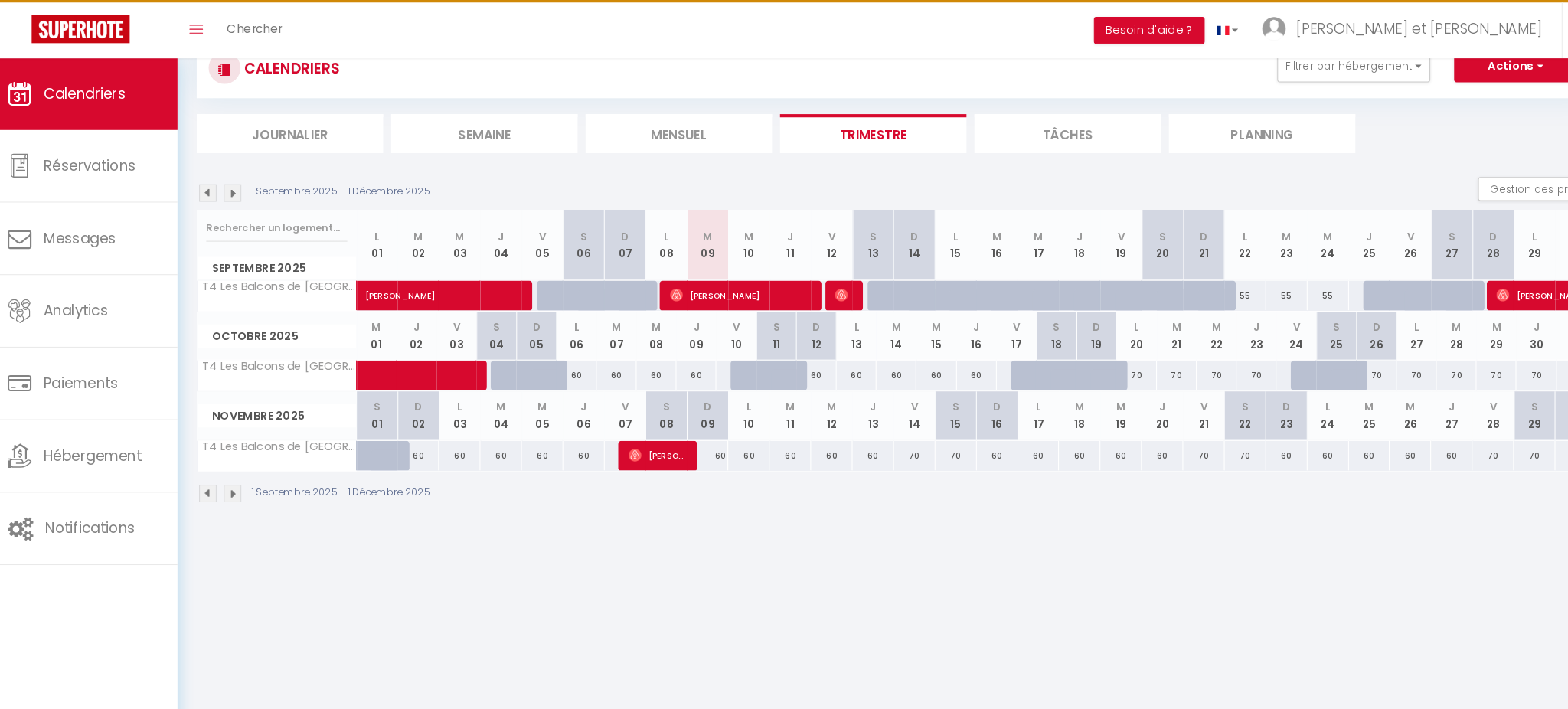
scroll to position [54, 0]
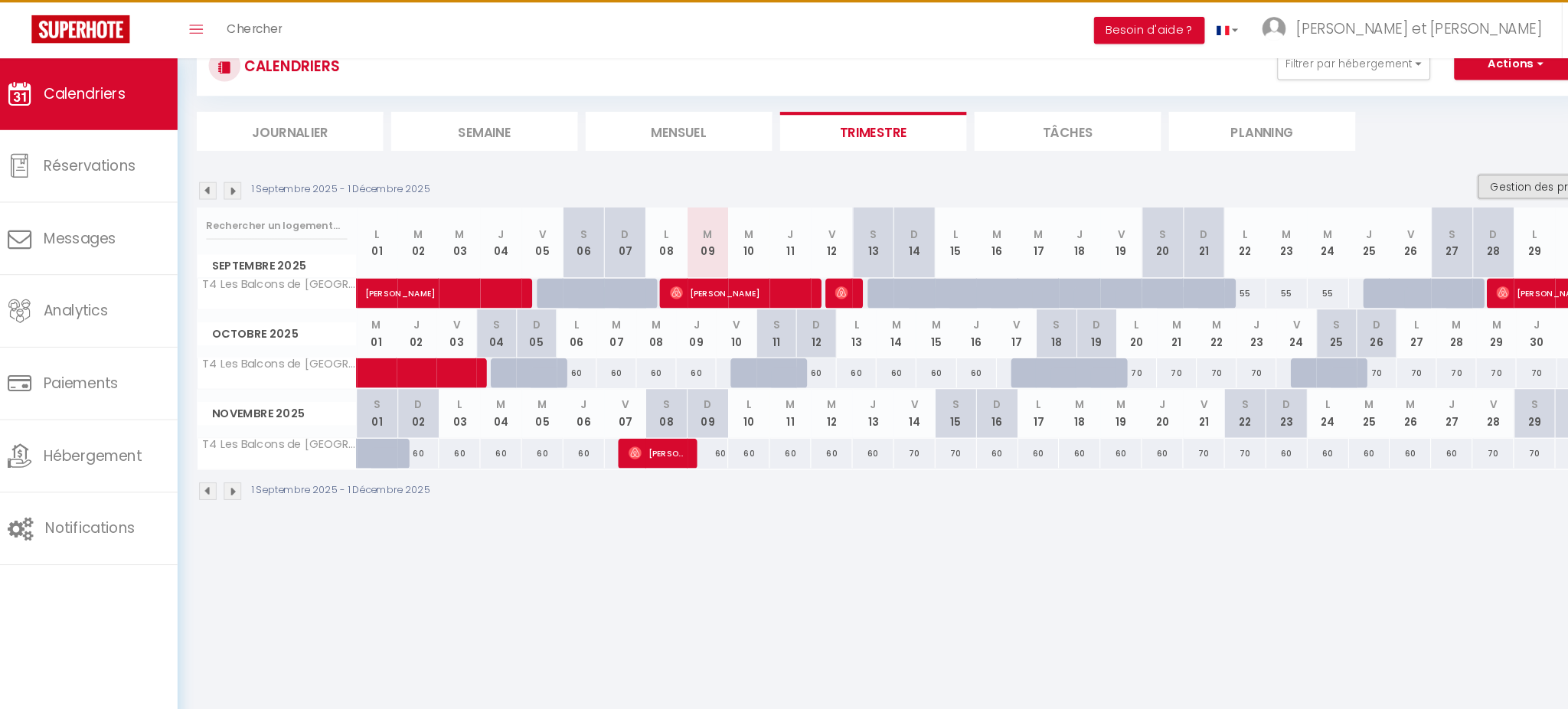
click at [1469, 197] on button "Gestion des prix" at bounding box center [1492, 207] width 114 height 23
click at [1449, 255] on input "Nb Nuits minimum" at bounding box center [1479, 254] width 138 height 15
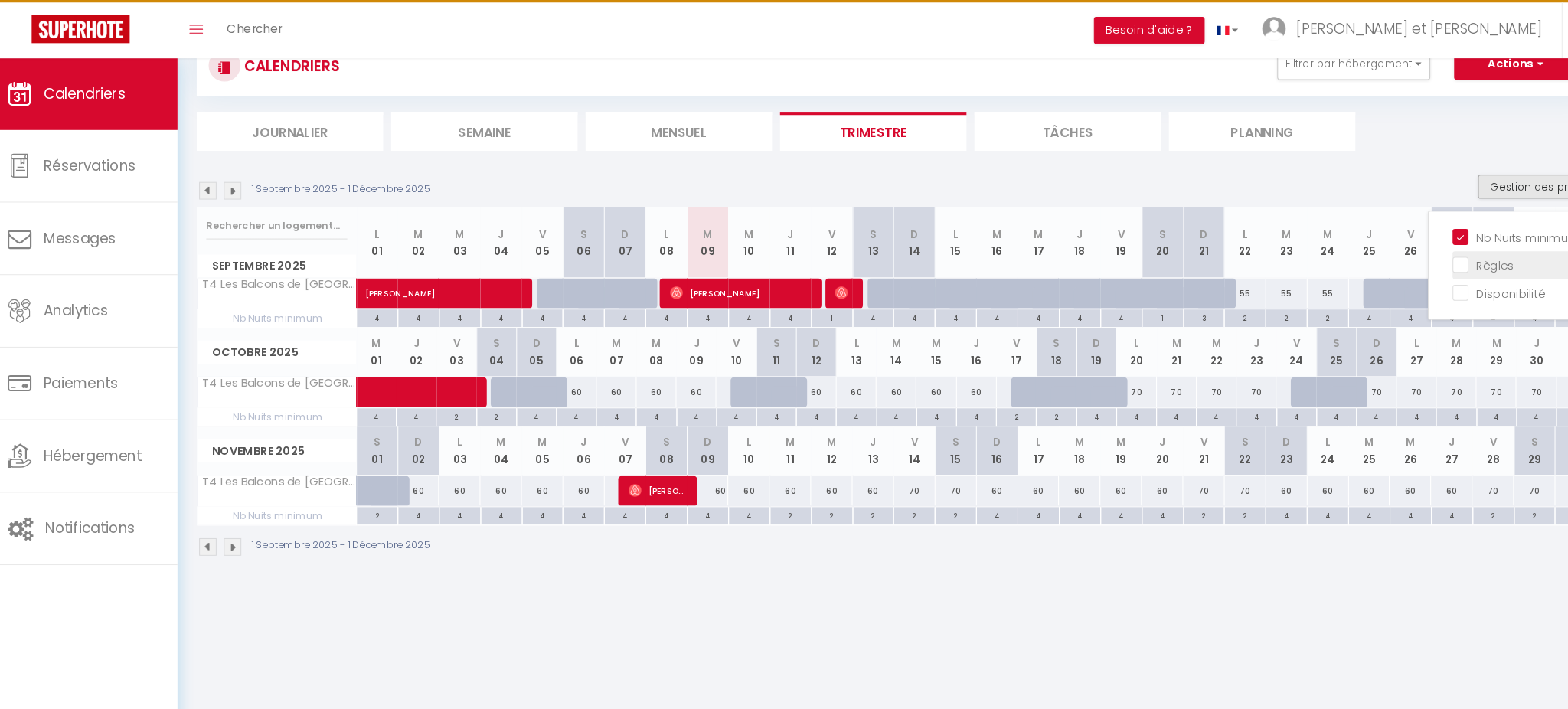
click at [1448, 286] on input "Règles" at bounding box center [1479, 281] width 138 height 15
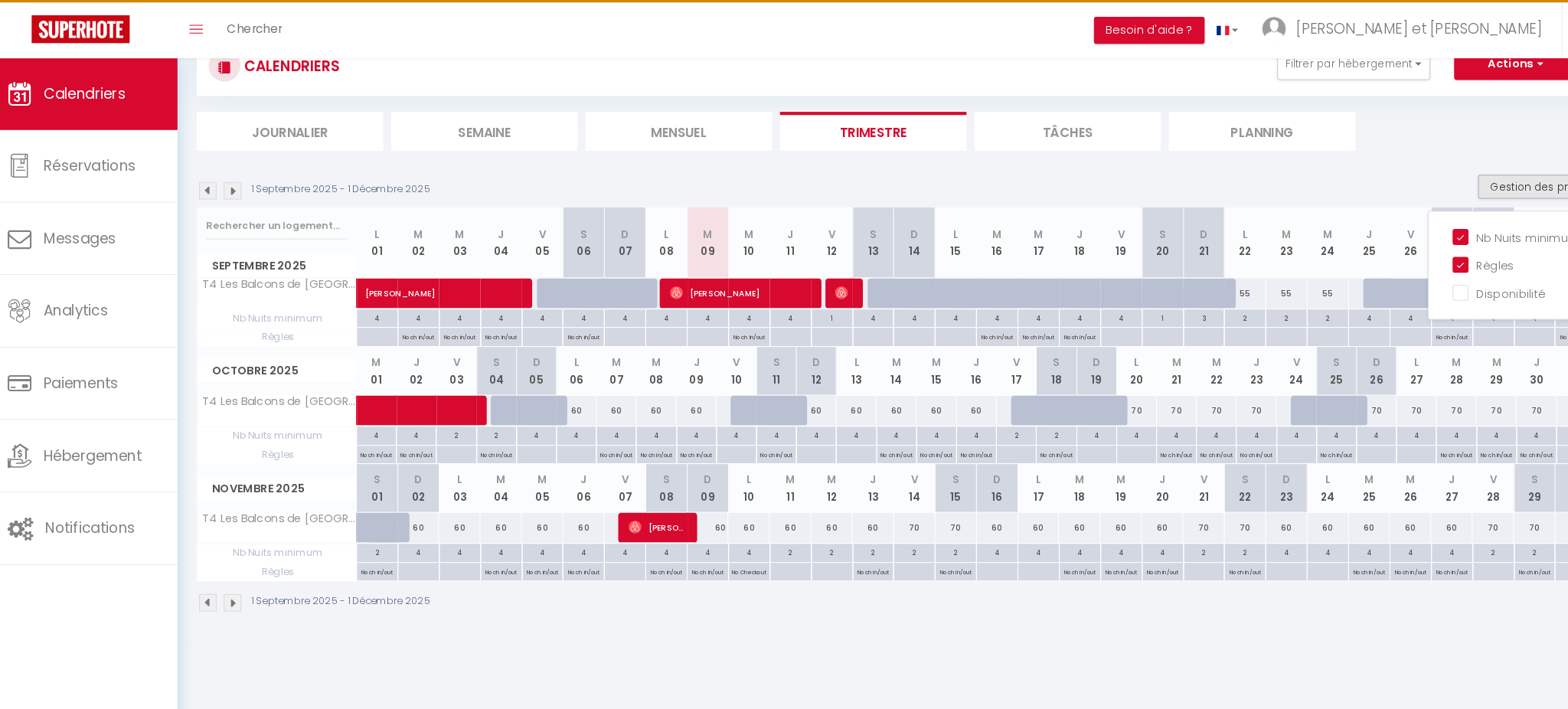
click at [1197, 191] on section "1 Septembre 2025 - 1 Décembre 2025 Gestion des prix Nb Nuits minimum Règles Dis…" at bounding box center [877, 405] width 1345 height 451
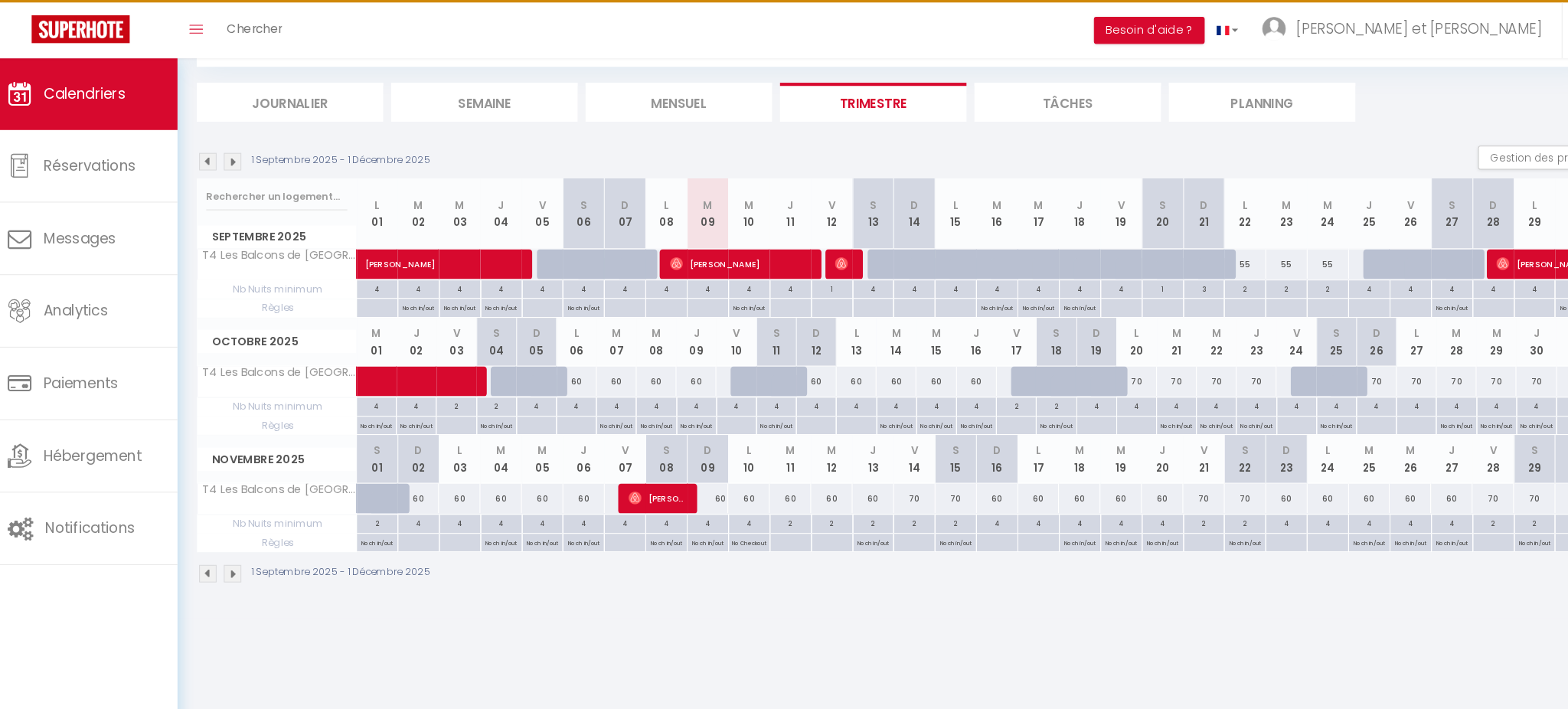
scroll to position [84, 0]
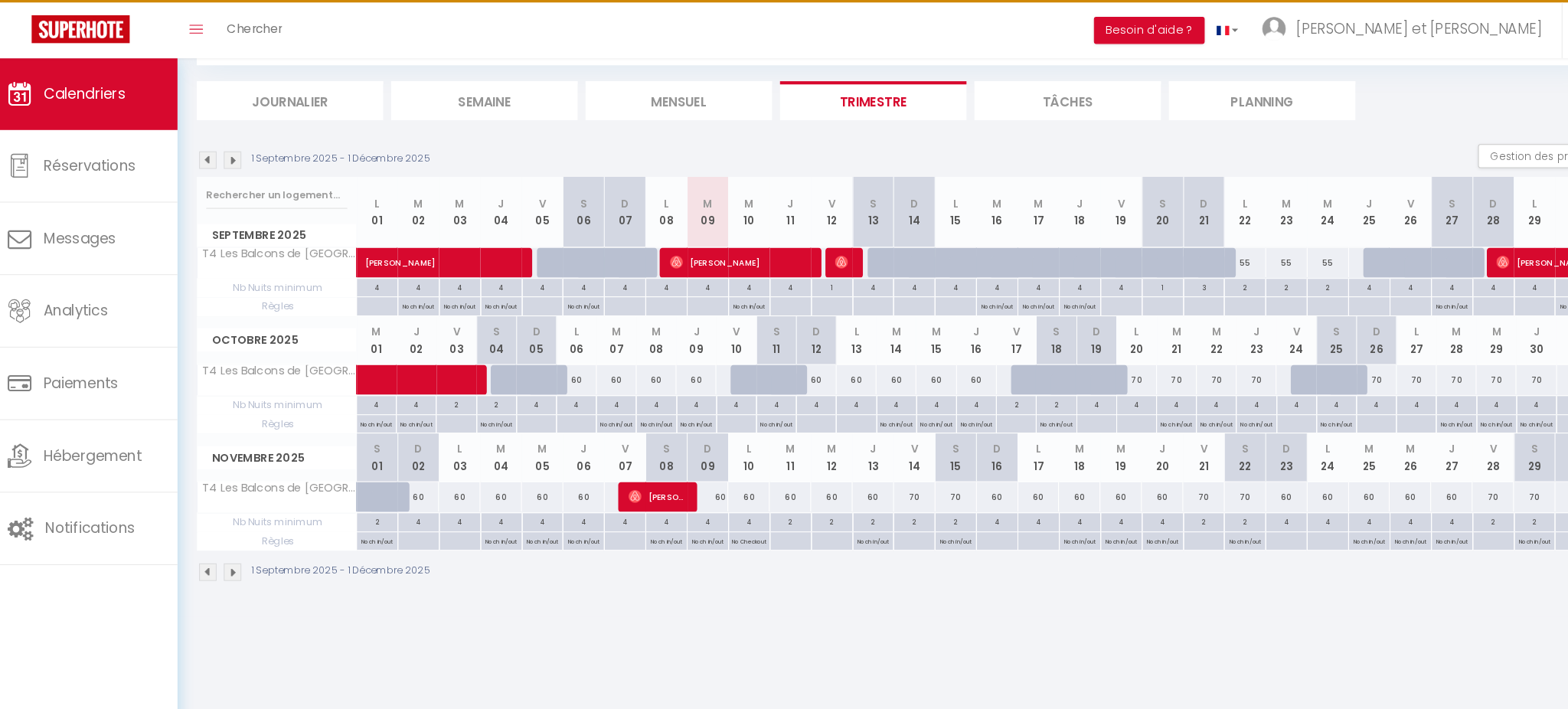
click at [935, 548] on p "No ch in/out" at bounding box center [934, 546] width 30 height 14
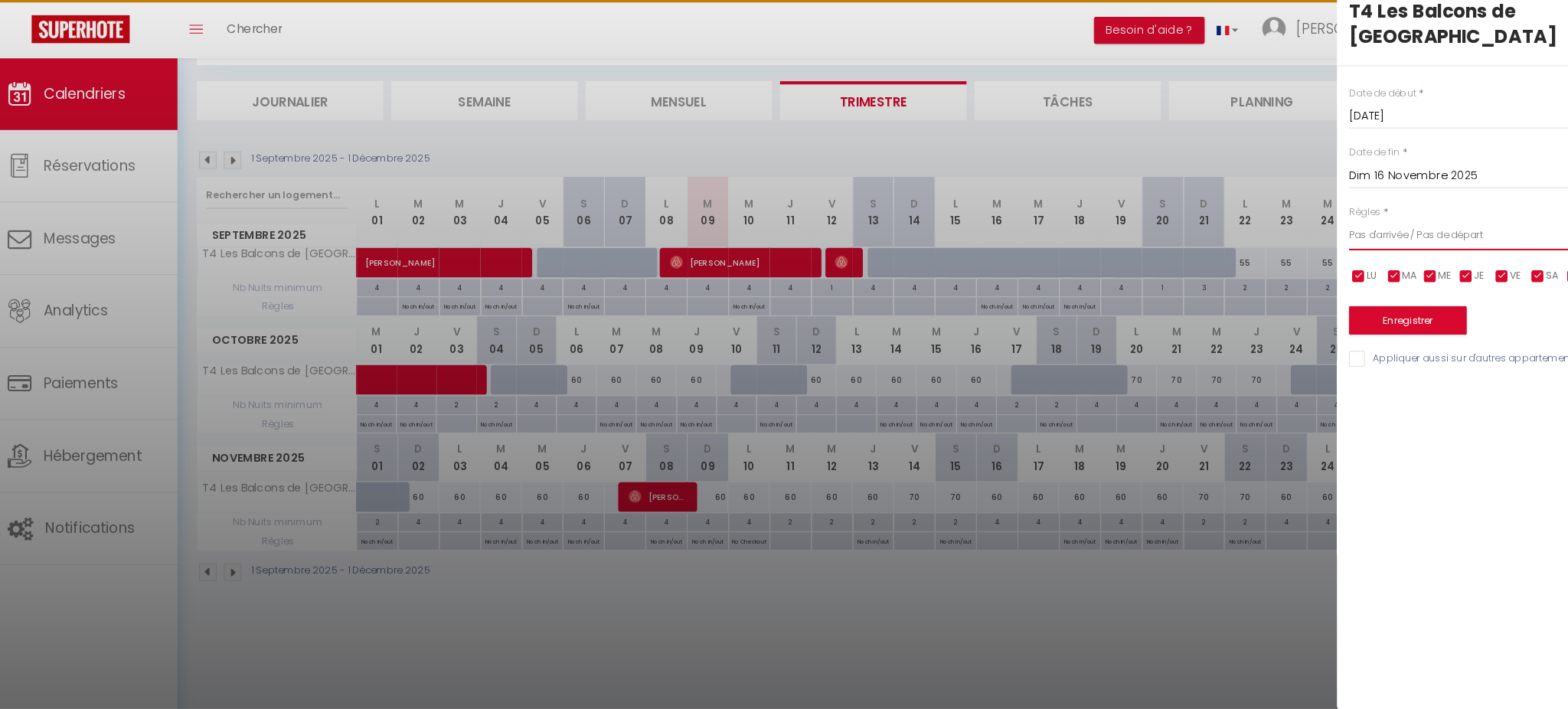
click at [1390, 250] on select "Aucun No Checkin No Checkout Pas d'arrivée / Pas de départ" at bounding box center [1440, 253] width 256 height 29
click at [1312, 239] on select "Aucun No Checkin No Checkout Pas d'arrivée / Pas de départ" at bounding box center [1440, 253] width 256 height 29
click at [1354, 335] on button "Enregistrer" at bounding box center [1369, 335] width 113 height 28
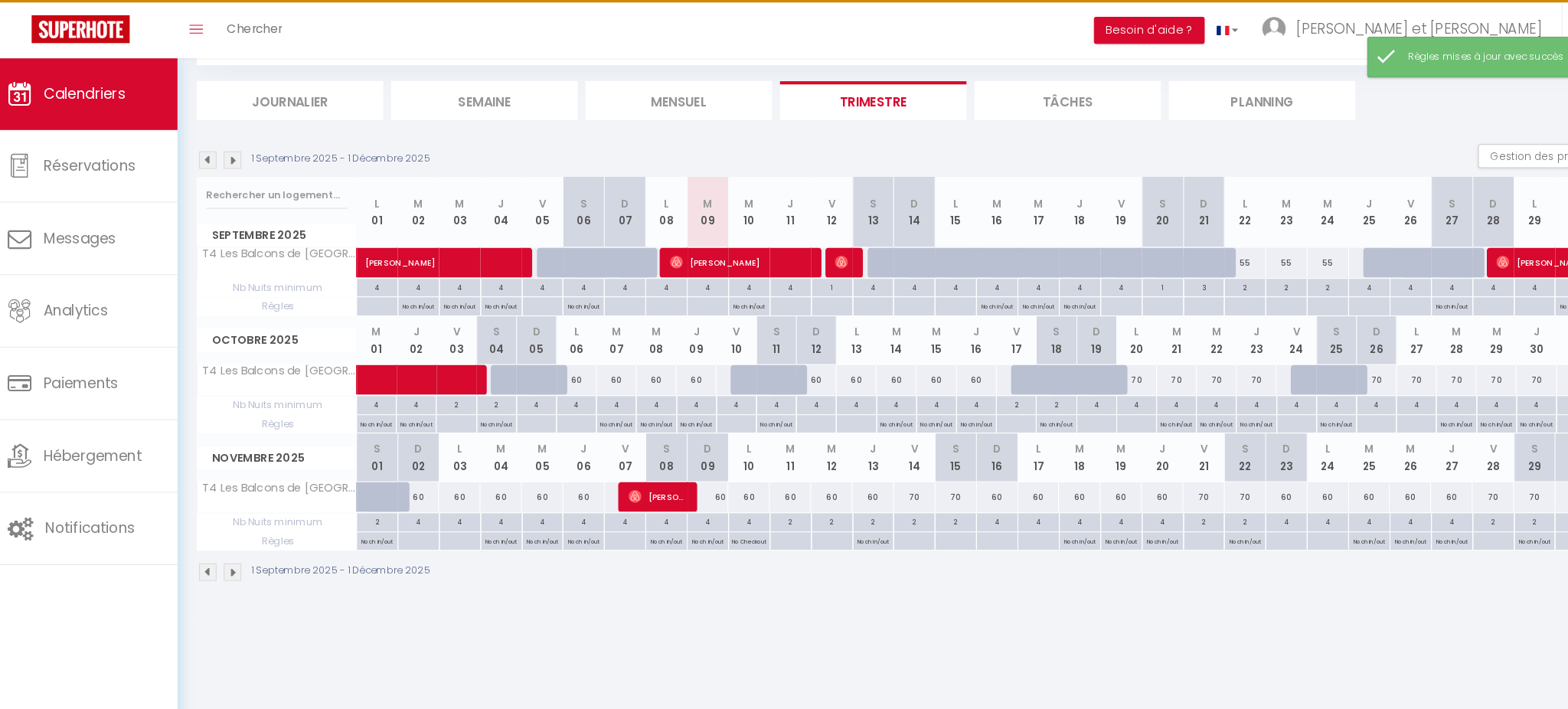
click at [892, 530] on div "2" at bounding box center [894, 528] width 39 height 14
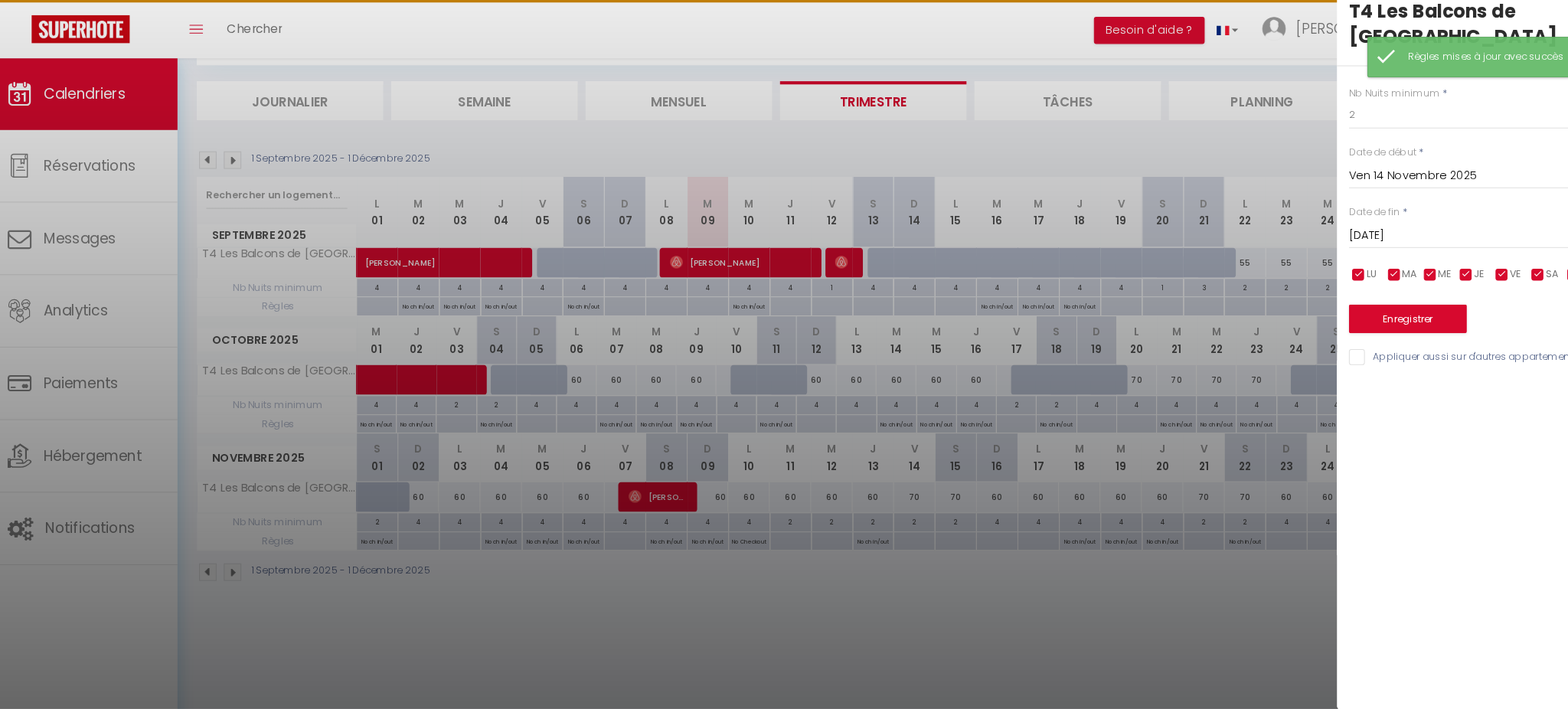
click at [1426, 250] on input "Sam 15 Novembre 2025" at bounding box center [1440, 254] width 256 height 20
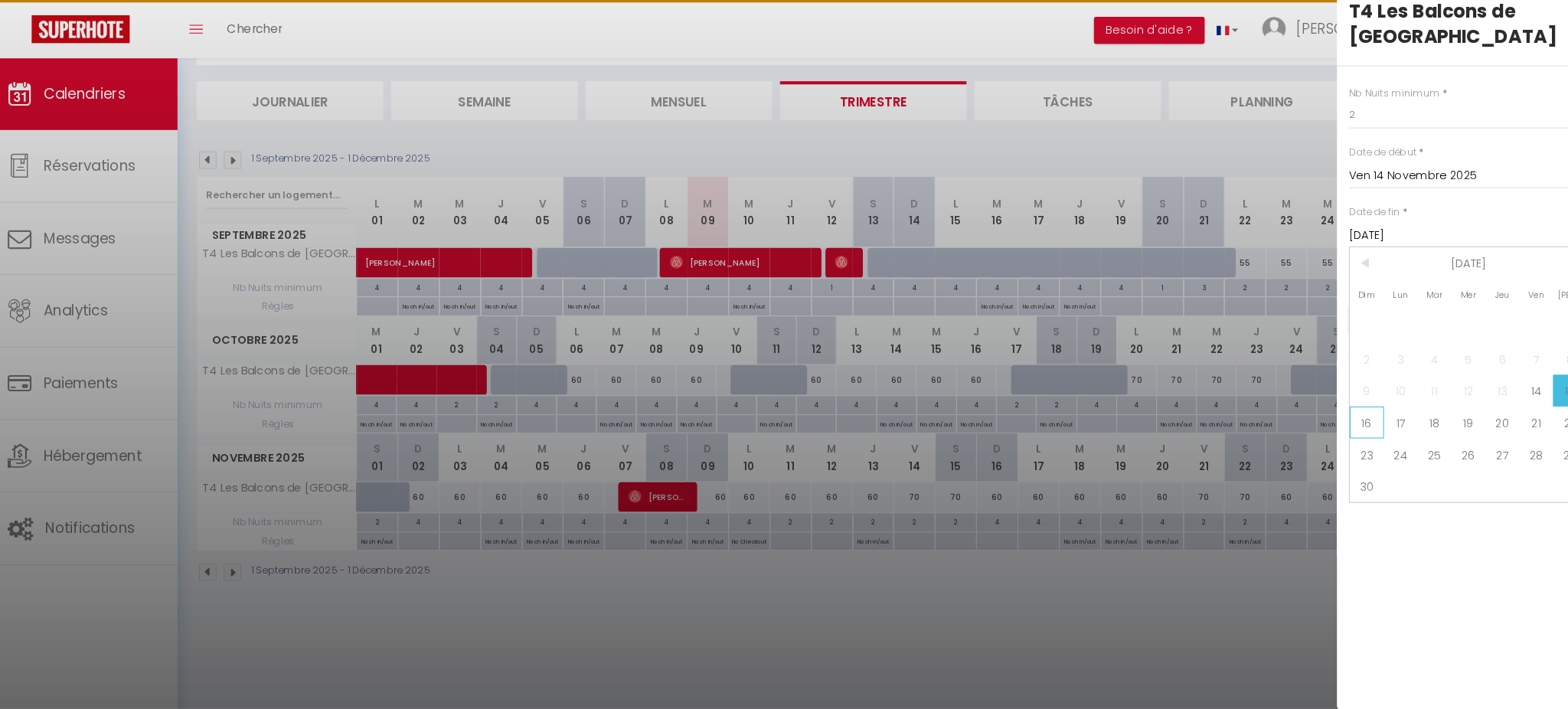
click at [1331, 437] on span "16" at bounding box center [1329, 434] width 33 height 30
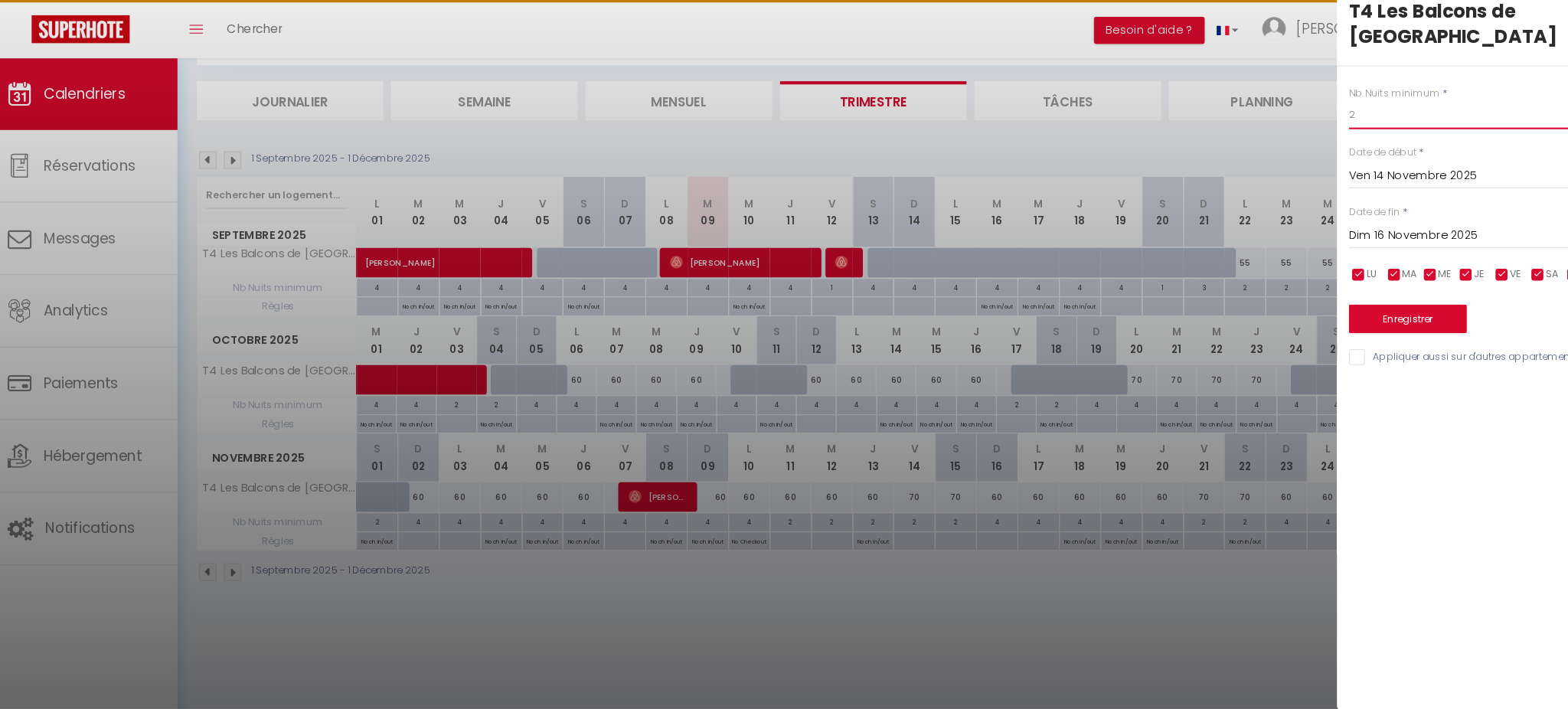
drag, startPoint x: 1337, startPoint y: 142, endPoint x: 1194, endPoint y: 129, distance: 143.6
click at [1195, 129] on body "🟢 Des questions ou besoin d'assistance pour la migration AirBnB? Connectez-vous…" at bounding box center [784, 354] width 1568 height 709
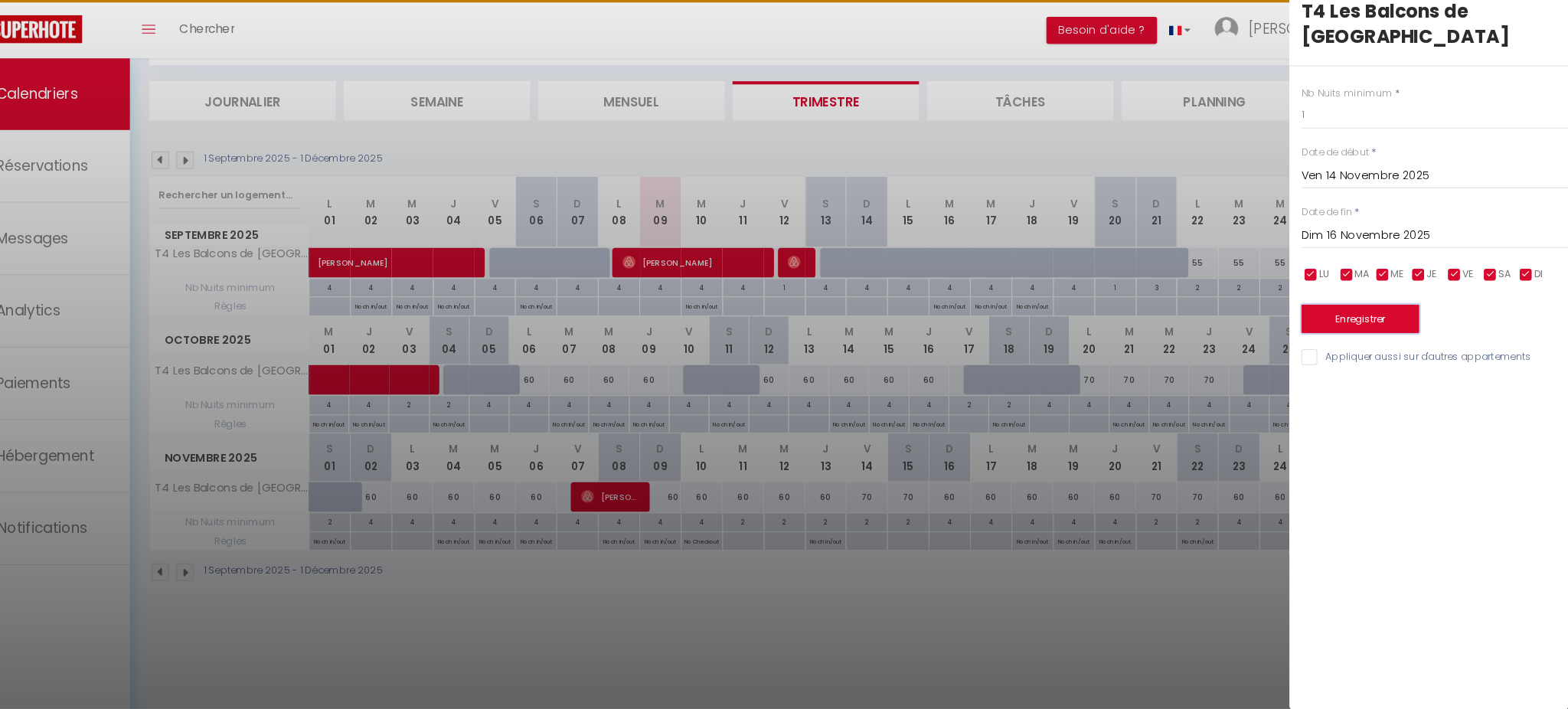
click at [1367, 341] on button "Enregistrer" at bounding box center [1369, 334] width 113 height 28
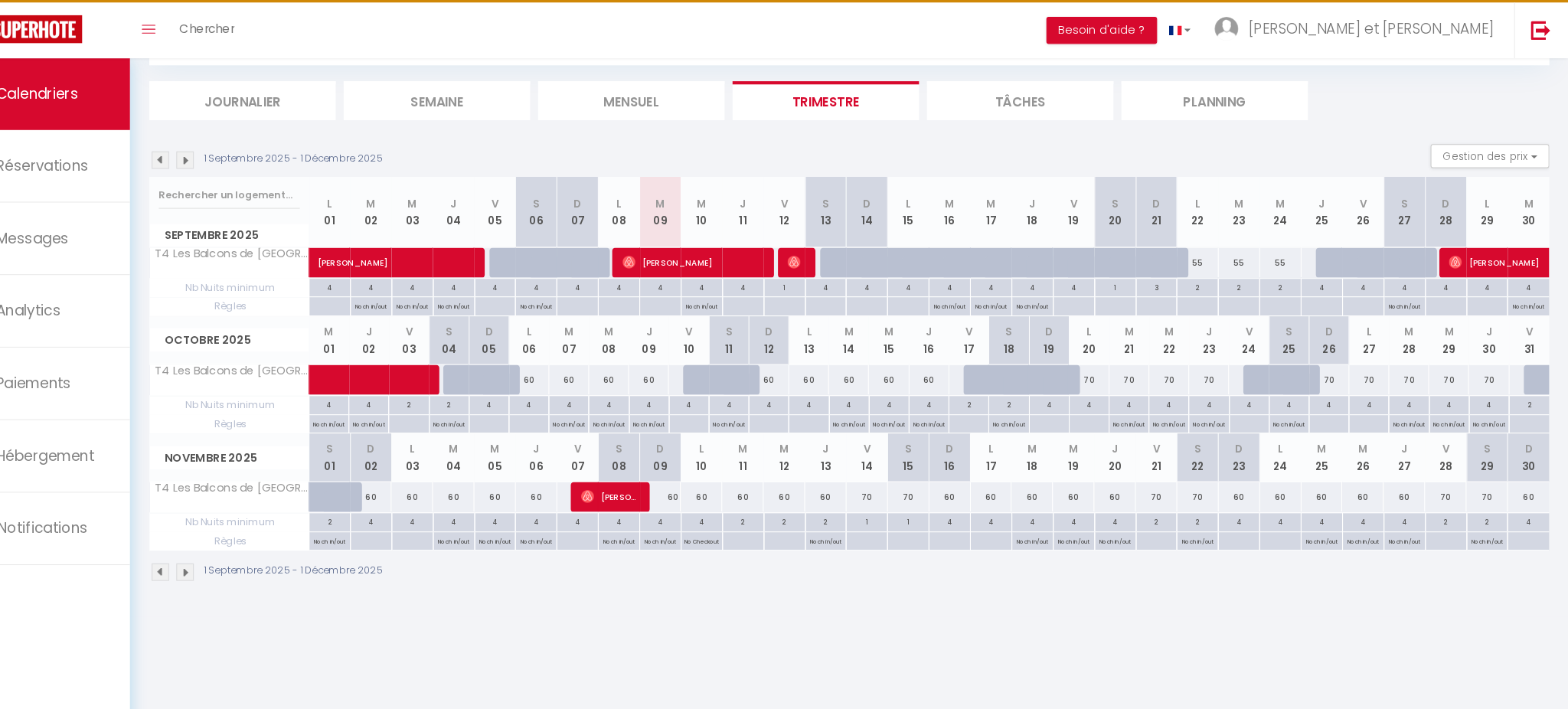
click at [239, 177] on img at bounding box center [239, 181] width 17 height 17
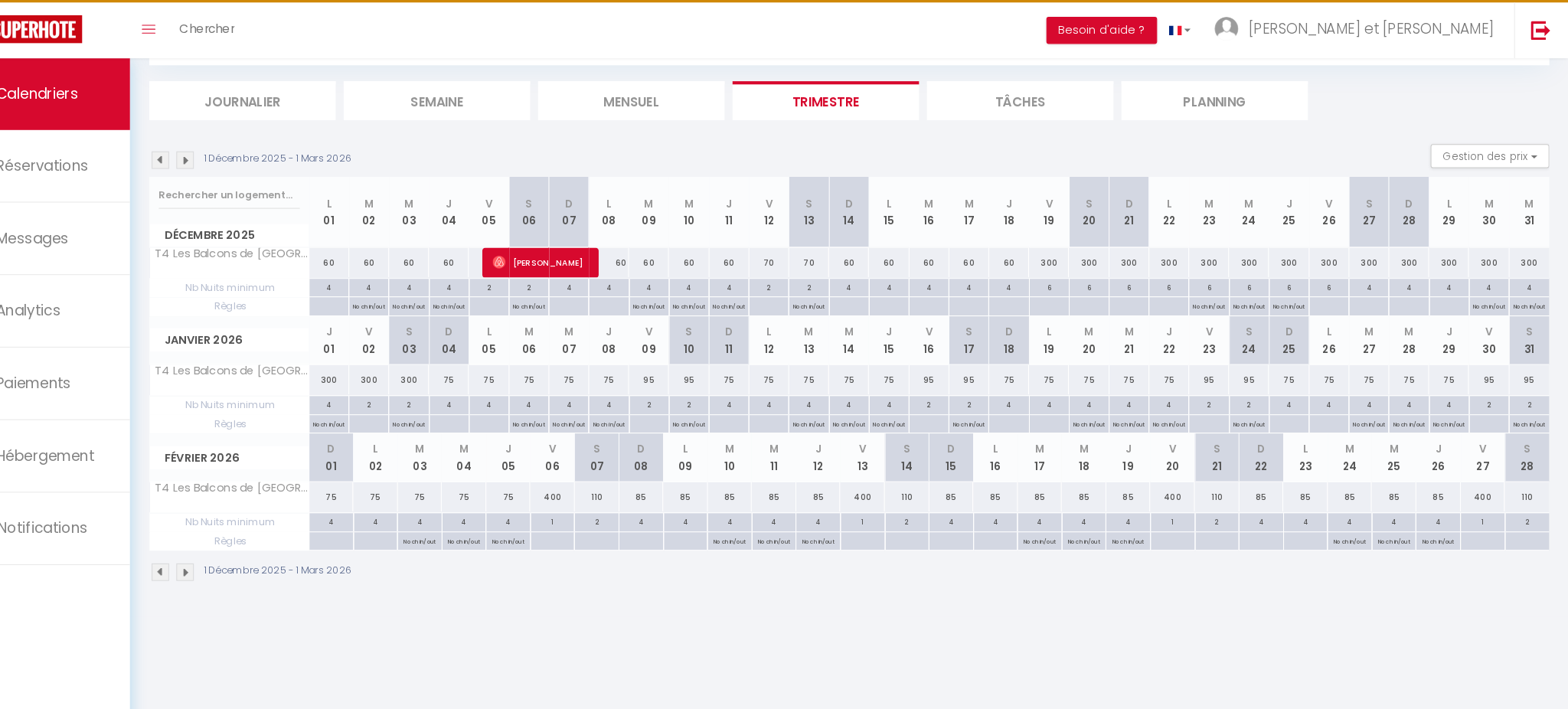
click at [213, 180] on img at bounding box center [215, 181] width 17 height 17
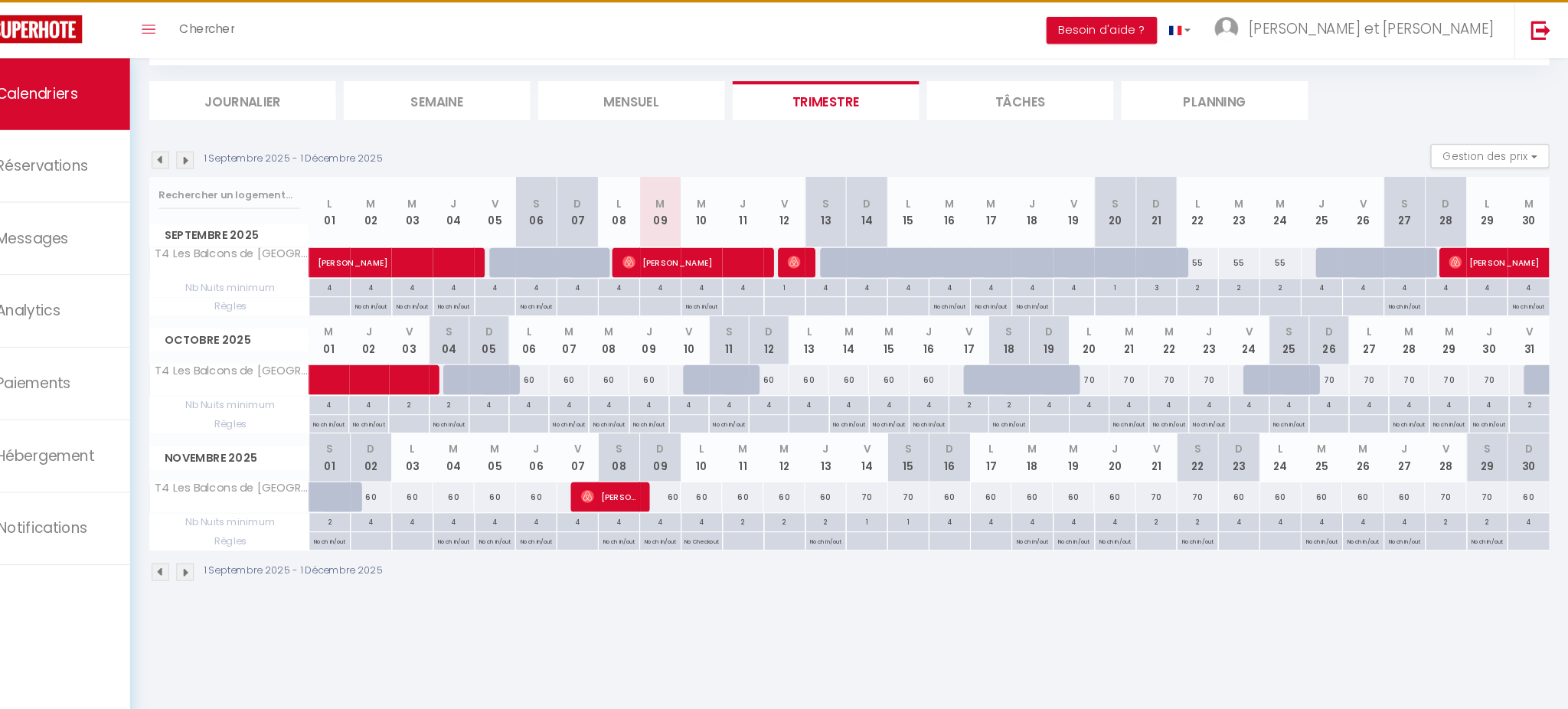
click at [238, 177] on img at bounding box center [239, 181] width 17 height 17
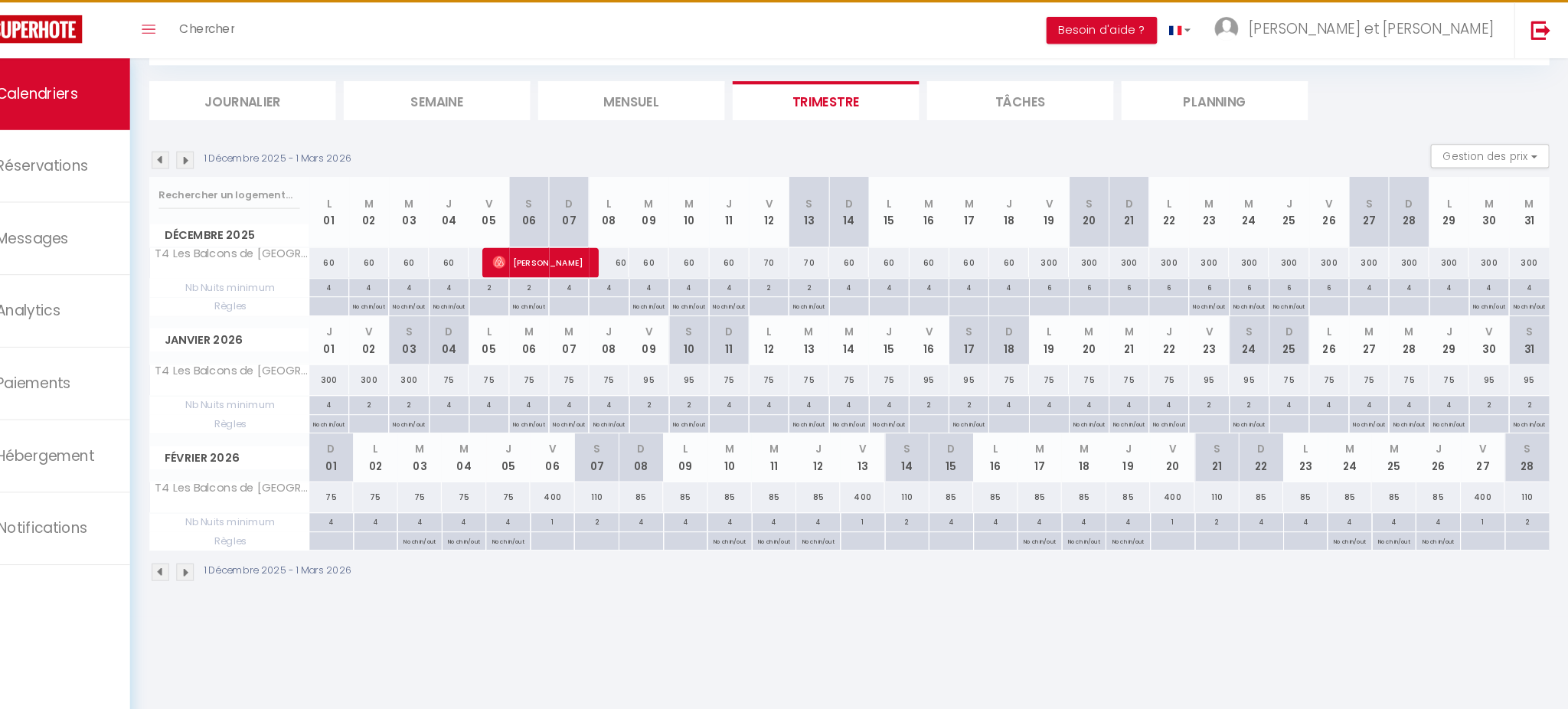
click at [218, 184] on img at bounding box center [215, 181] width 17 height 17
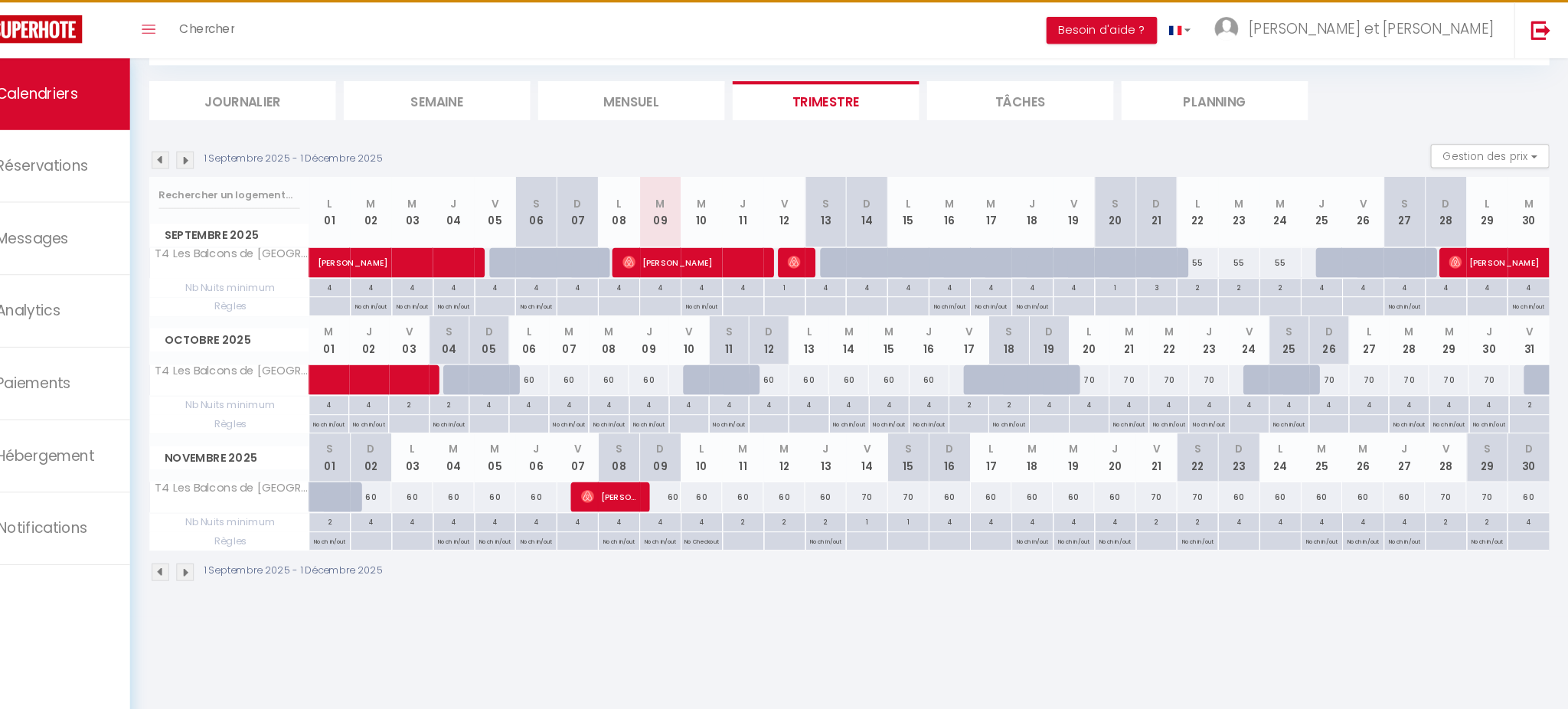
click at [905, 525] on div "1" at bounding box center [894, 528] width 39 height 14
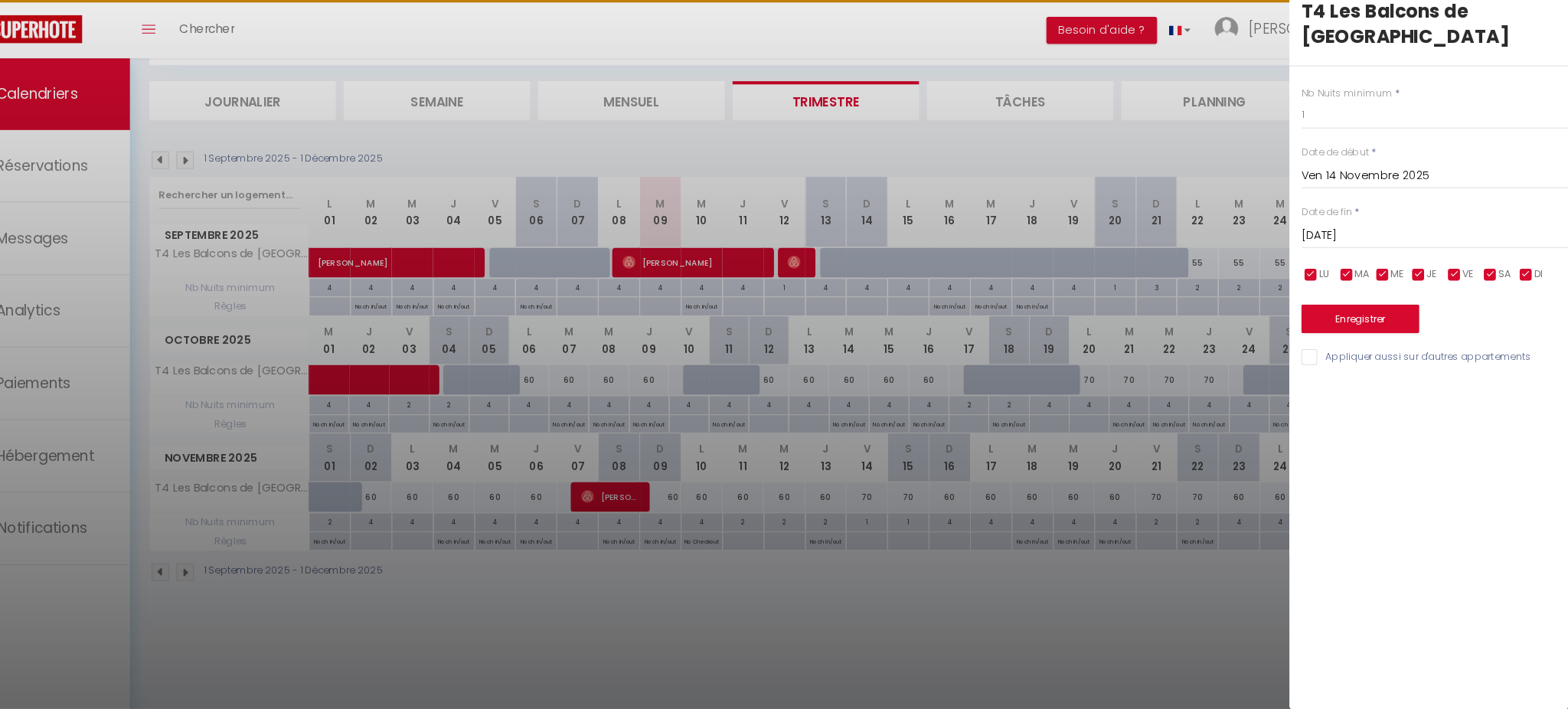
click at [1433, 248] on input "Sam 15 Novembre 2025" at bounding box center [1440, 254] width 256 height 20
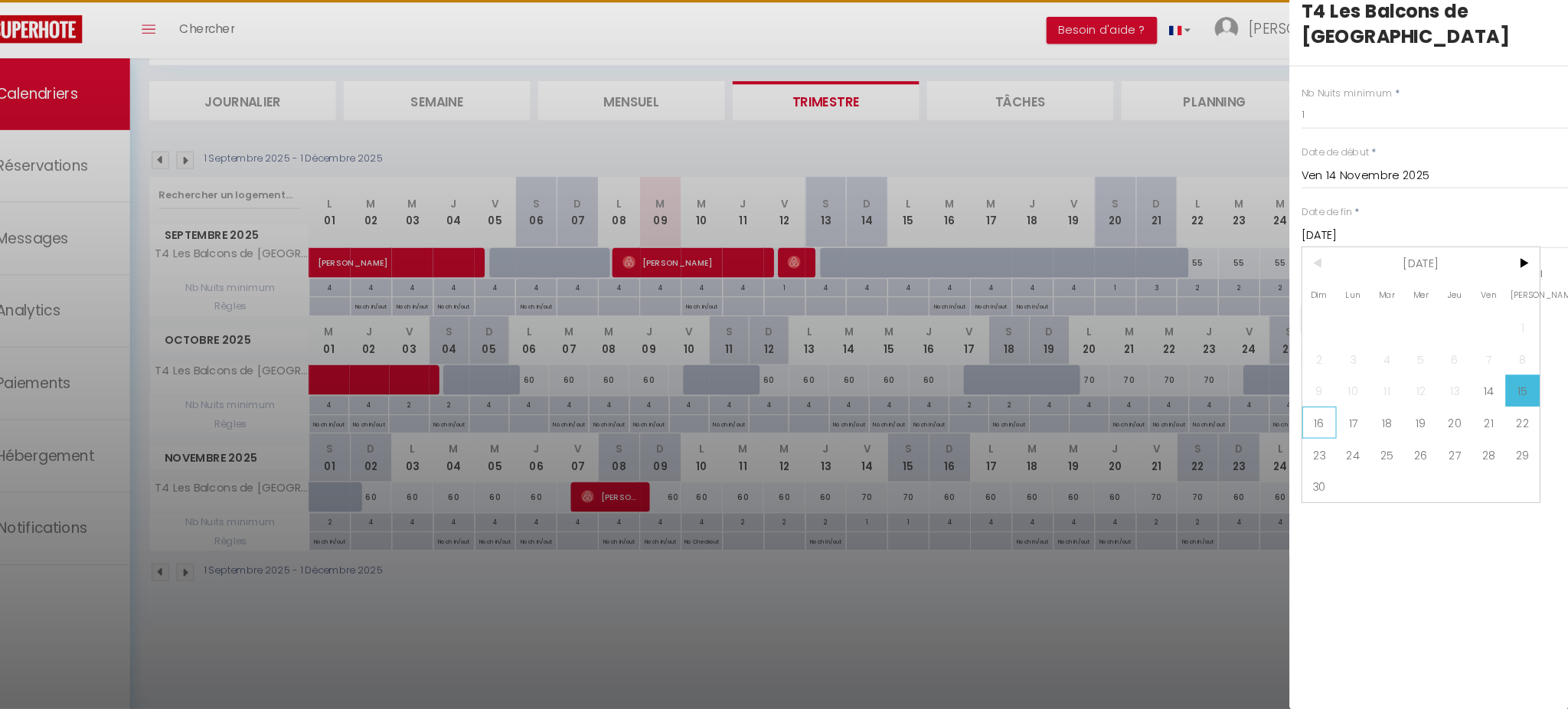
click at [1325, 426] on span "16" at bounding box center [1329, 434] width 33 height 30
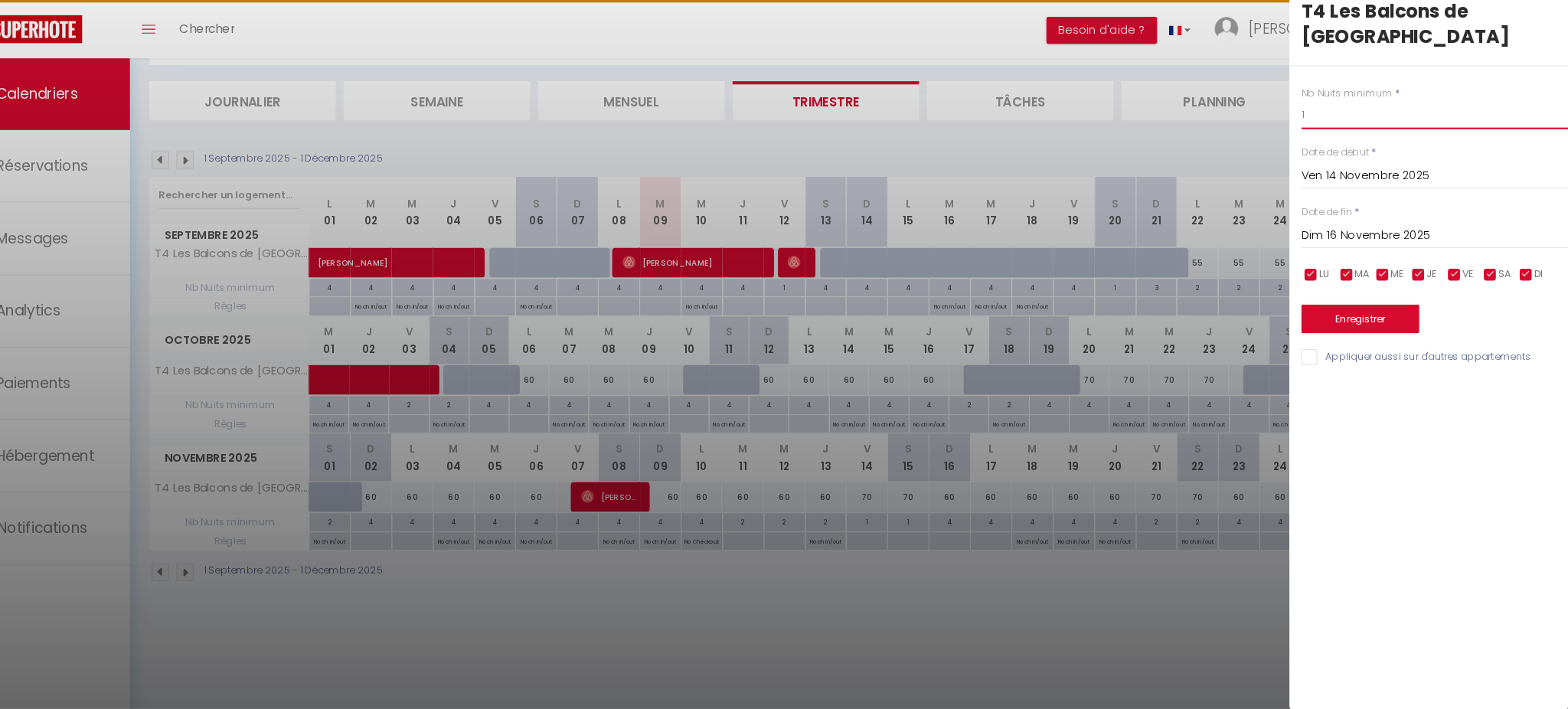
click at [1357, 129] on input "1" at bounding box center [1440, 137] width 256 height 28
click at [1374, 328] on button "Enregistrer" at bounding box center [1369, 334] width 113 height 28
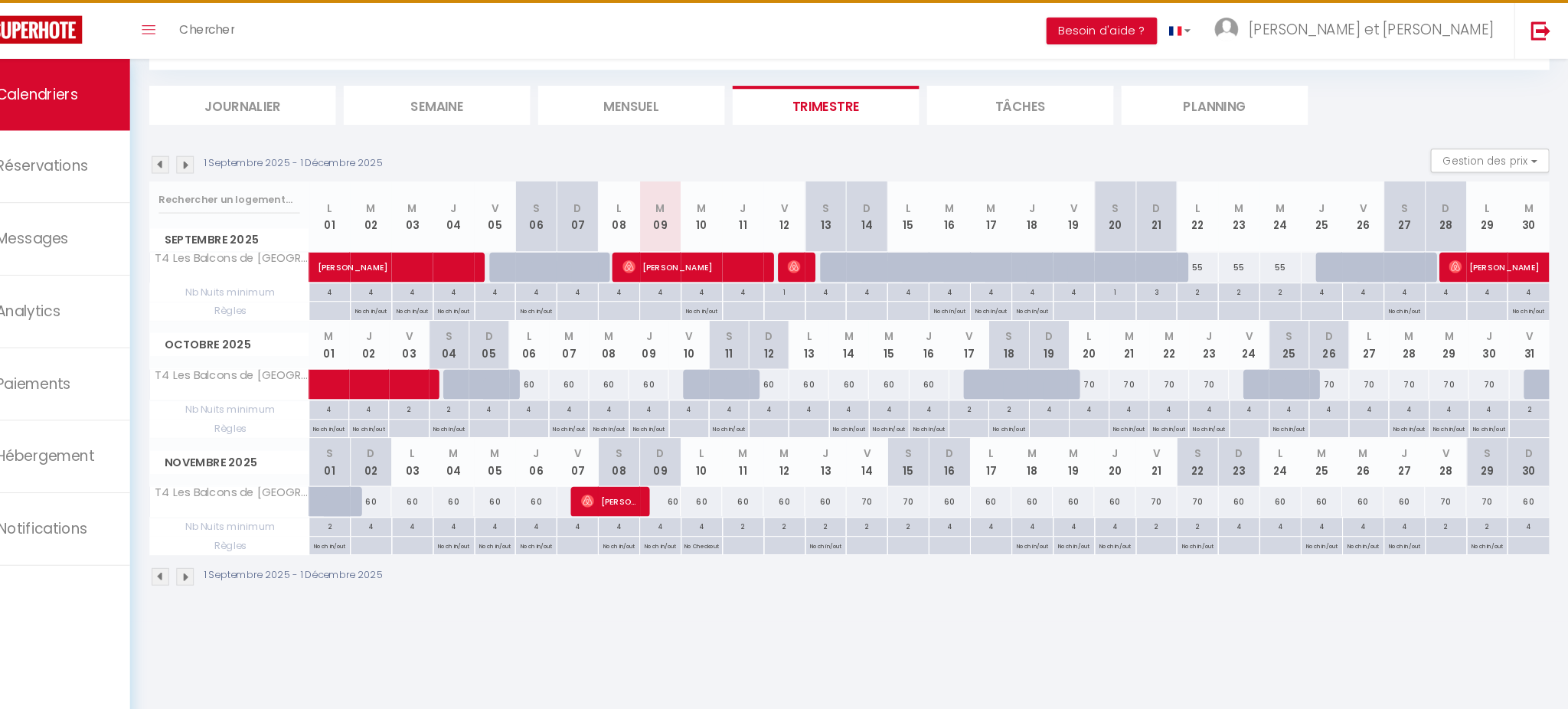
scroll to position [80, 0]
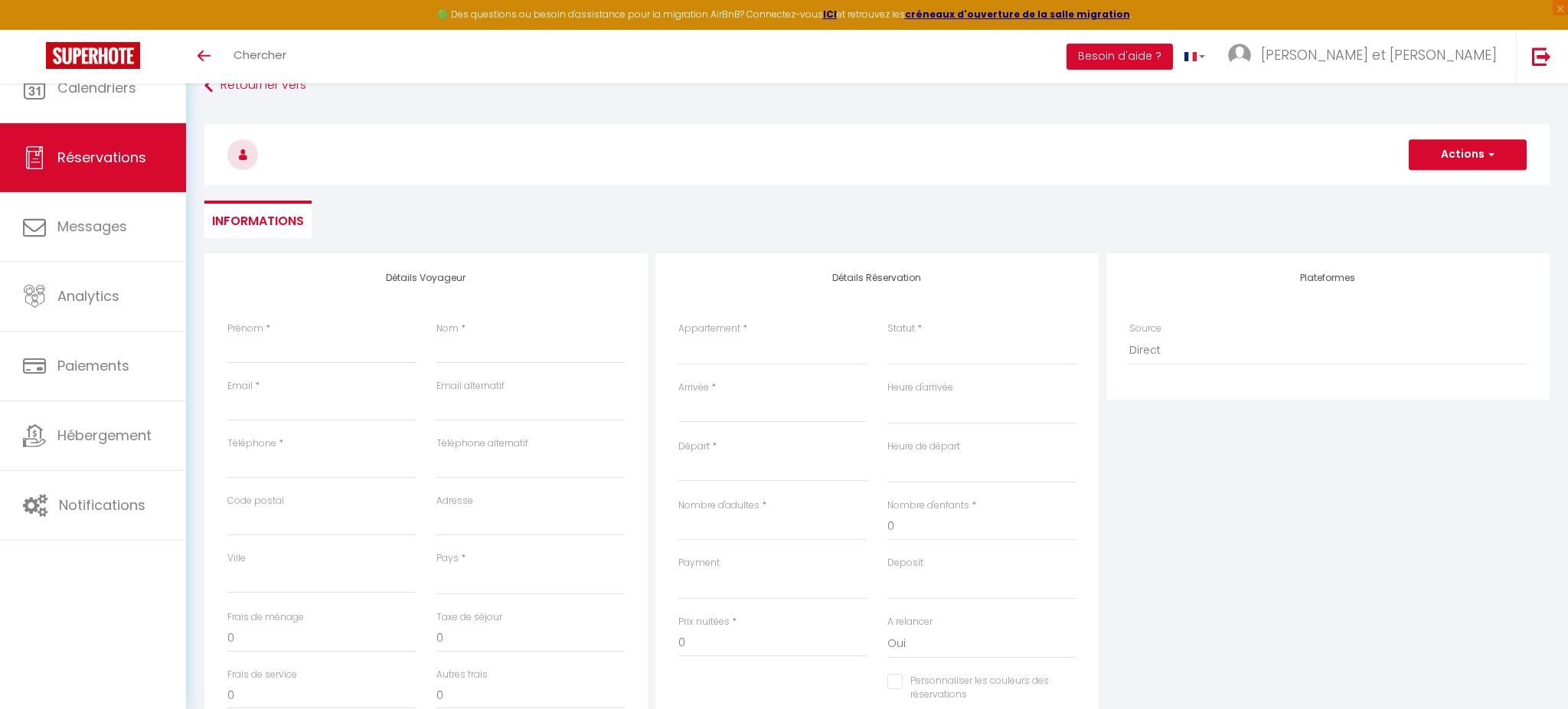
select select
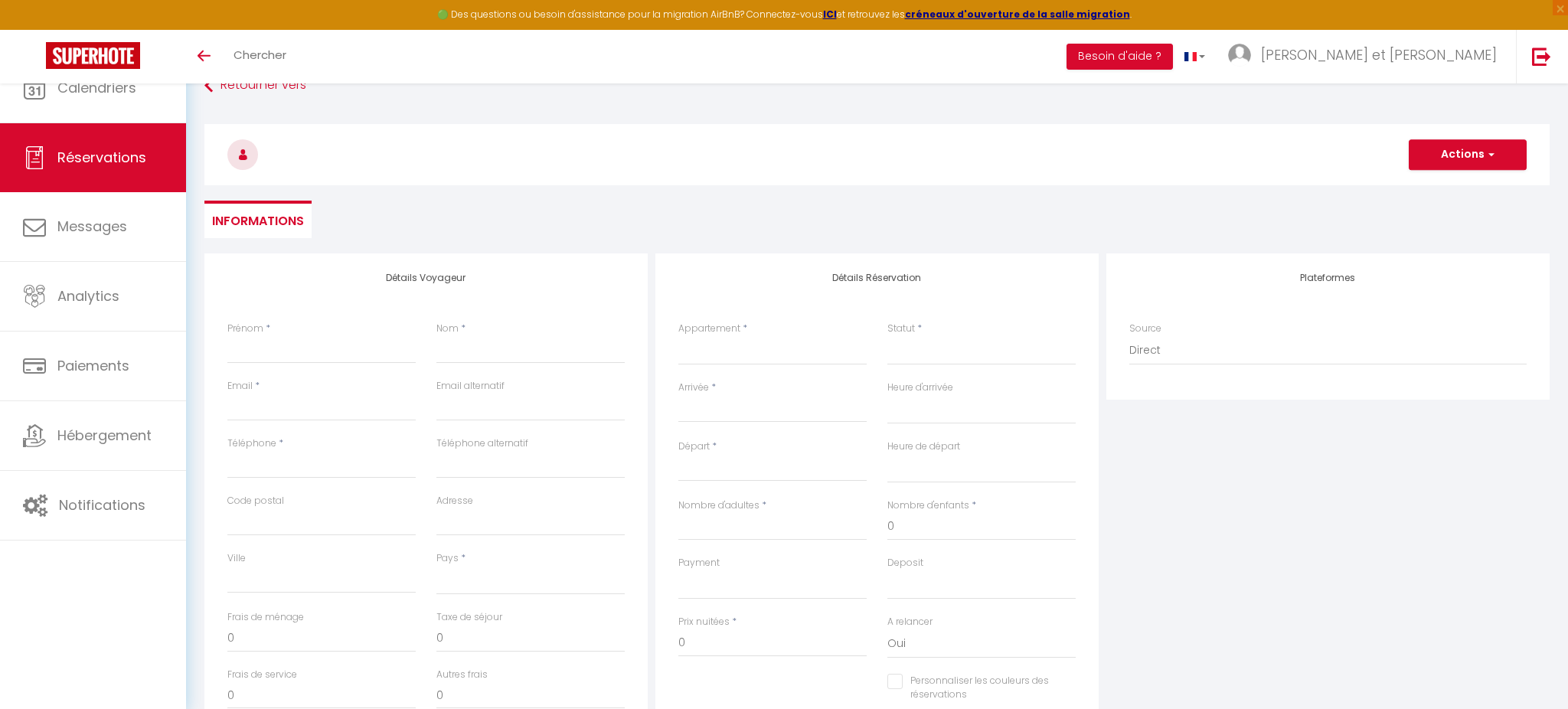
select select
